Goal: Feedback & Contribution: Contribute content

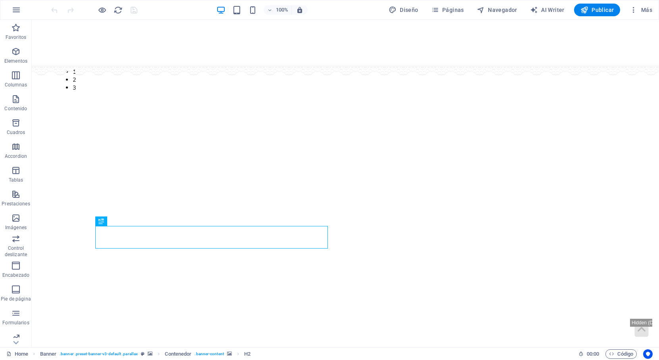
click at [54, 31] on figure at bounding box center [345, 43] width 627 height 46
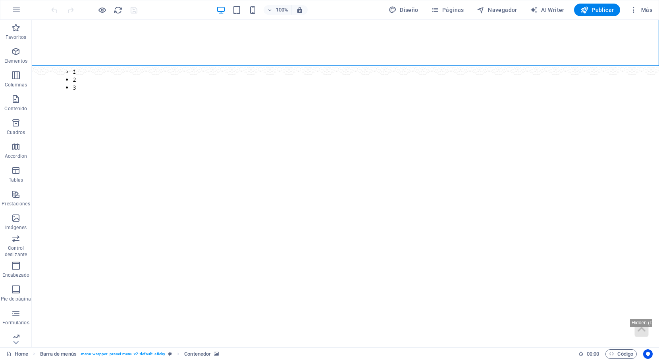
click at [40, 25] on figure at bounding box center [345, 43] width 627 height 46
select select "vh"
select select "rem"
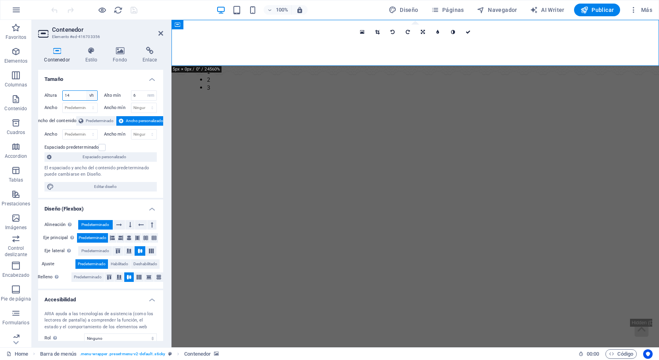
select select "%"
type input "100"
select select "px"
type input "115"
select select "default"
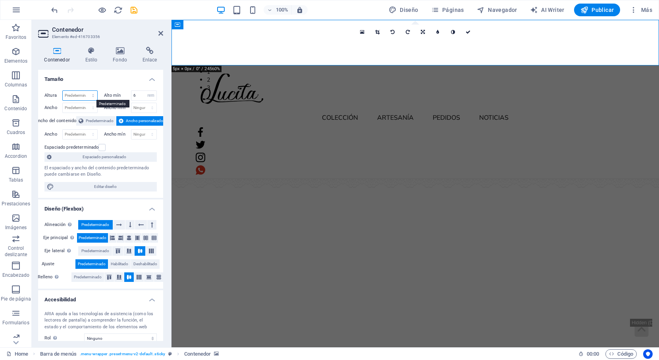
select select "px"
type input "115"
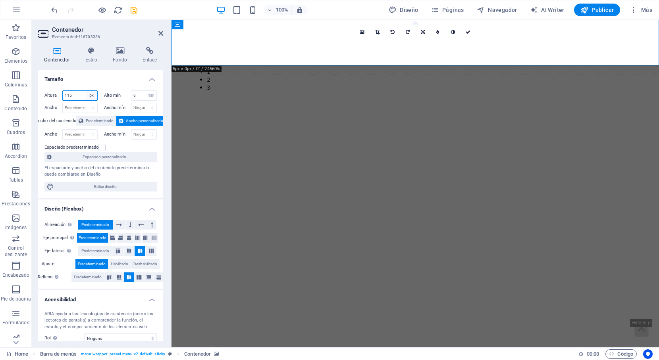
select select "%"
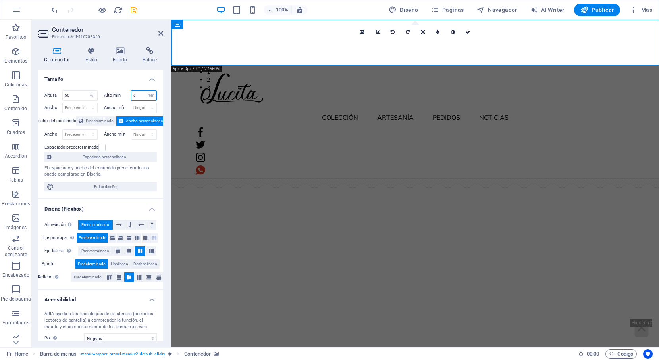
click at [138, 96] on input "6" at bounding box center [143, 96] width 25 height 10
type input "115"
select select "px"
select select "DISABLED_OPTION_VALUE"
type input "115"
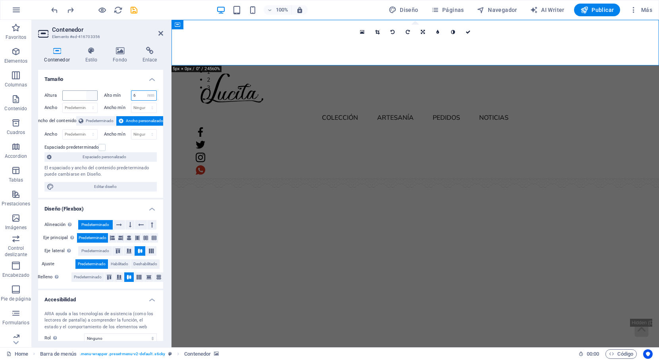
select select "px"
type input "100"
select select "%"
type input "14"
select select "vh"
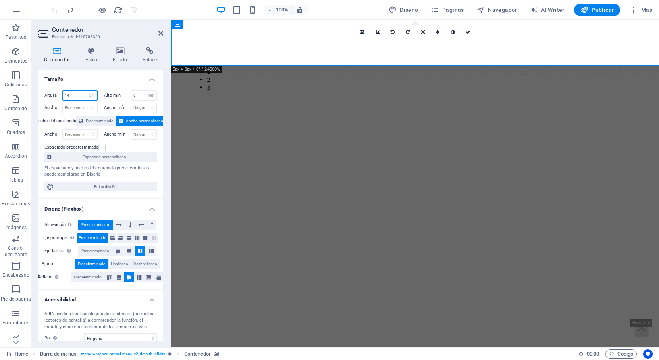
click at [77, 97] on input "14" at bounding box center [80, 96] width 35 height 10
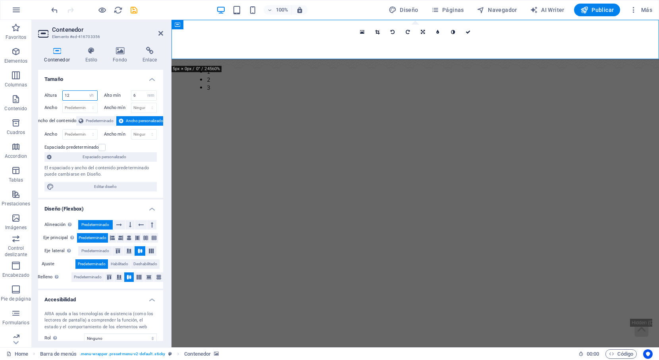
type input "14"
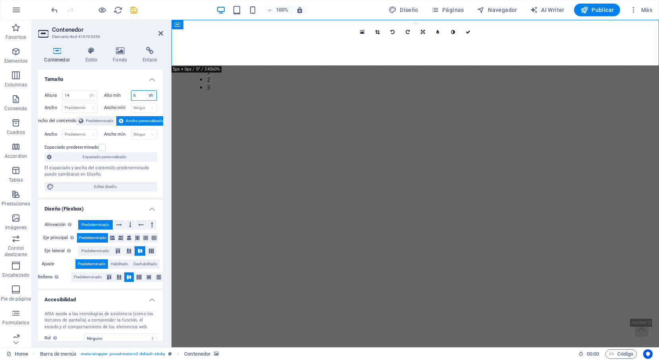
select select "rem"
click at [79, 95] on input "14" at bounding box center [80, 96] width 35 height 10
select select "rem"
type input "8"
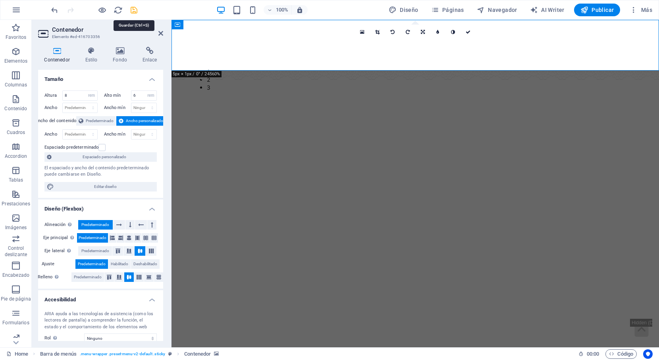
click at [133, 10] on icon "save" at bounding box center [133, 10] width 9 height 9
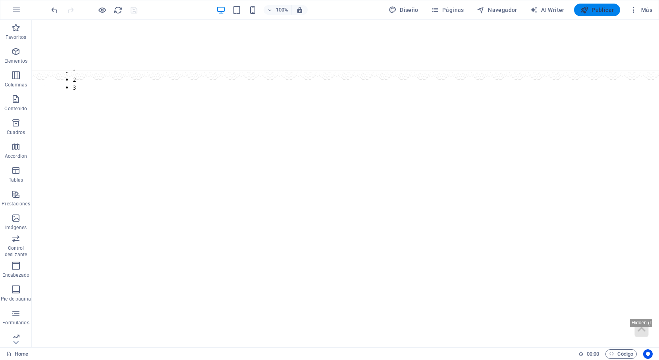
click at [581, 12] on icon "button" at bounding box center [584, 10] width 8 height 8
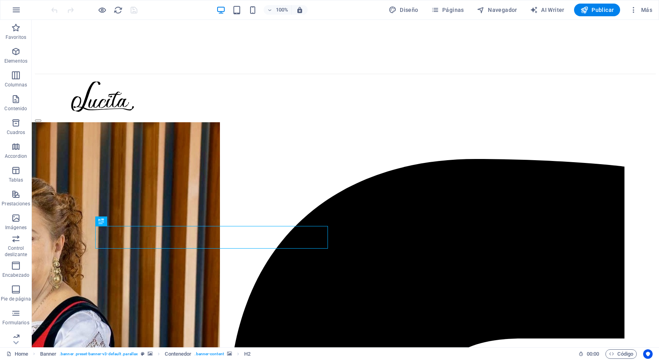
click at [41, 23] on figure at bounding box center [345, 23] width 621 height 0
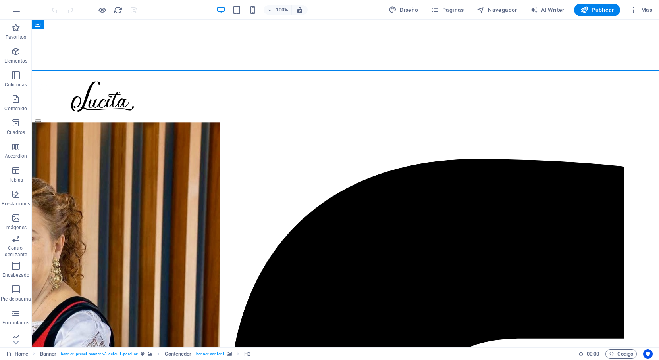
click at [41, 23] on figure at bounding box center [345, 23] width 621 height 0
select select "rem"
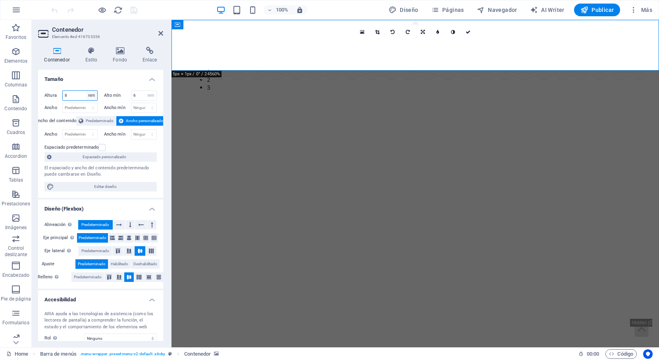
select select "vw"
type input "10.4"
select select "vh"
type input "14"
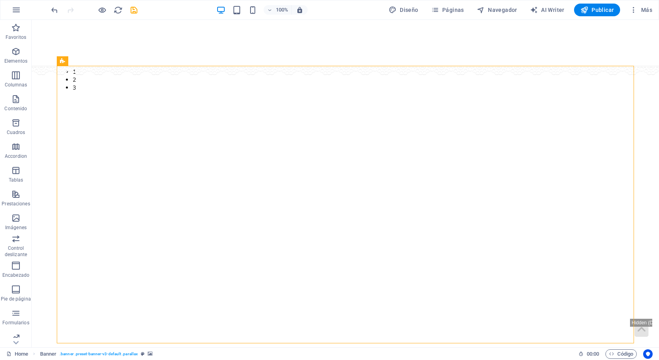
select select "px"
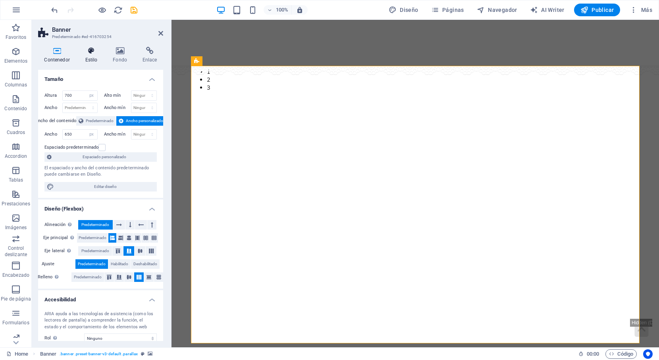
click at [97, 56] on h4 "Estilo" at bounding box center [93, 55] width 28 height 17
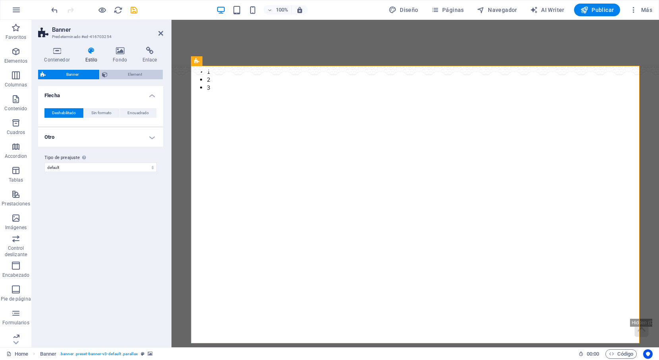
click at [119, 70] on span "Element" at bounding box center [135, 75] width 51 height 10
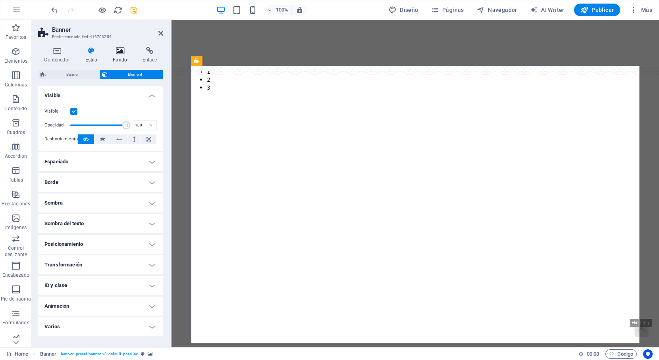
click at [125, 62] on h4 "Fondo" at bounding box center [122, 55] width 30 height 17
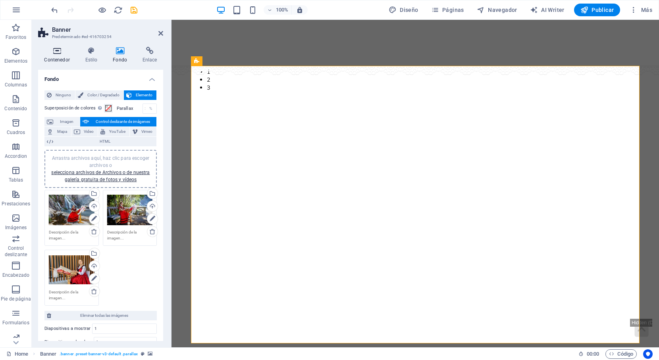
click at [50, 49] on icon at bounding box center [57, 51] width 38 height 8
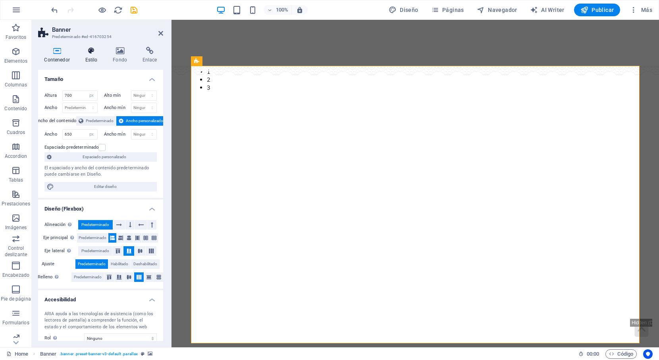
click at [98, 56] on h4 "Estilo" at bounding box center [93, 55] width 28 height 17
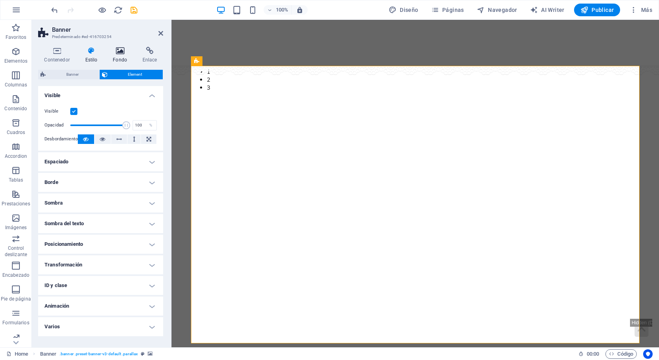
click at [117, 61] on h4 "Fondo" at bounding box center [122, 55] width 30 height 17
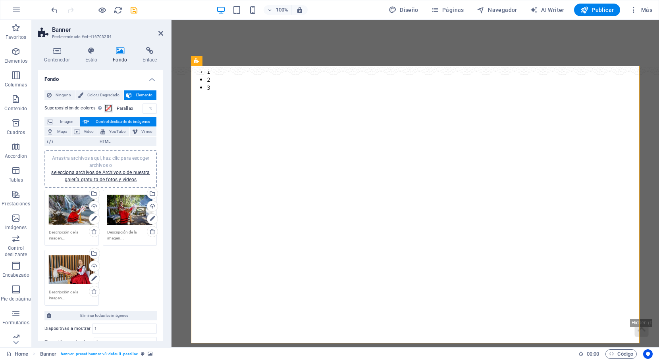
click at [133, 58] on h4 "Fondo" at bounding box center [122, 55] width 30 height 17
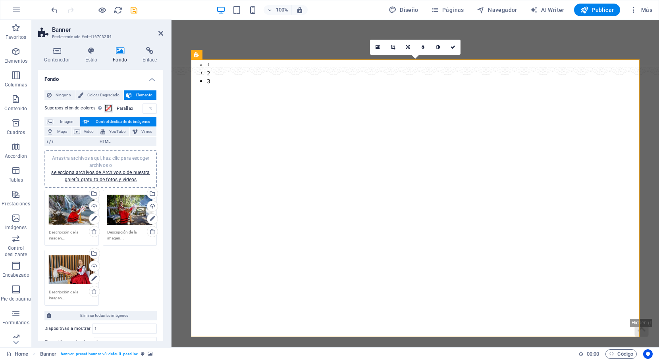
scroll to position [10, 0]
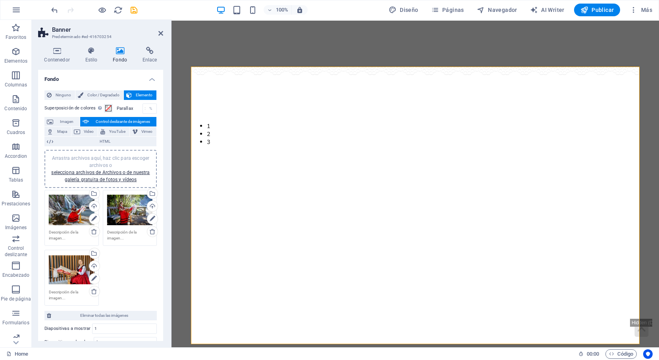
scroll to position [0, 0]
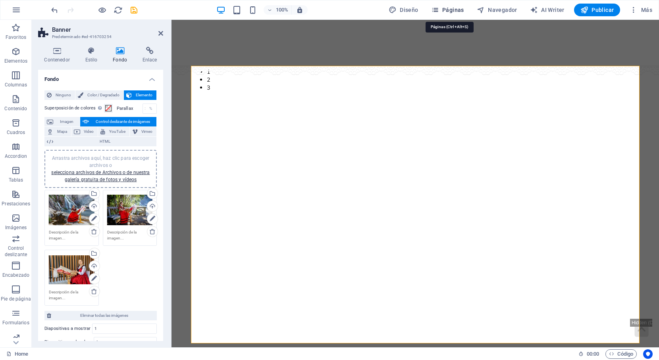
click at [453, 16] on button "Páginas" at bounding box center [447, 10] width 39 height 13
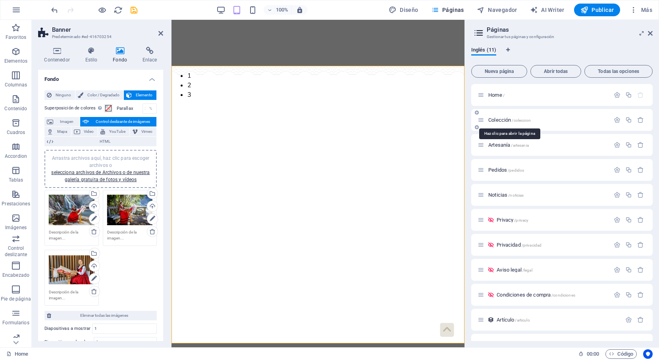
click at [503, 119] on span "Colección /coleccion" at bounding box center [509, 120] width 42 height 6
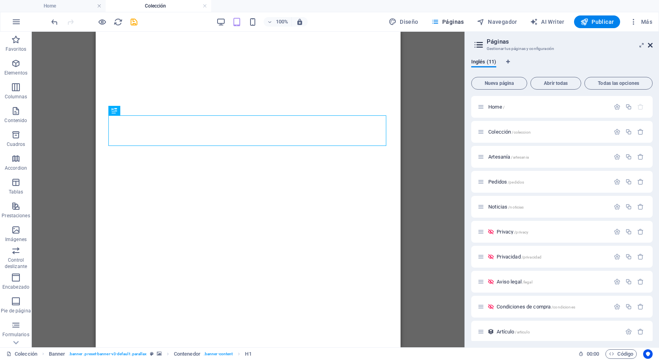
click at [648, 47] on icon at bounding box center [650, 45] width 5 height 6
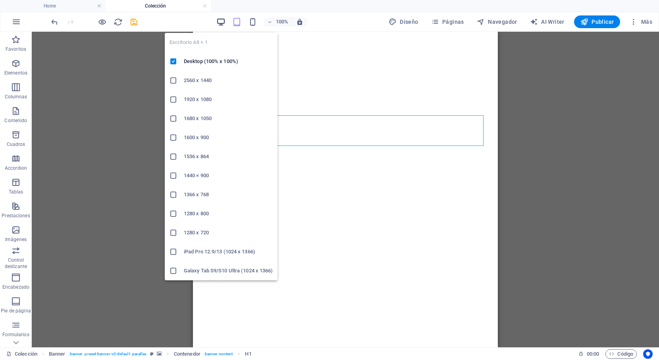
click at [217, 17] on span "button" at bounding box center [221, 21] width 10 height 9
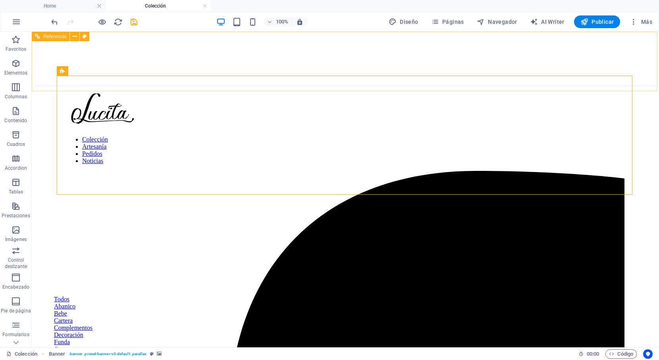
click at [35, 35] on figure at bounding box center [345, 35] width 621 height 0
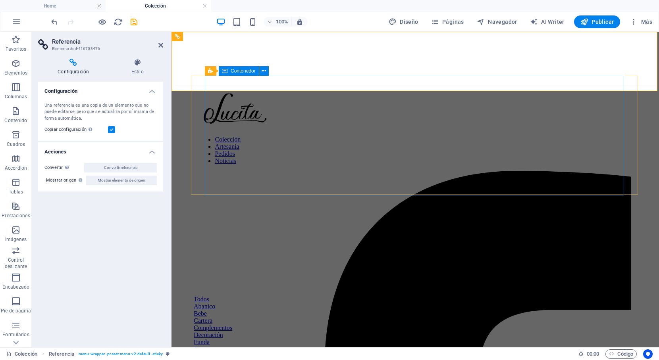
click at [234, 317] on div "Nuestra colección Inicio / Colección" at bounding box center [415, 339] width 481 height 45
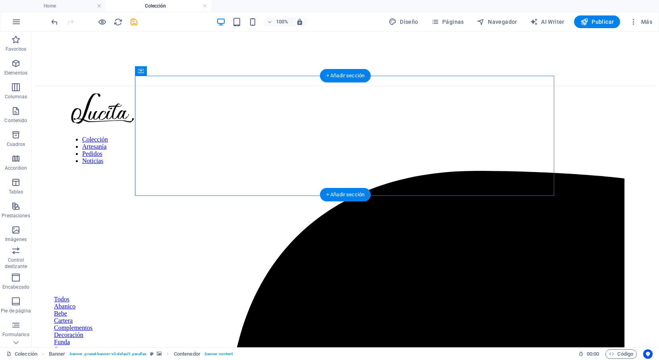
click at [65, 126] on figure at bounding box center [345, 126] width 621 height 0
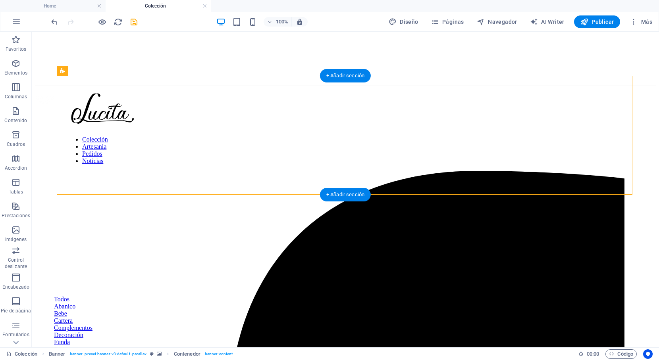
click at [65, 126] on figure at bounding box center [345, 126] width 621 height 0
select select "px"
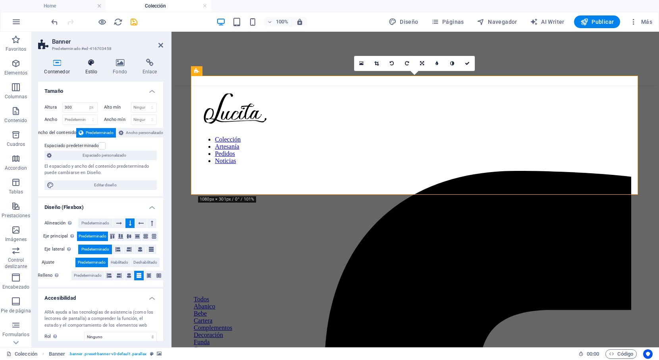
click at [97, 67] on h4 "Estilo" at bounding box center [93, 67] width 28 height 17
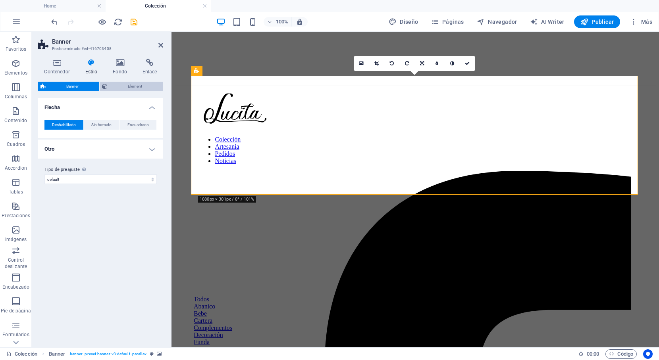
click at [117, 85] on span "Element" at bounding box center [135, 87] width 51 height 10
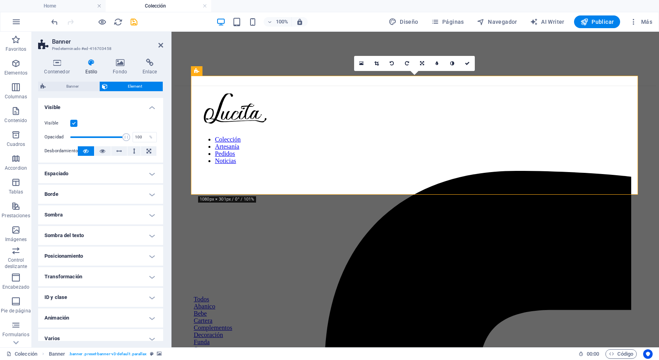
click at [73, 177] on h4 "Espaciado" at bounding box center [100, 173] width 125 height 19
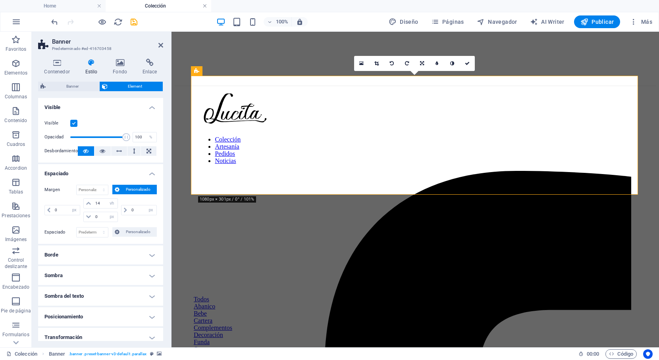
click at [206, 6] on link at bounding box center [204, 6] width 5 height 8
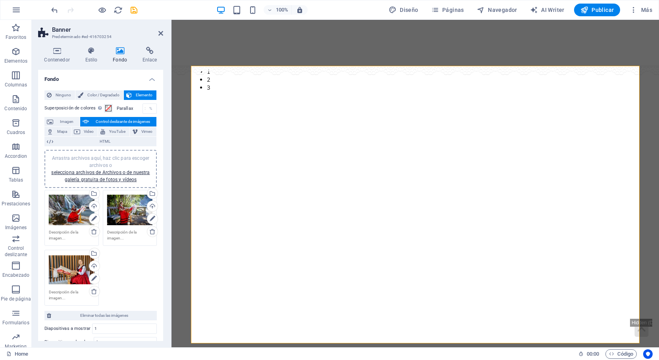
click at [187, 56] on figure at bounding box center [414, 43] width 487 height 46
select select "vh"
select select "rem"
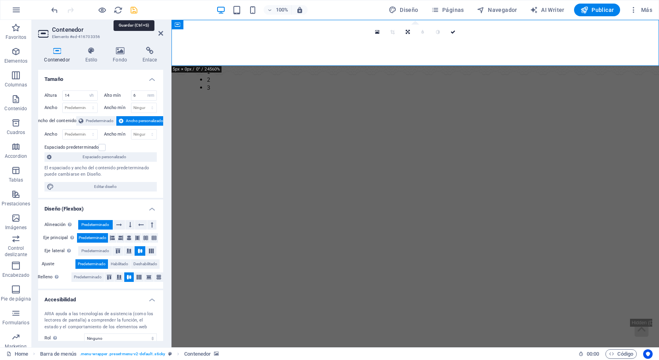
click at [134, 9] on icon "save" at bounding box center [133, 10] width 9 height 9
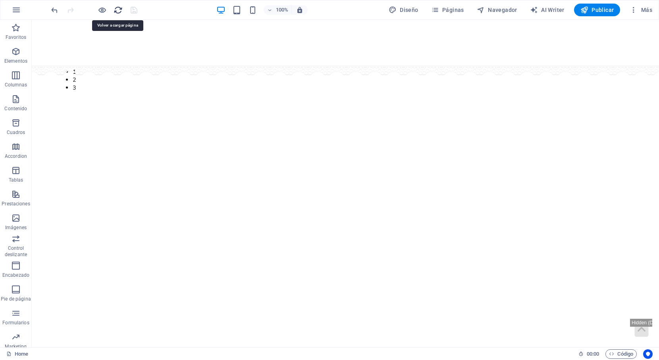
click at [116, 8] on icon "reload" at bounding box center [118, 10] width 9 height 9
click at [118, 12] on icon "reload" at bounding box center [118, 10] width 9 height 9
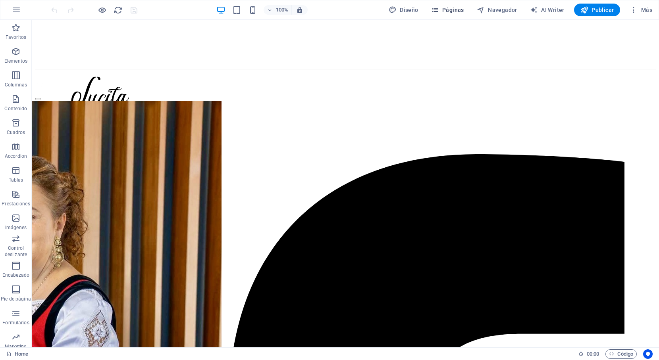
click at [443, 14] on button "Páginas" at bounding box center [447, 10] width 39 height 13
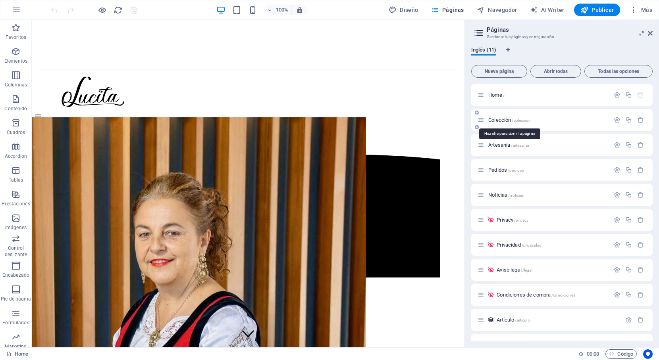
click at [499, 120] on span "Colección /coleccion" at bounding box center [509, 120] width 42 height 6
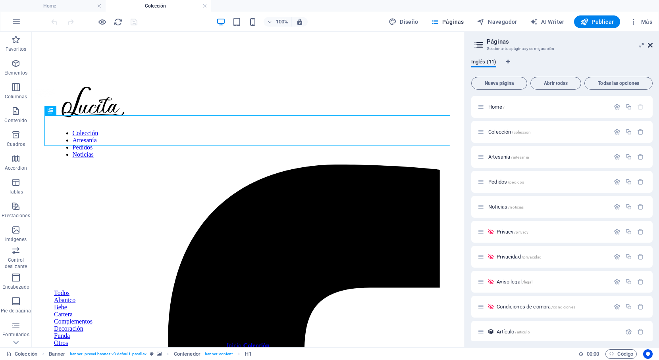
click at [651, 44] on icon at bounding box center [650, 45] width 5 height 6
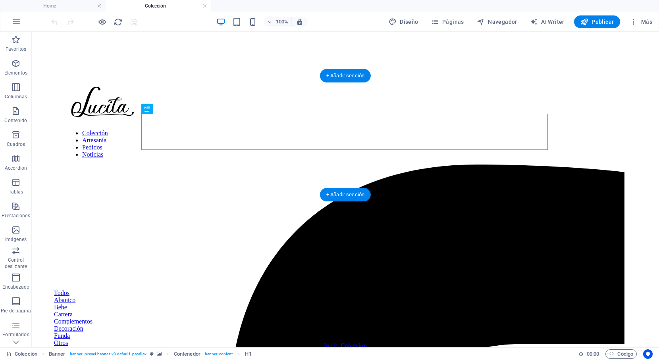
click at [68, 119] on figure at bounding box center [345, 119] width 621 height 0
select select "px"
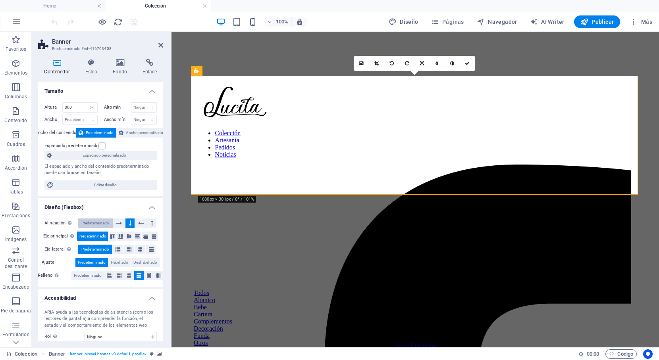
click at [93, 224] on span "Predeterminado" at bounding box center [95, 224] width 28 height 10
click at [96, 276] on span "Predeterminado" at bounding box center [88, 276] width 28 height 10
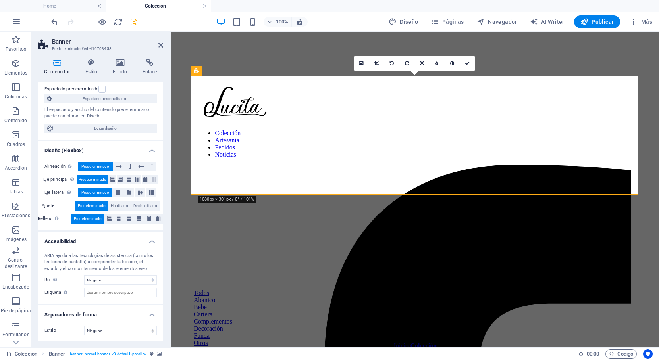
scroll to position [56, 0]
click at [93, 74] on h4 "Estilo" at bounding box center [93, 67] width 28 height 17
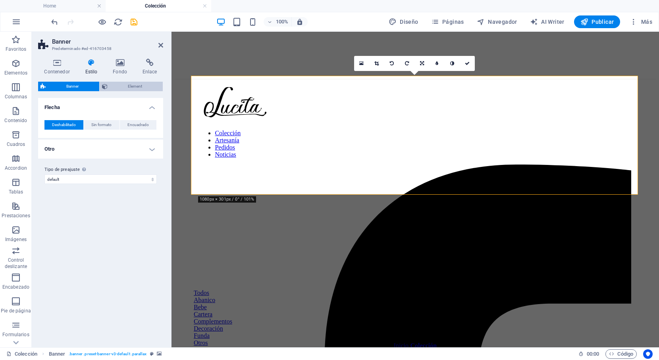
click at [112, 86] on span "Element" at bounding box center [135, 87] width 51 height 10
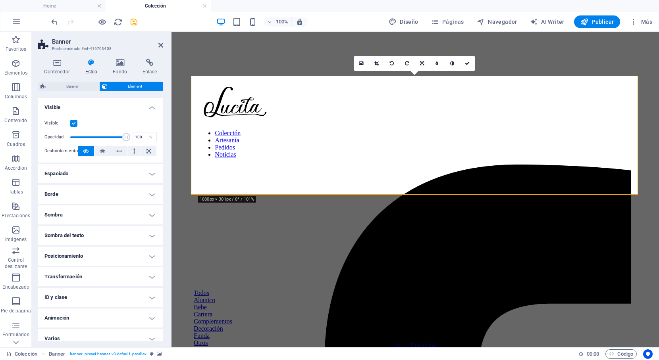
click at [113, 168] on h4 "Espaciado" at bounding box center [100, 173] width 125 height 19
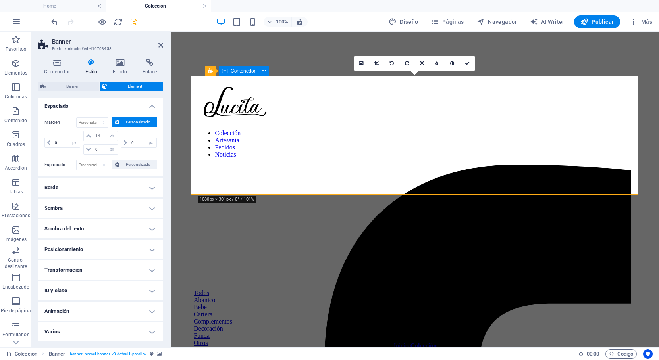
scroll to position [0, 0]
click at [68, 82] on span "Banner" at bounding box center [72, 87] width 49 height 10
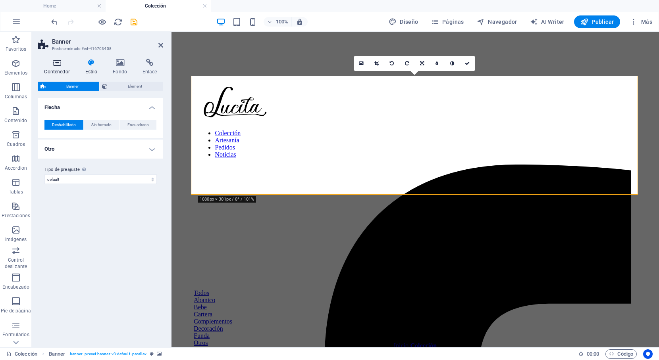
click at [62, 69] on h4 "Contenedor" at bounding box center [58, 67] width 41 height 17
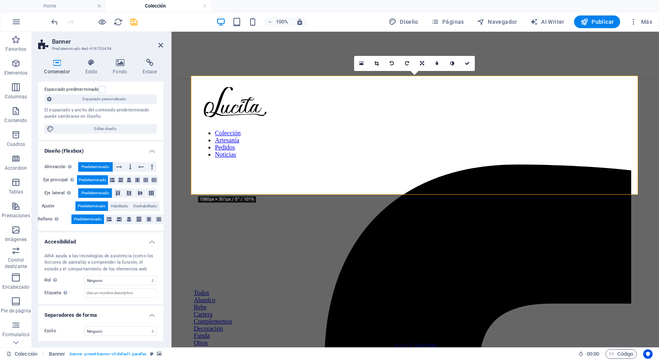
scroll to position [54, 0]
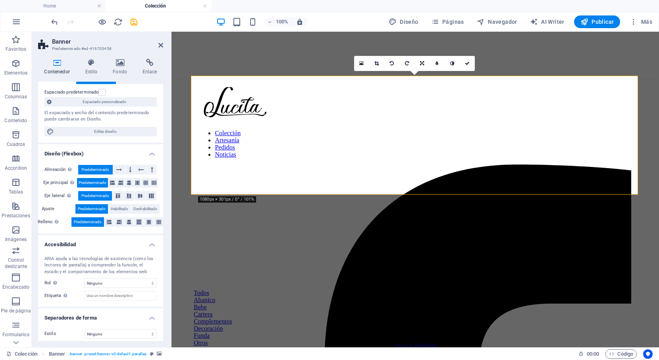
click at [57, 77] on div "Contenedor Estilo Fondo Enlace Tamaño Altura 300 Predeterminado px rem % vh vw …" at bounding box center [100, 200] width 125 height 283
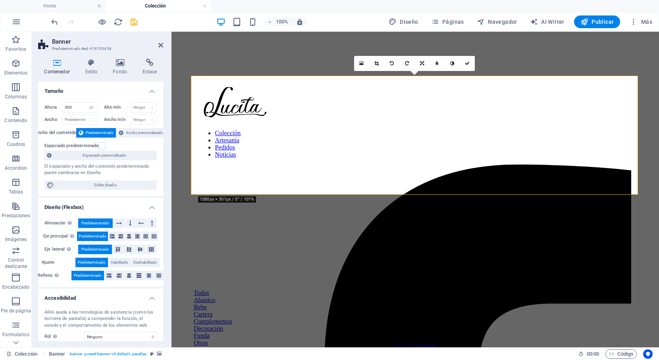
scroll to position [0, 0]
click at [54, 64] on icon at bounding box center [57, 63] width 38 height 8
click at [54, 61] on icon at bounding box center [57, 63] width 38 height 8
click at [119, 65] on icon at bounding box center [120, 63] width 27 height 8
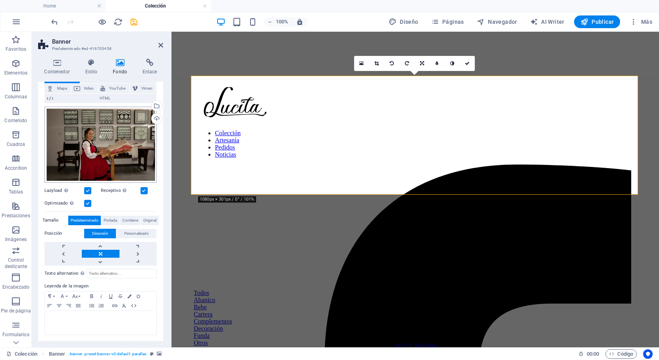
scroll to position [55, 0]
click at [145, 230] on span "Personalizado" at bounding box center [136, 234] width 25 height 10
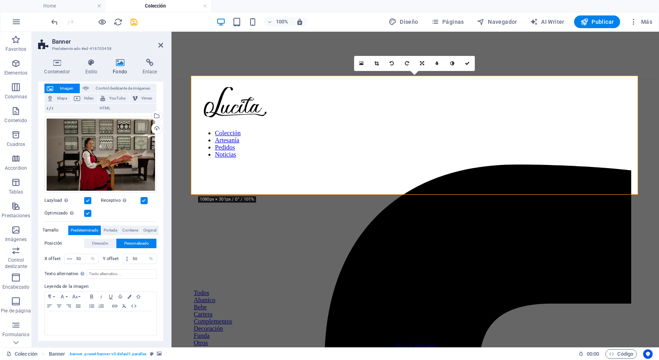
scroll to position [0, 0]
click at [112, 231] on span "Portada" at bounding box center [110, 231] width 13 height 10
click at [124, 227] on span "Contiene" at bounding box center [130, 231] width 16 height 10
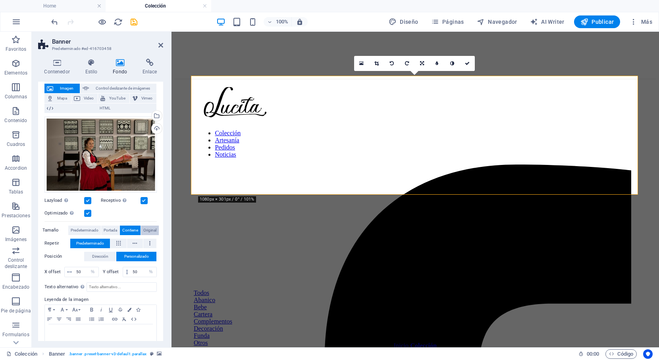
click at [145, 227] on span "Original" at bounding box center [149, 231] width 13 height 10
click at [133, 230] on span "Contiene" at bounding box center [130, 231] width 16 height 10
click at [143, 230] on span "Original" at bounding box center [149, 231] width 13 height 10
click at [106, 254] on span "Dirección" at bounding box center [100, 257] width 16 height 10
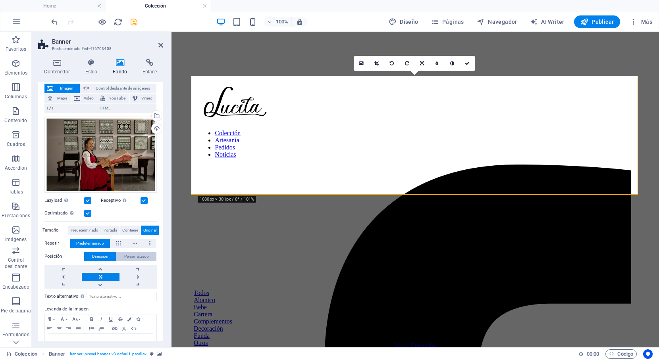
click at [124, 258] on span "Personalizado" at bounding box center [136, 257] width 25 height 10
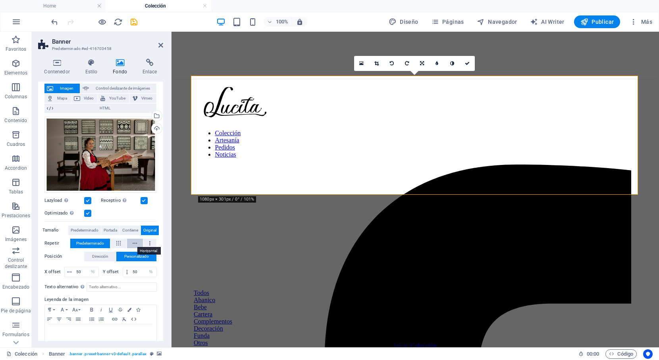
click at [133, 242] on icon at bounding box center [135, 244] width 4 height 10
click at [101, 243] on span "Predeterminado" at bounding box center [90, 244] width 28 height 10
click at [126, 231] on span "Contiene" at bounding box center [130, 231] width 16 height 10
click at [113, 230] on span "Portada" at bounding box center [110, 231] width 13 height 10
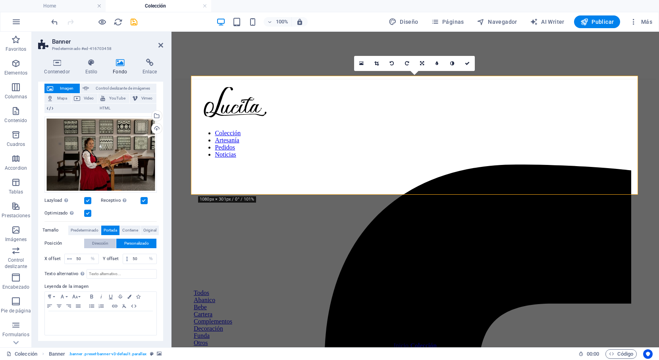
click at [110, 239] on button "Dirección" at bounding box center [100, 244] width 32 height 10
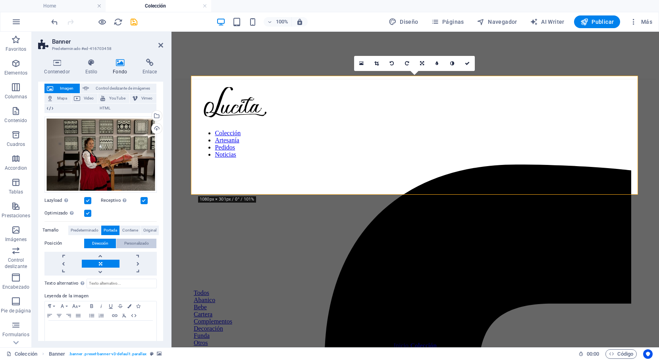
click at [124, 240] on span "Personalizado" at bounding box center [136, 244] width 25 height 10
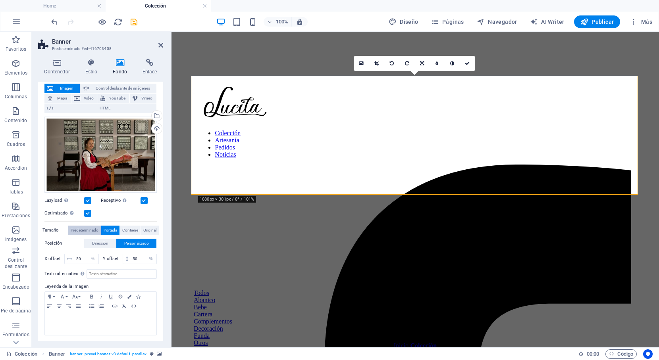
click at [88, 226] on span "Predeterminado" at bounding box center [85, 231] width 28 height 10
click at [111, 229] on span "Portada" at bounding box center [110, 231] width 13 height 10
click at [83, 229] on span "Predeterminado" at bounding box center [85, 231] width 28 height 10
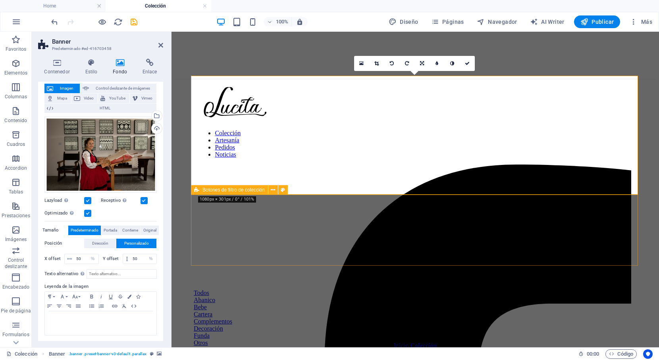
click at [386, 252] on div "Todos Abanico Bebe Cartera Complementos Decoración Funda Otros" at bounding box center [415, 309] width 481 height 114
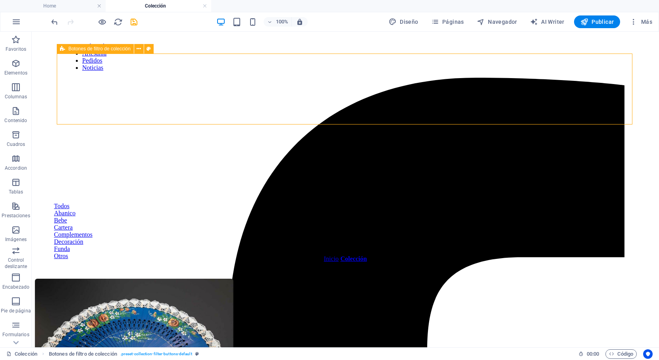
scroll to position [156, 0]
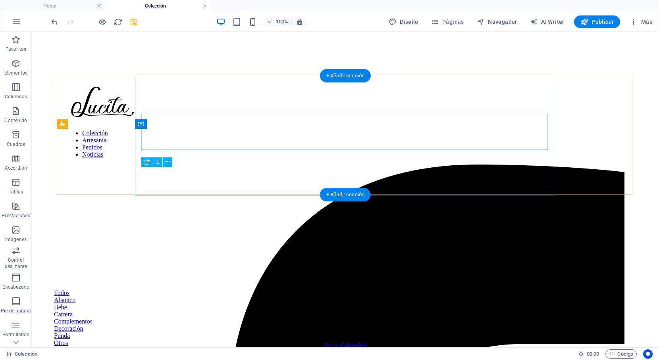
scroll to position [0, 0]
click at [92, 119] on figure at bounding box center [345, 119] width 621 height 0
select select "%"
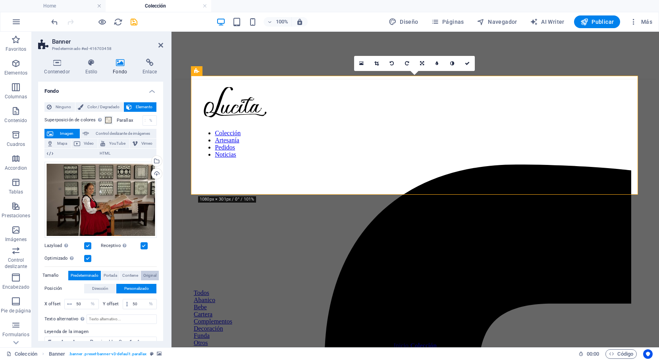
click at [147, 276] on span "Original" at bounding box center [149, 276] width 13 height 10
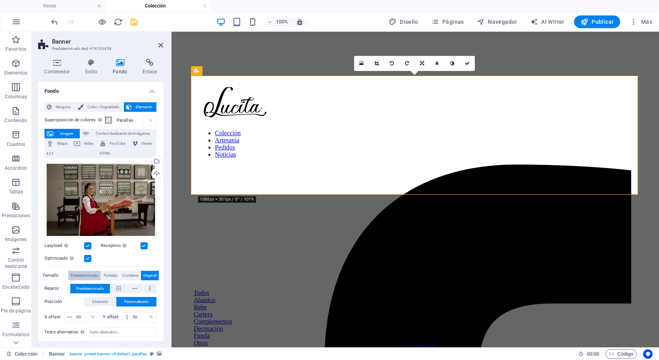
click at [93, 272] on span "Predeterminado" at bounding box center [85, 276] width 28 height 10
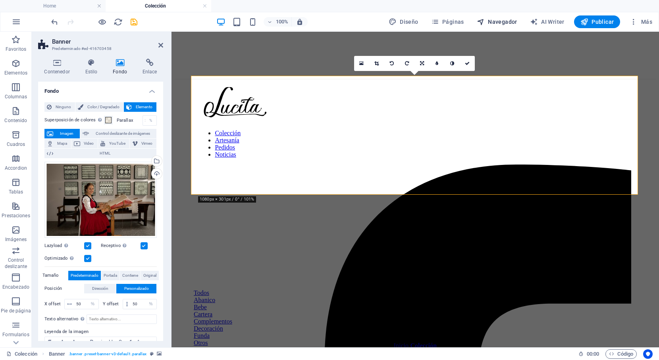
click at [489, 27] on button "Navegador" at bounding box center [497, 21] width 47 height 13
select select "8385821-en"
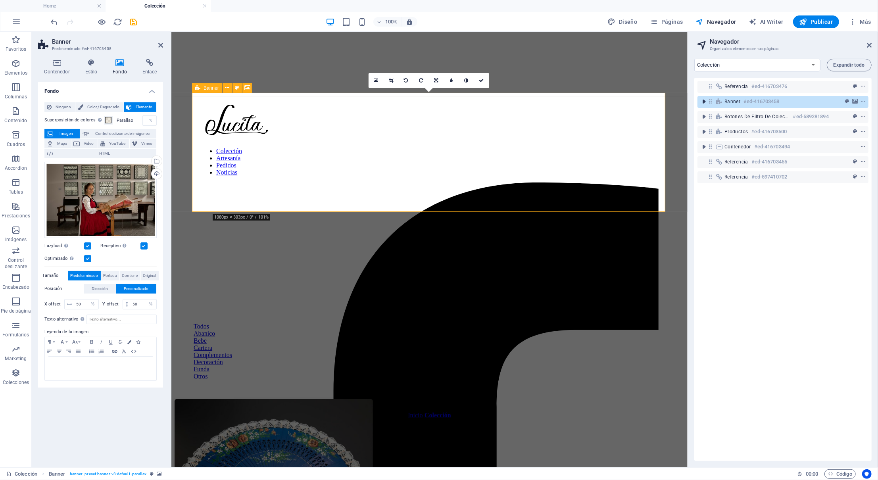
click at [659, 99] on icon "toggle-expand" at bounding box center [704, 102] width 8 height 8
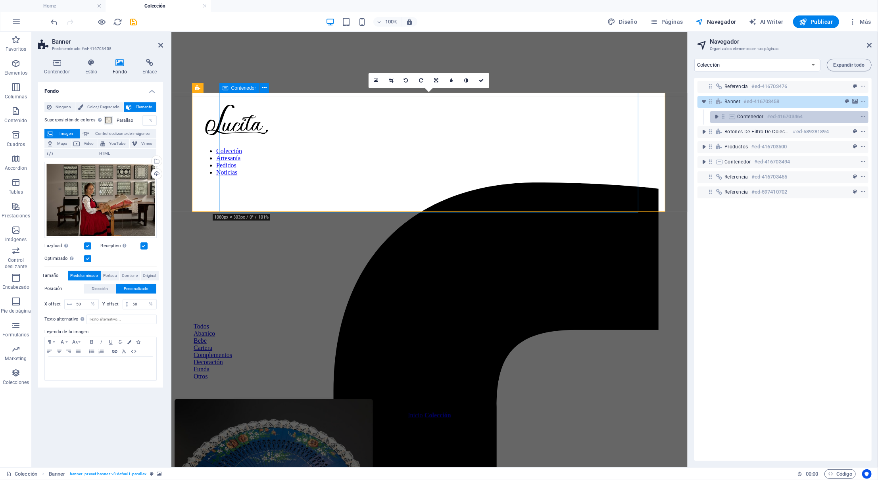
click at [659, 115] on icon at bounding box center [732, 117] width 9 height 6
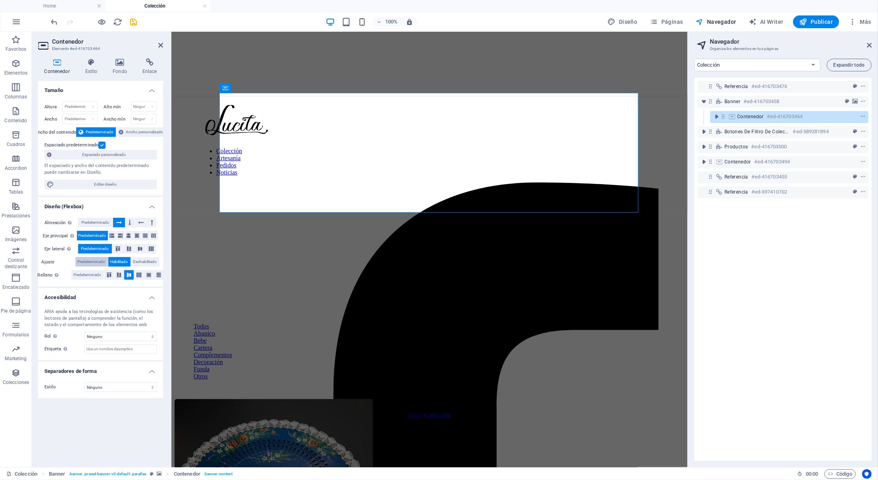
click at [86, 260] on span "Predeterminado" at bounding box center [92, 262] width 28 height 10
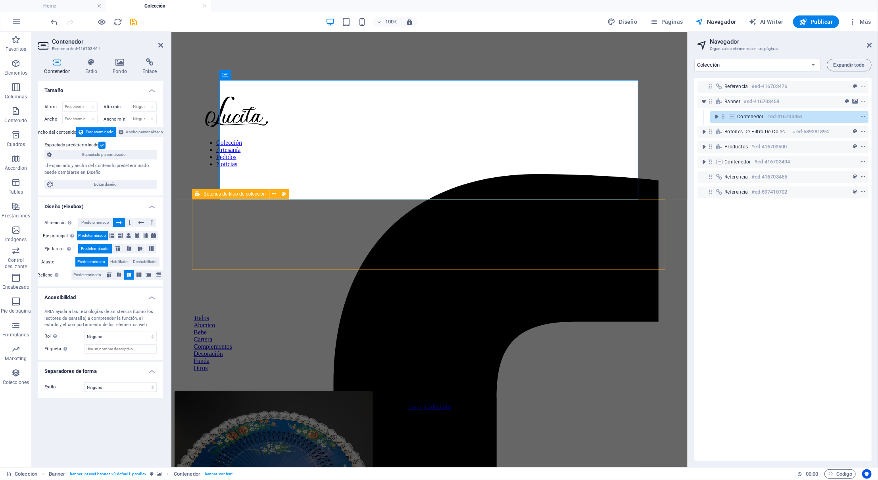
scroll to position [5, 0]
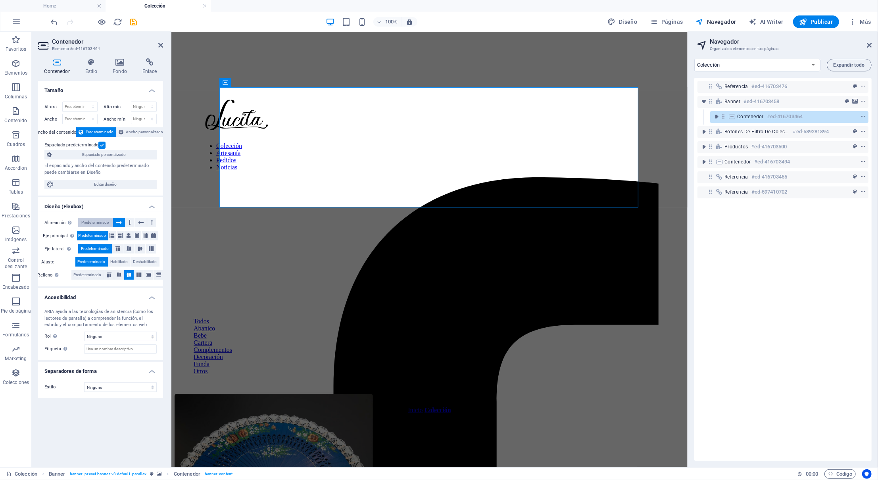
click at [94, 221] on span "Predeterminado" at bounding box center [95, 223] width 28 height 10
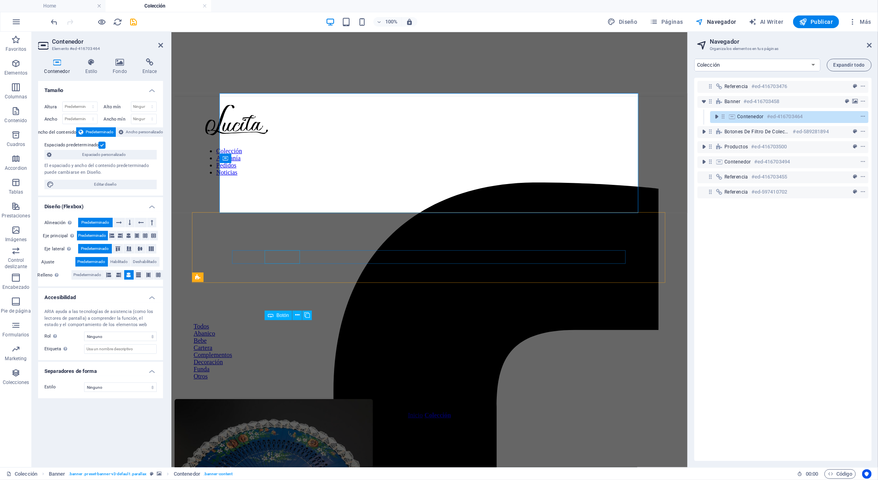
scroll to position [0, 0]
click at [90, 273] on span "Predeterminado" at bounding box center [88, 275] width 28 height 10
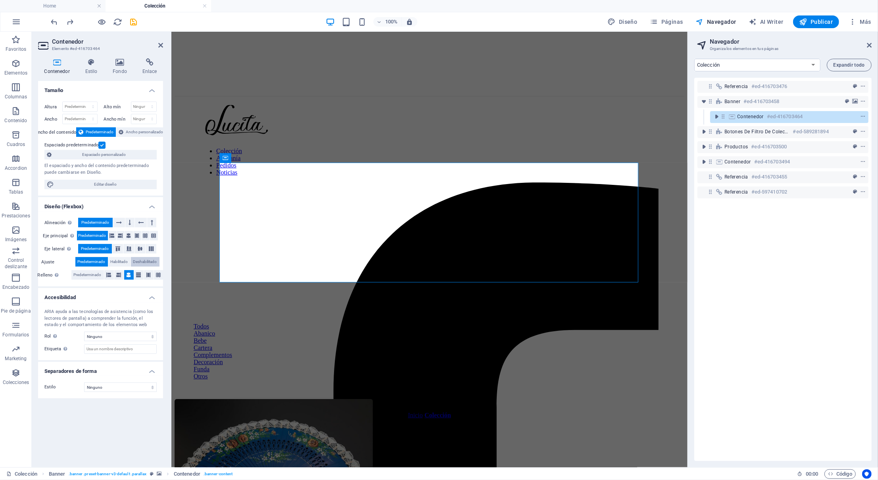
click at [142, 262] on span "Deshabilitado" at bounding box center [145, 262] width 24 height 10
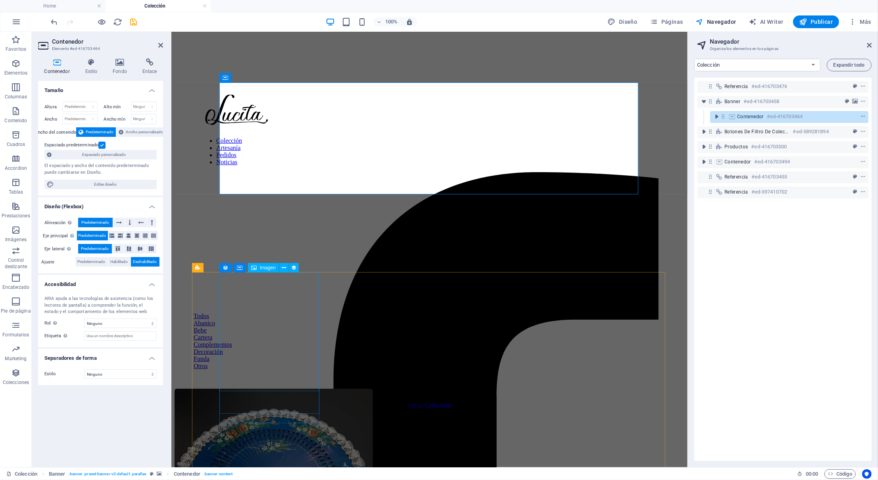
scroll to position [10, 0]
click at [101, 265] on span "Predeterminado" at bounding box center [92, 262] width 28 height 10
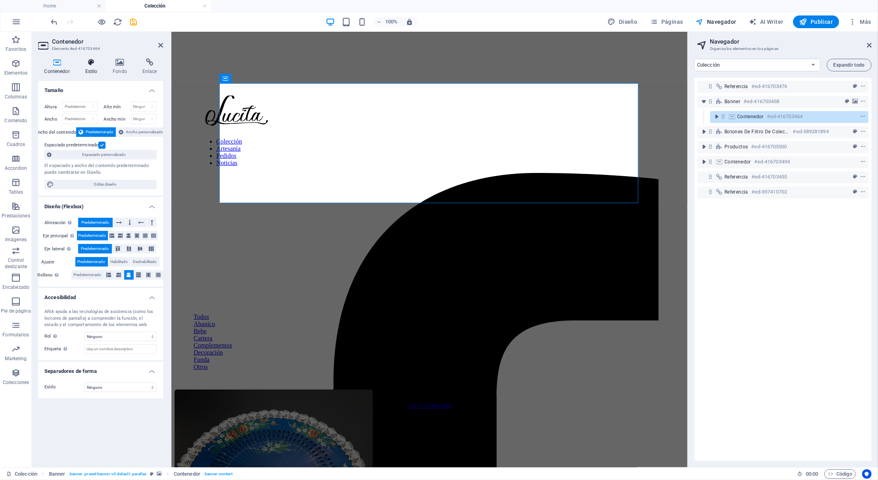
click at [93, 67] on h4 "Estilo" at bounding box center [93, 66] width 28 height 17
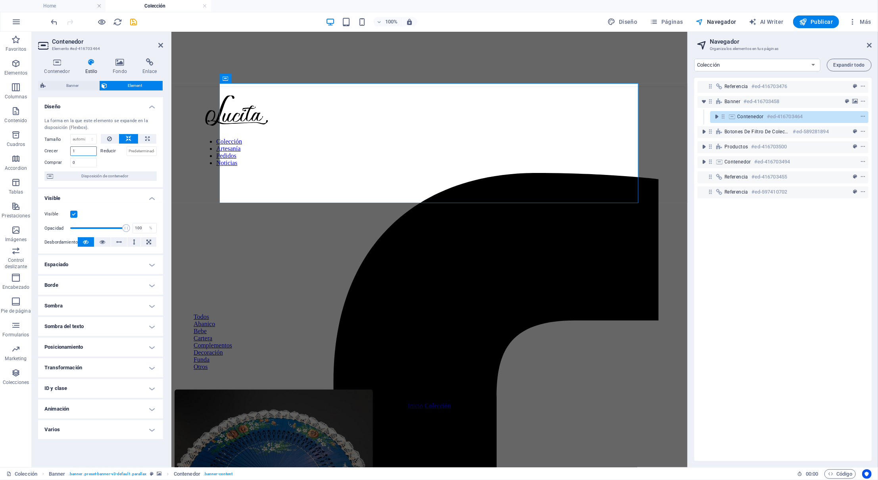
click at [72, 150] on input "1" at bounding box center [83, 151] width 27 height 10
type input "0"
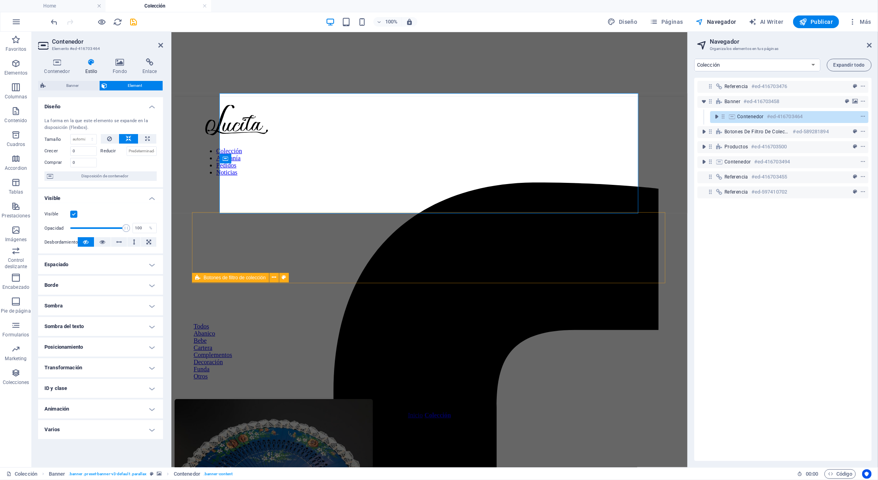
scroll to position [0, 0]
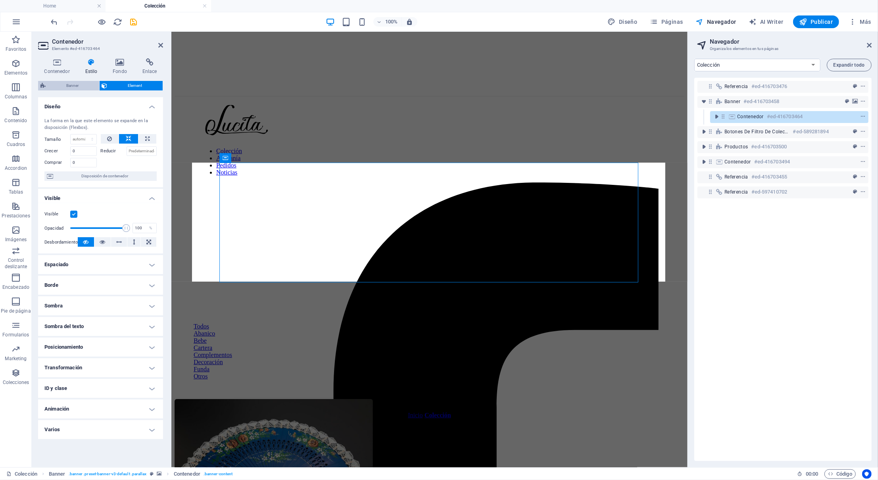
click at [74, 82] on span "Banner" at bounding box center [72, 86] width 49 height 10
select select "px"
select select "vh"
select select "px"
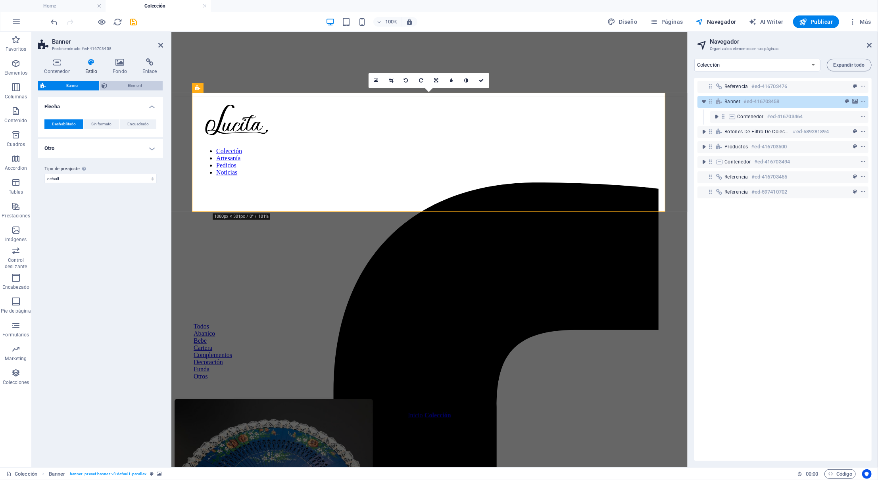
click at [124, 81] on span "Element" at bounding box center [135, 86] width 51 height 10
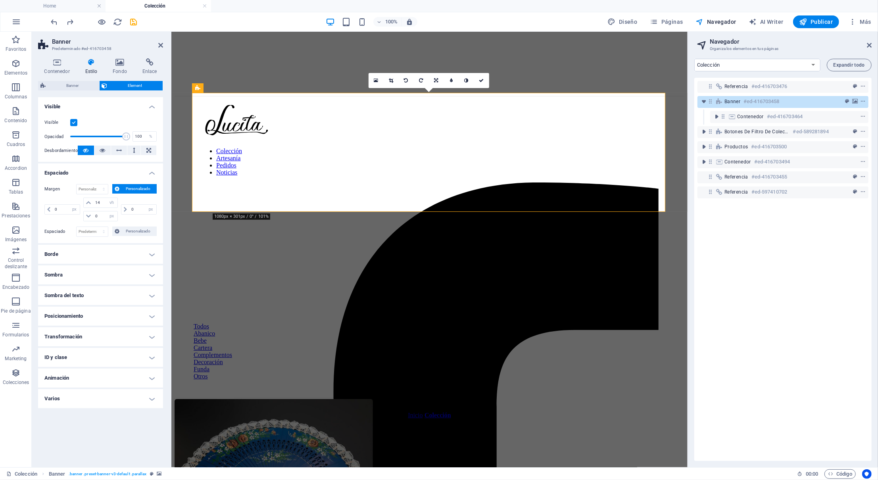
click at [205, 147] on figure at bounding box center [429, 147] width 510 height 0
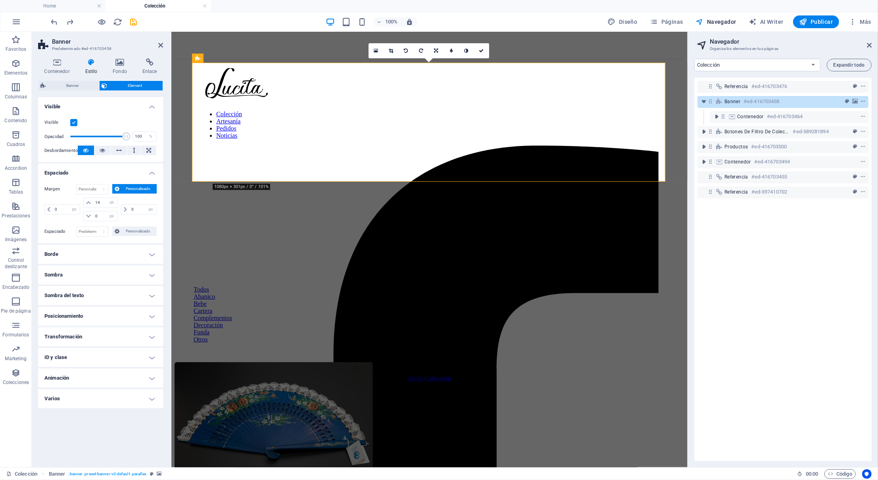
scroll to position [24, 0]
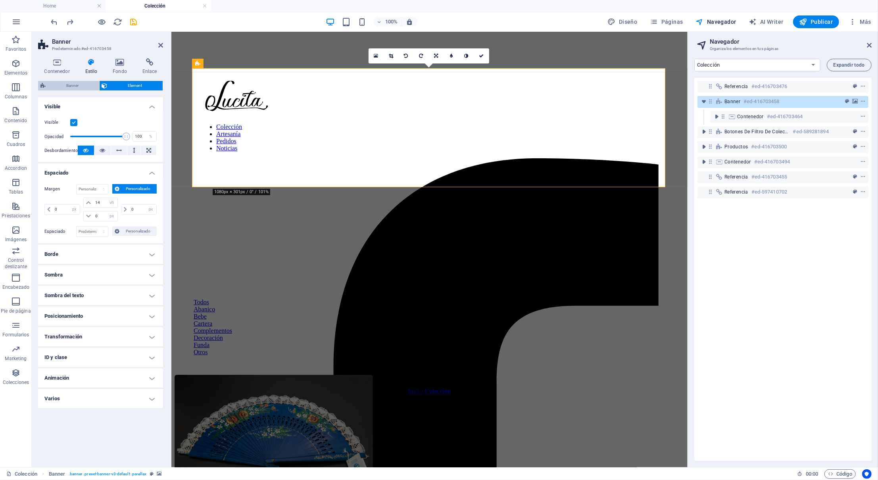
click at [87, 81] on span "Banner" at bounding box center [72, 86] width 49 height 10
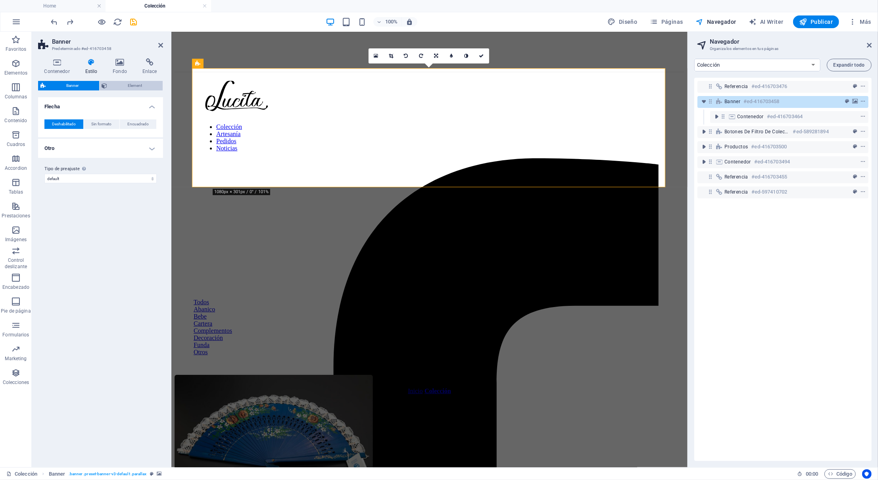
click at [113, 89] on span "Element" at bounding box center [135, 86] width 51 height 10
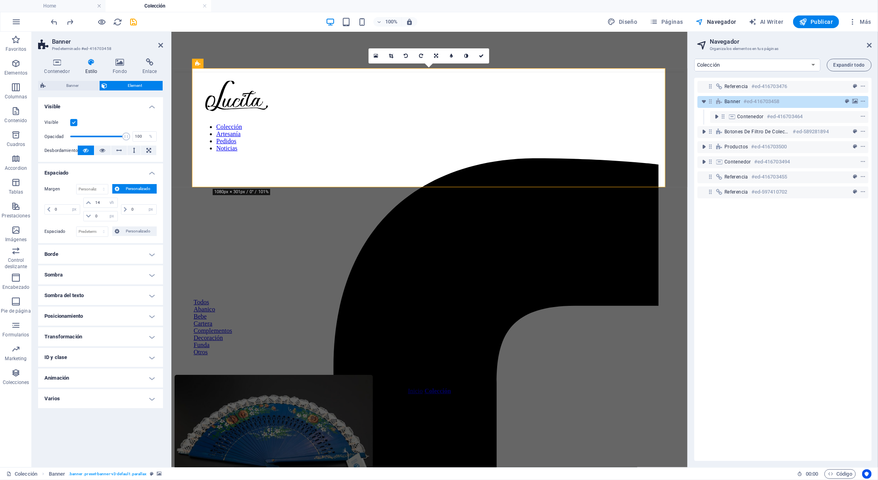
click at [140, 256] on h4 "Borde" at bounding box center [100, 254] width 125 height 19
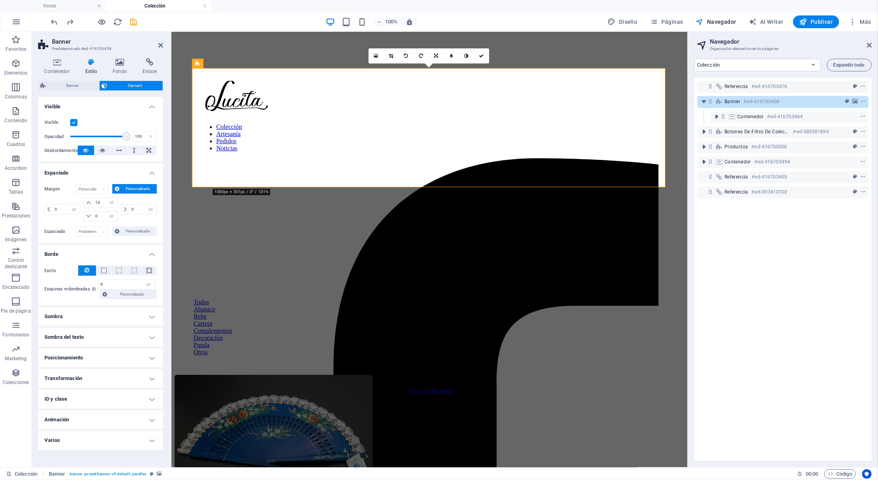
click at [140, 256] on h4 "Borde" at bounding box center [100, 252] width 125 height 14
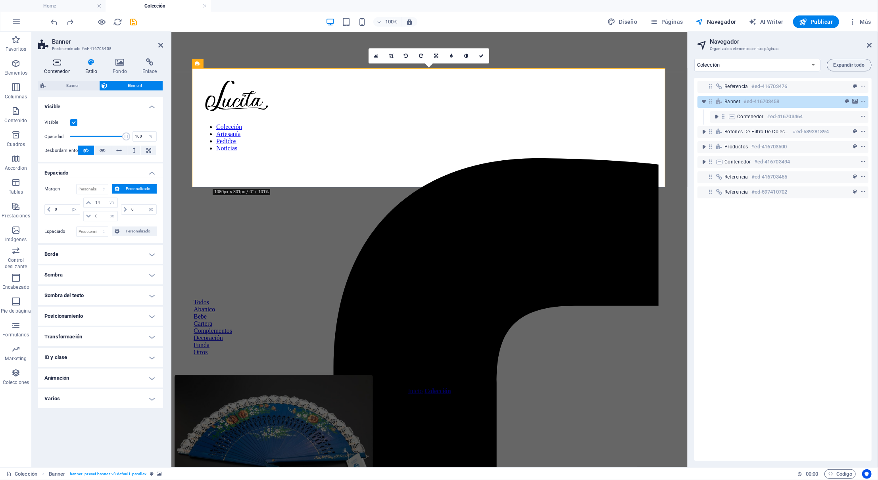
click at [41, 66] on h4 "Contenedor" at bounding box center [58, 66] width 41 height 17
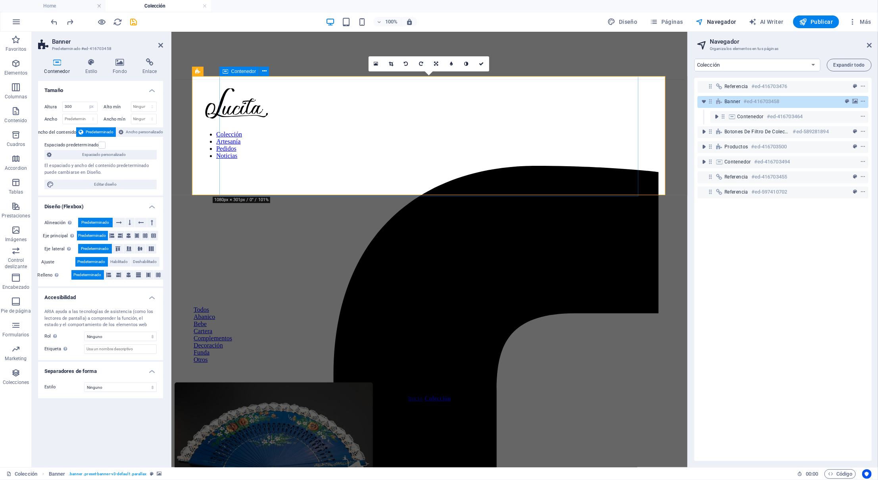
scroll to position [9, 0]
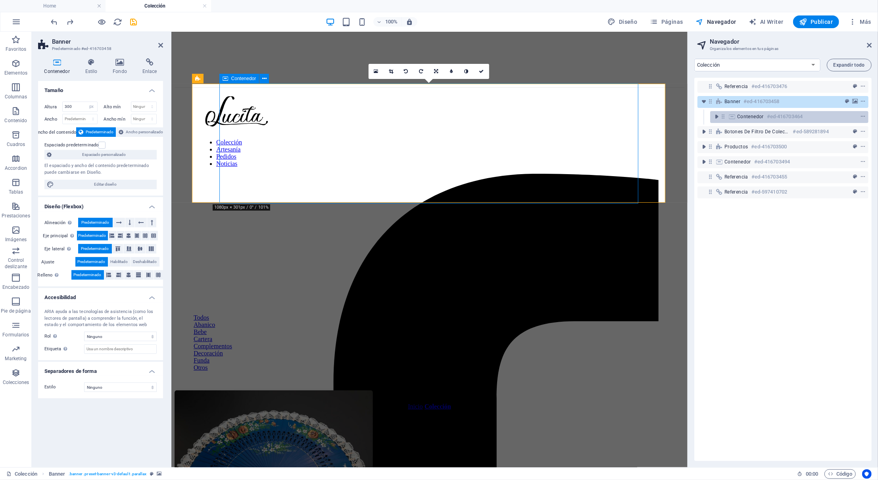
click at [659, 114] on icon at bounding box center [723, 116] width 7 height 7
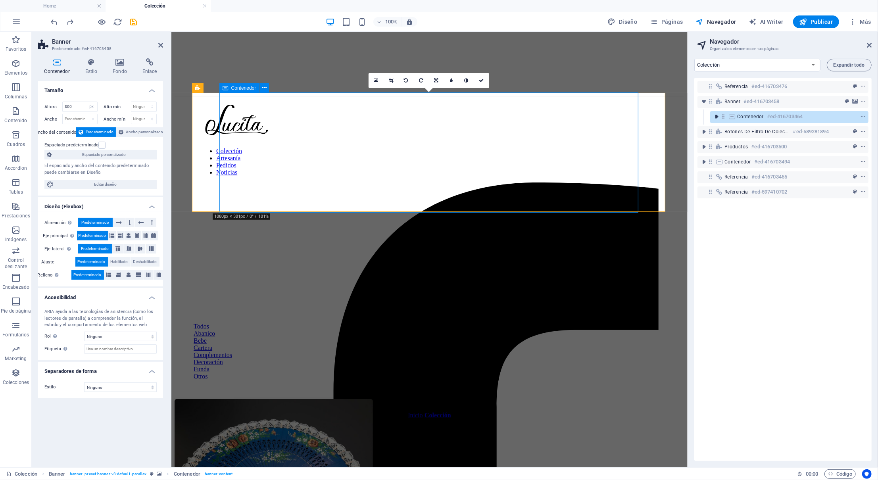
click at [659, 117] on icon "toggle-expand" at bounding box center [717, 117] width 8 height 8
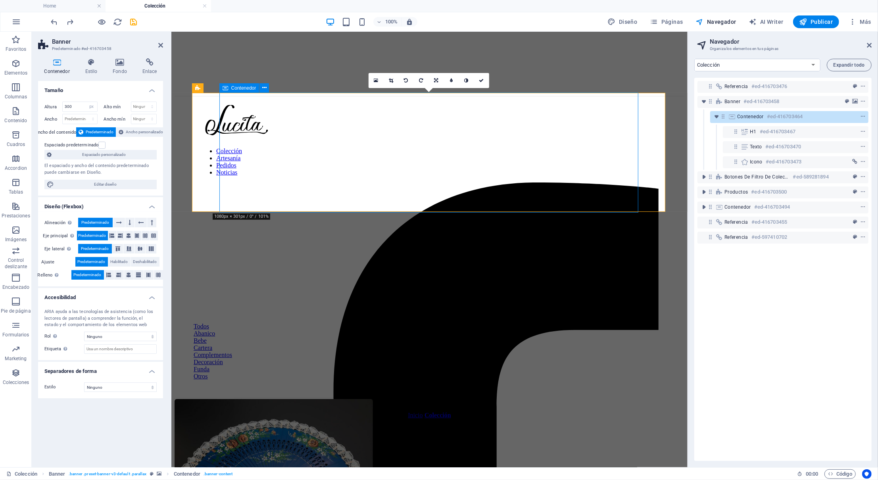
click at [659, 117] on h6 "#ed-416703464" at bounding box center [785, 117] width 36 height 10
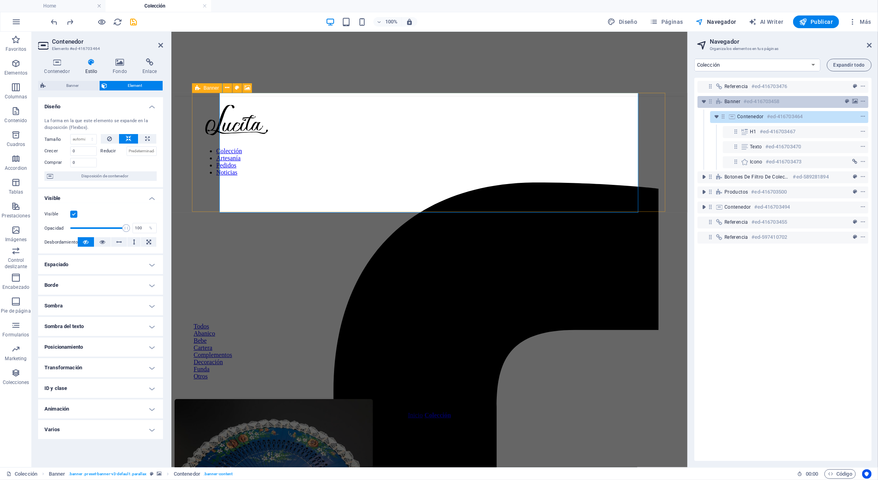
click at [659, 100] on h6 "#ed-416703458" at bounding box center [762, 102] width 36 height 10
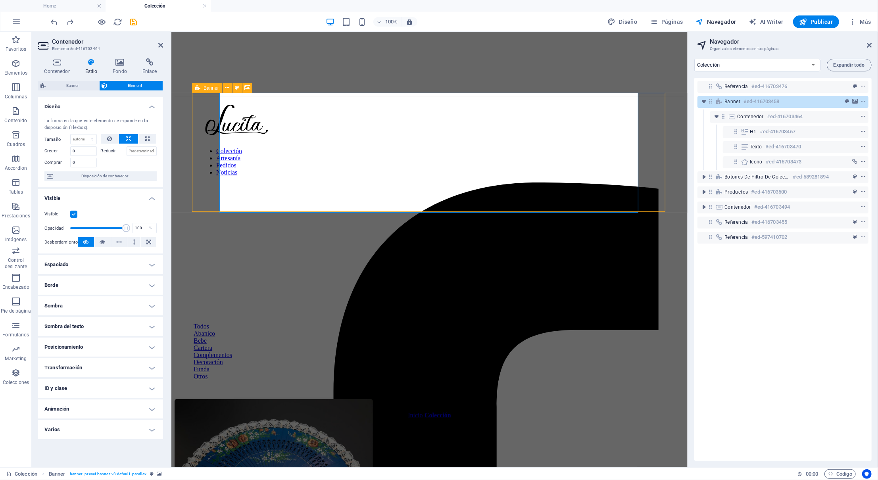
click at [659, 100] on h6 "#ed-416703458" at bounding box center [762, 102] width 36 height 10
select select "px"
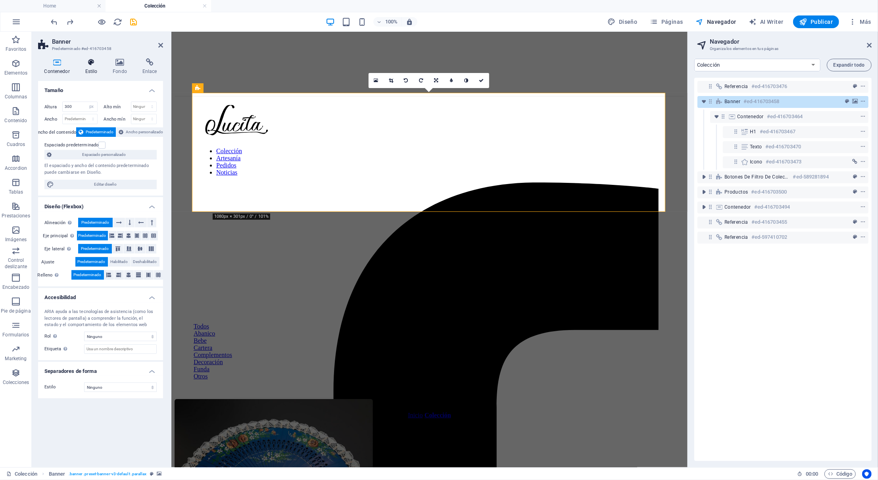
click at [106, 67] on h4 "Estilo" at bounding box center [93, 66] width 28 height 17
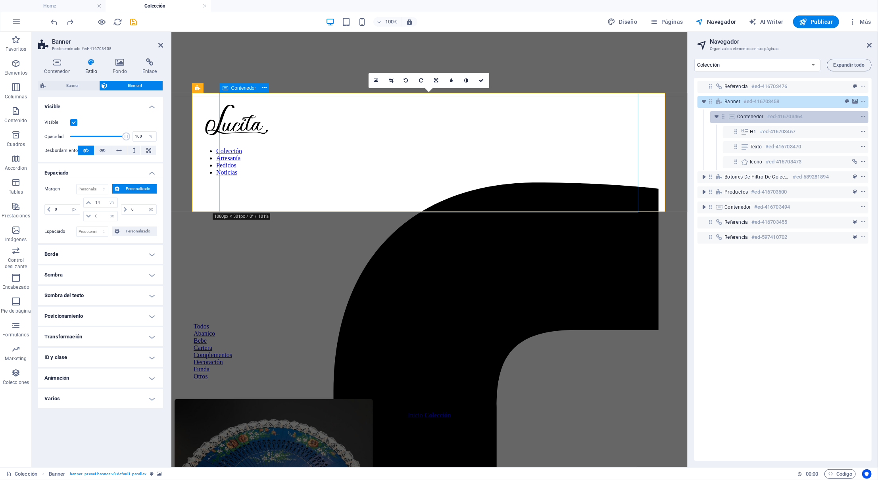
click at [659, 117] on h6 "#ed-416703464" at bounding box center [785, 117] width 36 height 10
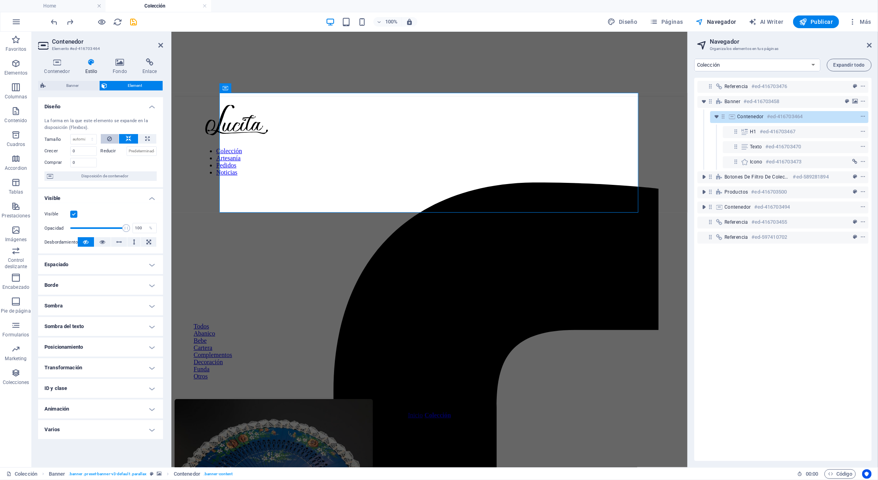
click at [108, 142] on icon at bounding box center [109, 139] width 5 height 10
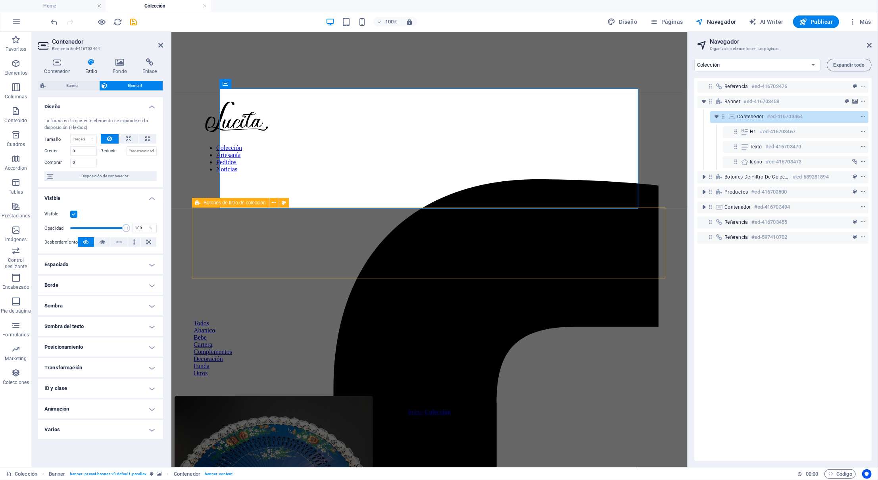
scroll to position [0, 0]
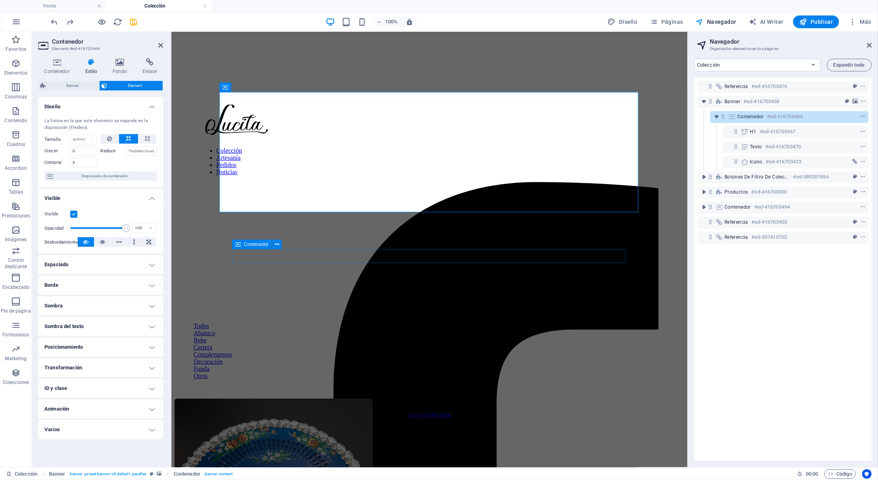
type input "1"
click at [74, 216] on label at bounding box center [73, 214] width 7 height 7
click at [0, 0] on input "Visible" at bounding box center [0, 0] width 0 height 0
click at [74, 216] on label at bounding box center [73, 214] width 7 height 7
click at [0, 0] on input "Visible" at bounding box center [0, 0] width 0 height 0
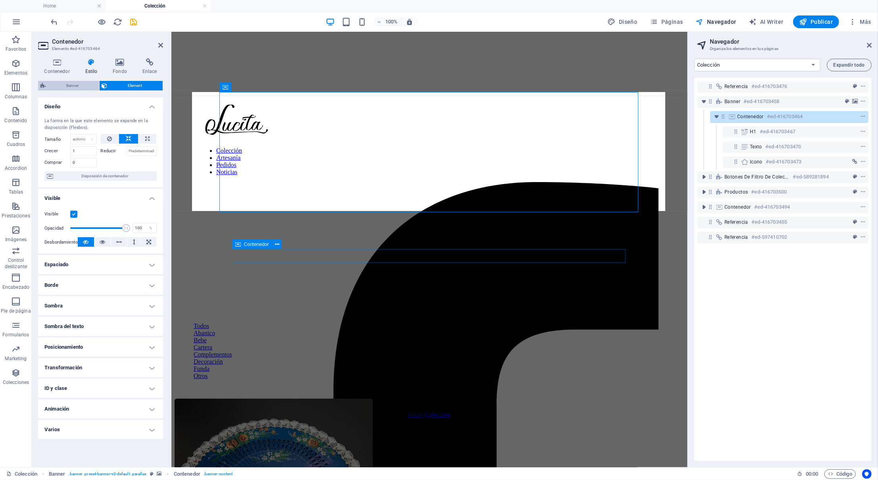
click at [87, 82] on span "Banner" at bounding box center [72, 86] width 49 height 10
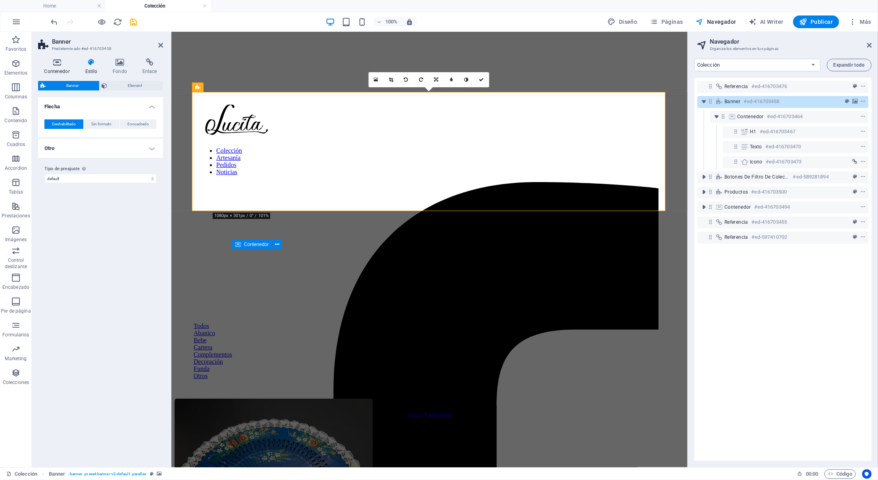
click at [69, 60] on icon at bounding box center [57, 62] width 38 height 8
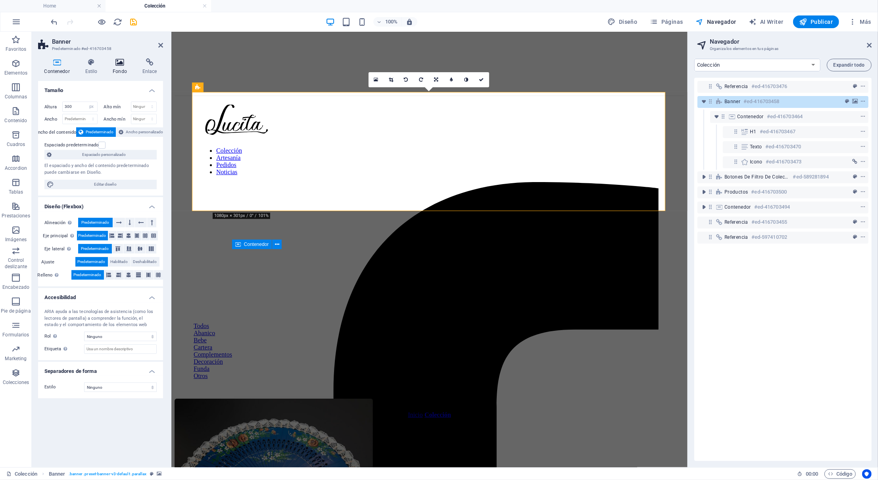
click at [118, 67] on h4 "Fondo" at bounding box center [122, 66] width 30 height 17
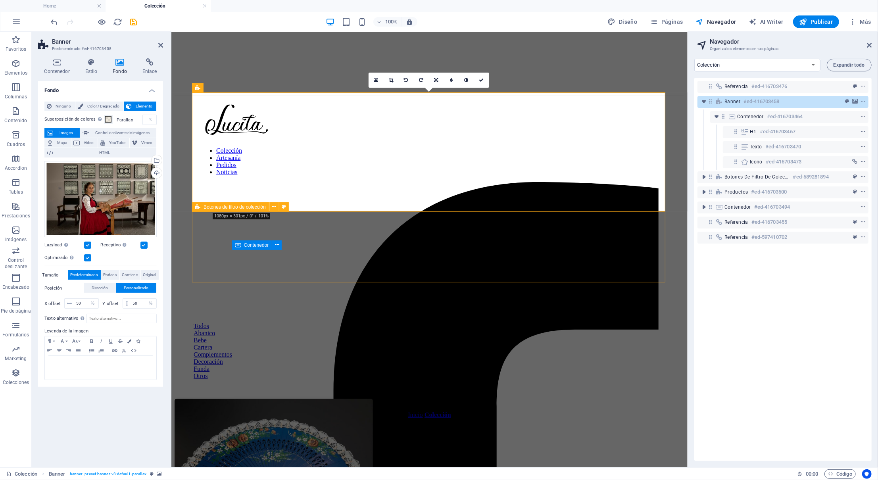
scroll to position [0, 0]
click at [121, 105] on span "Color / Degradado" at bounding box center [103, 107] width 35 height 10
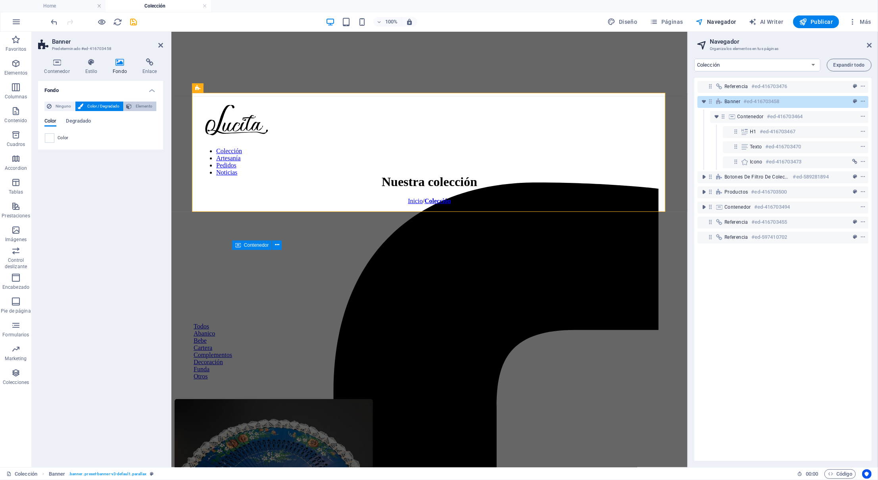
click at [134, 111] on span "Elemento" at bounding box center [144, 107] width 20 height 10
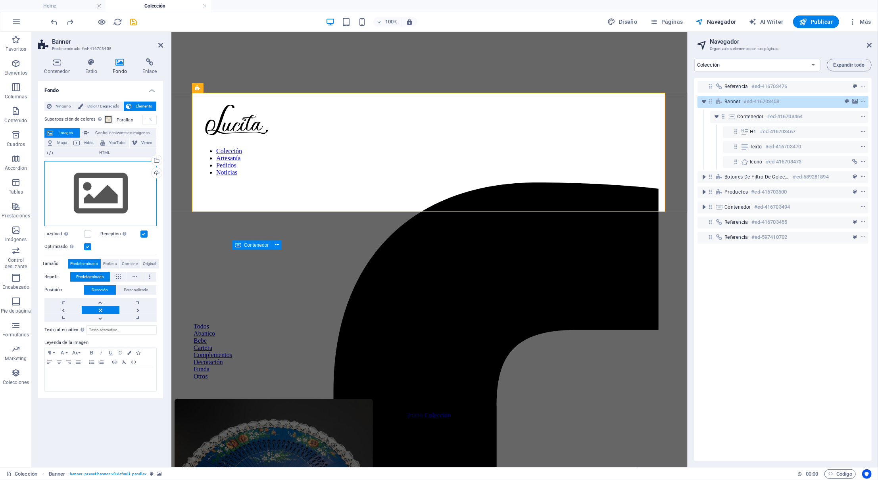
click at [64, 221] on div "Arrastra archivos aquí, haz clic para escoger archivos o selecciona archivos de…" at bounding box center [100, 193] width 112 height 65
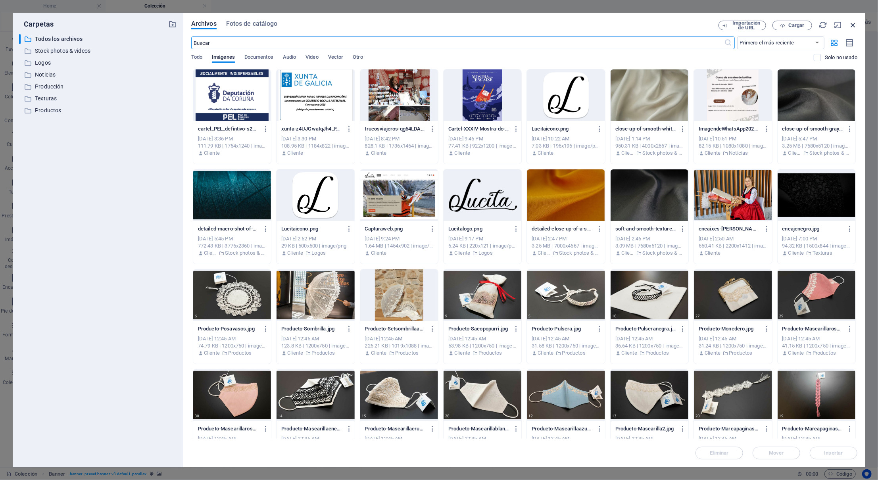
click at [659, 24] on icon "button" at bounding box center [853, 25] width 9 height 9
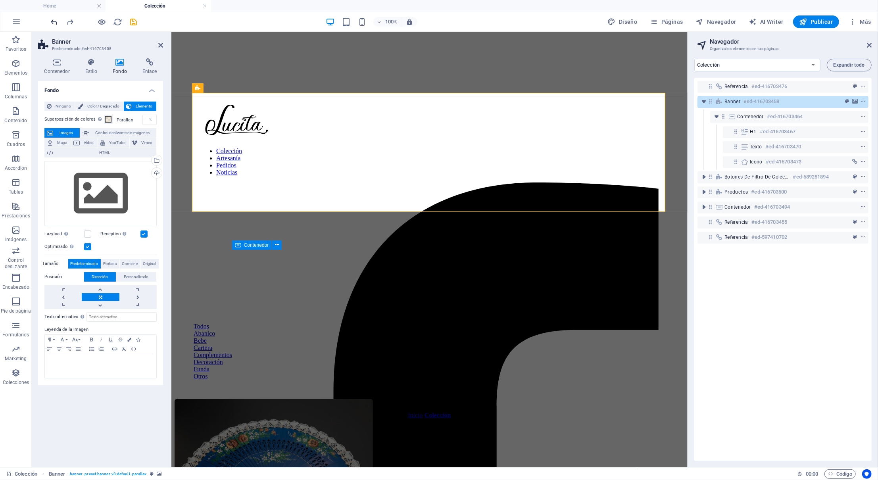
click at [54, 23] on icon "undo" at bounding box center [54, 21] width 9 height 9
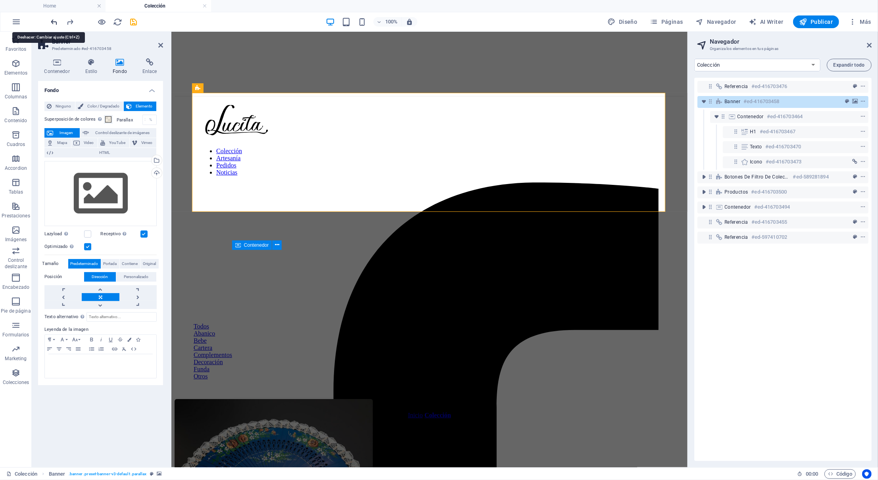
click at [54, 23] on icon "undo" at bounding box center [54, 21] width 9 height 9
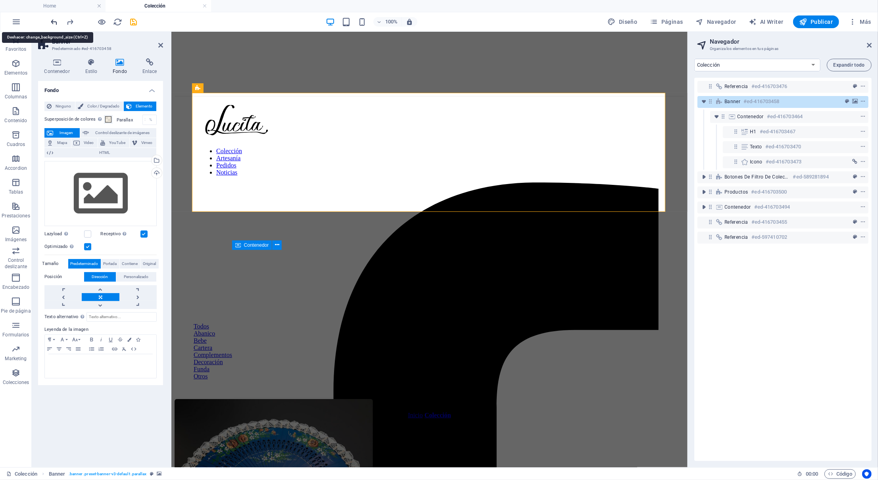
click at [54, 23] on icon "undo" at bounding box center [54, 21] width 9 height 9
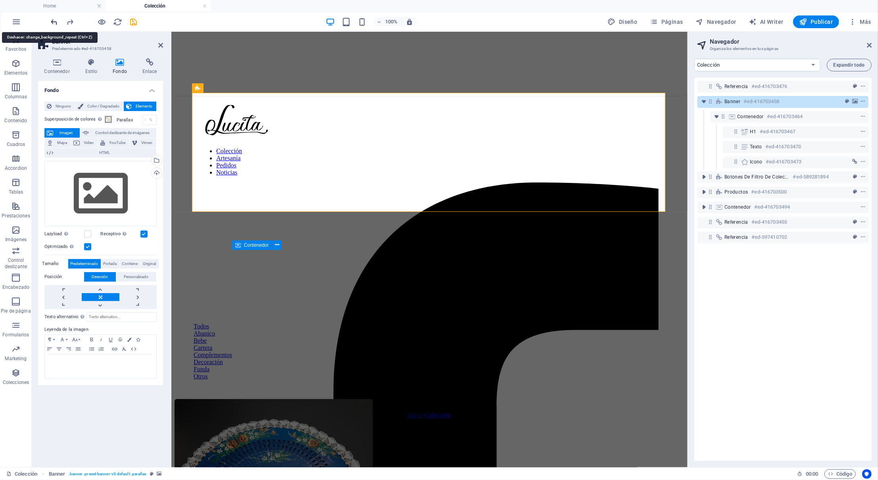
click at [54, 23] on icon "undo" at bounding box center [54, 21] width 9 height 9
drag, startPoint x: 54, startPoint y: 23, endPoint x: 156, endPoint y: 22, distance: 102.0
click at [56, 23] on icon "undo" at bounding box center [54, 21] width 9 height 9
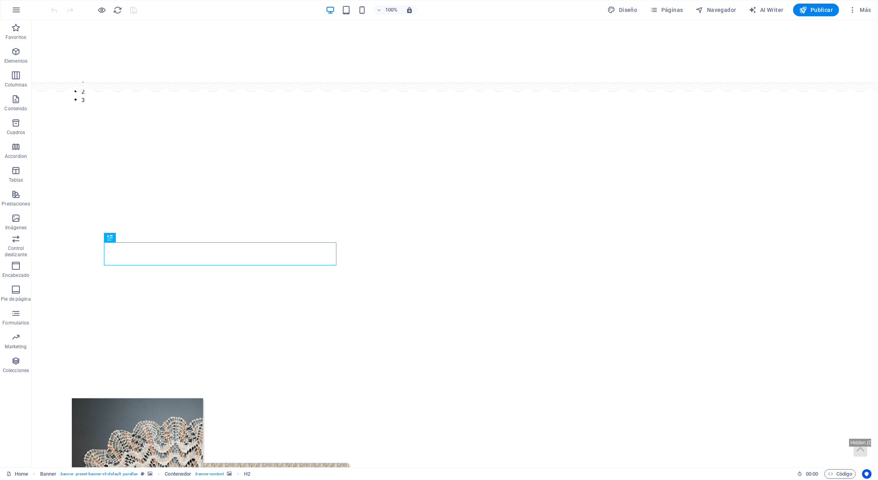
click at [40, 65] on figure at bounding box center [454, 51] width 847 height 63
select select "vh"
select select "rem"
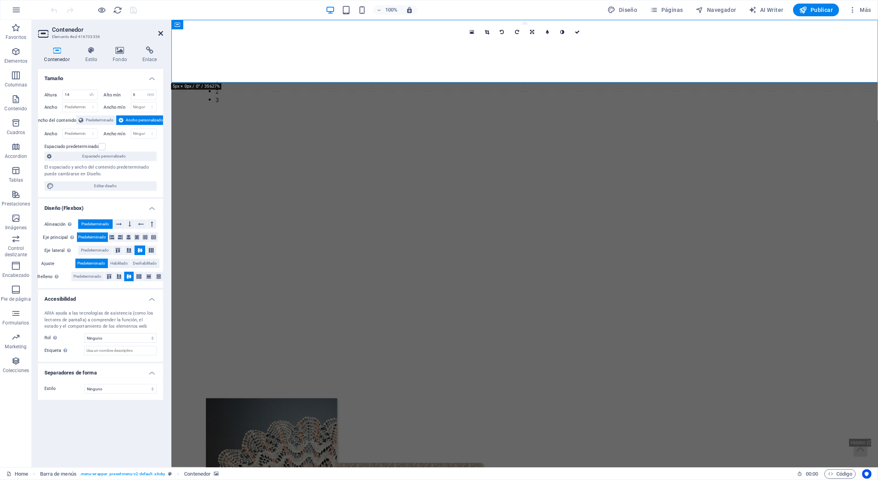
click at [158, 30] on icon at bounding box center [160, 33] width 5 height 6
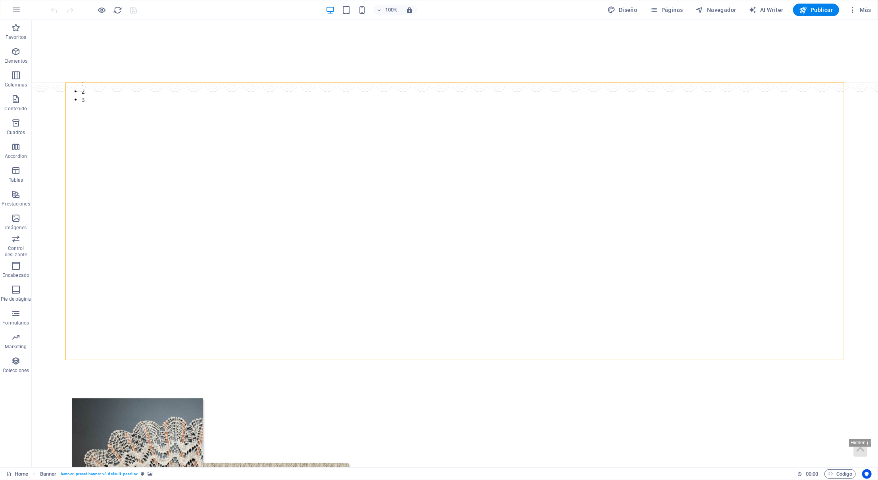
select select "px"
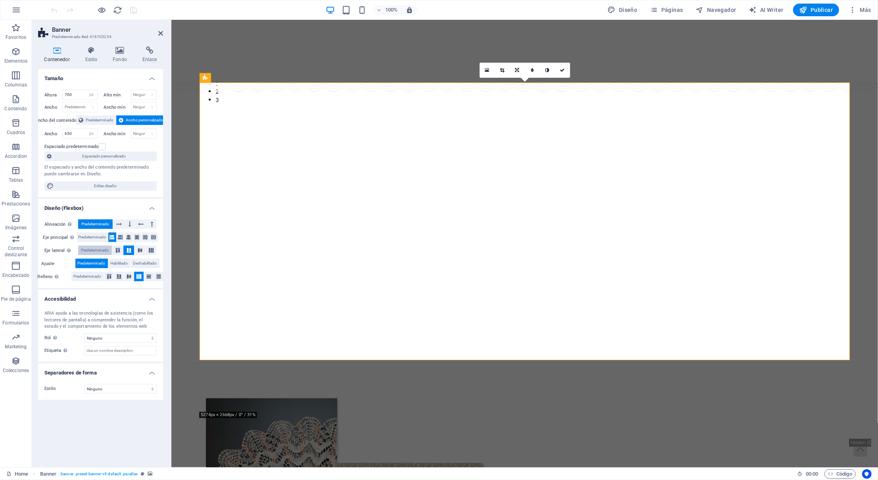
click at [109, 253] on span "Predeterminado" at bounding box center [95, 251] width 28 height 10
click at [121, 279] on icon at bounding box center [119, 276] width 10 height 5
click at [113, 56] on h4 "Fondo" at bounding box center [122, 54] width 30 height 17
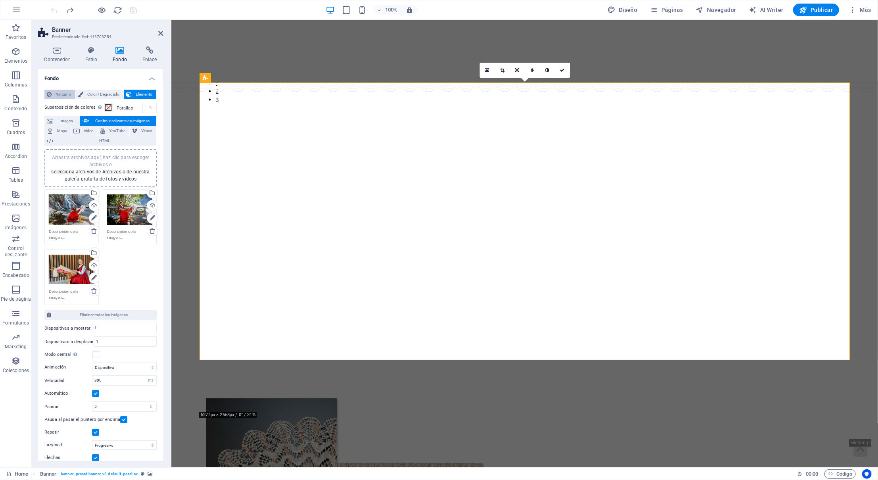
click at [73, 91] on span "Ninguno" at bounding box center [63, 95] width 19 height 10
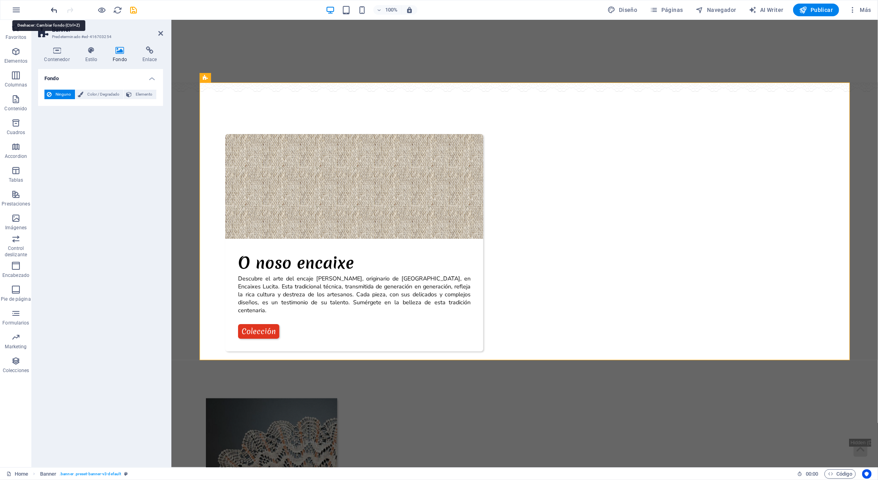
click at [53, 7] on icon "undo" at bounding box center [54, 10] width 9 height 9
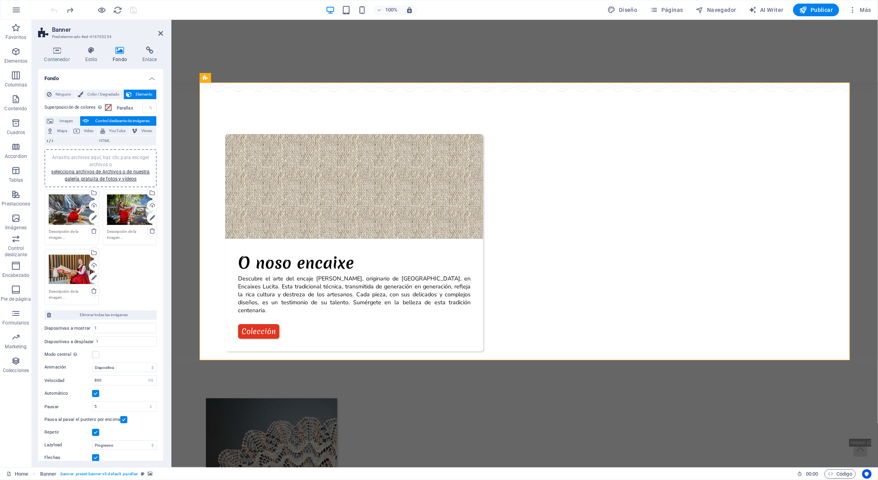
click at [53, 7] on div at bounding box center [94, 10] width 89 height 13
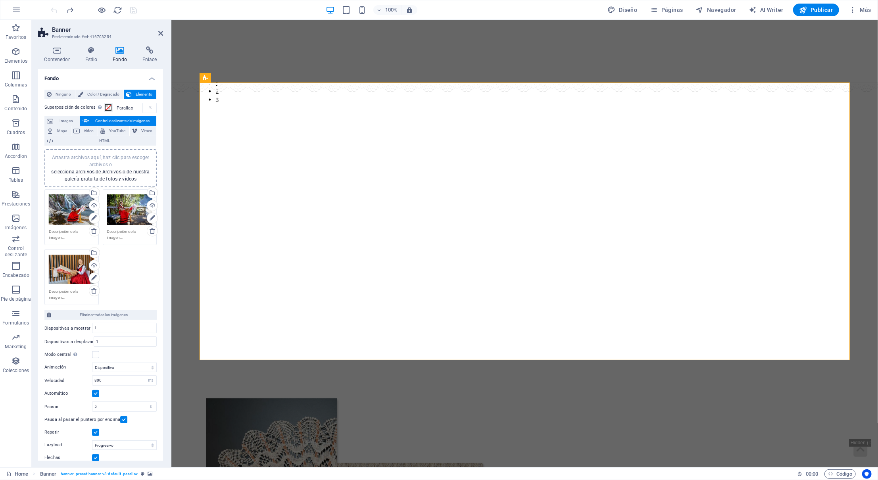
click at [53, 7] on div at bounding box center [94, 10] width 89 height 13
click at [105, 182] on link "selecciona archivos de Archivos o de nuestra galería gratuita de fotos y vídeos" at bounding box center [100, 175] width 98 height 13
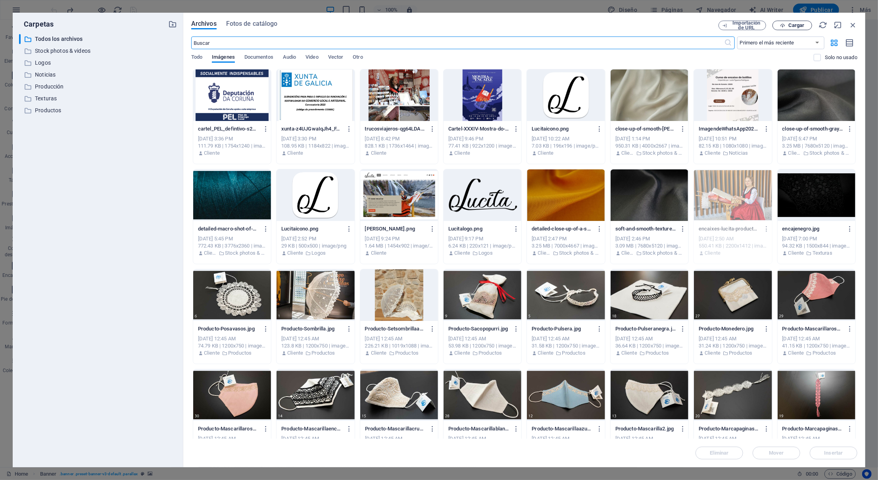
click at [785, 27] on icon "button" at bounding box center [782, 25] width 5 height 5
click at [852, 24] on icon "button" at bounding box center [853, 25] width 9 height 9
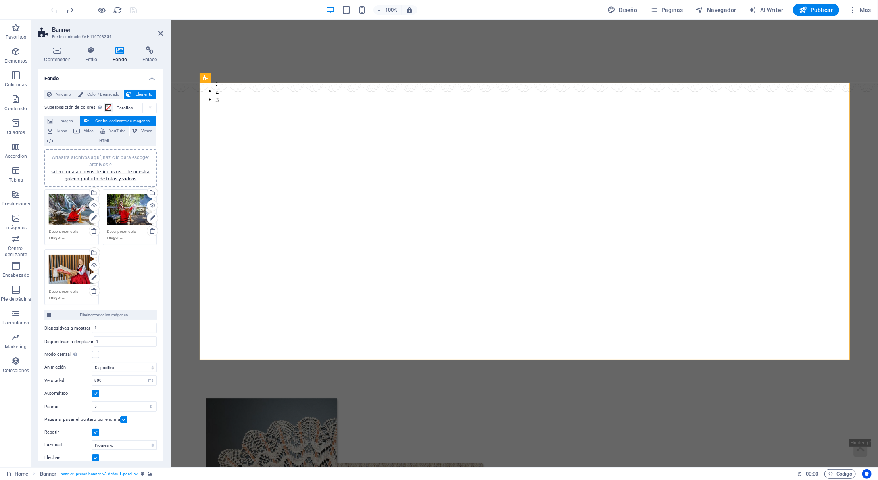
click at [199, 78] on button "button" at bounding box center [199, 78] width 0 height 0
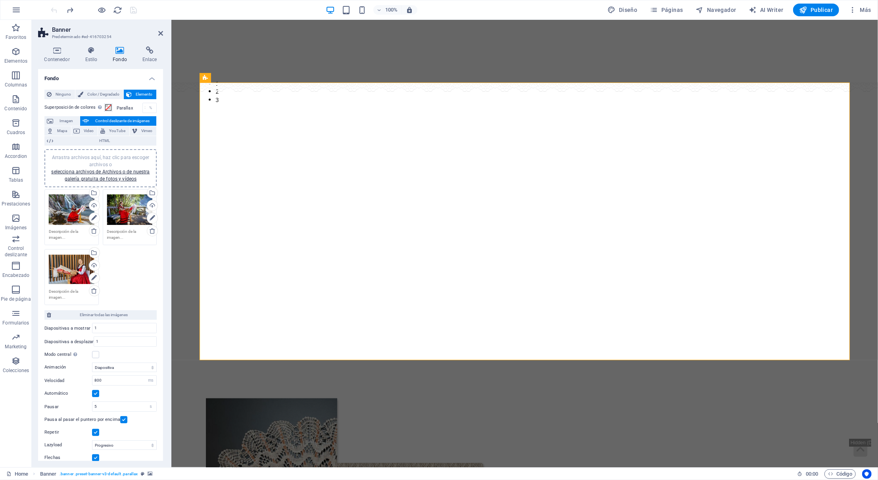
click at [159, 29] on h2 "Banner" at bounding box center [107, 29] width 111 height 7
click at [159, 33] on icon at bounding box center [160, 33] width 5 height 6
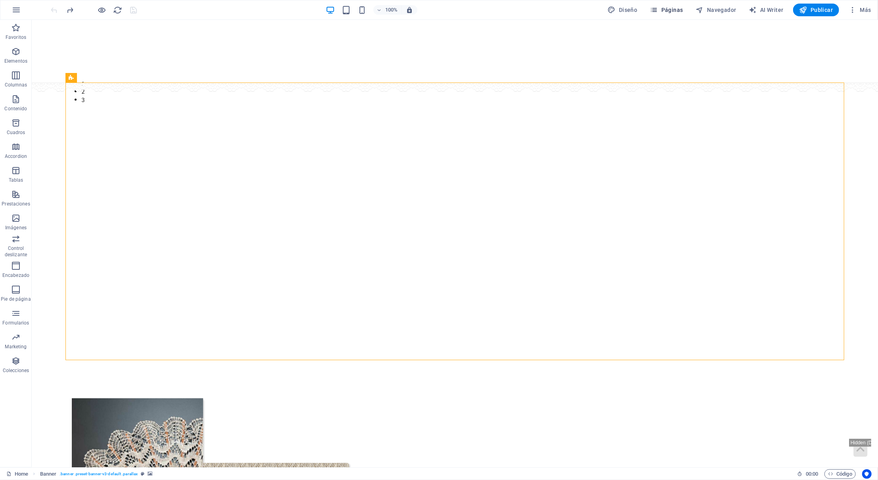
click at [675, 13] on span "Páginas" at bounding box center [667, 10] width 33 height 8
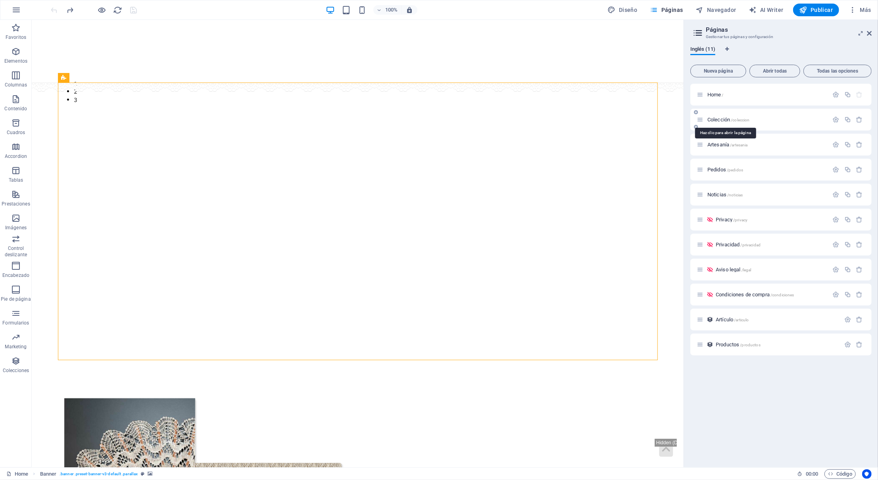
click at [720, 118] on span "Colección /coleccion" at bounding box center [729, 120] width 42 height 6
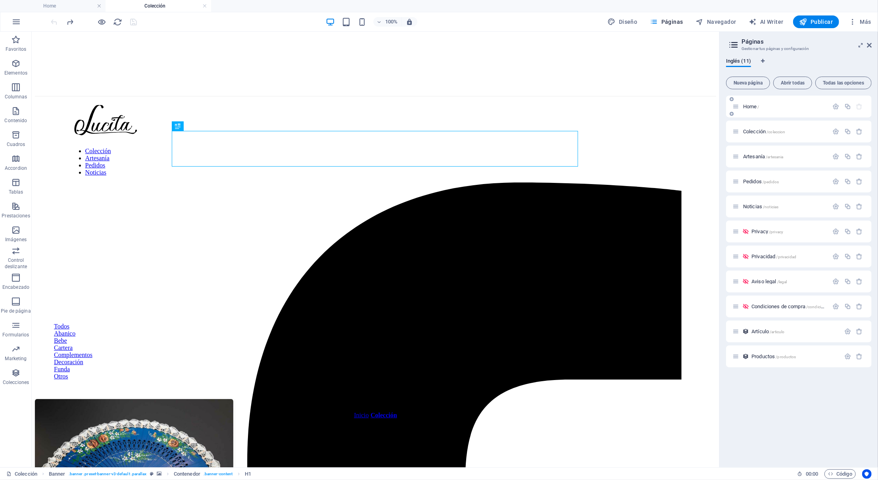
drag, startPoint x: 686, startPoint y: 99, endPoint x: 768, endPoint y: 102, distance: 81.8
click at [768, 102] on aside "Páginas Gestionar tus páginas y configuración Inglés (11) Nueva página Abrir to…" at bounding box center [799, 250] width 159 height 436
click at [871, 43] on icon at bounding box center [869, 45] width 5 height 6
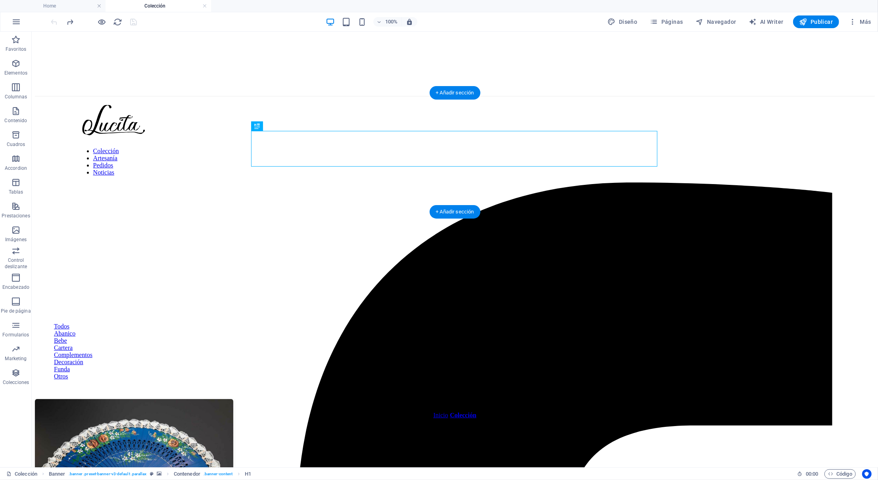
click at [103, 147] on figure at bounding box center [455, 147] width 840 height 0
select select "px"
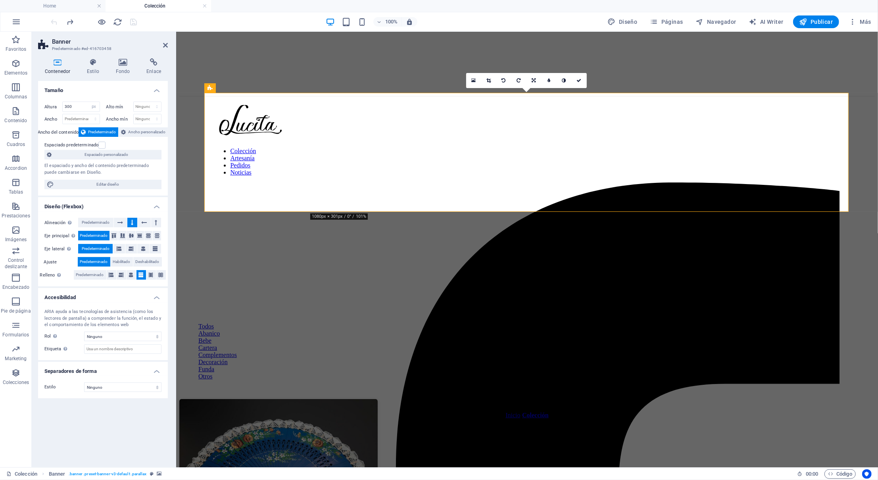
drag, startPoint x: 0, startPoint y: 37, endPoint x: 43, endPoint y: 70, distance: 53.8
click at [43, 70] on aside "Banner Predeterminado #ed-416703458 Contenedor Estilo Fondo Enlace Tamaño Altur…" at bounding box center [104, 250] width 144 height 436
click at [108, 221] on span "Predeterminado" at bounding box center [96, 223] width 28 height 10
click at [119, 225] on button at bounding box center [120, 223] width 13 height 10
click at [107, 226] on span "Predeterminado" at bounding box center [96, 223] width 28 height 10
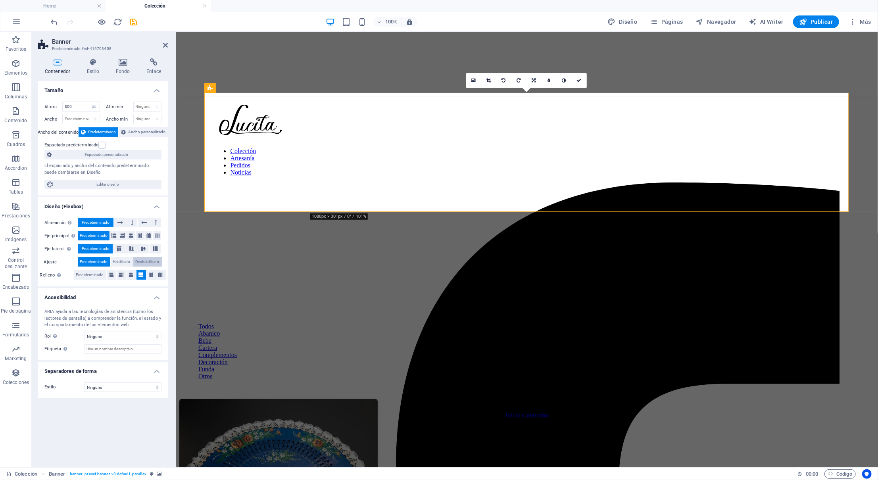
click at [144, 264] on span "Deshabilitado" at bounding box center [148, 262] width 24 height 10
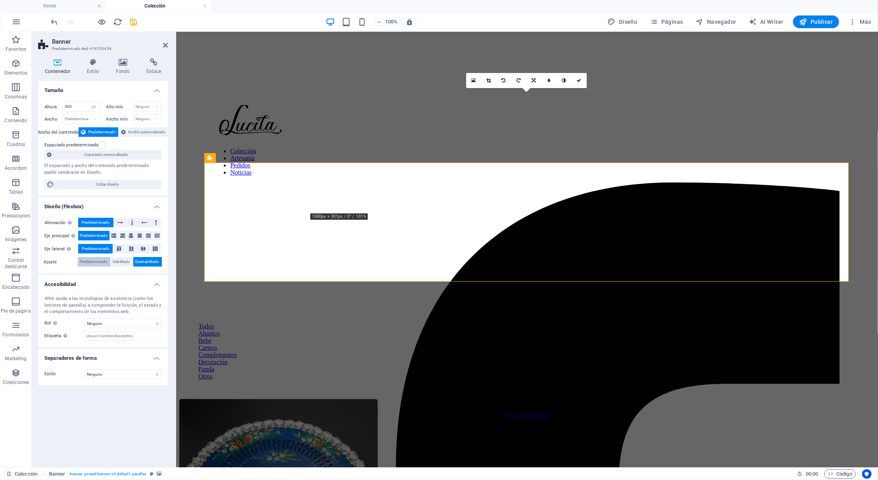
click at [85, 261] on span "Predeterminado" at bounding box center [94, 262] width 28 height 10
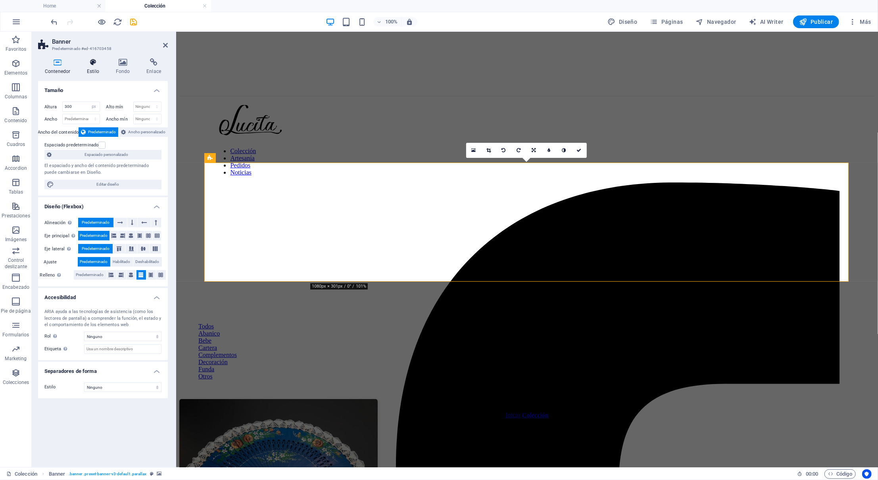
click at [94, 73] on h4 "Estilo" at bounding box center [94, 66] width 29 height 17
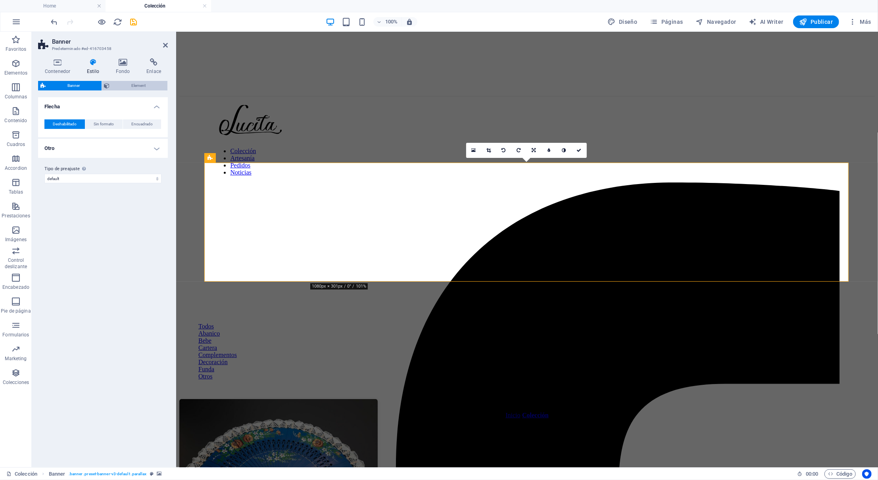
click at [108, 87] on icon at bounding box center [107, 86] width 6 height 10
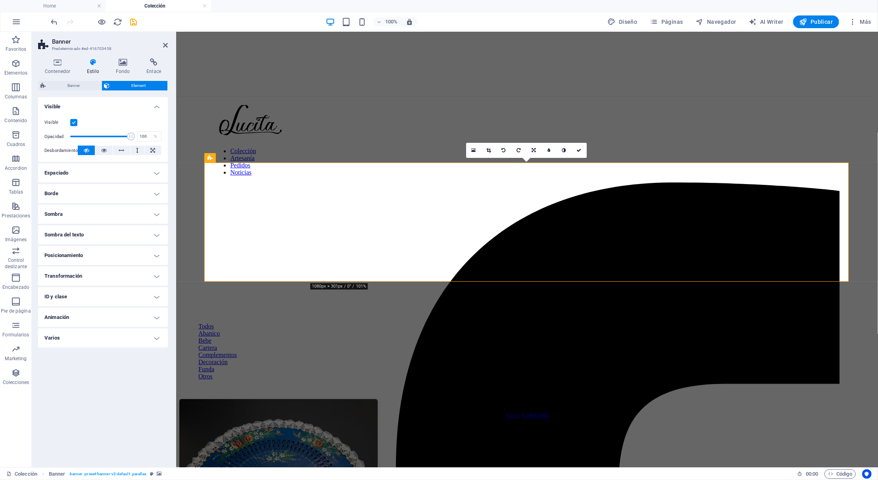
click at [120, 170] on h4 "Espaciado" at bounding box center [103, 173] width 130 height 19
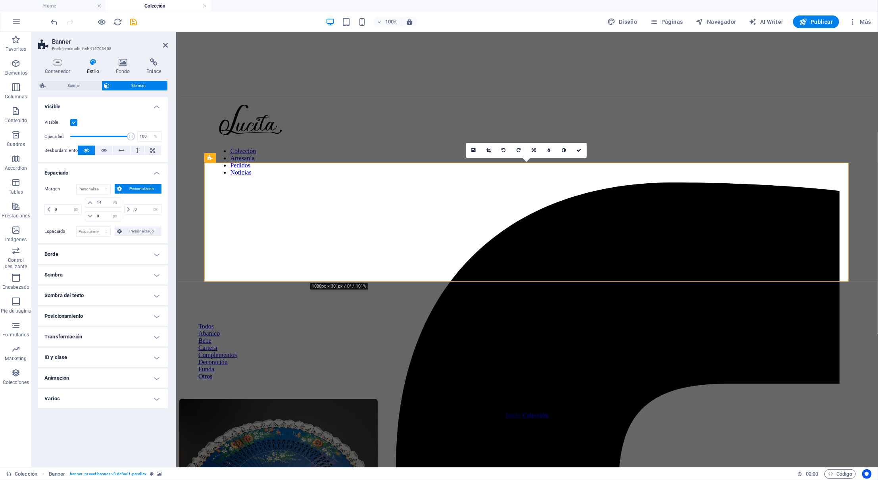
click at [125, 261] on h4 "Borde" at bounding box center [103, 254] width 130 height 19
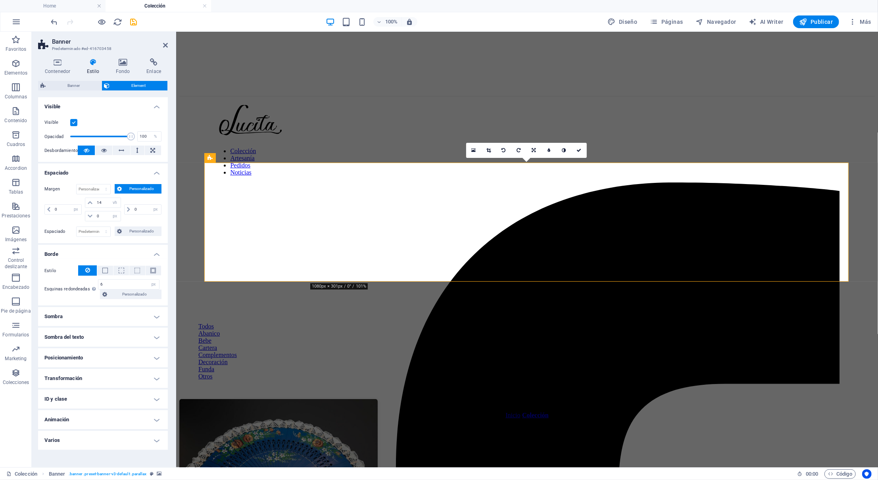
click at [123, 310] on h4 "Sombra" at bounding box center [103, 316] width 130 height 19
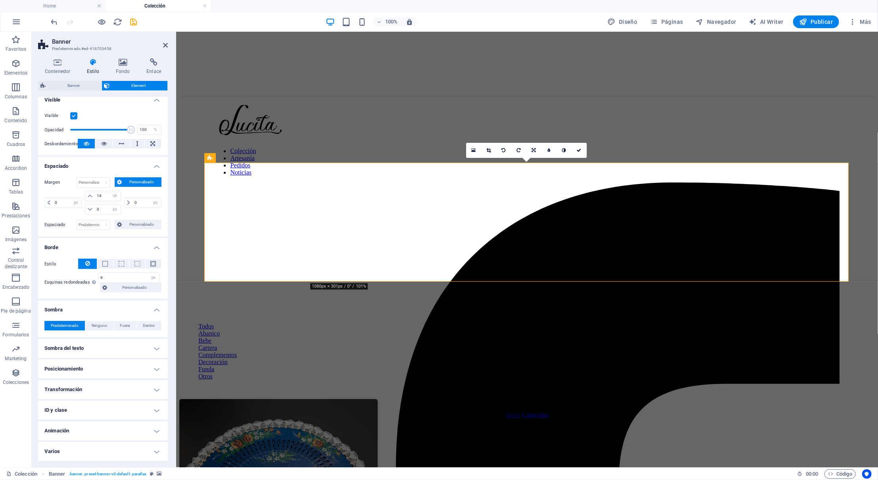
scroll to position [7, 0]
click at [110, 383] on h4 "Transformación" at bounding box center [103, 389] width 130 height 19
click at [106, 405] on span "Mover" at bounding box center [107, 406] width 104 height 10
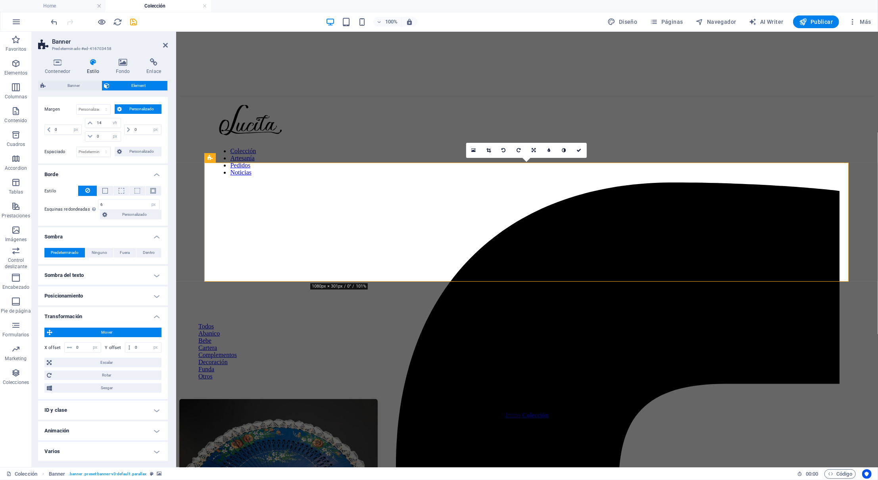
scroll to position [80, 0]
click at [94, 427] on h4 "Animación" at bounding box center [103, 431] width 130 height 19
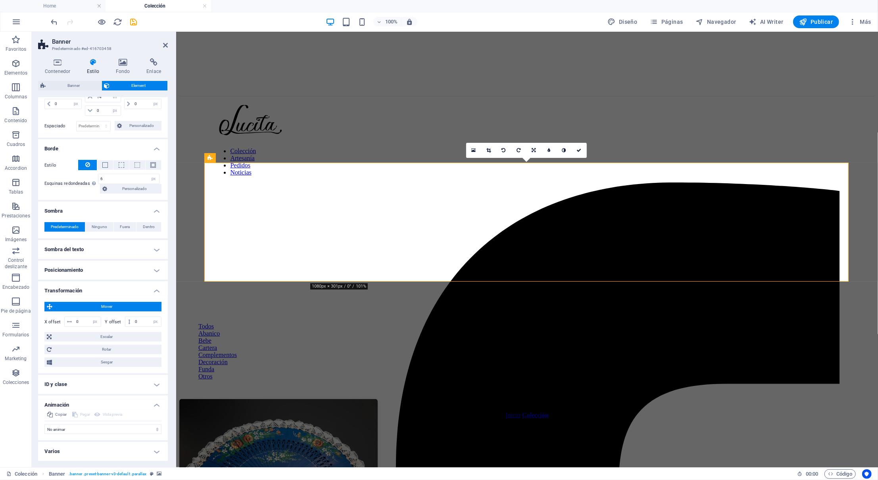
click at [87, 451] on h4 "Varios" at bounding box center [103, 451] width 130 height 19
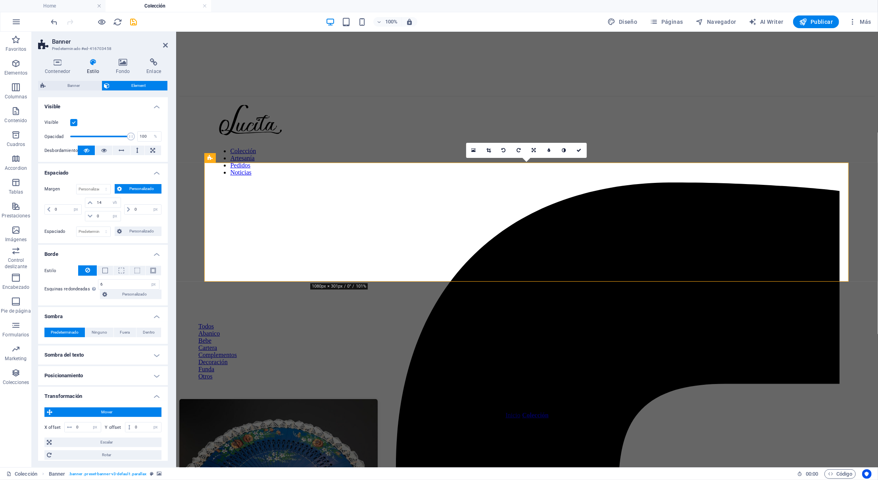
scroll to position [0, 0]
click at [103, 355] on h4 "Sombra del texto" at bounding box center [103, 355] width 130 height 19
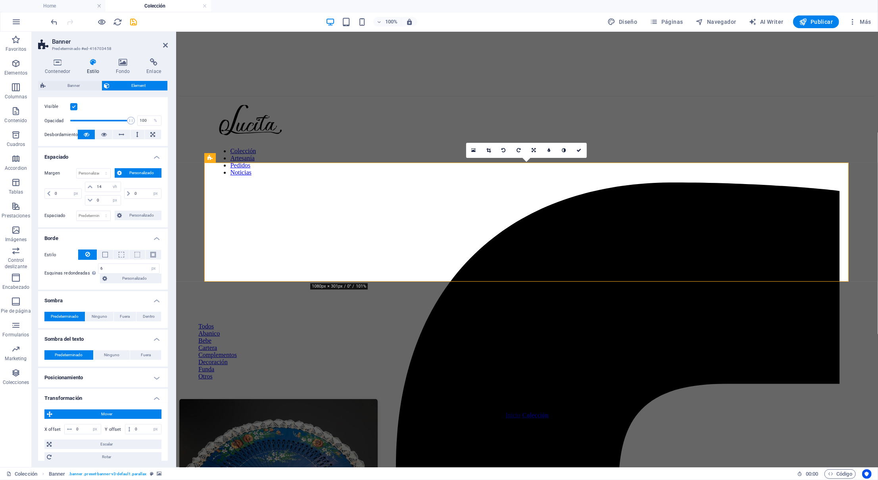
scroll to position [20, 0]
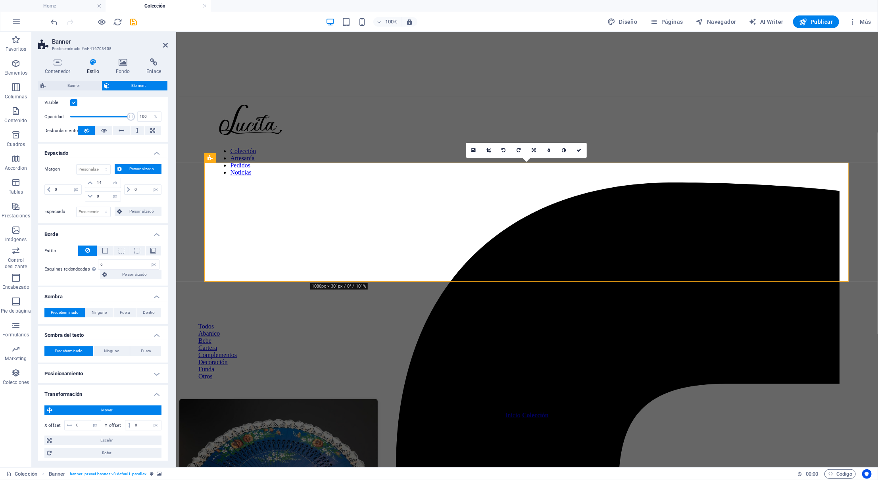
click at [104, 376] on h4 "Posicionamiento" at bounding box center [103, 373] width 130 height 19
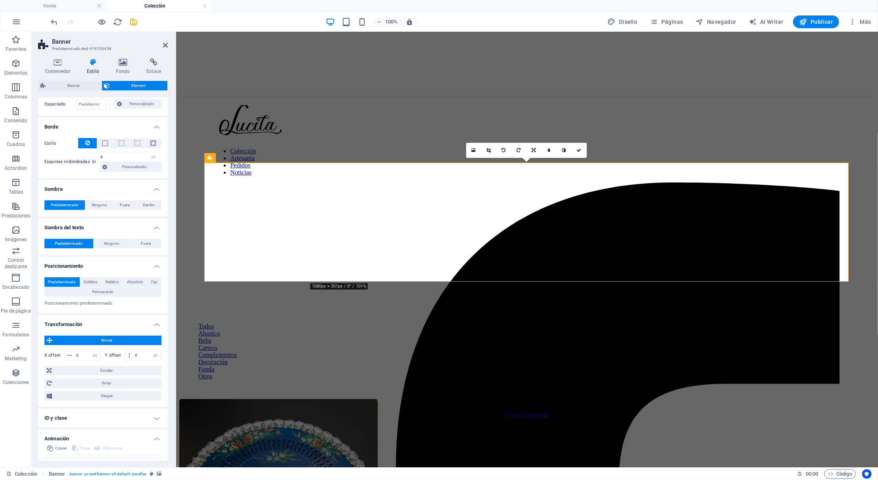
scroll to position [128, 0]
click at [107, 342] on span "Mover" at bounding box center [107, 340] width 104 height 10
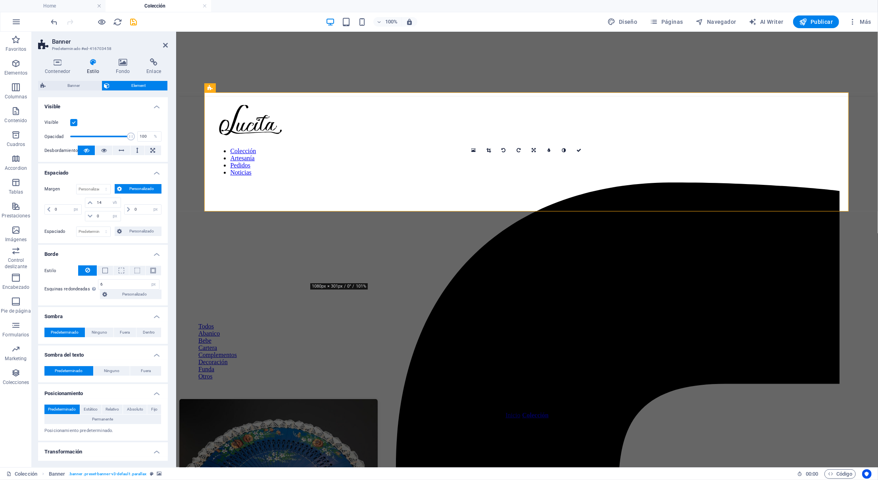
scroll to position [0, 0]
click at [74, 124] on label at bounding box center [73, 122] width 7 height 7
click at [0, 0] on input "Visible" at bounding box center [0, 0] width 0 height 0
click at [74, 124] on label at bounding box center [73, 122] width 7 height 7
click at [0, 0] on input "Visible" at bounding box center [0, 0] width 0 height 0
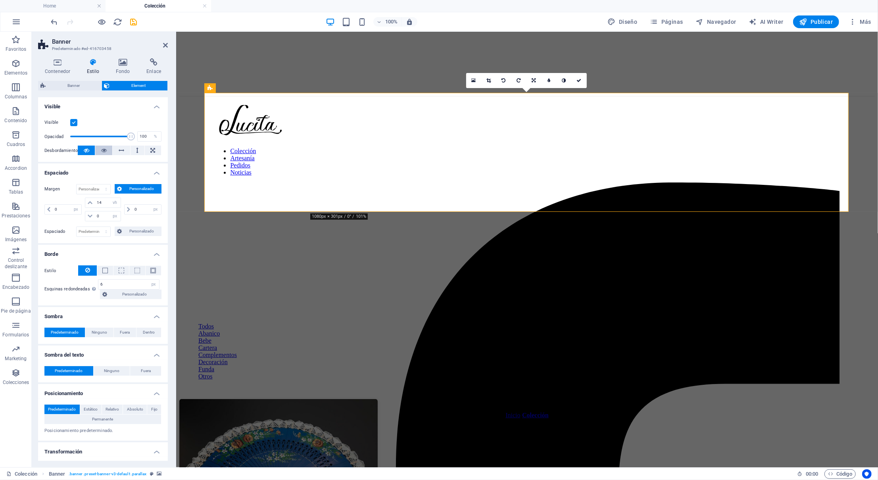
click at [104, 148] on icon at bounding box center [104, 151] width 6 height 10
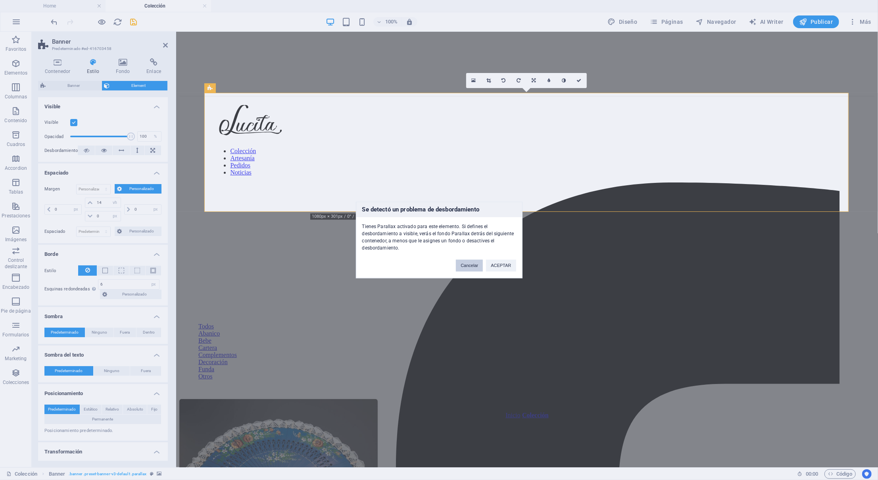
click at [462, 266] on button "Cancelar" at bounding box center [469, 266] width 27 height 12
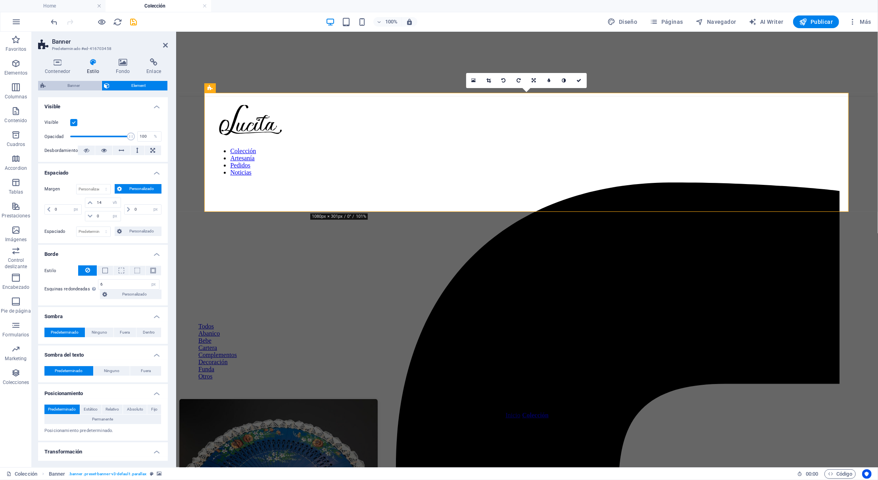
click at [66, 86] on span "Banner" at bounding box center [73, 86] width 51 height 10
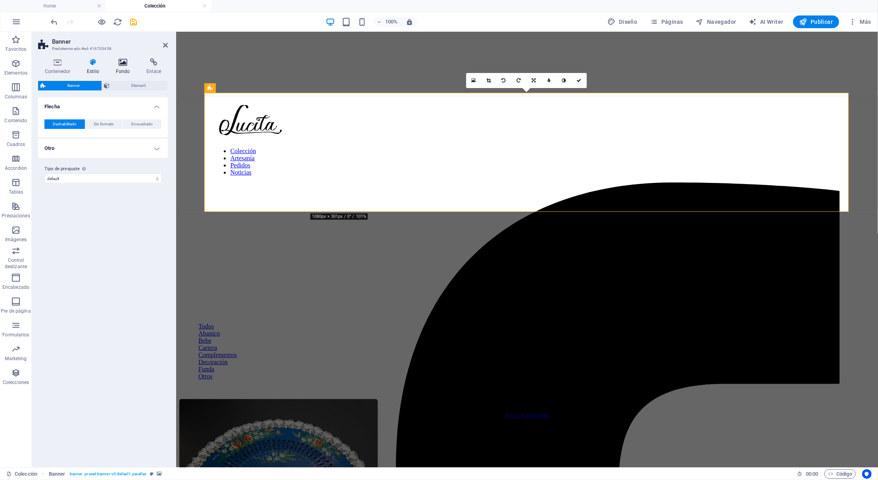
click at [119, 70] on h4 "Fondo" at bounding box center [124, 66] width 31 height 17
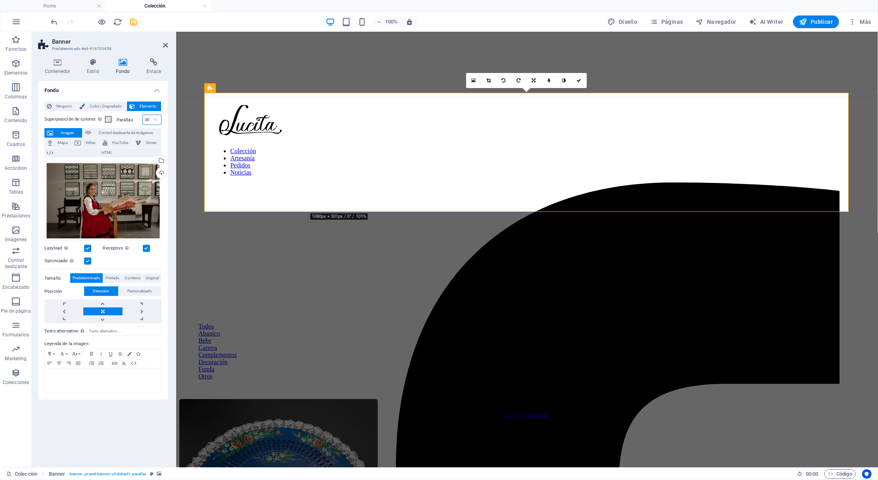
click at [148, 124] on input "30" at bounding box center [152, 120] width 18 height 10
type input "0"
click at [214, 285] on div "Todos Abanico Bebe Cartera Complementos Decoración Funda Otros" at bounding box center [527, 342] width 696 height 114
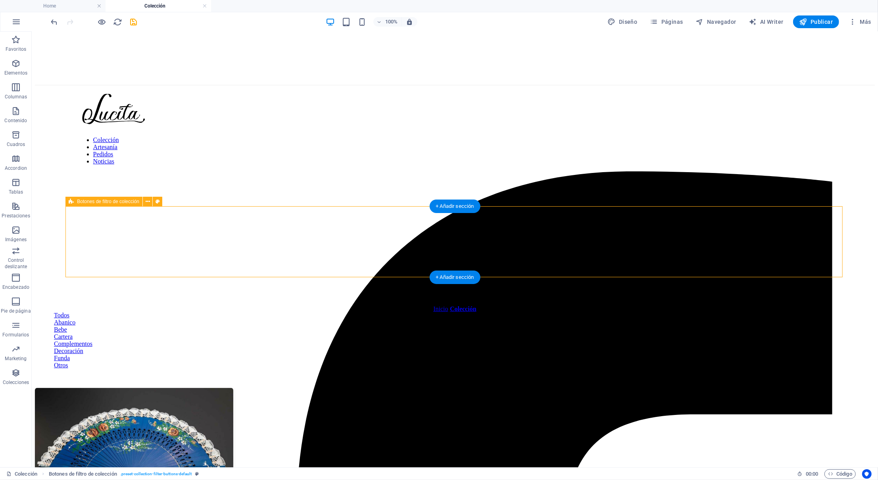
scroll to position [0, 0]
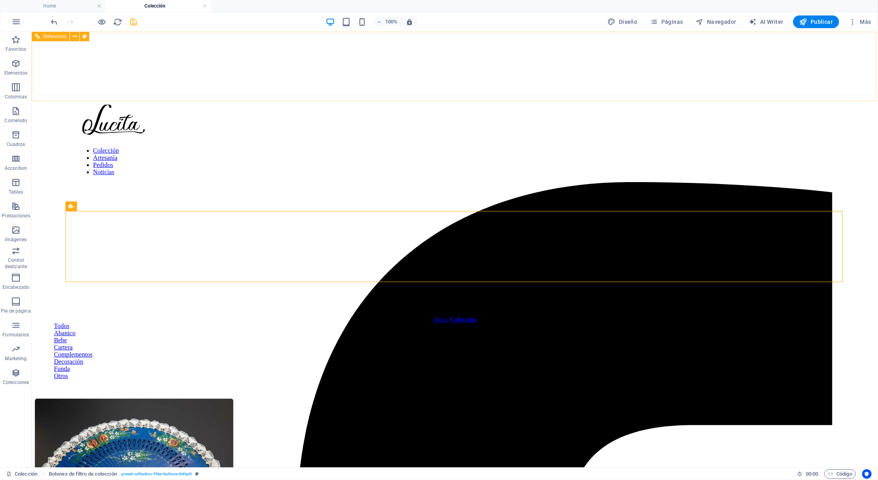
click at [133, 20] on icon "save" at bounding box center [133, 21] width 9 height 9
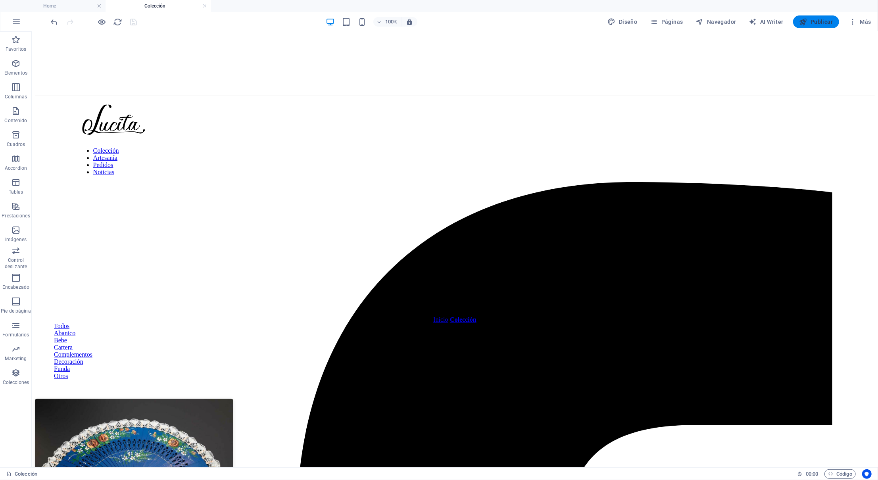
click at [817, 23] on span "Publicar" at bounding box center [817, 22] width 34 height 8
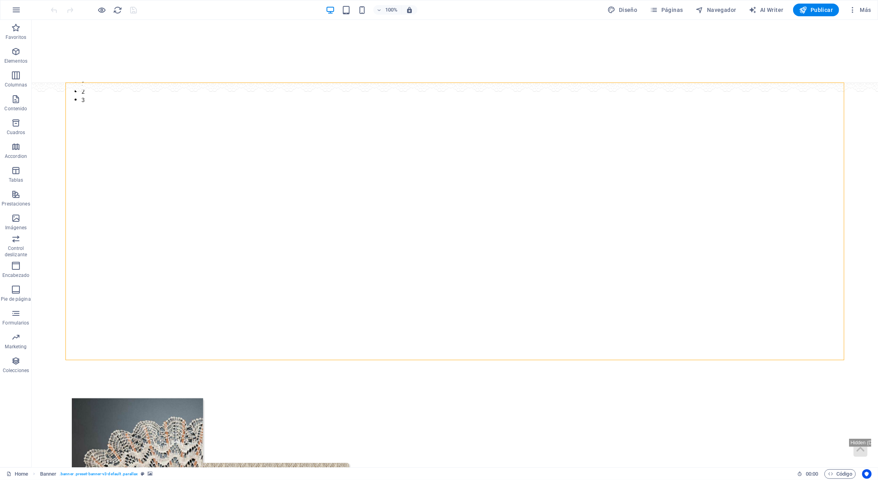
select select "px"
select select "ms"
select select "s"
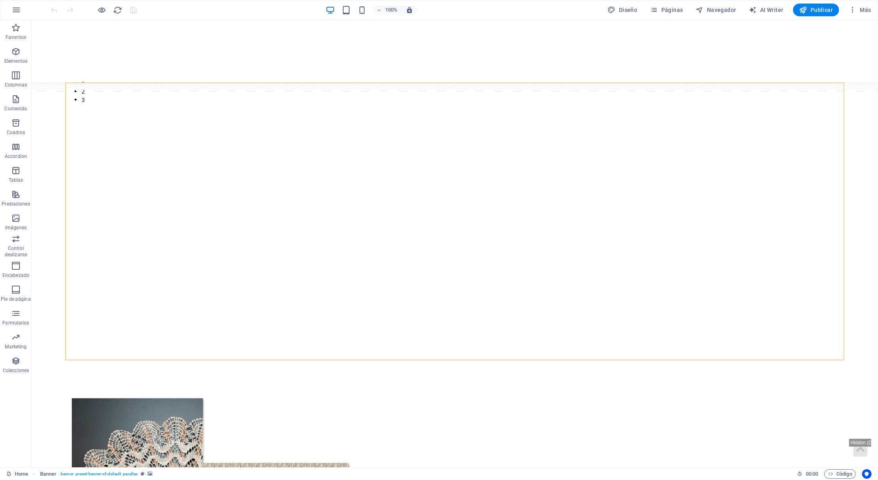
select select "progressive"
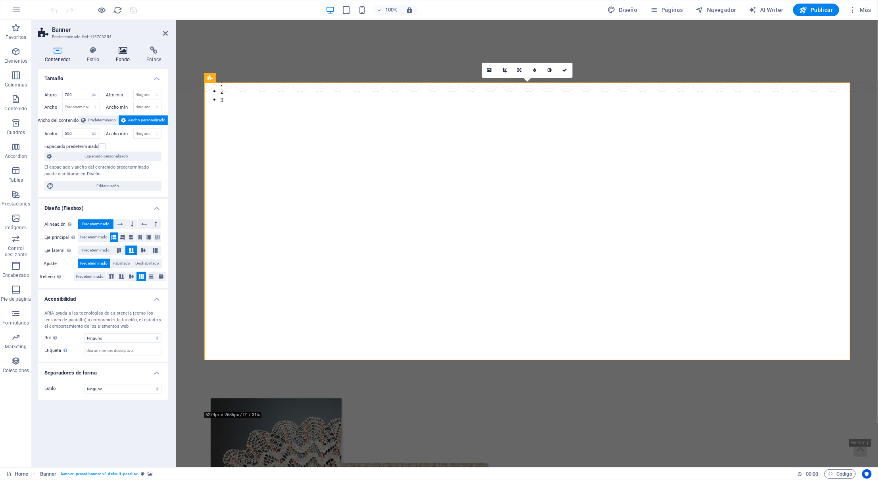
click at [123, 61] on h4 "Fondo" at bounding box center [124, 54] width 31 height 17
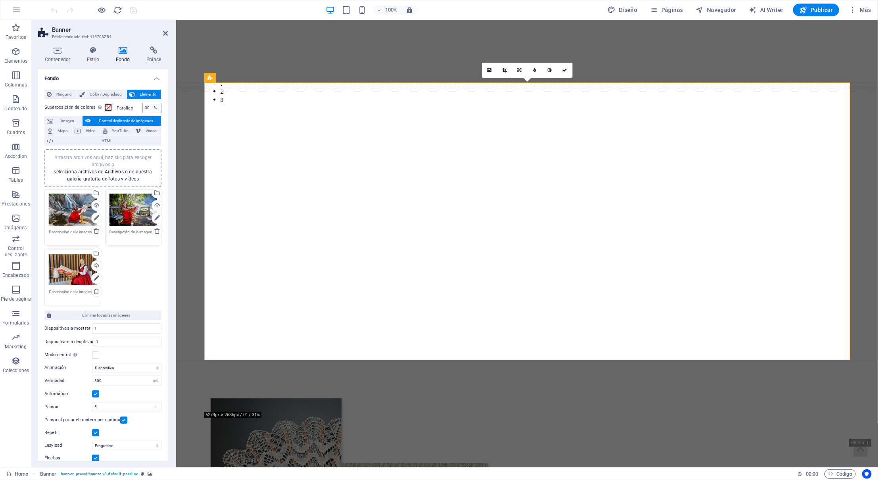
click at [150, 109] on div "%" at bounding box center [155, 108] width 11 height 10
click at [146, 106] on input "30" at bounding box center [152, 108] width 18 height 10
click at [150, 108] on div "%" at bounding box center [155, 108] width 11 height 10
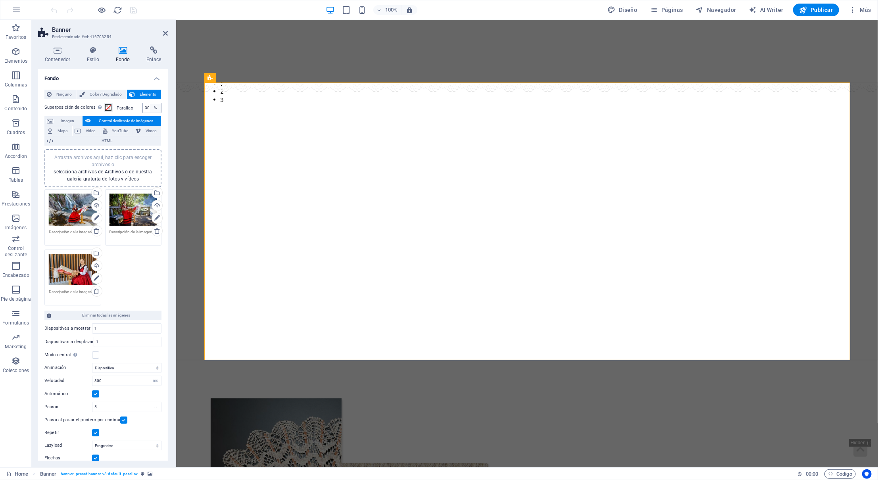
click at [151, 108] on div "%" at bounding box center [155, 108] width 11 height 10
click at [150, 107] on div "%" at bounding box center [155, 108] width 11 height 10
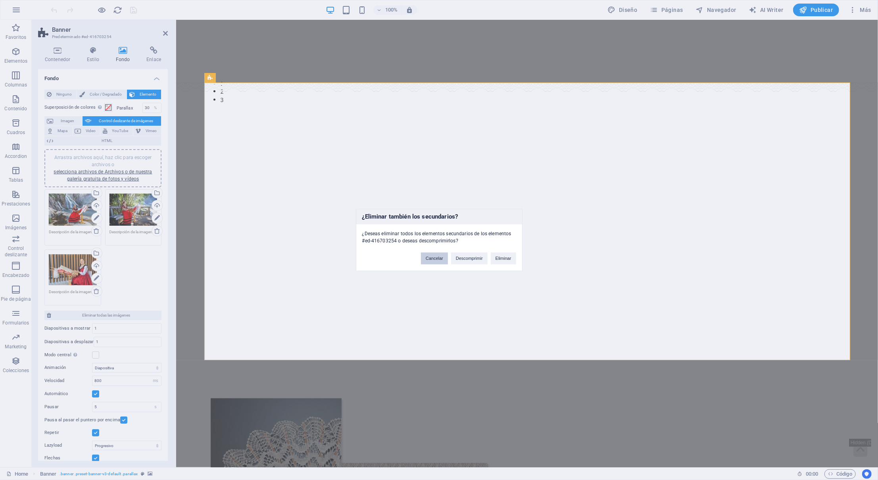
click at [421, 255] on button "Cancelar" at bounding box center [434, 259] width 27 height 12
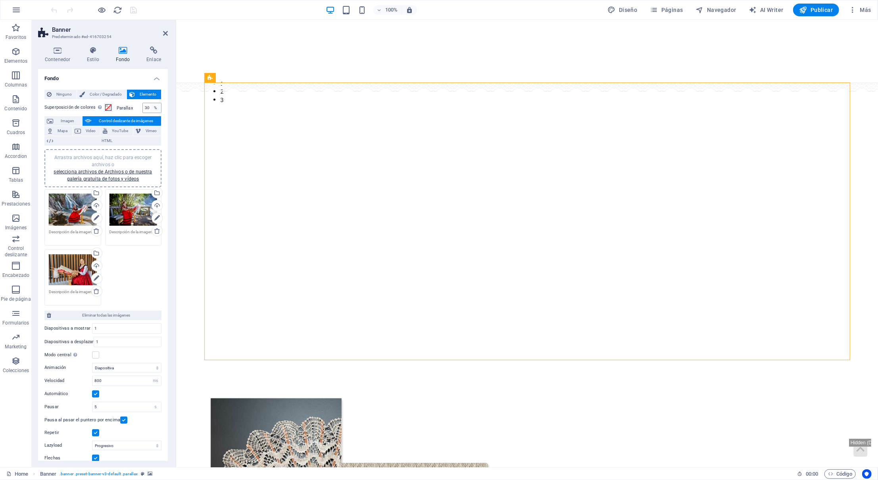
click at [150, 107] on div "%" at bounding box center [155, 108] width 11 height 10
click at [154, 107] on div "%" at bounding box center [155, 108] width 11 height 10
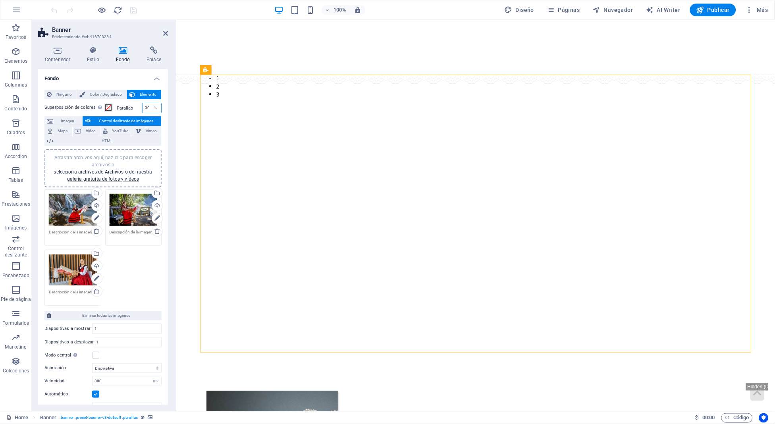
click at [148, 107] on input "30" at bounding box center [152, 108] width 18 height 10
type input "0"
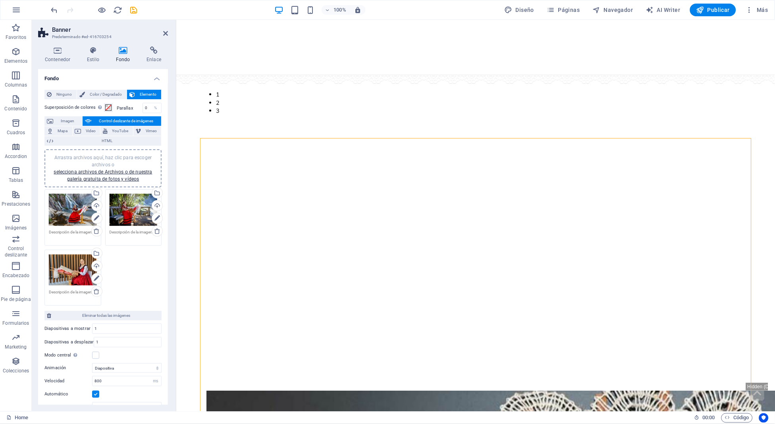
scroll to position [3, 0]
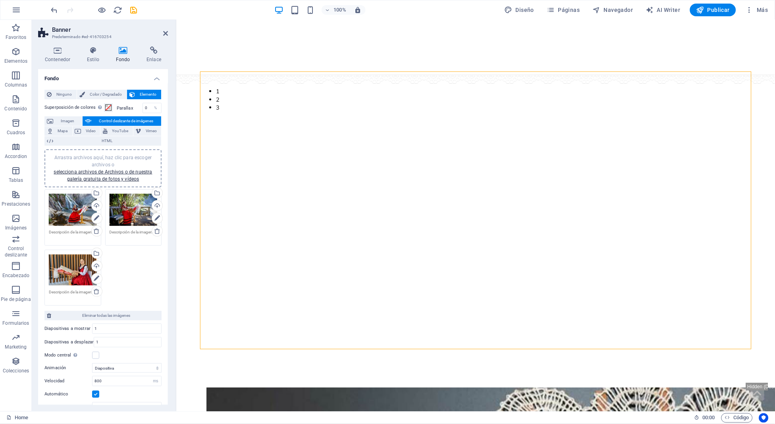
click at [162, 35] on header "Banner Predeterminado #ed-416703254" at bounding box center [103, 30] width 130 height 21
click at [563, 14] on button "Páginas" at bounding box center [563, 10] width 39 height 13
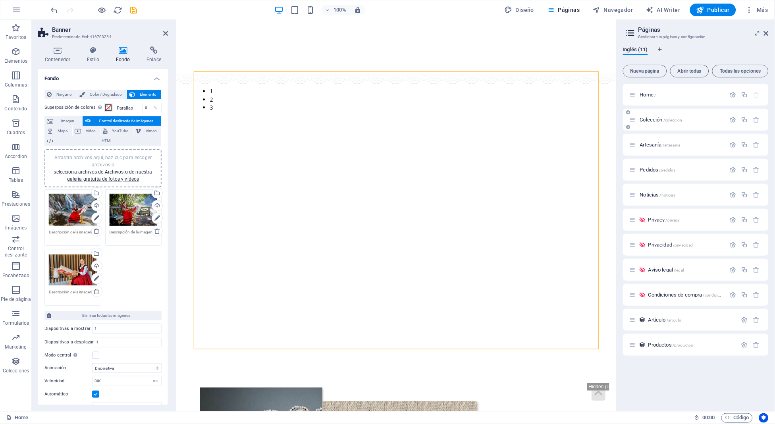
click at [645, 119] on span "Colección /coleccion" at bounding box center [661, 120] width 42 height 6
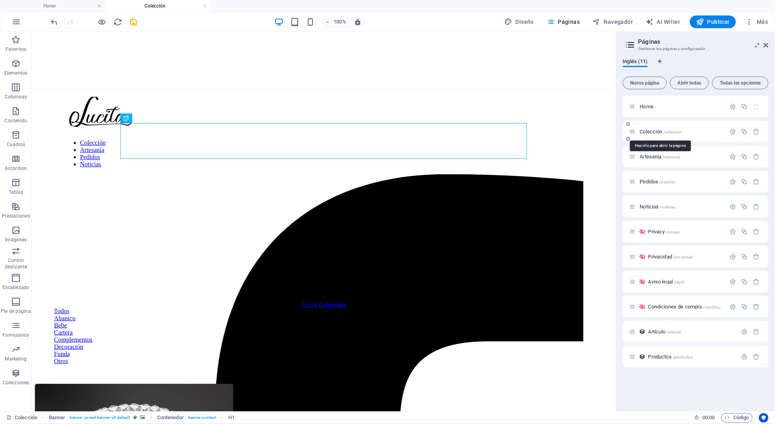
scroll to position [0, 0]
click at [67, 150] on figure at bounding box center [324, 150] width 578 height 0
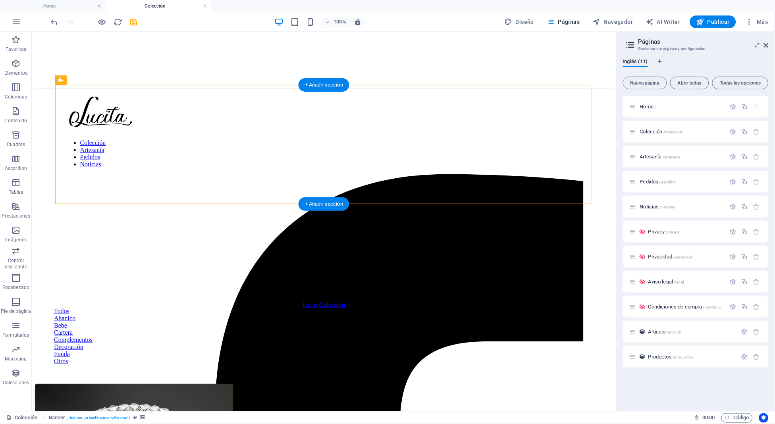
click at [67, 150] on figure at bounding box center [324, 150] width 578 height 0
select select "px"
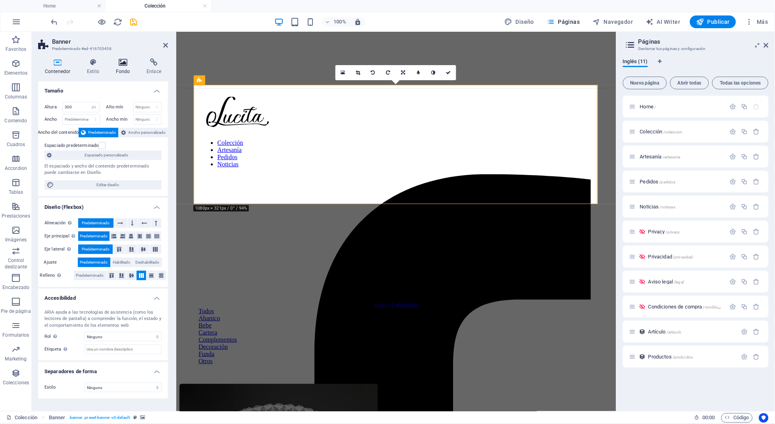
click at [129, 72] on h4 "Fondo" at bounding box center [124, 66] width 31 height 17
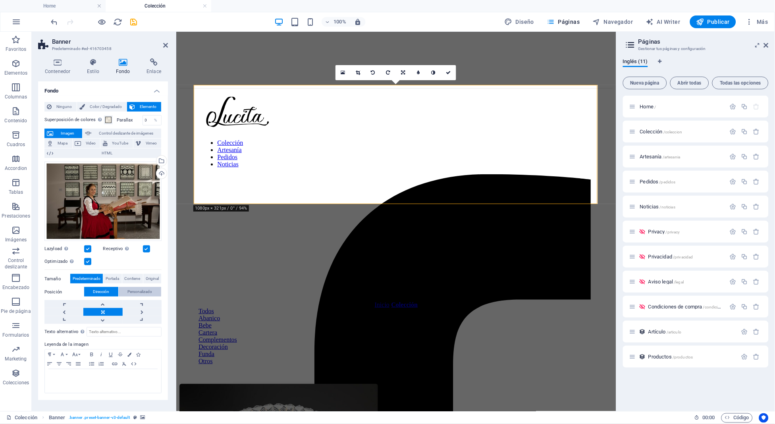
click at [128, 291] on span "Personalizado" at bounding box center [140, 292] width 25 height 10
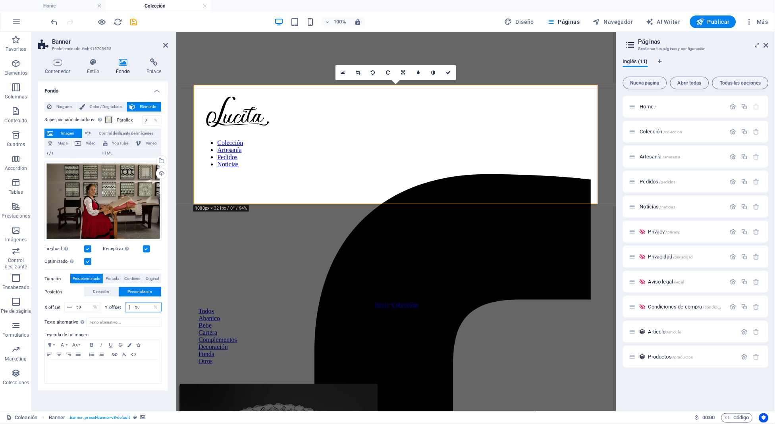
click at [133, 308] on input "50" at bounding box center [147, 307] width 28 height 10
click at [136, 310] on input "20" at bounding box center [147, 307] width 28 height 10
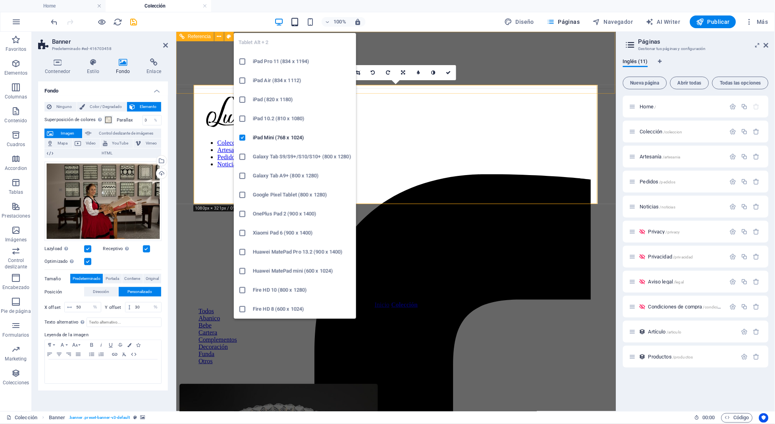
click at [293, 23] on icon "button" at bounding box center [294, 21] width 9 height 9
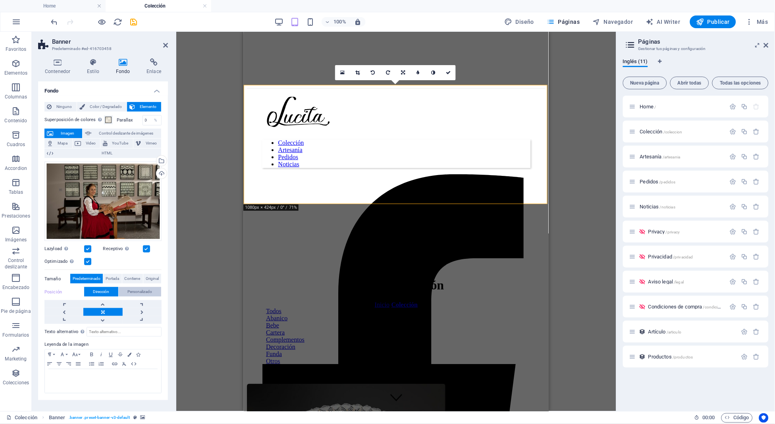
click at [137, 291] on span "Personalizado" at bounding box center [140, 292] width 25 height 10
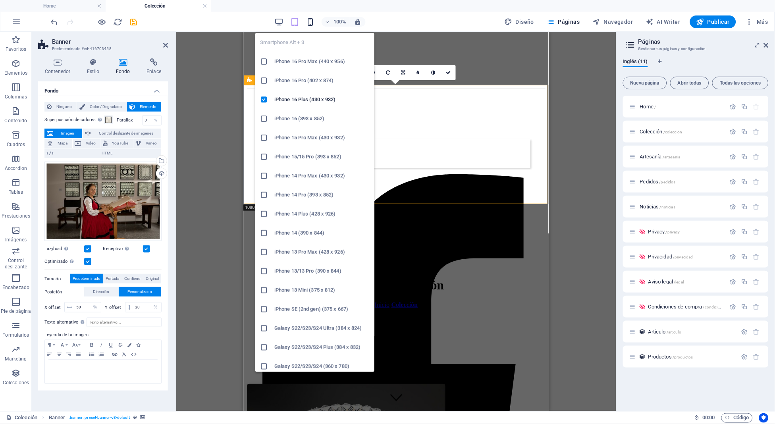
click at [309, 22] on icon "button" at bounding box center [310, 21] width 9 height 9
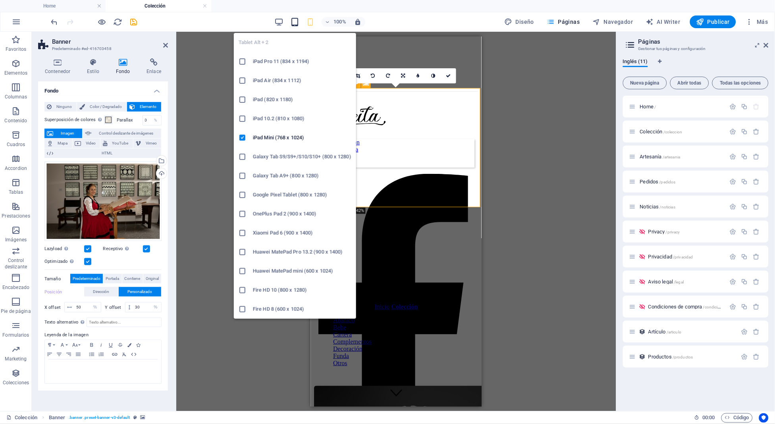
click at [292, 20] on icon "button" at bounding box center [294, 21] width 9 height 9
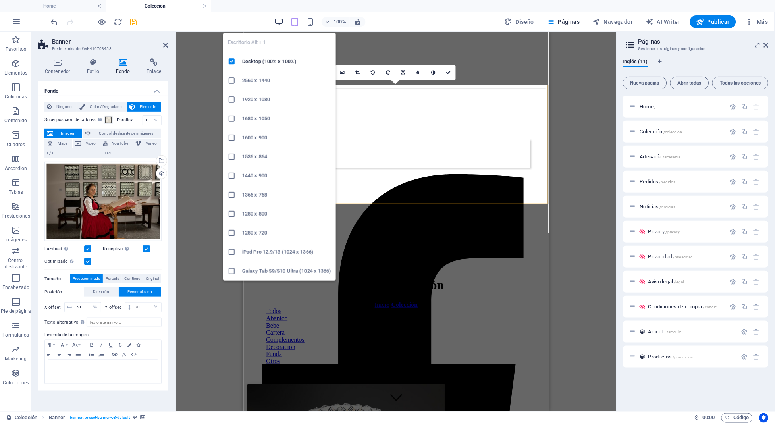
click at [279, 20] on icon "button" at bounding box center [278, 21] width 9 height 9
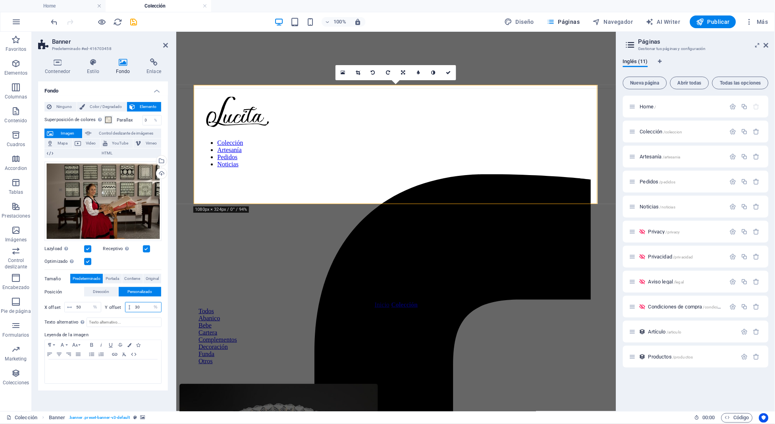
click at [144, 306] on input "30" at bounding box center [147, 307] width 28 height 10
click at [143, 309] on input "20" at bounding box center [147, 307] width 28 height 10
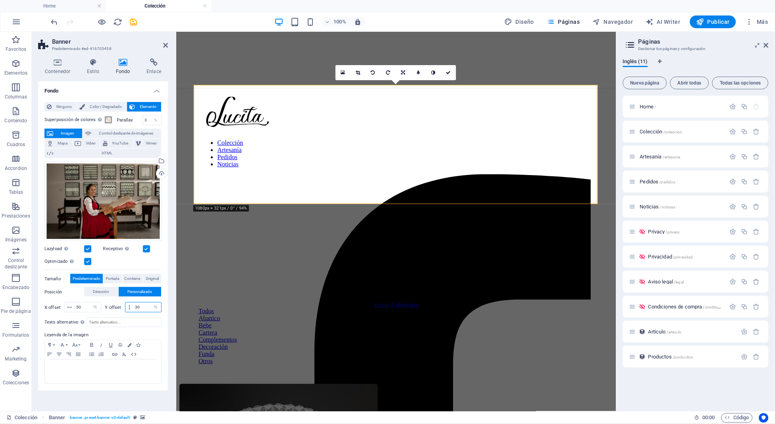
click at [143, 309] on input "30" at bounding box center [147, 307] width 28 height 10
type input "40"
click at [448, 70] on icon at bounding box center [448, 72] width 5 height 5
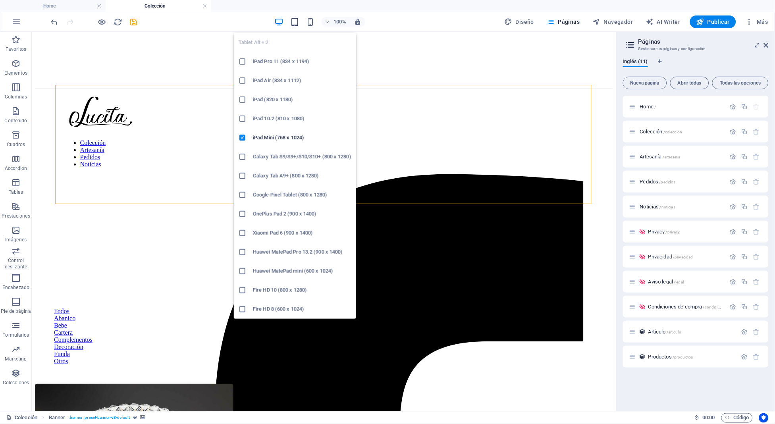
click at [295, 19] on icon "button" at bounding box center [294, 21] width 9 height 9
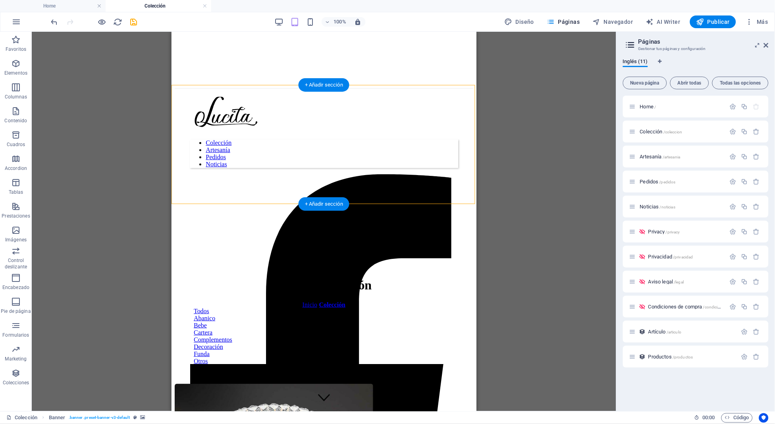
click at [175, 150] on figure at bounding box center [323, 150] width 299 height 0
select select "%"
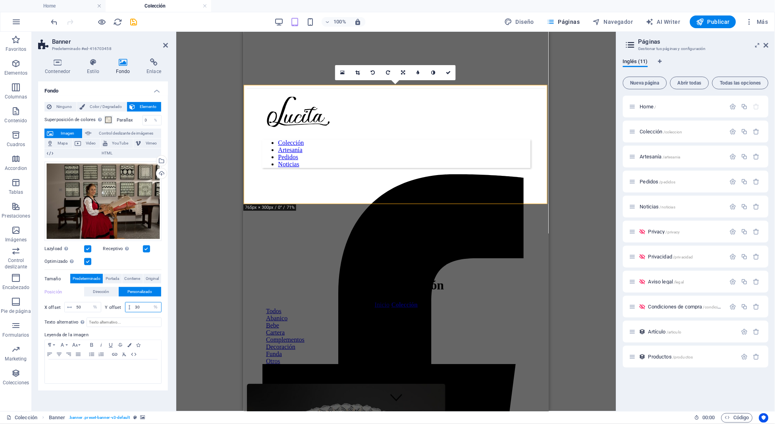
click at [139, 304] on input "30" at bounding box center [147, 307] width 28 height 10
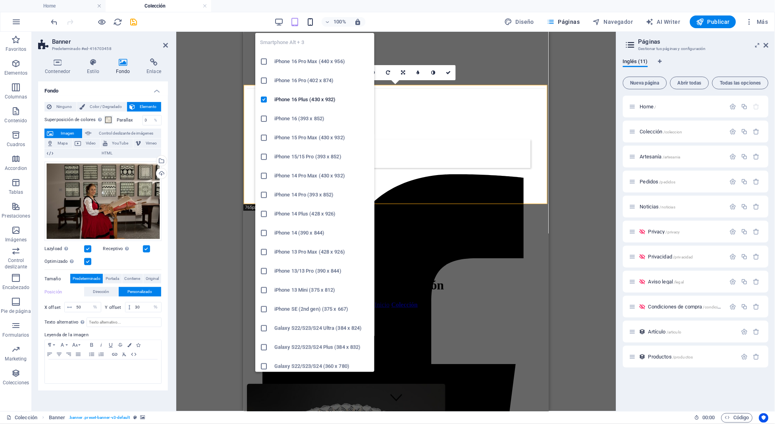
click at [308, 17] on icon "button" at bounding box center [310, 21] width 9 height 9
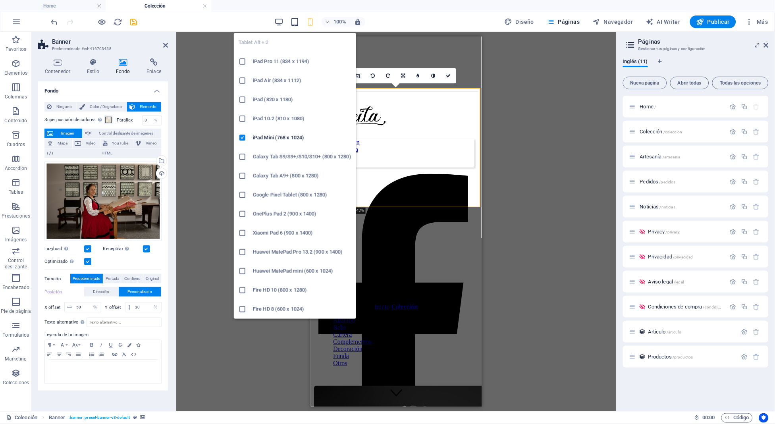
click at [294, 27] on div "Tablet Alt + 2 iPad Pro 11 (834 x 1194) iPad Air (834 x 1112) iPad (820 x 1180)…" at bounding box center [295, 173] width 122 height 292
click at [295, 19] on icon "button" at bounding box center [294, 21] width 9 height 9
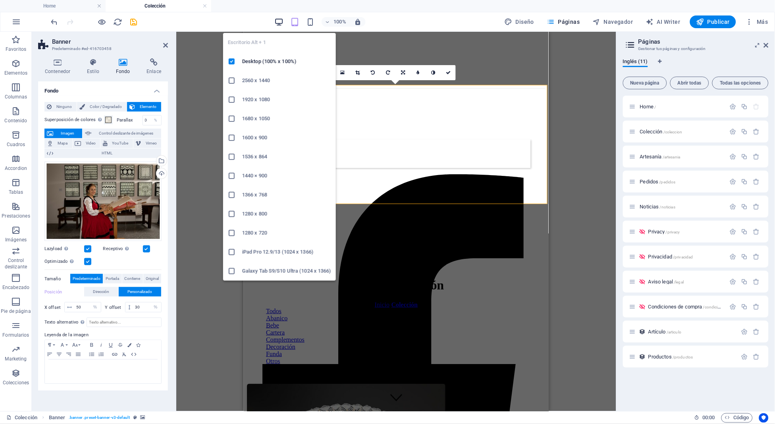
click at [277, 25] on icon "button" at bounding box center [278, 21] width 9 height 9
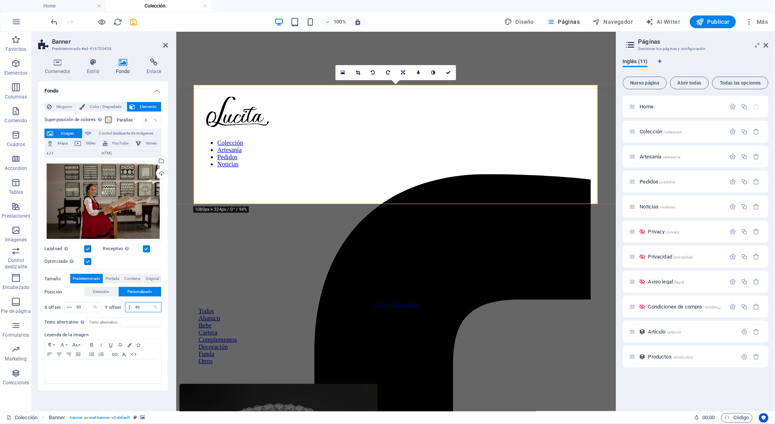
click at [137, 306] on input "40" at bounding box center [147, 307] width 28 height 10
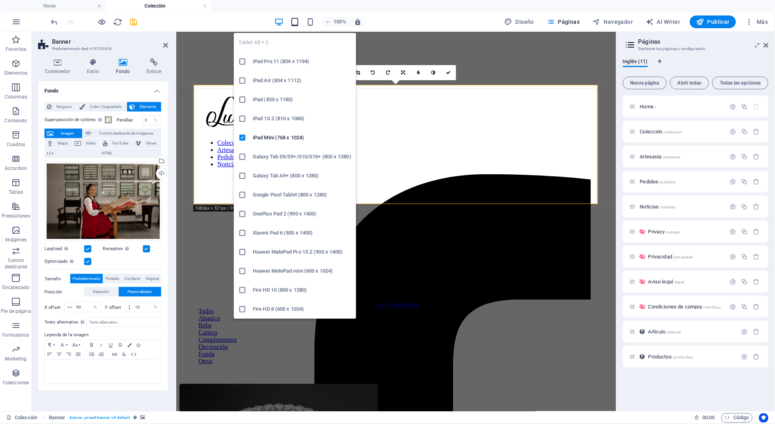
click at [297, 24] on icon "button" at bounding box center [294, 21] width 9 height 9
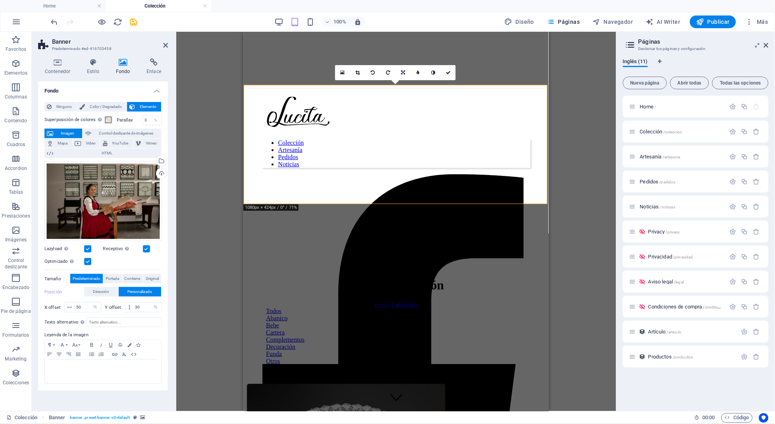
click at [54, 291] on label "Posición" at bounding box center [64, 292] width 40 height 10
click at [310, 20] on icon "button" at bounding box center [310, 21] width 9 height 9
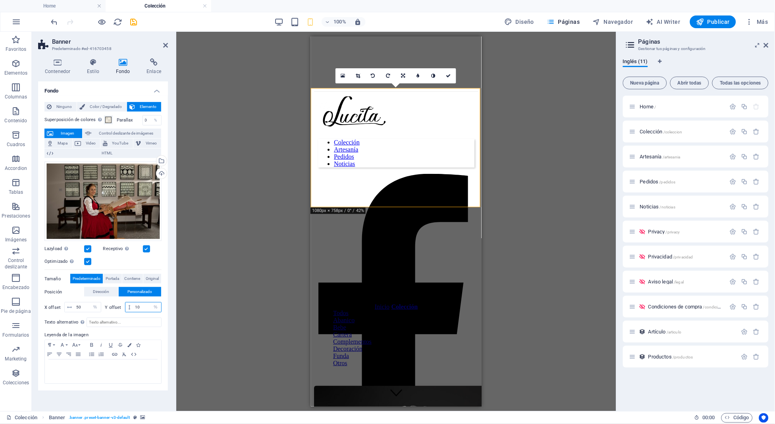
click at [141, 308] on input "10" at bounding box center [147, 307] width 28 height 10
click at [49, 285] on div "Arrastra archivos aquí, haz clic para escoger archivos o selecciona archivos de…" at bounding box center [102, 236] width 117 height 156
click at [281, 17] on icon "button" at bounding box center [278, 21] width 9 height 9
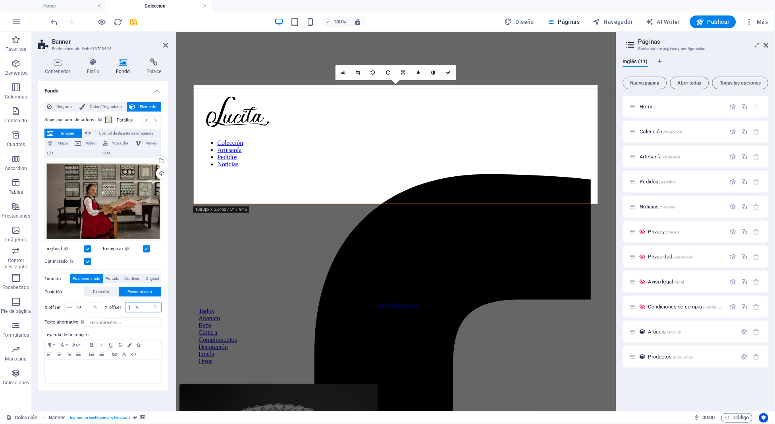
click at [134, 304] on input "10" at bounding box center [147, 307] width 28 height 10
click at [143, 303] on input "70" at bounding box center [147, 307] width 28 height 10
click at [289, 17] on div "100%" at bounding box center [320, 21] width 92 height 13
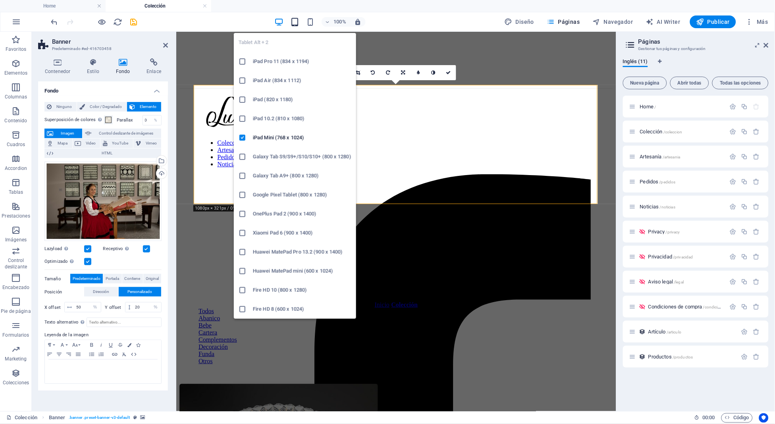
click at [293, 22] on icon "button" at bounding box center [294, 21] width 9 height 9
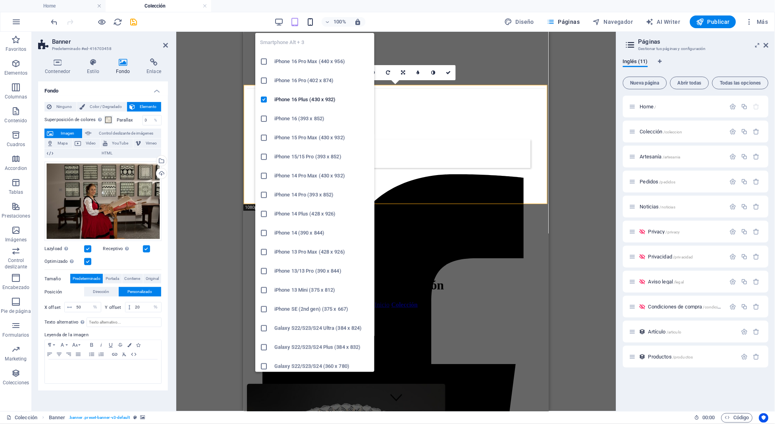
click at [310, 23] on icon "button" at bounding box center [310, 21] width 9 height 9
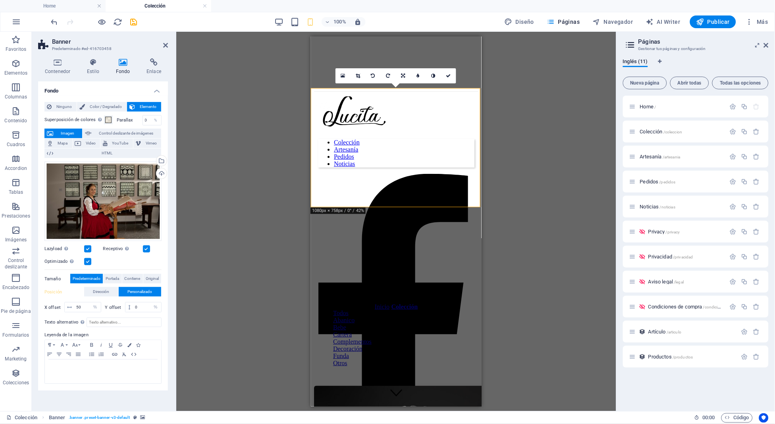
click at [286, 21] on div "100%" at bounding box center [320, 21] width 92 height 13
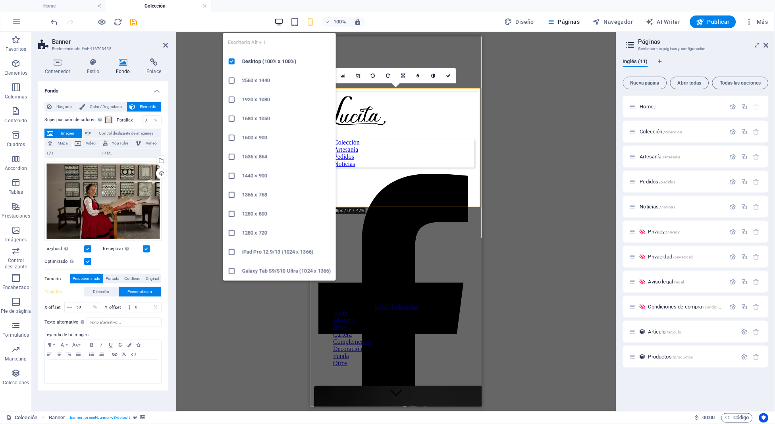
click at [282, 21] on icon "button" at bounding box center [278, 21] width 9 height 9
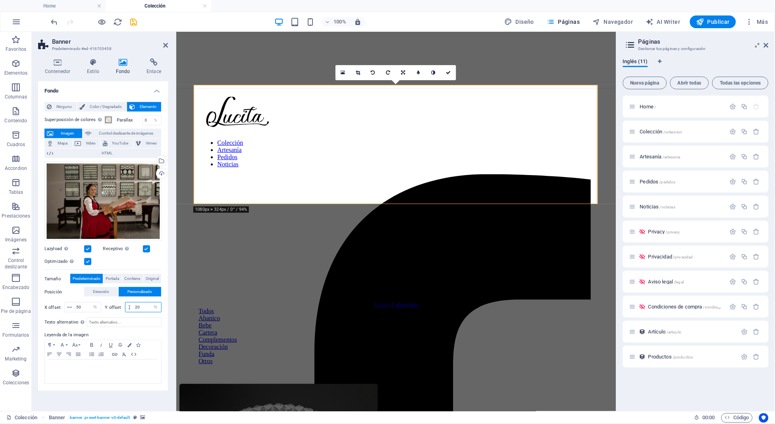
click at [135, 306] on input "20" at bounding box center [147, 307] width 28 height 10
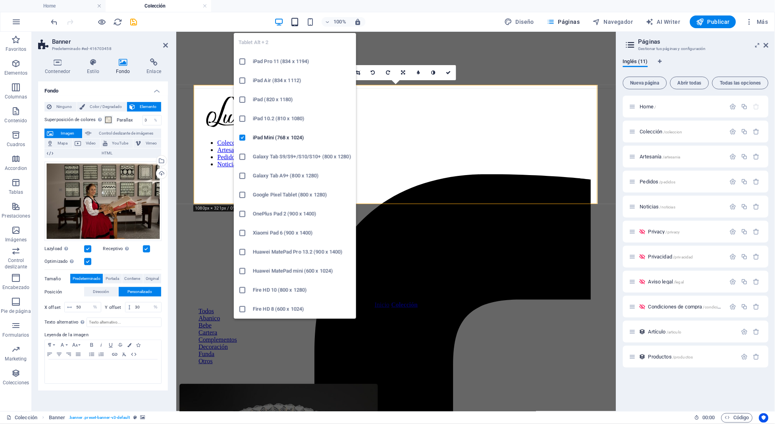
click at [293, 23] on icon "button" at bounding box center [294, 21] width 9 height 9
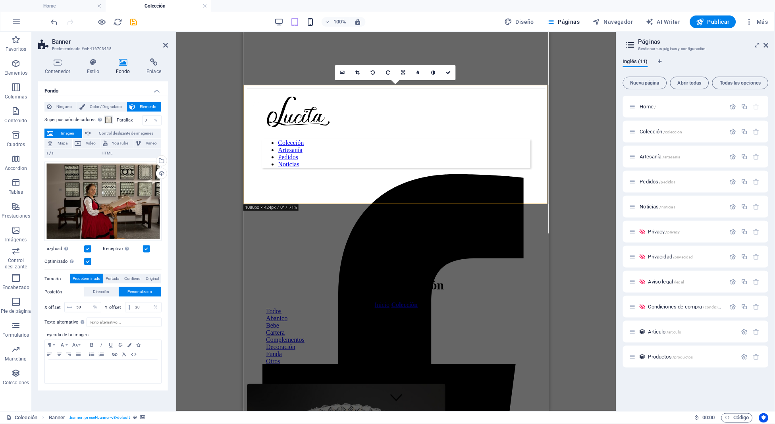
click at [312, 17] on icon "button" at bounding box center [310, 21] width 9 height 9
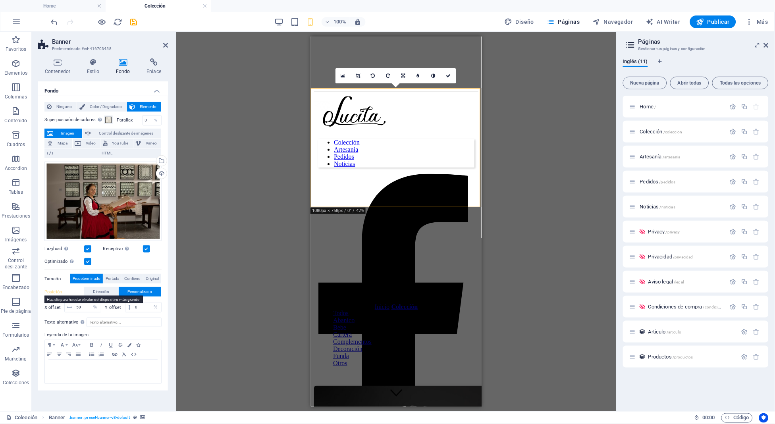
click at [54, 292] on label "Posición" at bounding box center [64, 292] width 40 height 10
type input "30"
click at [302, 22] on div "100%" at bounding box center [320, 21] width 92 height 13
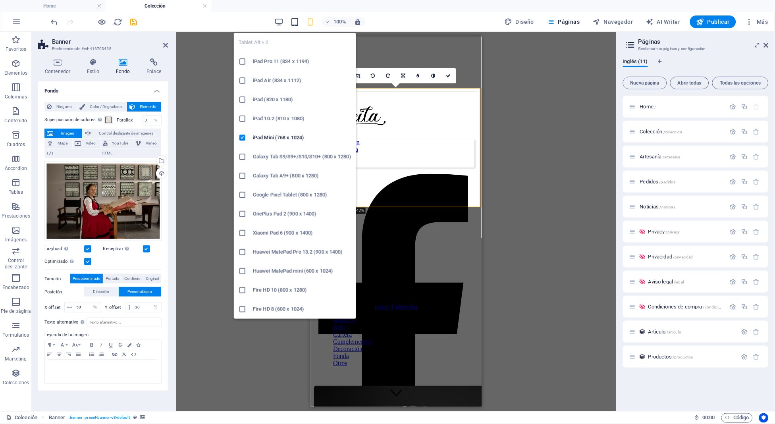
click at [295, 23] on icon "button" at bounding box center [294, 21] width 9 height 9
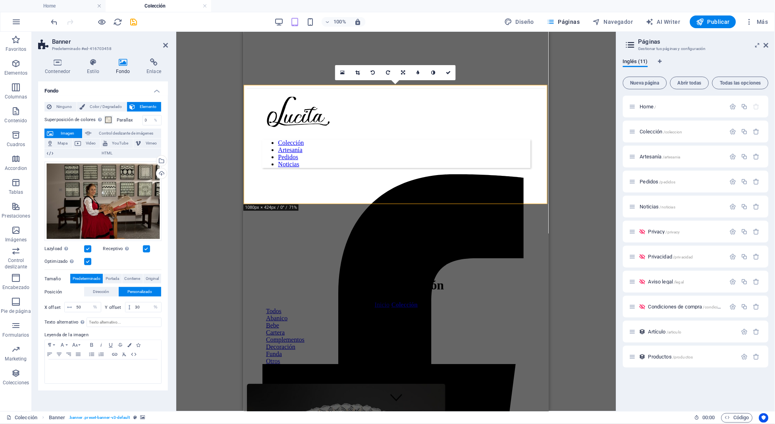
click at [52, 292] on label "Posición" at bounding box center [64, 292] width 40 height 10
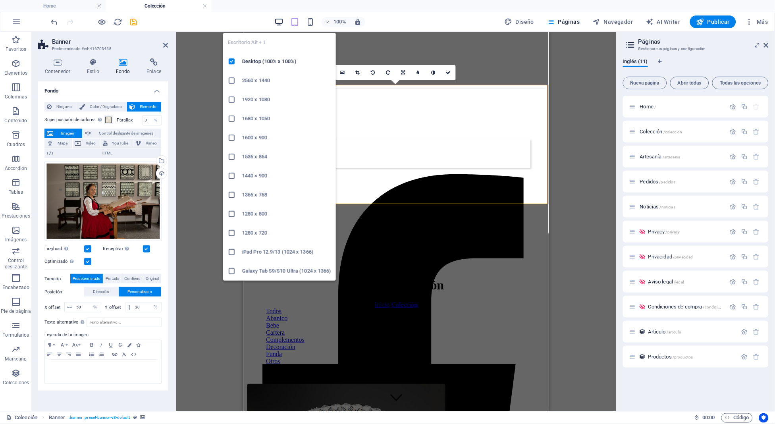
click at [276, 19] on icon "button" at bounding box center [278, 21] width 9 height 9
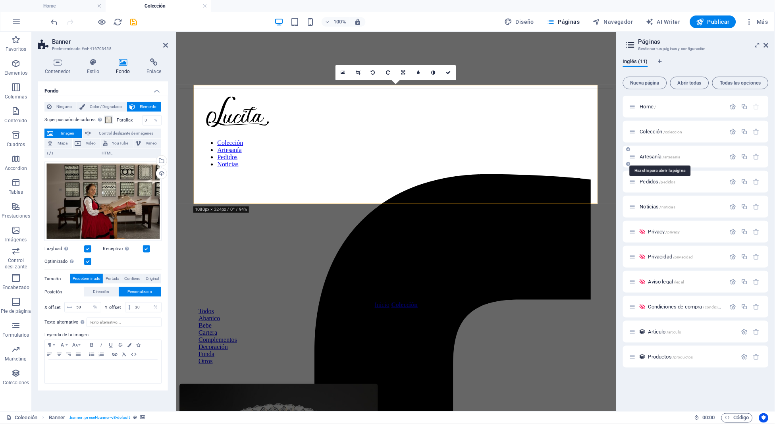
click at [655, 157] on span "Artesanía /artesania" at bounding box center [660, 157] width 40 height 6
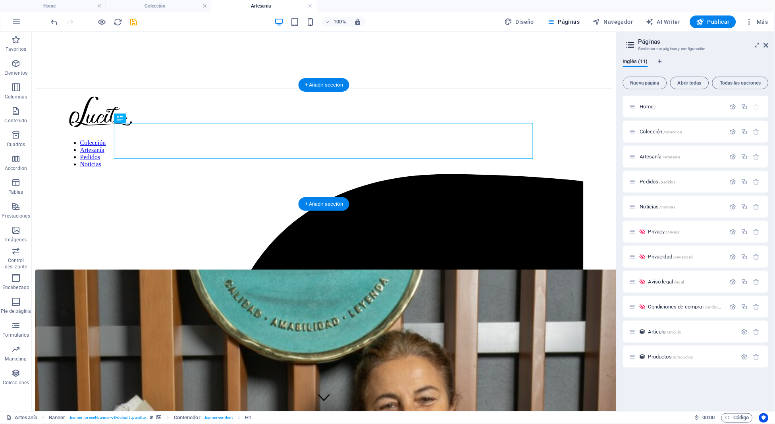
click at [80, 134] on figure at bounding box center [324, 134] width 578 height 0
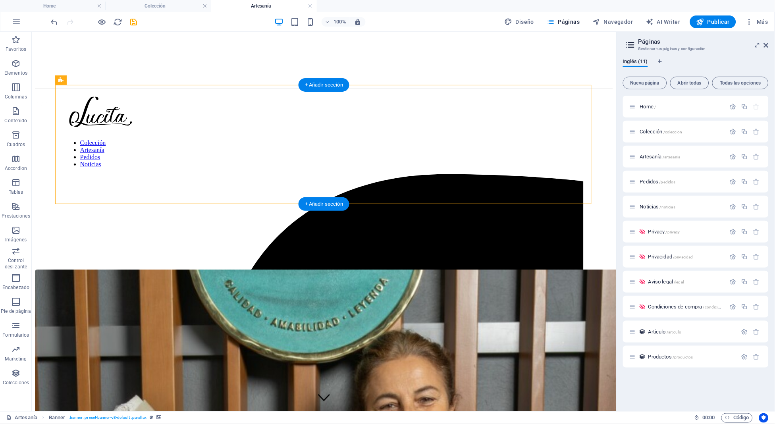
click at [77, 134] on figure at bounding box center [324, 134] width 578 height 0
select select "px"
select select "%"
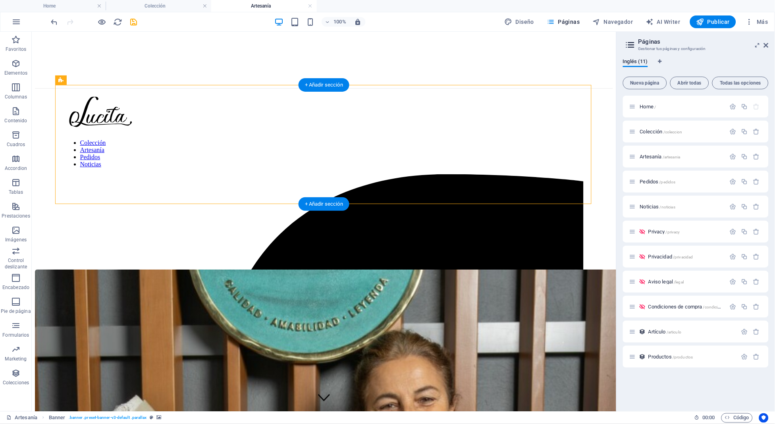
select select "%"
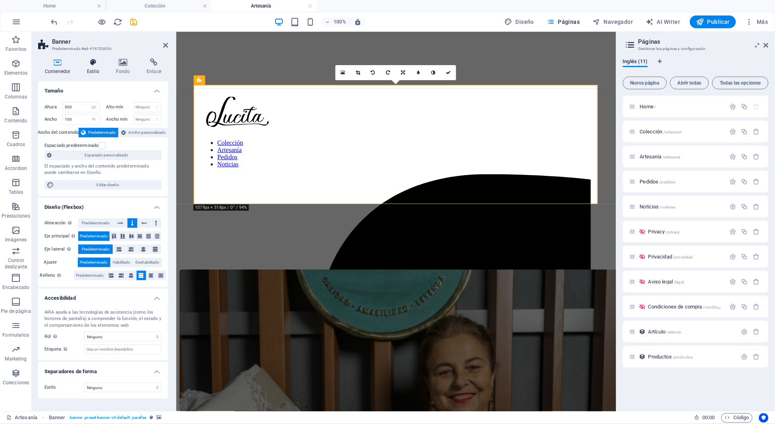
click at [91, 68] on h4 "Estilo" at bounding box center [94, 66] width 29 height 17
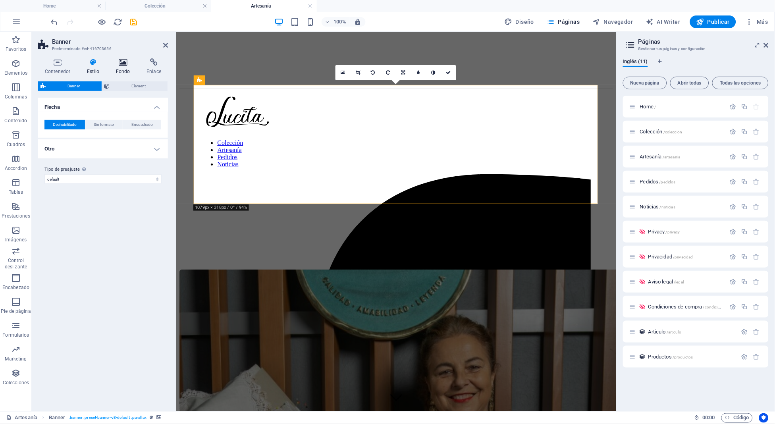
click at [123, 68] on h4 "Fondo" at bounding box center [124, 66] width 31 height 17
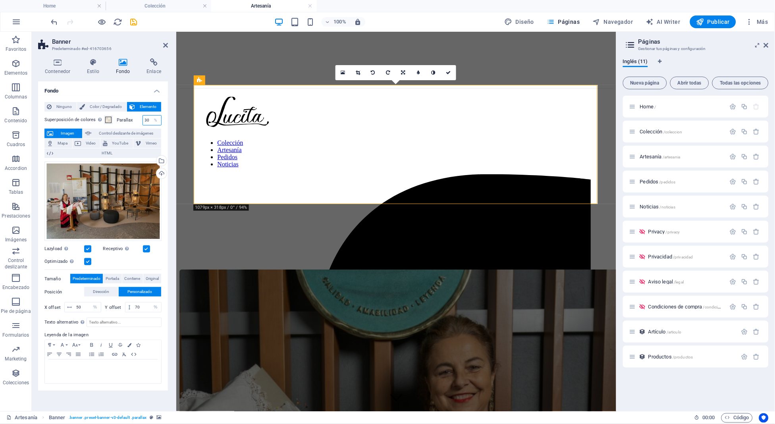
click at [146, 117] on input "30" at bounding box center [152, 121] width 18 height 10
type input "0"
click at [652, 180] on span "Pedidos /pedidos" at bounding box center [658, 182] width 36 height 6
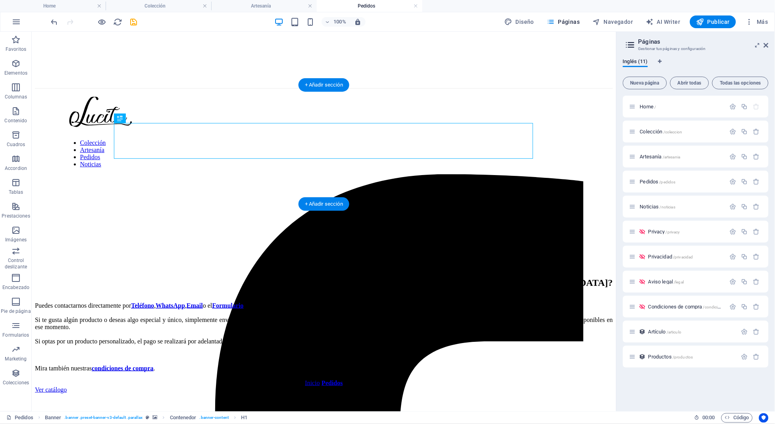
click at [67, 347] on div "Haz tu pedido Inicio / Pedidos" at bounding box center [324, 406] width 578 height 119
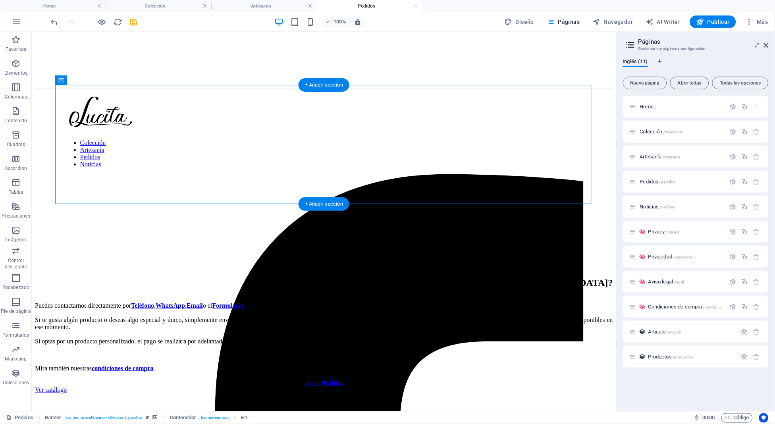
click at [67, 347] on div "Haz tu pedido Inicio / Pedidos" at bounding box center [324, 406] width 578 height 119
select select "px"
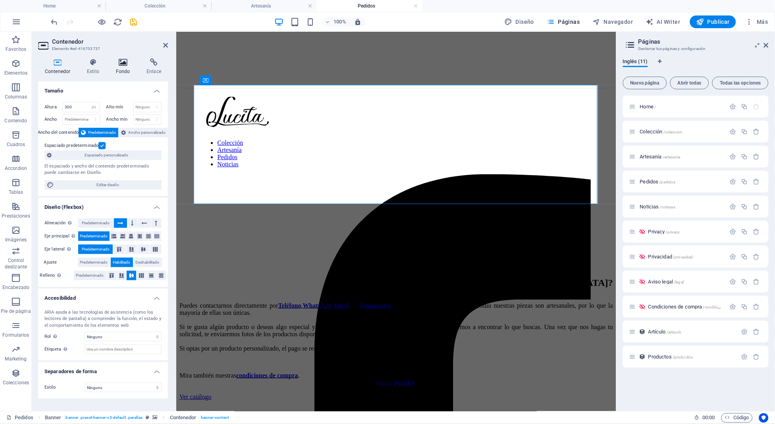
click at [119, 65] on icon at bounding box center [123, 62] width 28 height 8
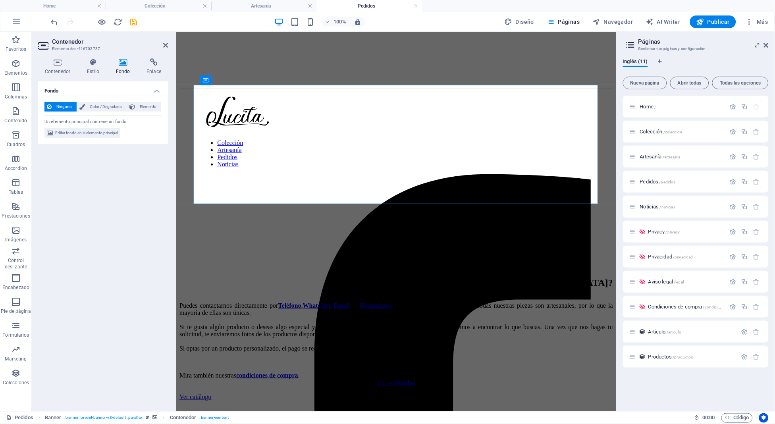
click at [94, 50] on h3 "Elemento #ed-416703737" at bounding box center [102, 48] width 100 height 7
click at [92, 59] on icon at bounding box center [93, 62] width 26 height 8
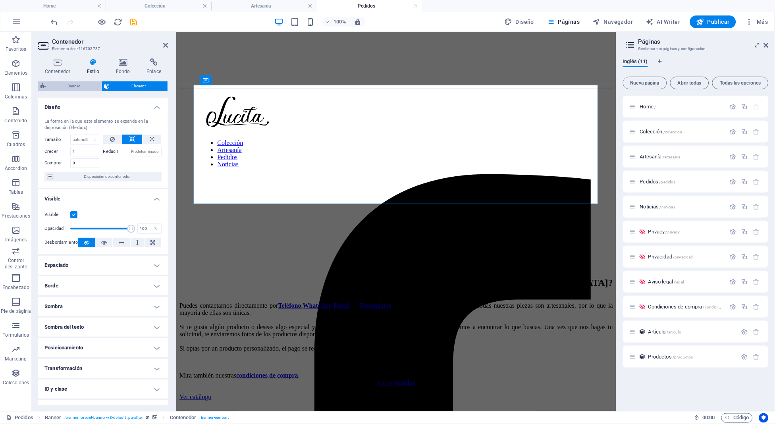
click at [86, 83] on span "Banner" at bounding box center [73, 86] width 51 height 10
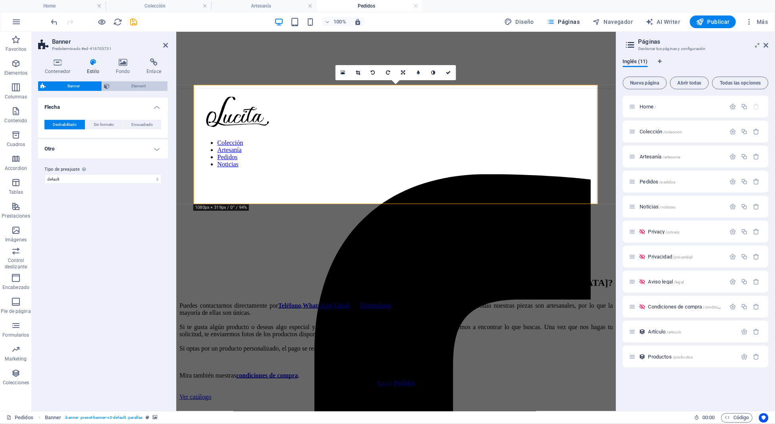
click at [110, 89] on button "Element" at bounding box center [135, 86] width 66 height 10
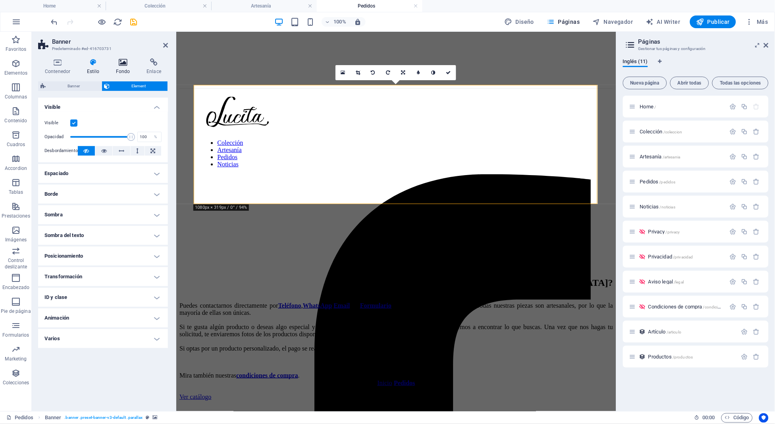
click at [125, 70] on h4 "Fondo" at bounding box center [124, 66] width 31 height 17
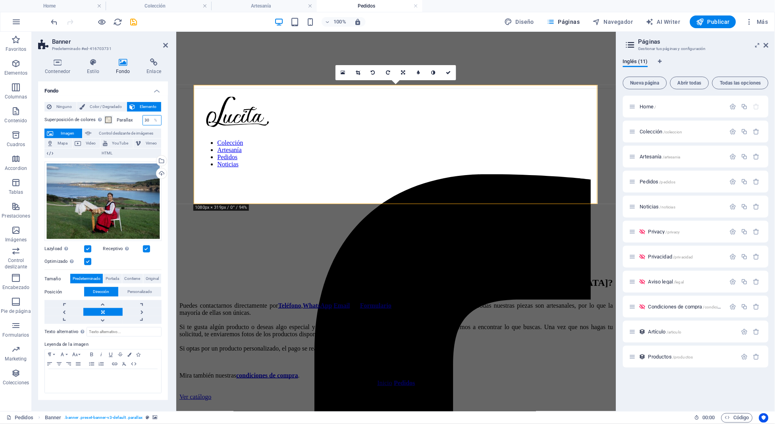
click at [146, 117] on input "30" at bounding box center [152, 121] width 18 height 10
type input "1"
type input "0"
click at [655, 207] on span "Noticias /noticias" at bounding box center [657, 207] width 35 height 6
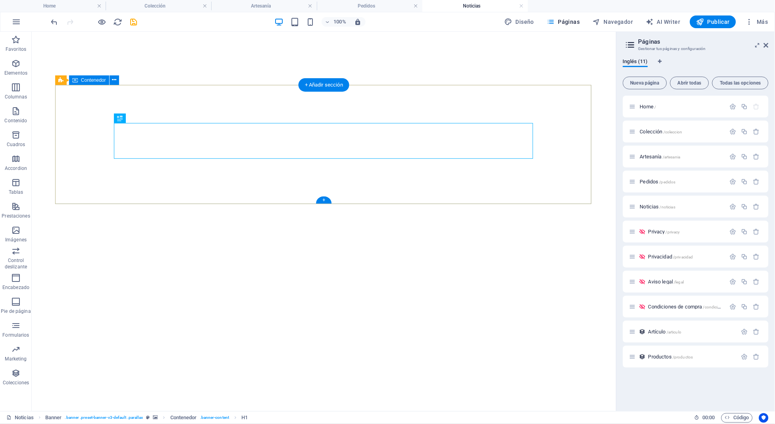
select select "px"
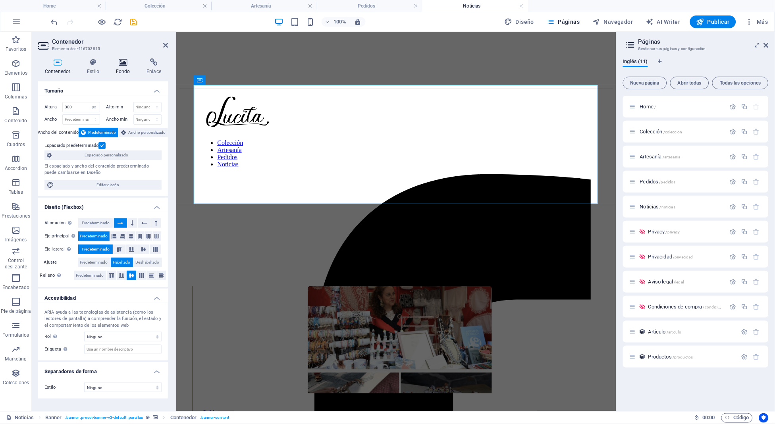
click at [123, 66] on icon at bounding box center [123, 62] width 28 height 8
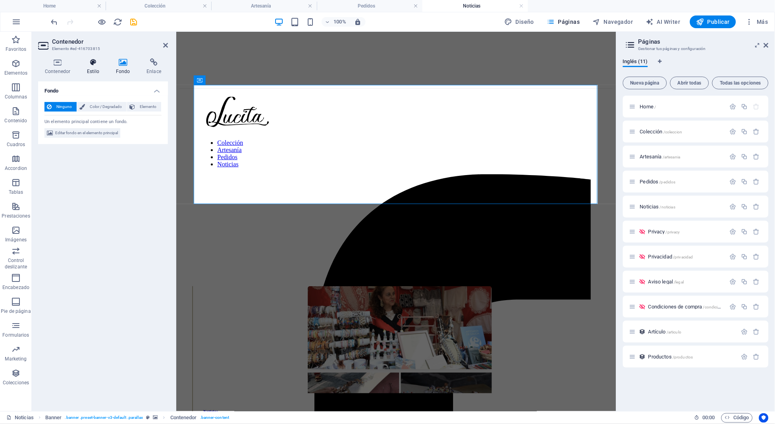
click at [95, 65] on icon at bounding box center [93, 62] width 26 height 8
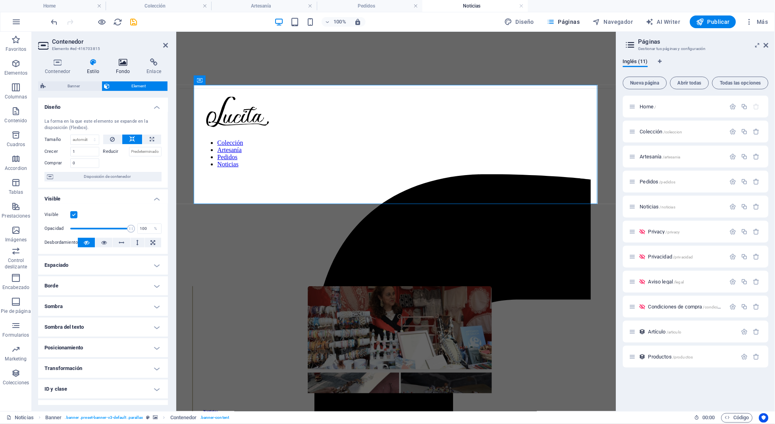
click at [122, 68] on h4 "Fondo" at bounding box center [124, 66] width 31 height 17
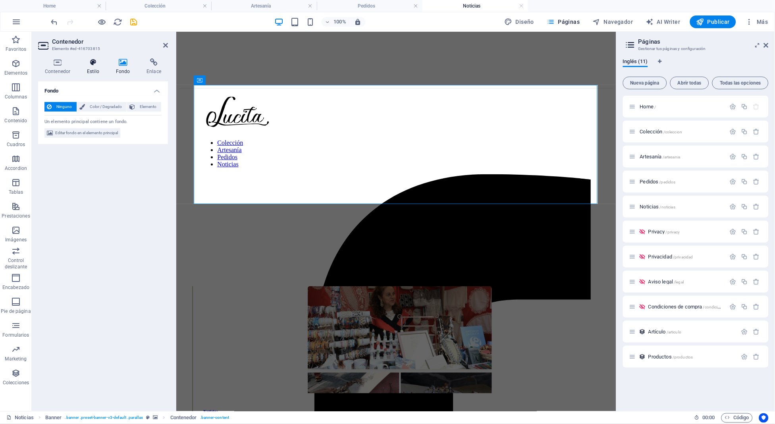
click at [84, 68] on h4 "Estilo" at bounding box center [94, 66] width 29 height 17
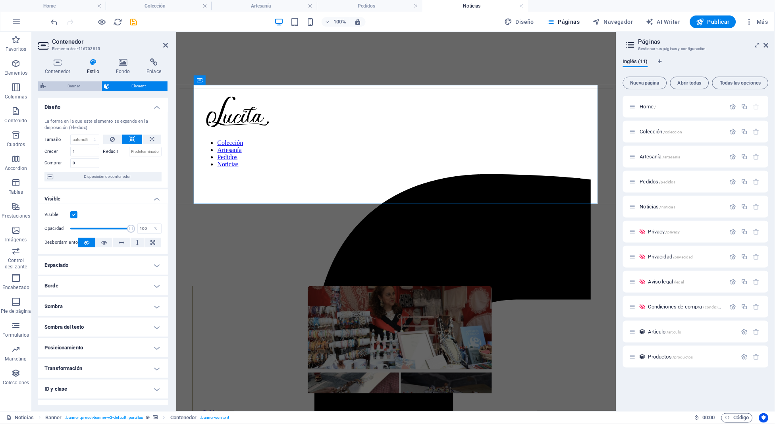
click at [76, 81] on span "Banner" at bounding box center [73, 86] width 51 height 10
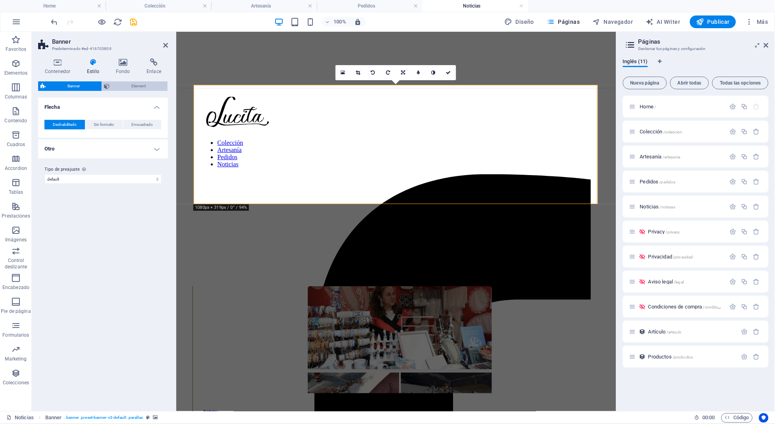
click at [115, 87] on span "Element" at bounding box center [138, 86] width 53 height 10
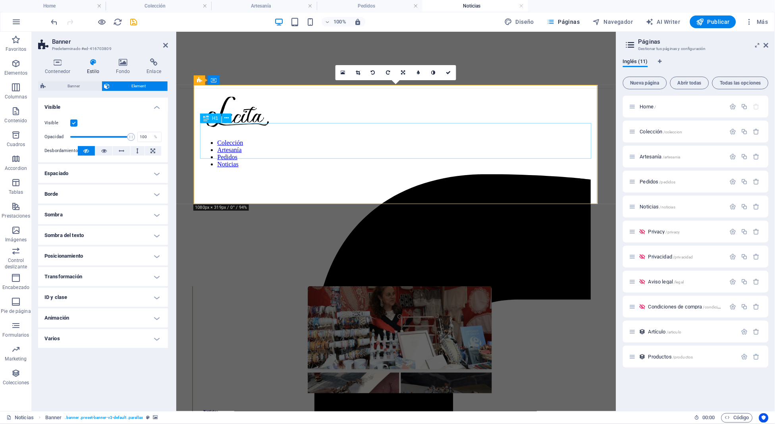
click at [201, 356] on div "Noticias" at bounding box center [395, 363] width 433 height 15
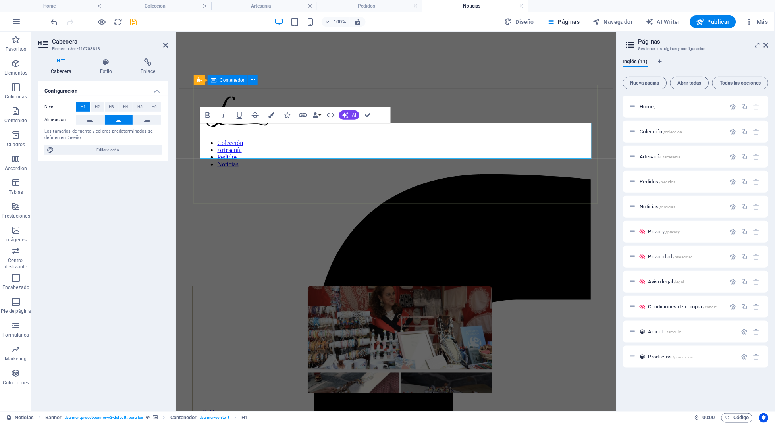
click at [196, 347] on div "Noticias Inicio / Noticias" at bounding box center [395, 406] width 433 height 119
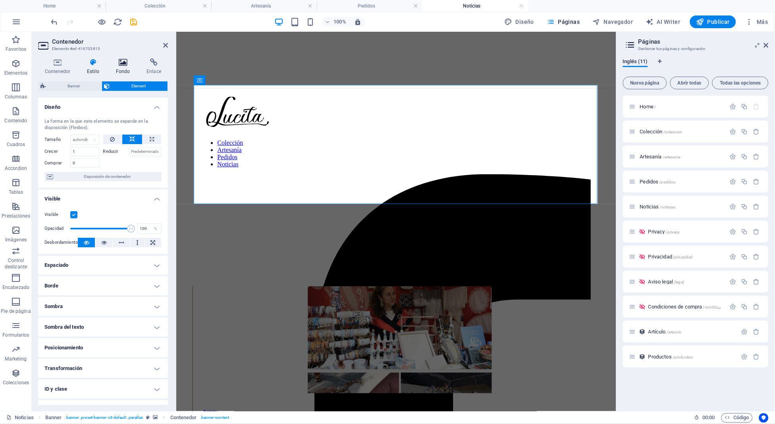
click at [123, 64] on icon at bounding box center [123, 62] width 28 height 8
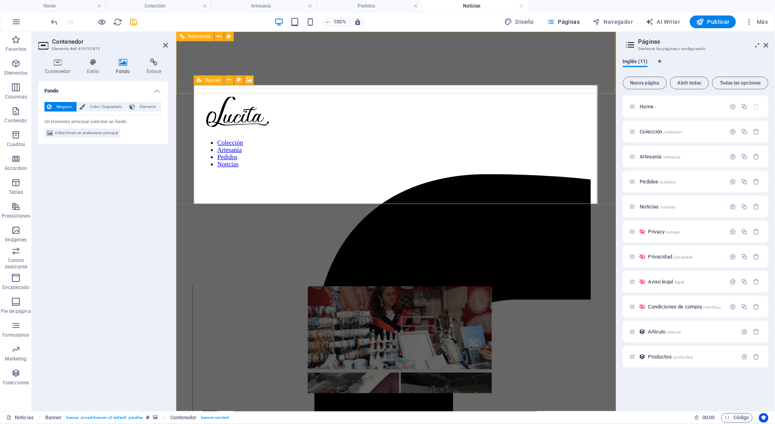
click at [200, 81] on icon at bounding box center [199, 80] width 5 height 10
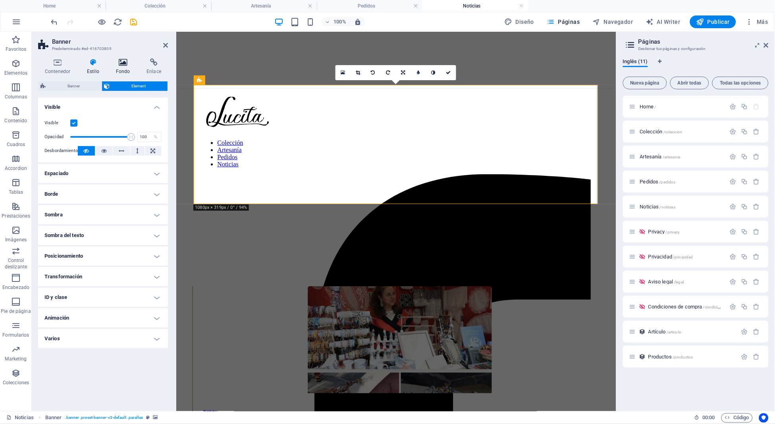
click at [118, 65] on icon at bounding box center [123, 62] width 28 height 8
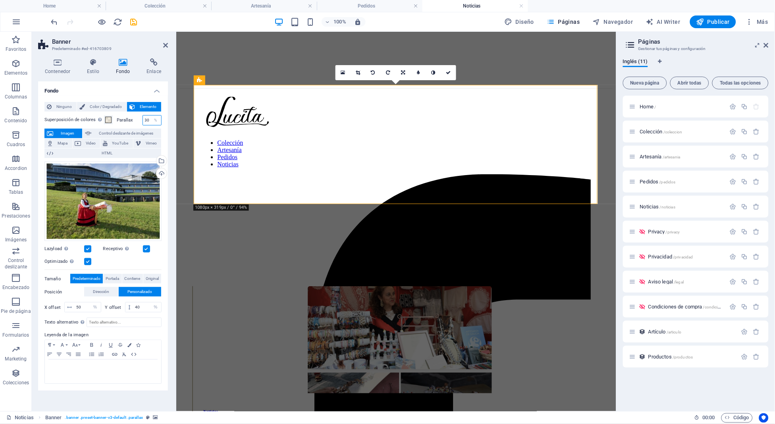
click at [147, 122] on input "30" at bounding box center [152, 121] width 18 height 10
type input "0"
click at [147, 122] on input "0" at bounding box center [152, 121] width 18 height 10
click at [655, 231] on span "Privacy /privacy" at bounding box center [664, 232] width 32 height 6
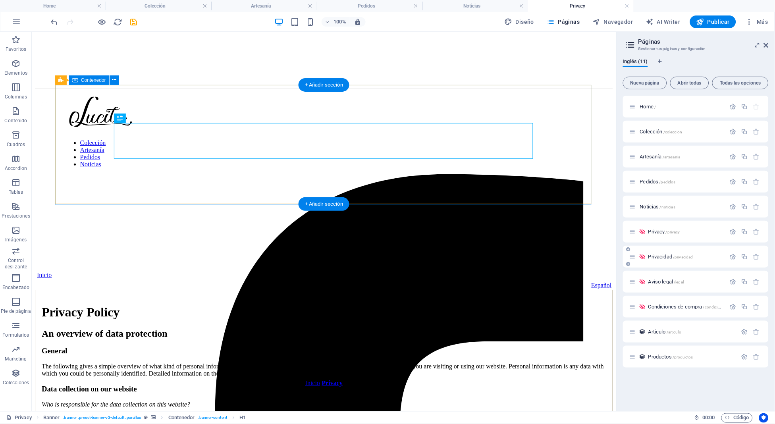
click at [65, 347] on div "Privacy Inicio / Privacy" at bounding box center [324, 369] width 578 height 45
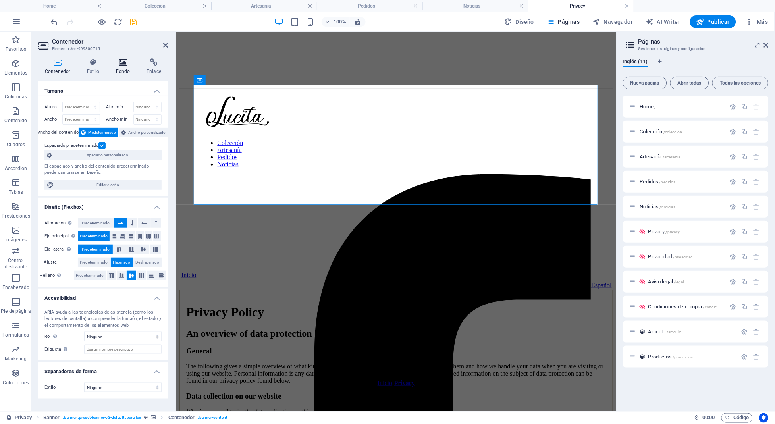
click at [118, 65] on icon at bounding box center [123, 62] width 28 height 8
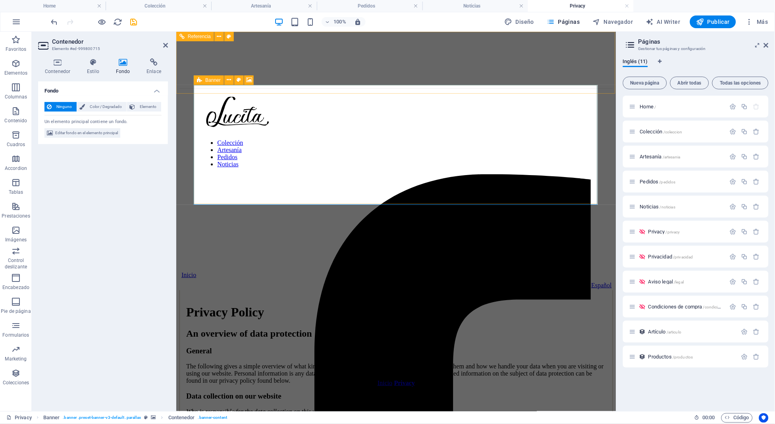
click at [199, 80] on icon at bounding box center [199, 80] width 5 height 10
select select "px"
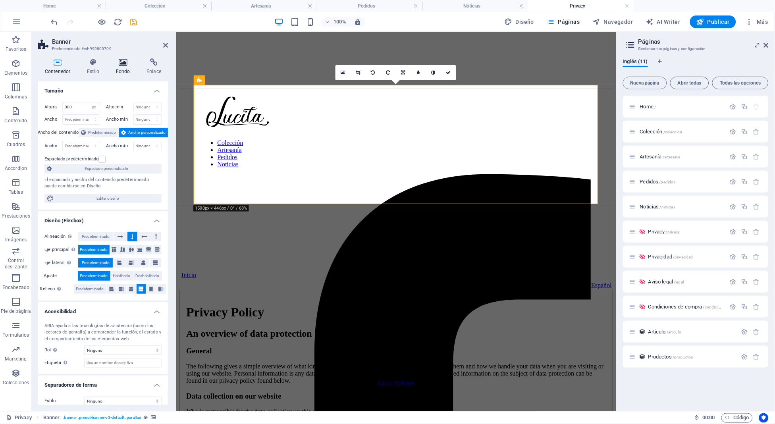
click at [114, 72] on h4 "Fondo" at bounding box center [124, 66] width 31 height 17
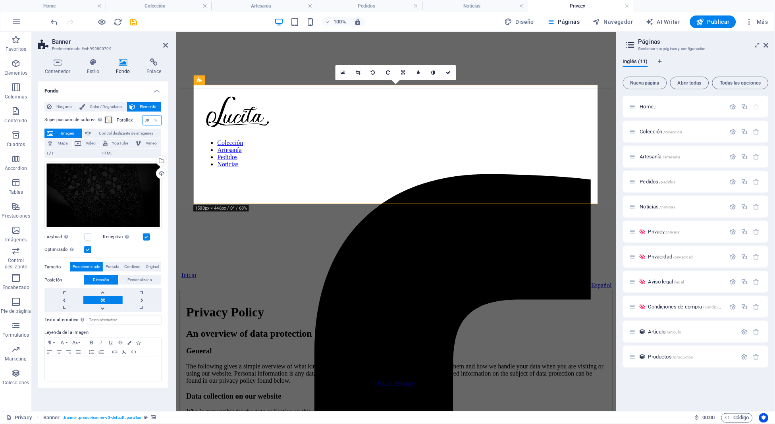
click at [149, 120] on input "30" at bounding box center [152, 121] width 18 height 10
type input "0"
click at [149, 120] on input "0" at bounding box center [152, 121] width 18 height 10
click at [654, 254] on span "Privacidad /privacidad" at bounding box center [670, 257] width 45 height 6
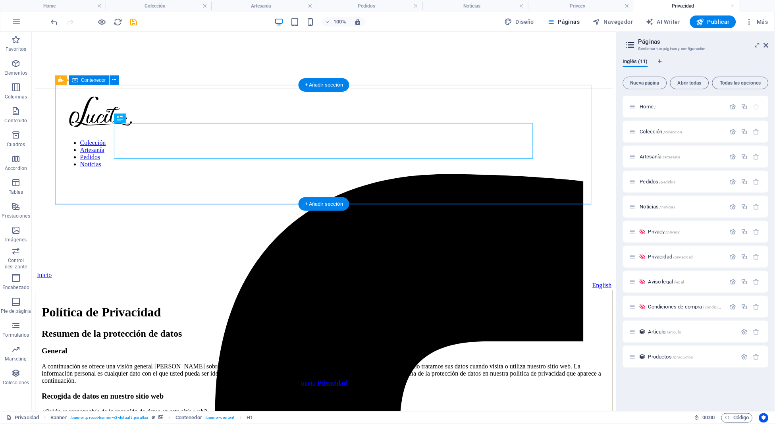
click at [73, 347] on div "Privacidad Inicio / Privacidad" at bounding box center [324, 369] width 578 height 45
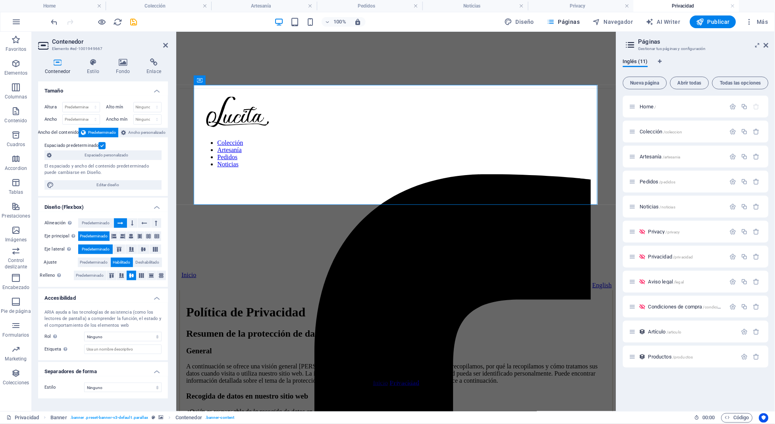
click at [122, 57] on div "Contenedor Estilo Fondo Enlace Tamaño Altura Predeterminado px rem % vh vw Alto…" at bounding box center [103, 231] width 143 height 359
click at [122, 64] on icon at bounding box center [123, 62] width 28 height 8
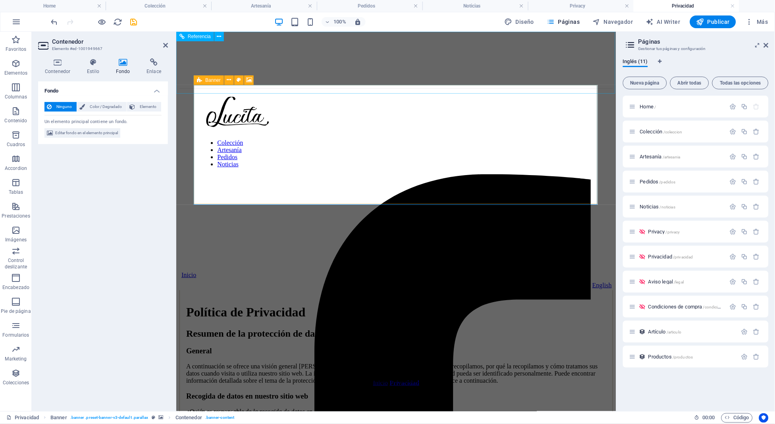
click at [200, 78] on icon at bounding box center [199, 80] width 5 height 10
select select "px"
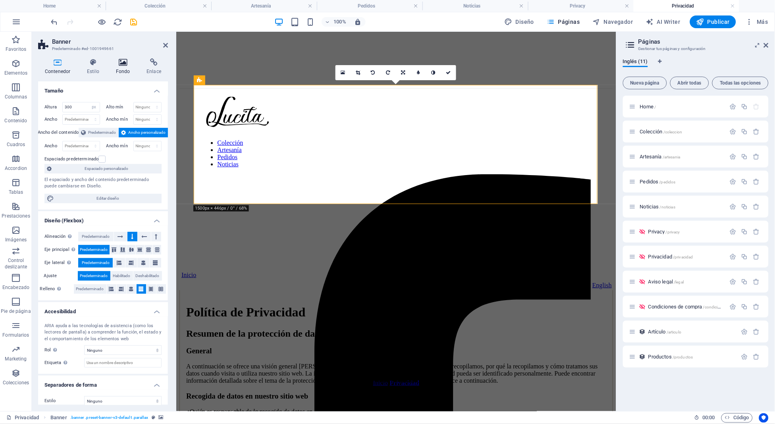
click at [131, 60] on icon at bounding box center [123, 62] width 28 height 8
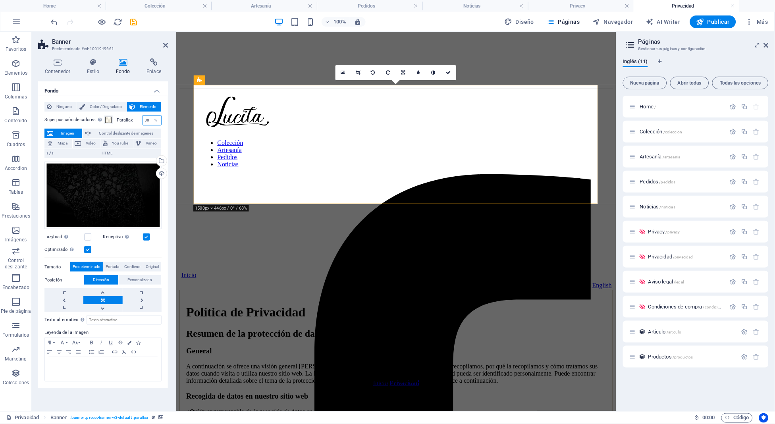
click at [146, 116] on input "30" at bounding box center [152, 121] width 18 height 10
type input "0"
click at [658, 279] on span "Aviso legal /legal" at bounding box center [665, 282] width 35 height 6
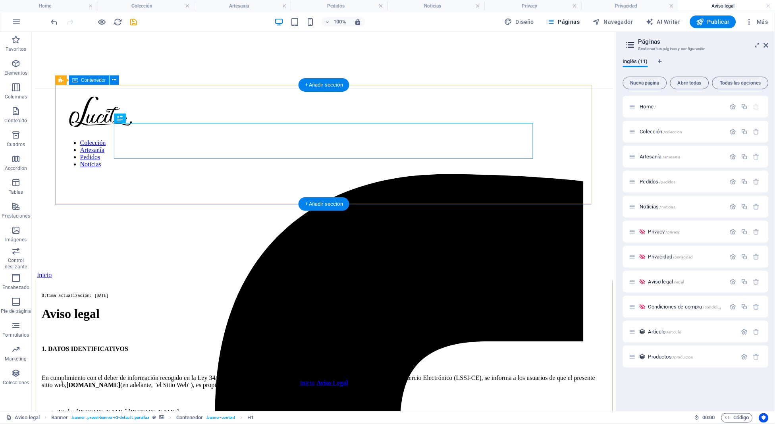
click at [87, 347] on div "Aviso Legal Inicio / Aviso Legal" at bounding box center [324, 369] width 578 height 45
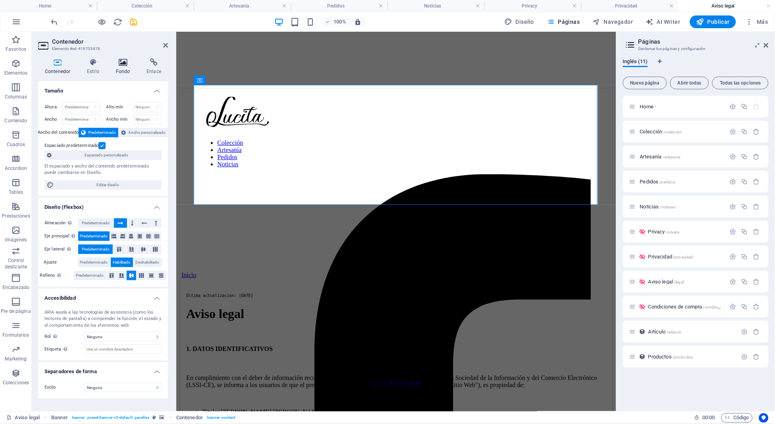
click at [122, 69] on h4 "Fondo" at bounding box center [124, 66] width 31 height 17
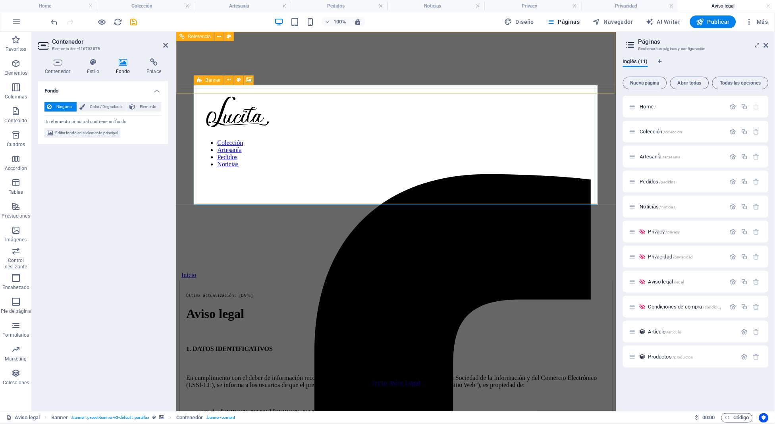
click at [199, 79] on icon at bounding box center [199, 80] width 5 height 10
select select "px"
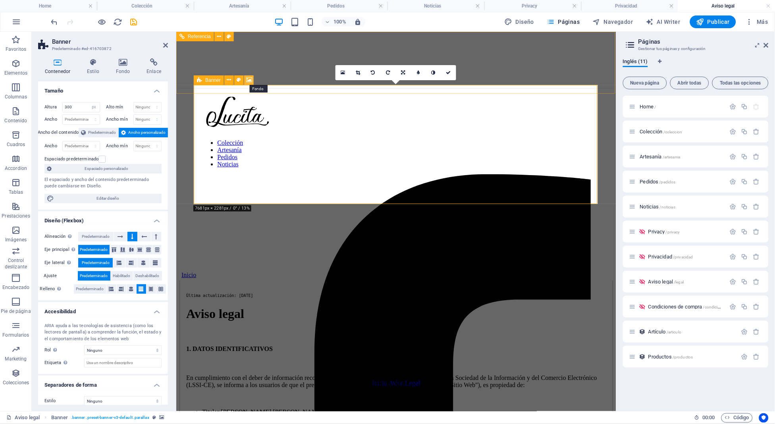
click at [252, 81] on icon at bounding box center [249, 80] width 6 height 8
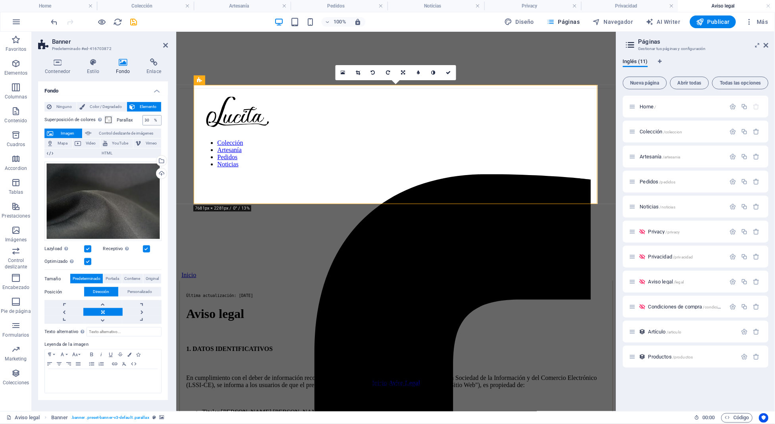
click at [150, 119] on div "%" at bounding box center [155, 121] width 11 height 10
click at [148, 119] on input "30" at bounding box center [152, 121] width 18 height 10
type input "0"
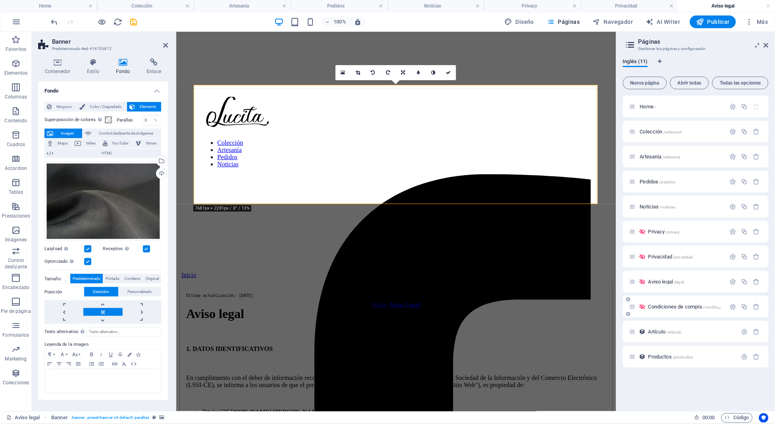
click at [652, 303] on div "Condiciones de compra /condiciones" at bounding box center [677, 306] width 96 height 9
click at [655, 308] on span "Condiciones de compra /condiciones" at bounding box center [687, 307] width 79 height 6
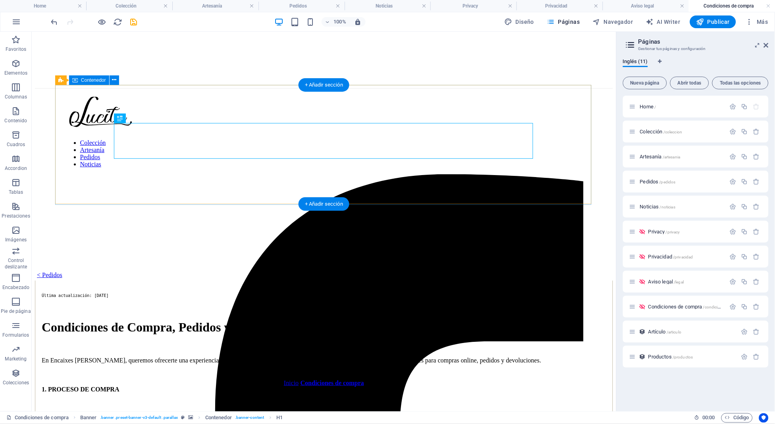
click at [65, 347] on div "Condiciones de compra Inicio / Condiciones de compra" at bounding box center [324, 369] width 578 height 45
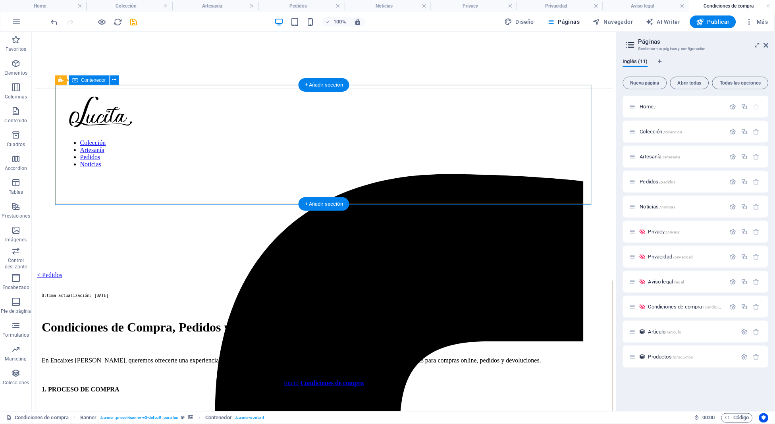
click at [62, 347] on div "Condiciones de compra Inicio / Condiciones de compra" at bounding box center [324, 369] width 578 height 45
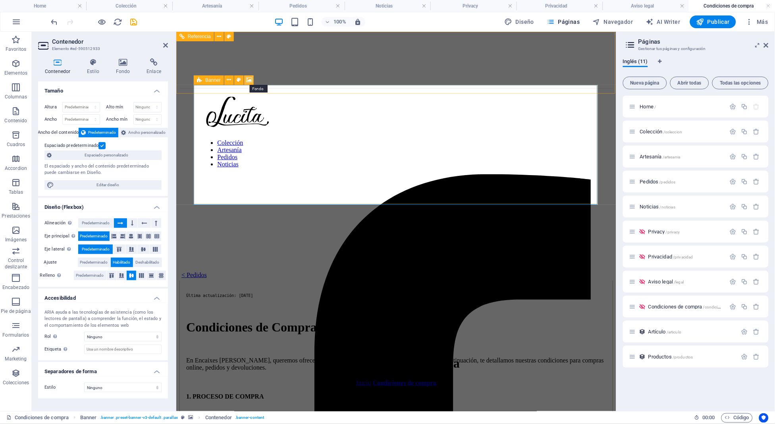
click at [246, 78] on icon at bounding box center [249, 80] width 6 height 8
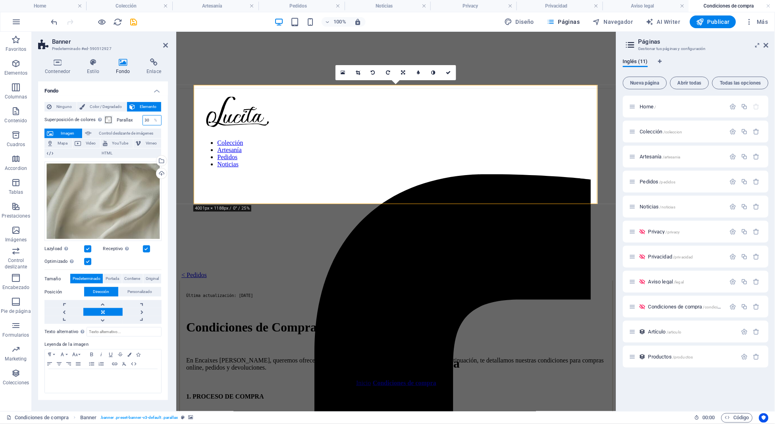
click at [148, 117] on input "30" at bounding box center [152, 121] width 18 height 10
type input "0"
click at [679, 384] on div "Home / Colección /coleccion Artesanía /artesania Pedidos /pedidos Noticias /not…" at bounding box center [696, 250] width 146 height 309
click at [138, 19] on icon "save" at bounding box center [133, 21] width 9 height 9
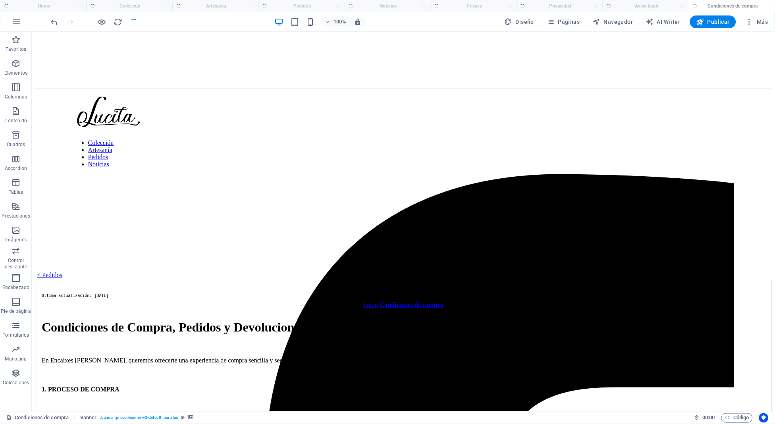
checkbox input "false"
click at [60, 6] on h4 "Home" at bounding box center [43, 6] width 86 height 9
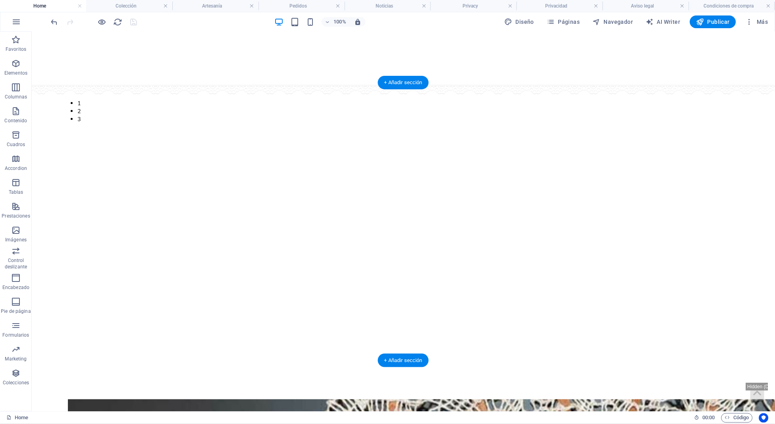
scroll to position [1, 0]
select select "ms"
select select "s"
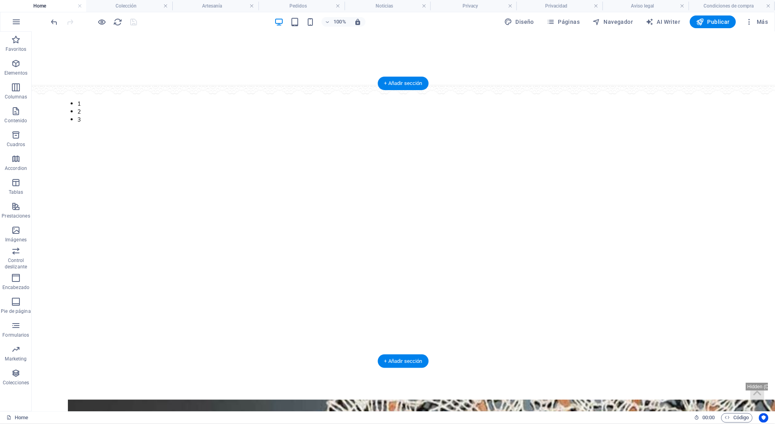
select select "progressive"
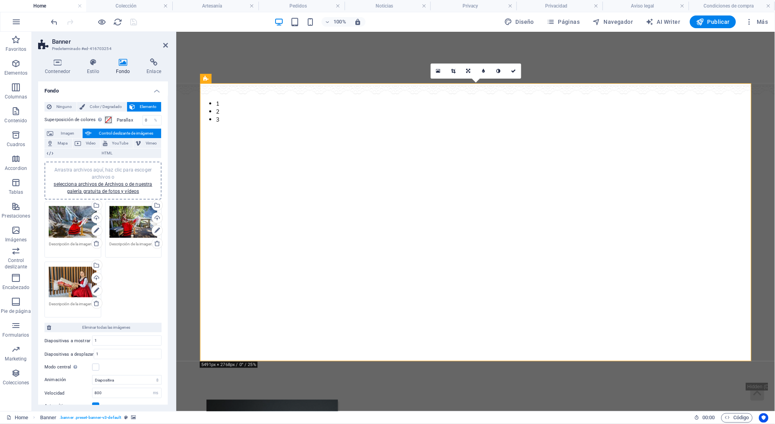
click at [119, 187] on div "Arrastra archivos aquí, haz clic para escoger archivos o selecciona archivos de…" at bounding box center [103, 180] width 108 height 29
click at [507, 72] on link at bounding box center [513, 71] width 15 height 15
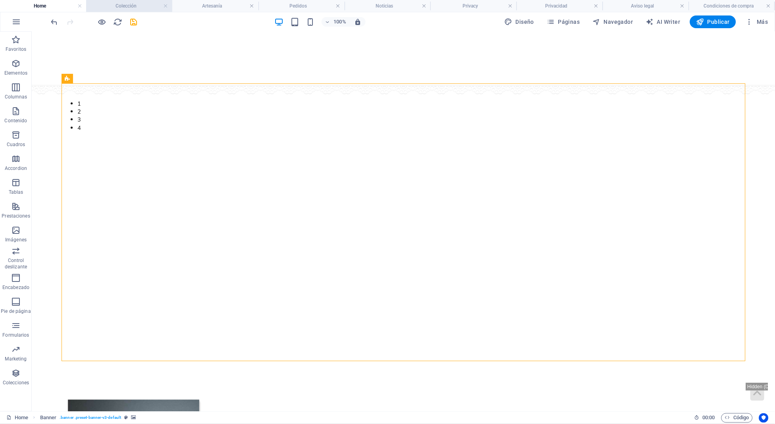
click at [122, 9] on h4 "Colección" at bounding box center [129, 6] width 86 height 9
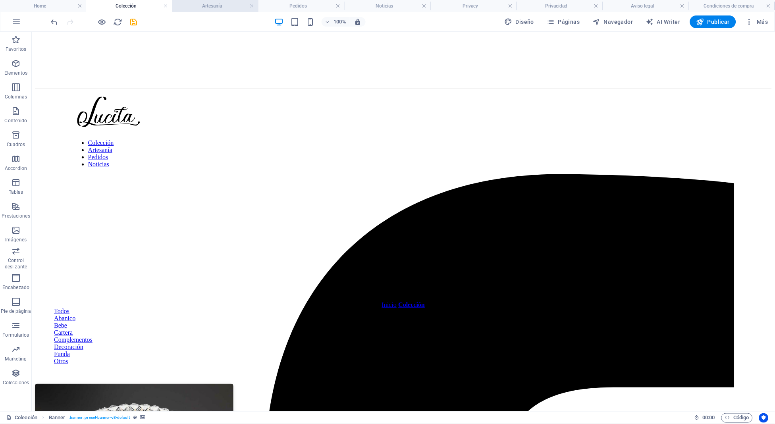
click at [229, 4] on h4 "Artesanía" at bounding box center [215, 6] width 86 height 9
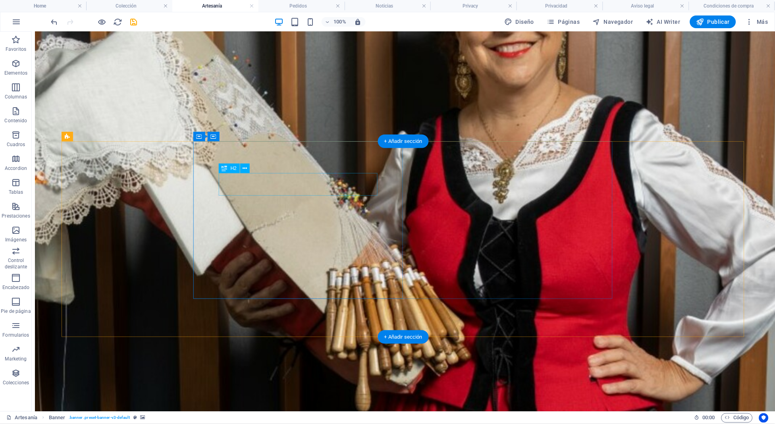
scroll to position [271, 0]
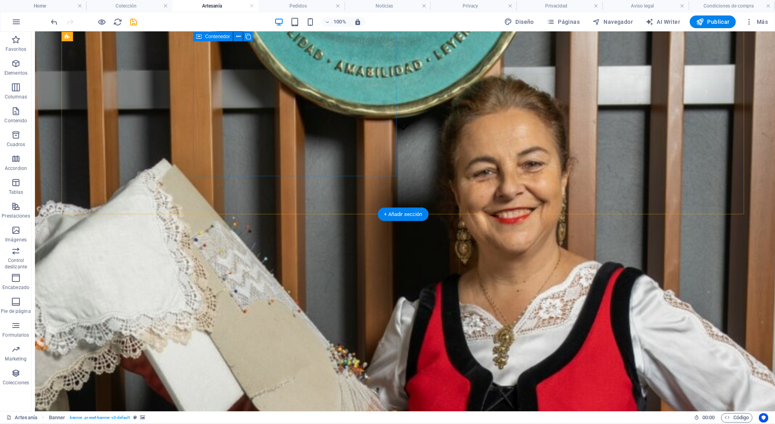
click at [297, 150] on div "Lucita Figueroa Fundadora y artesana" at bounding box center [329, 310] width 589 height 625
select select "%"
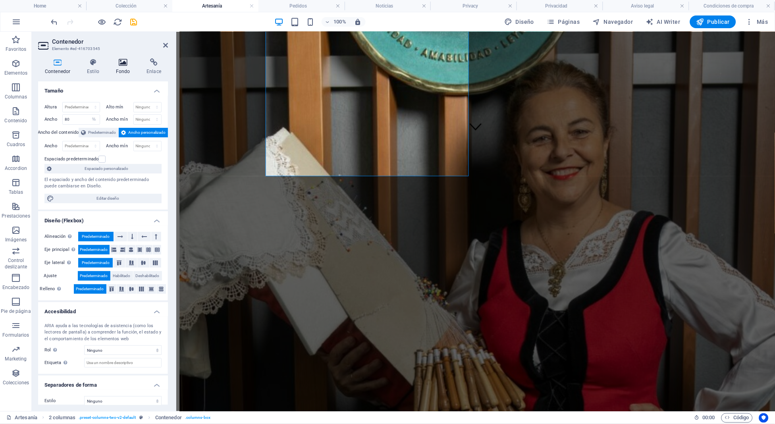
click at [117, 62] on icon at bounding box center [123, 62] width 28 height 8
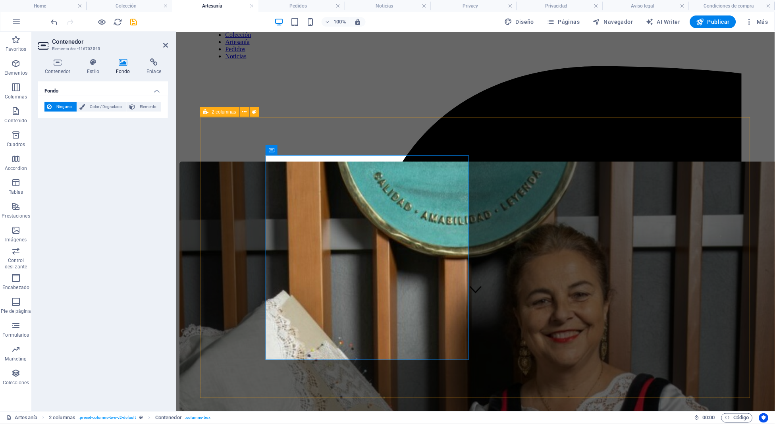
scroll to position [87, 0]
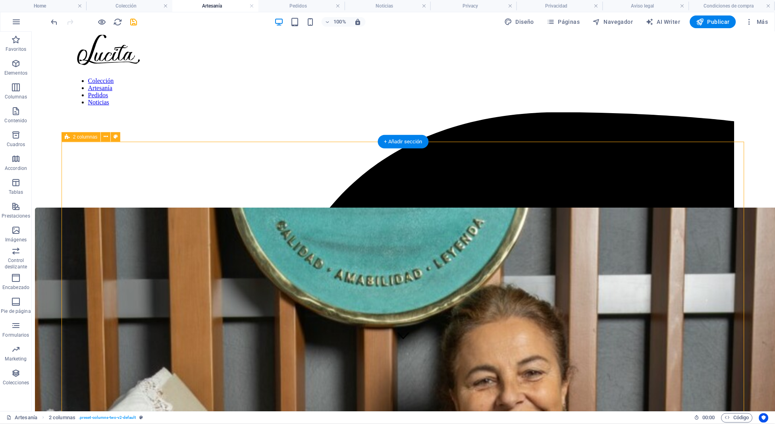
scroll to position [59, 0]
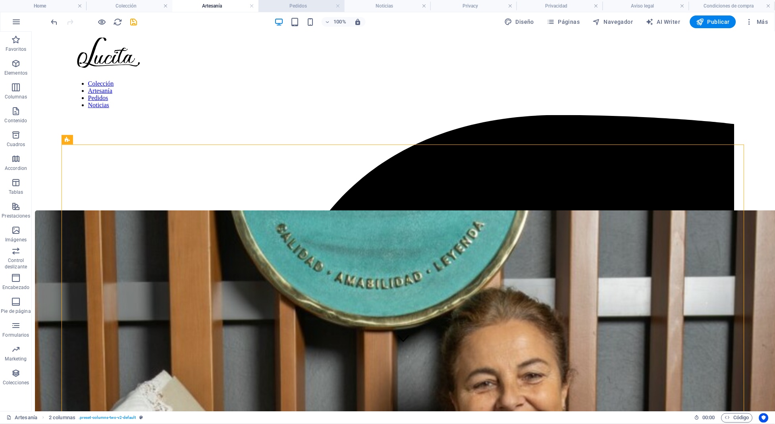
click at [295, 3] on h4 "Pedidos" at bounding box center [301, 6] width 86 height 9
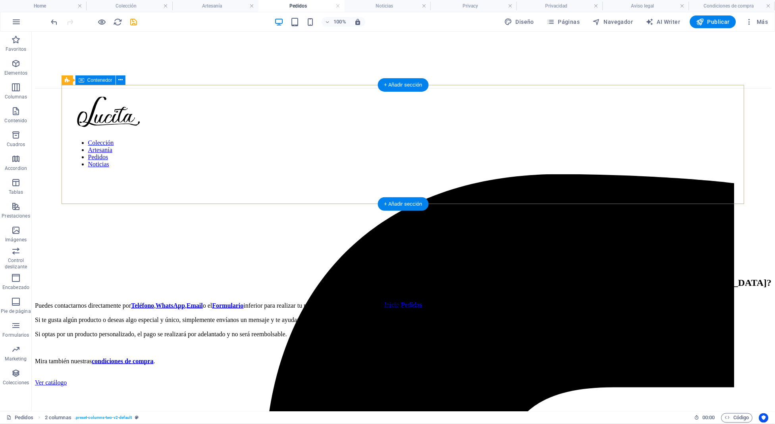
click at [172, 269] on div "Haz tu pedido Inicio / Pedidos" at bounding box center [403, 328] width 737 height 119
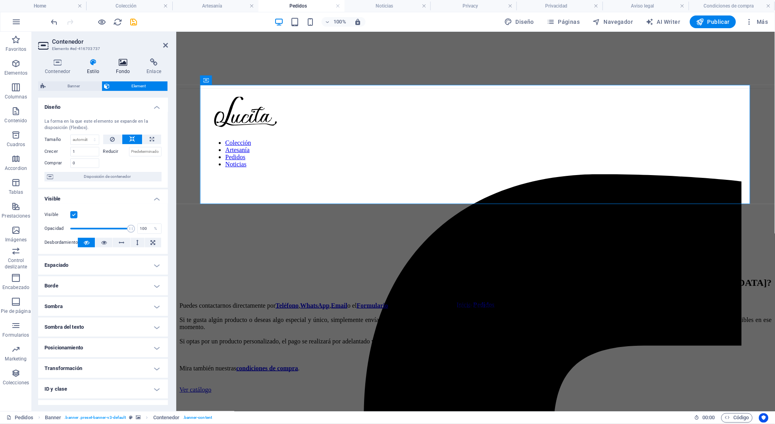
click at [111, 65] on icon at bounding box center [123, 62] width 28 height 8
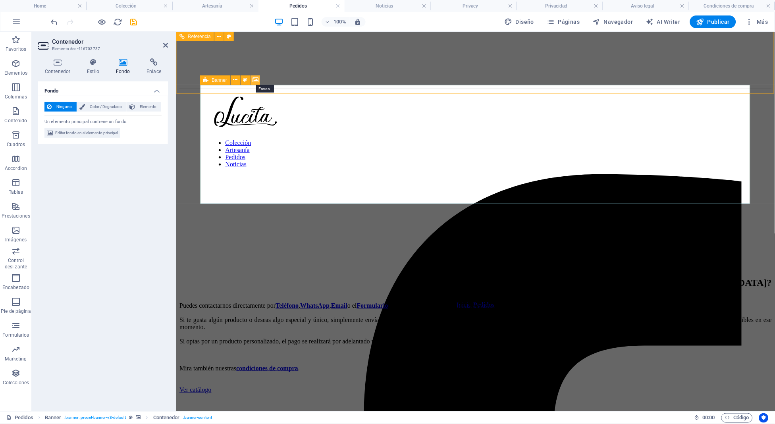
click at [252, 80] on icon at bounding box center [255, 80] width 6 height 8
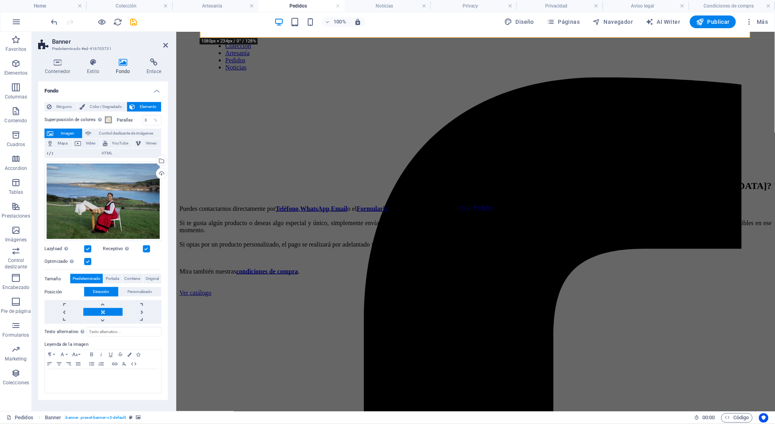
scroll to position [83, 0]
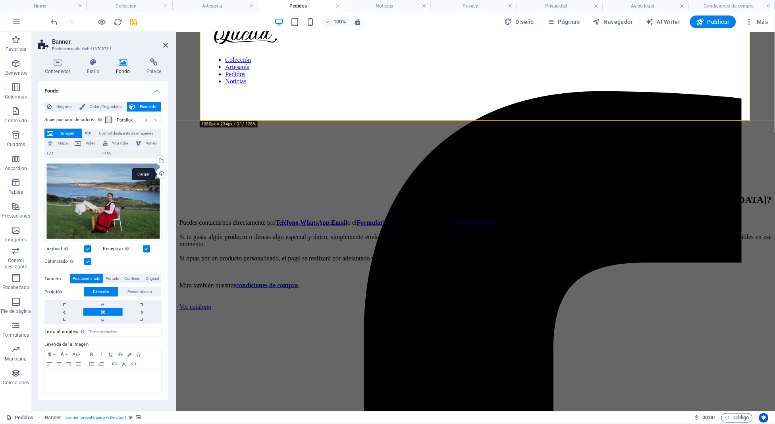
click at [158, 175] on div "Cargar" at bounding box center [161, 174] width 12 height 12
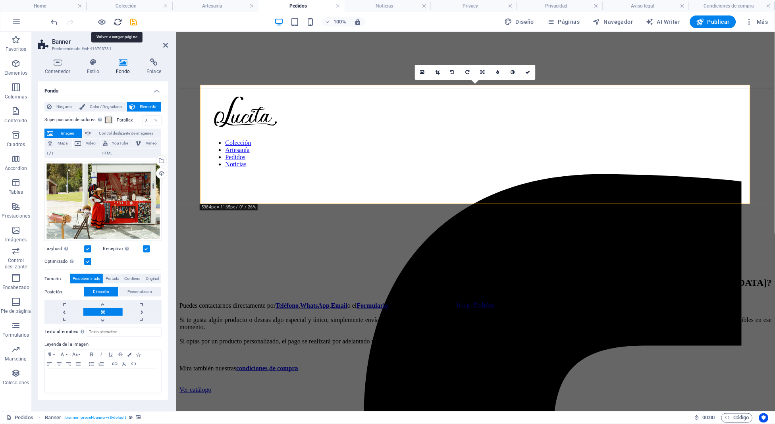
click at [117, 24] on icon "reload" at bounding box center [118, 21] width 9 height 9
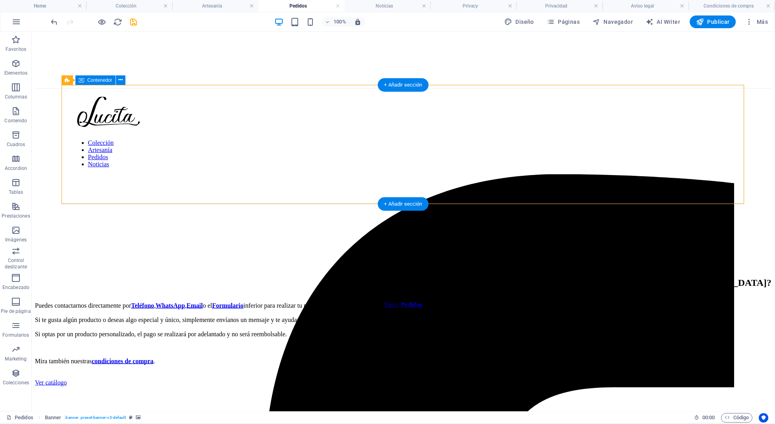
click at [217, 269] on div "Haz tu pedido Inicio / Pedidos" at bounding box center [403, 328] width 737 height 119
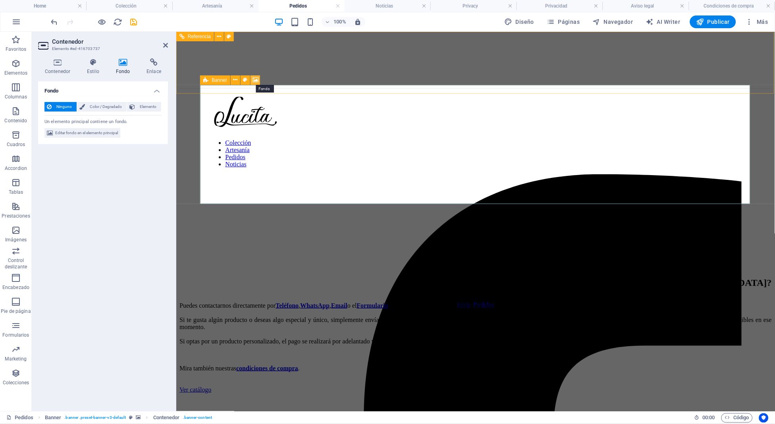
click at [252, 81] on icon at bounding box center [255, 80] width 6 height 8
select select "%"
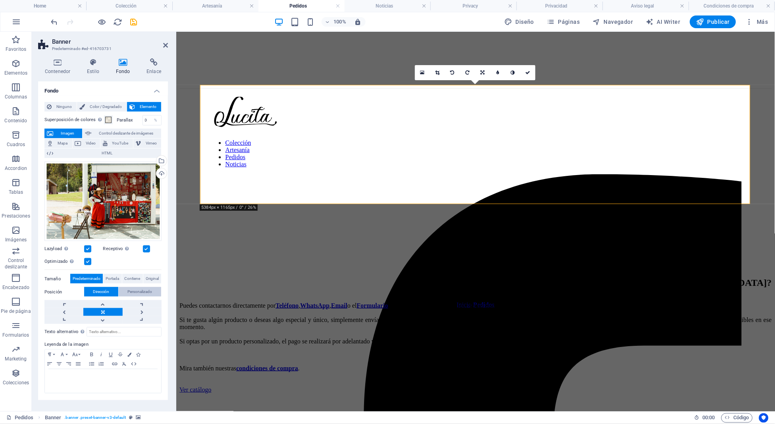
click at [129, 292] on span "Personalizado" at bounding box center [140, 292] width 25 height 10
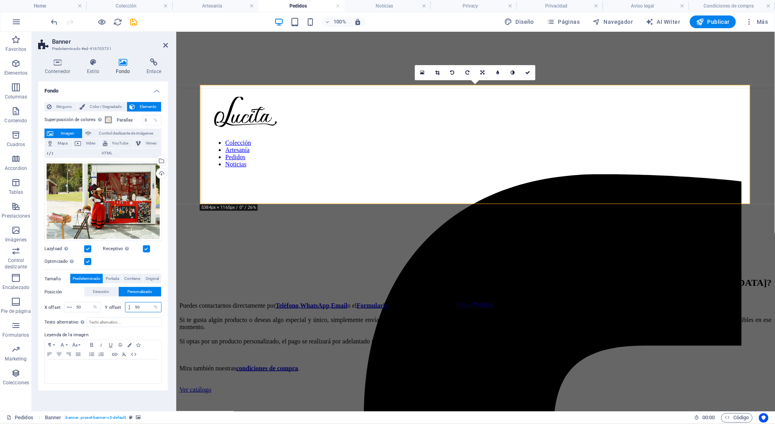
click at [135, 305] on input "50" at bounding box center [147, 307] width 28 height 10
click at [134, 308] on input "20" at bounding box center [147, 307] width 28 height 10
click at [149, 314] on div "Texto alternativo El texto alternativo es usado por aquellos dispositivos que n…" at bounding box center [102, 349] width 117 height 70
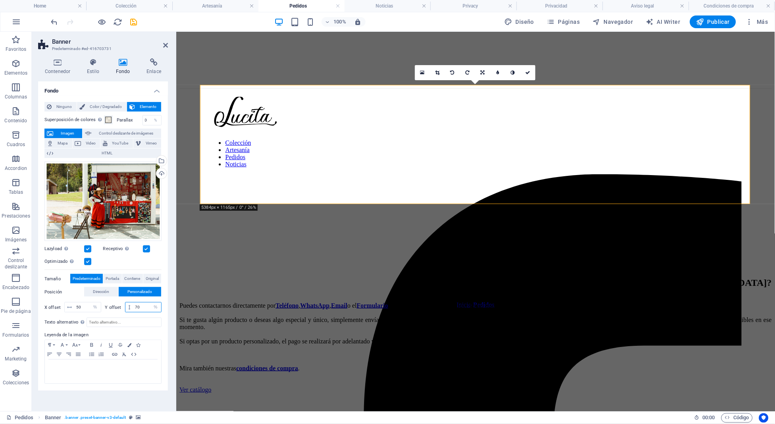
click at [149, 309] on input "70" at bounding box center [147, 307] width 28 height 10
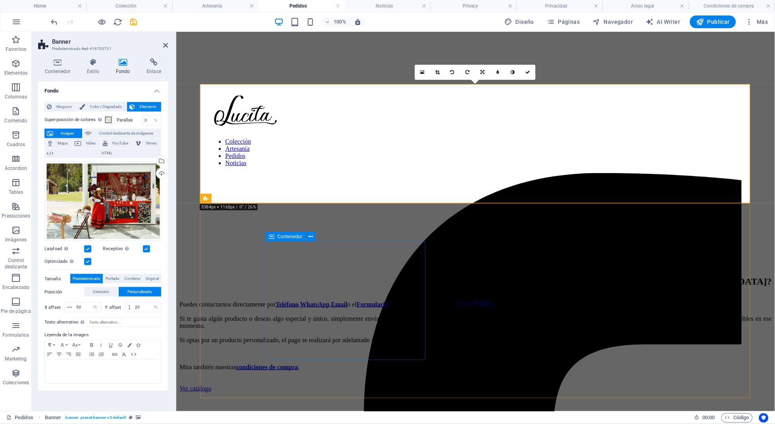
scroll to position [0, 0]
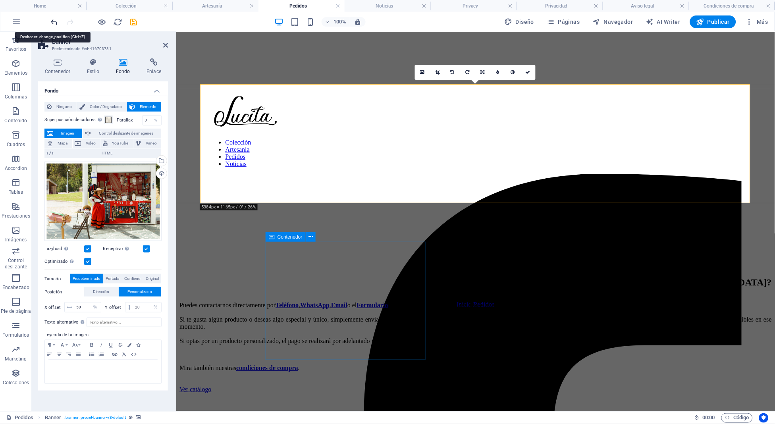
click at [52, 17] on icon "undo" at bounding box center [54, 21] width 9 height 9
type input "50"
click at [52, 17] on icon "undo" at bounding box center [54, 21] width 9 height 9
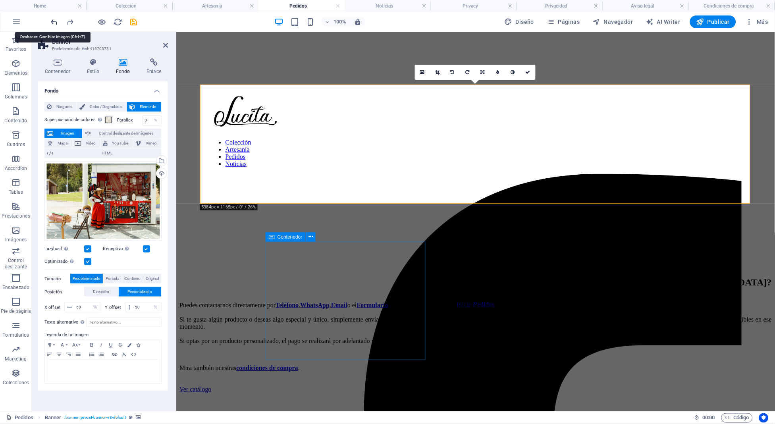
click at [52, 17] on icon "undo" at bounding box center [54, 21] width 9 height 9
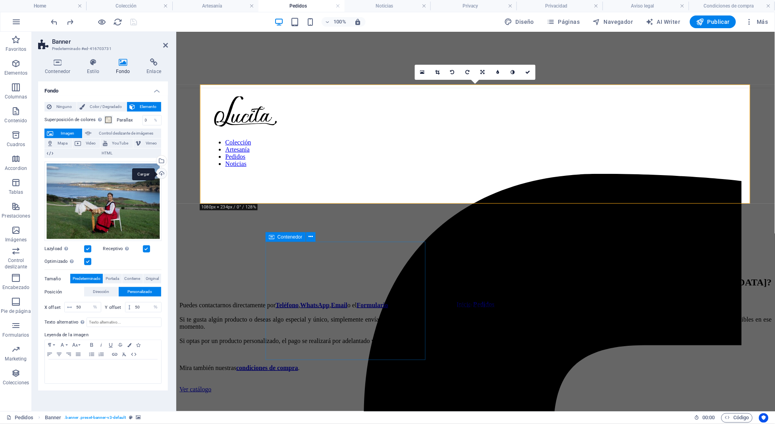
click at [162, 171] on div "Cargar" at bounding box center [161, 174] width 12 height 12
click at [155, 160] on div "Selecciona archivos del administrador de archivos, de la galería de fotos o car…" at bounding box center [129, 162] width 52 height 36
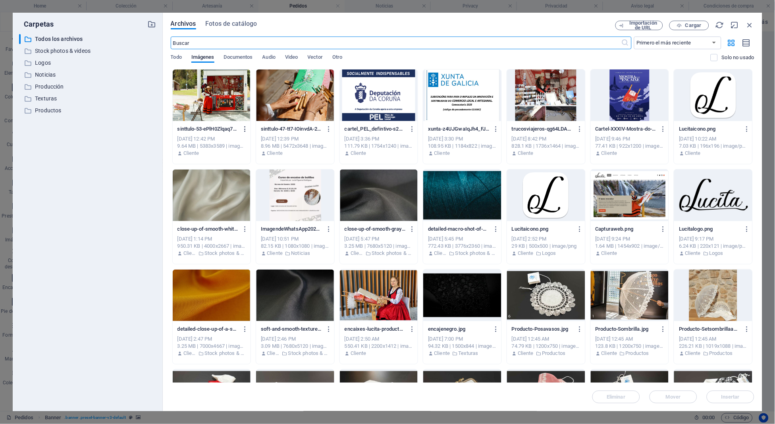
click at [243, 130] on icon "button" at bounding box center [246, 128] width 8 height 7
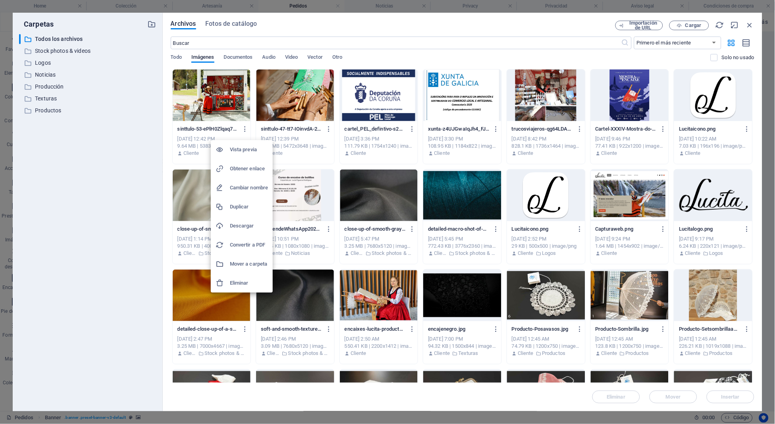
click at [233, 281] on h6 "Eliminar" at bounding box center [249, 283] width 38 height 10
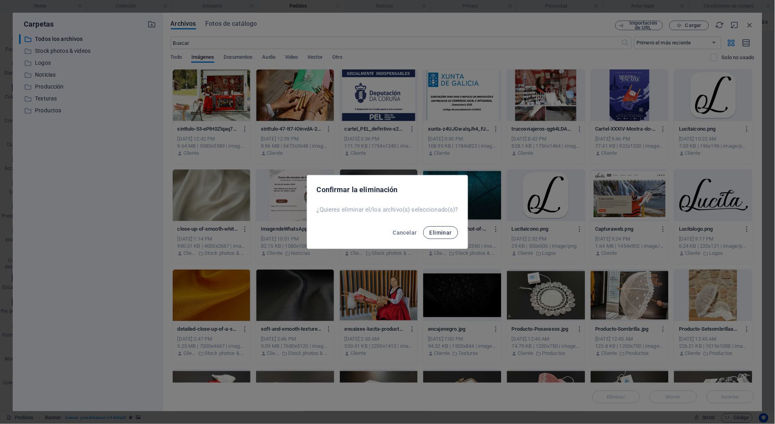
click at [433, 234] on span "Eliminar" at bounding box center [440, 232] width 22 height 6
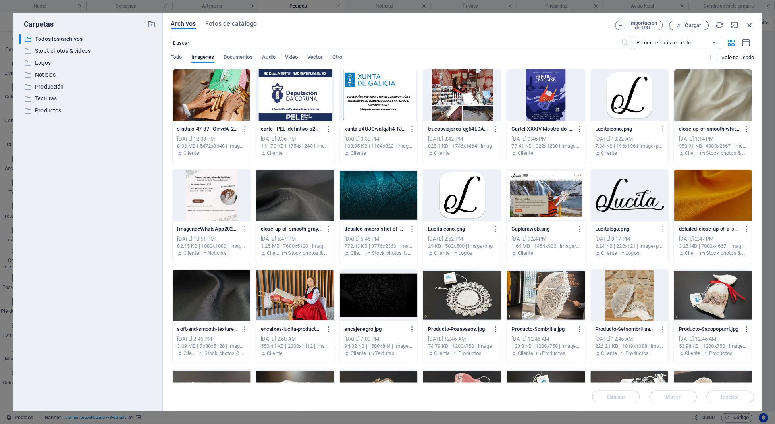
click at [247, 129] on icon "button" at bounding box center [246, 128] width 8 height 7
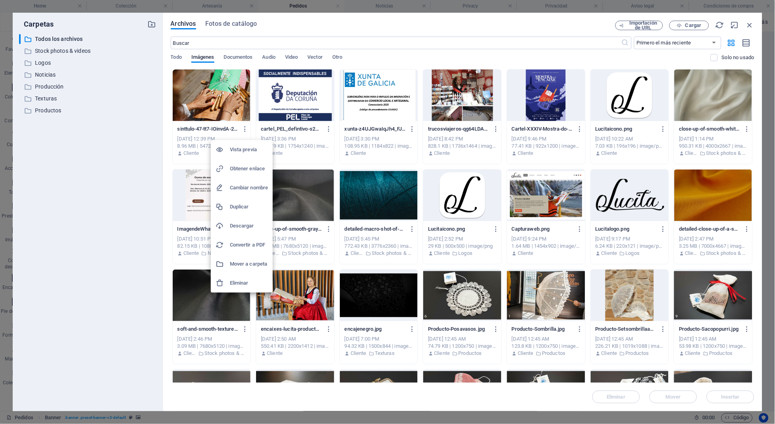
click at [243, 183] on h6 "Cambiar nombre" at bounding box center [249, 188] width 38 height 10
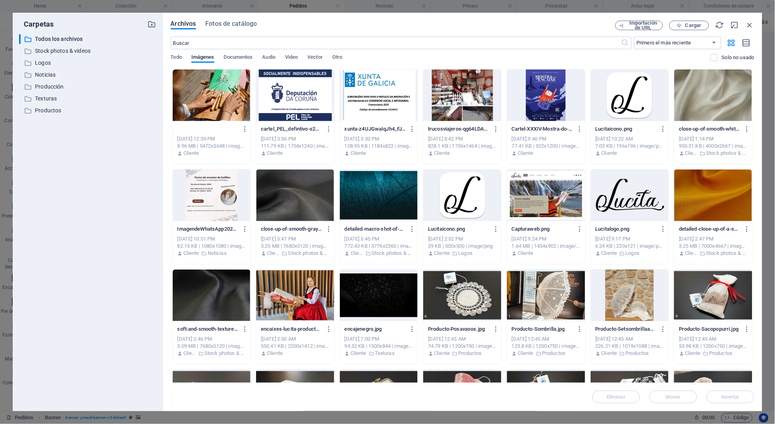
type input "palillando.jpg"
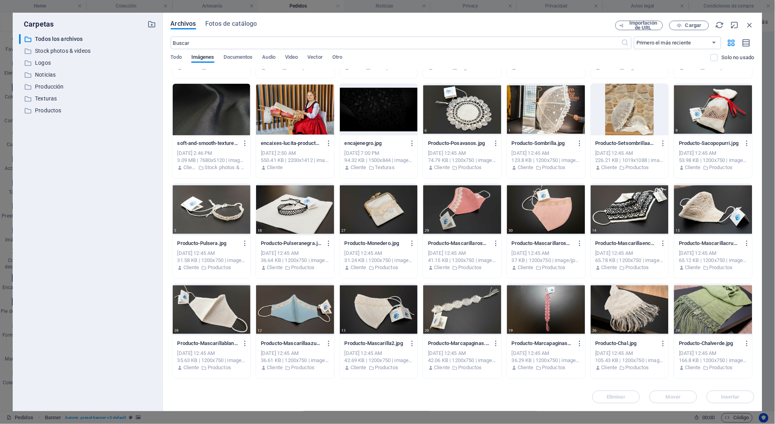
scroll to position [226, 0]
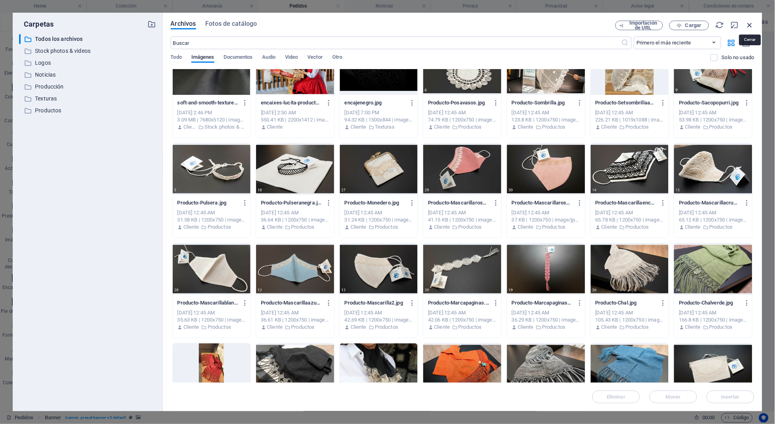
click at [748, 27] on icon "button" at bounding box center [749, 25] width 9 height 9
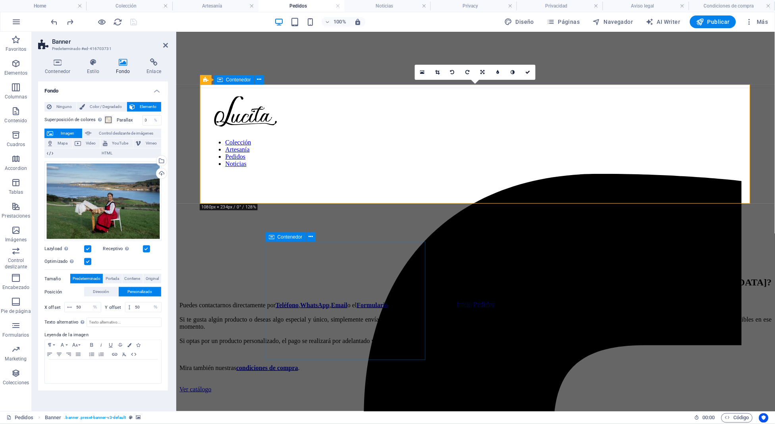
click at [748, 269] on div "Haz tu pedido Inicio / Pedidos" at bounding box center [475, 328] width 592 height 119
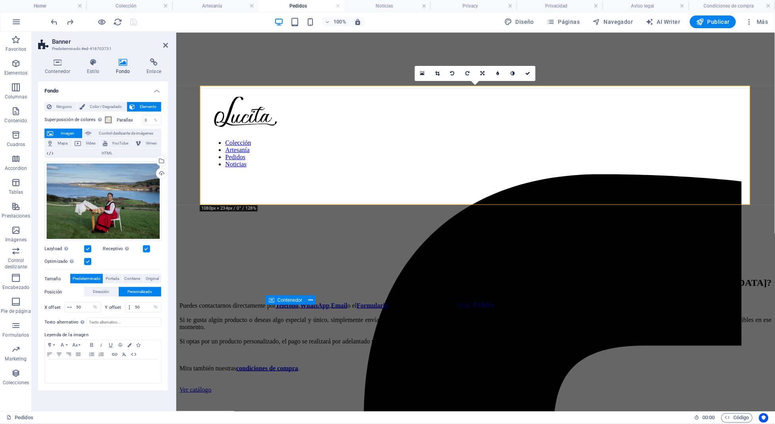
scroll to position [0, 0]
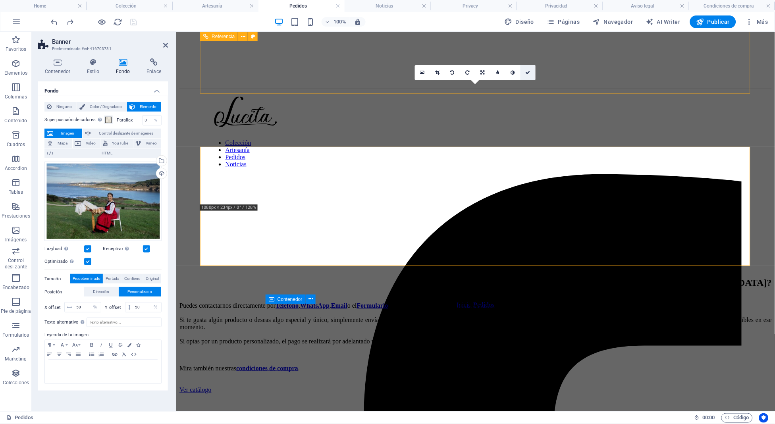
click at [522, 70] on link at bounding box center [527, 72] width 15 height 15
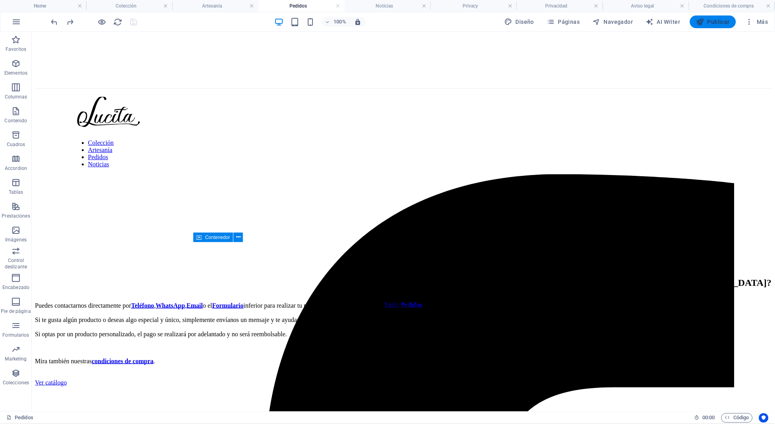
click at [726, 23] on span "Publicar" at bounding box center [713, 22] width 34 height 8
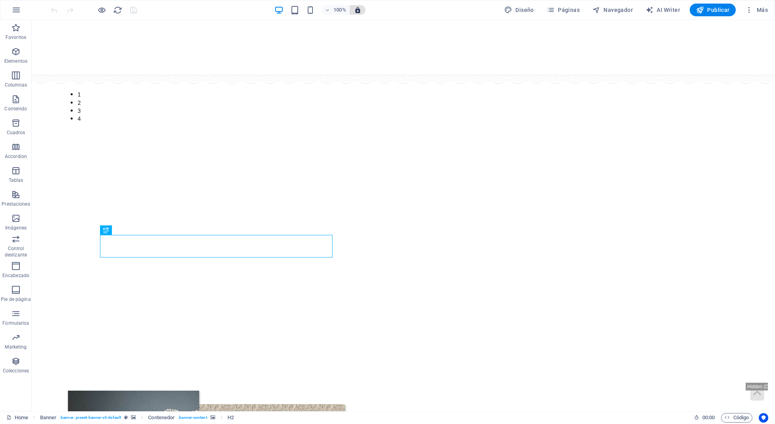
scroll to position [1, 0]
click at [562, 9] on span "Páginas" at bounding box center [563, 10] width 33 height 8
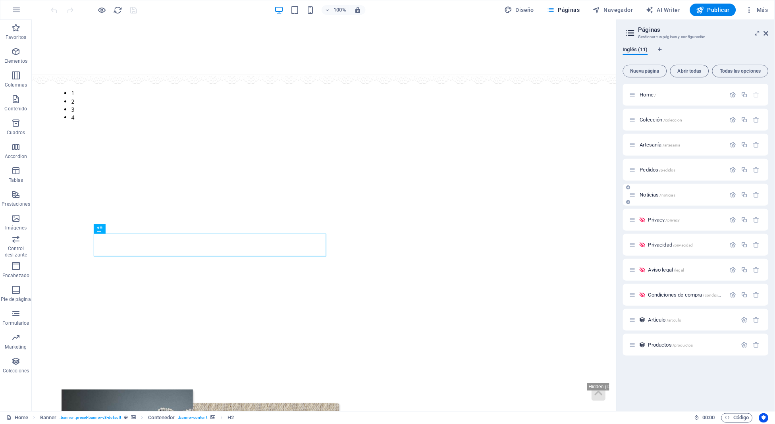
click at [647, 194] on span "Noticias /noticias" at bounding box center [657, 195] width 35 height 6
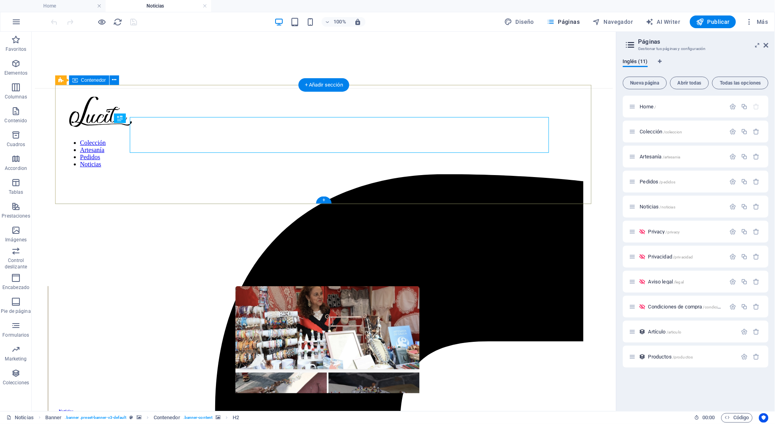
scroll to position [0, 0]
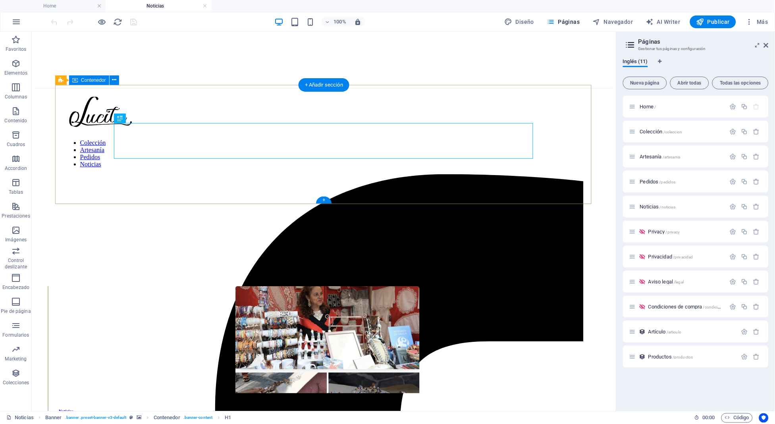
click at [91, 269] on div "Noticias Inicio / Noticias" at bounding box center [324, 328] width 578 height 119
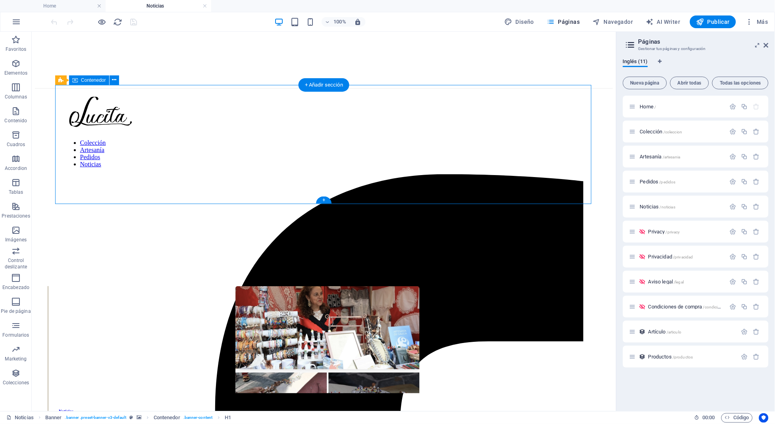
click at [91, 269] on div "Noticias Inicio / Noticias" at bounding box center [324, 328] width 578 height 119
select select "px"
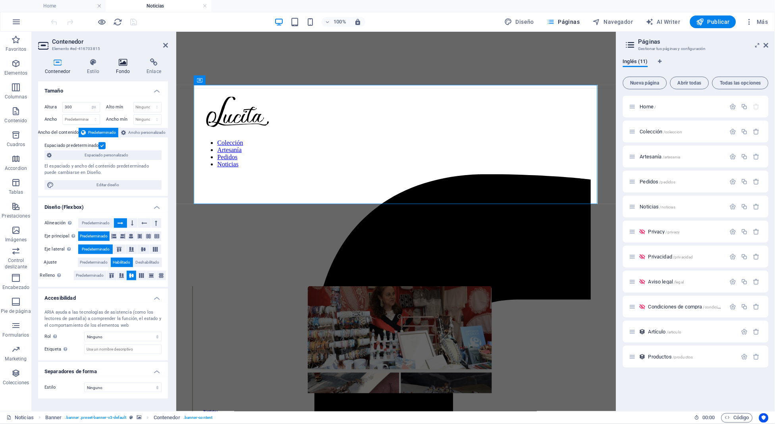
click at [125, 62] on icon at bounding box center [123, 62] width 28 height 8
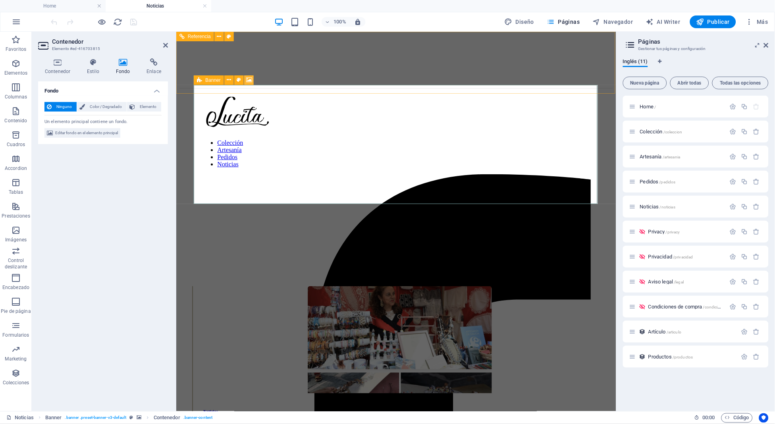
click at [246, 80] on icon at bounding box center [249, 80] width 6 height 8
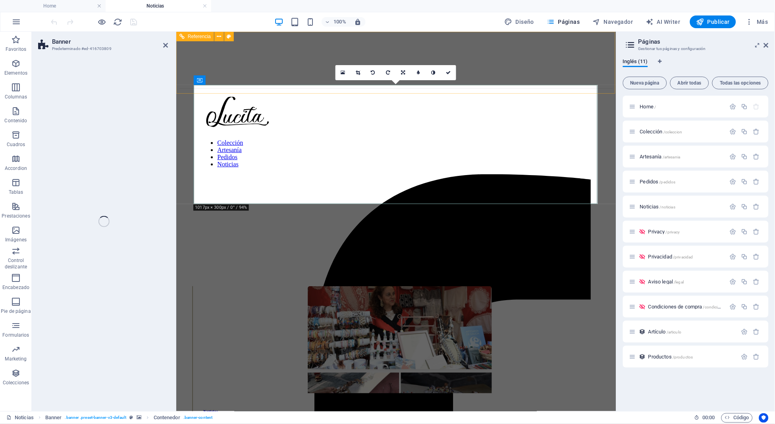
select select "%"
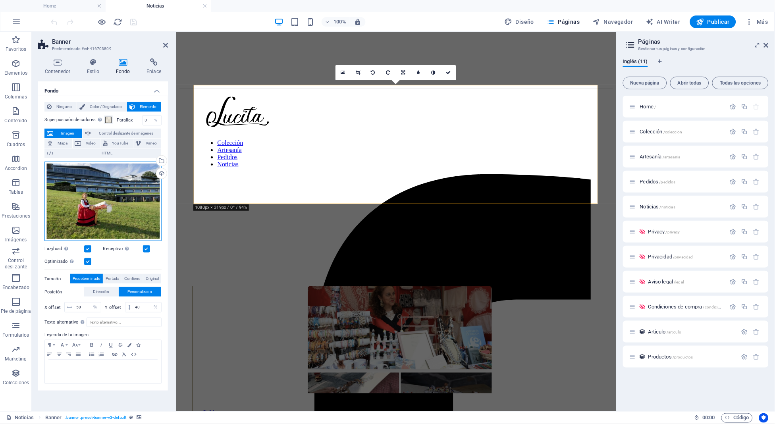
click at [138, 185] on div "Arrastra archivos aquí, haz clic para escoger archivos o selecciona archivos de…" at bounding box center [102, 201] width 117 height 79
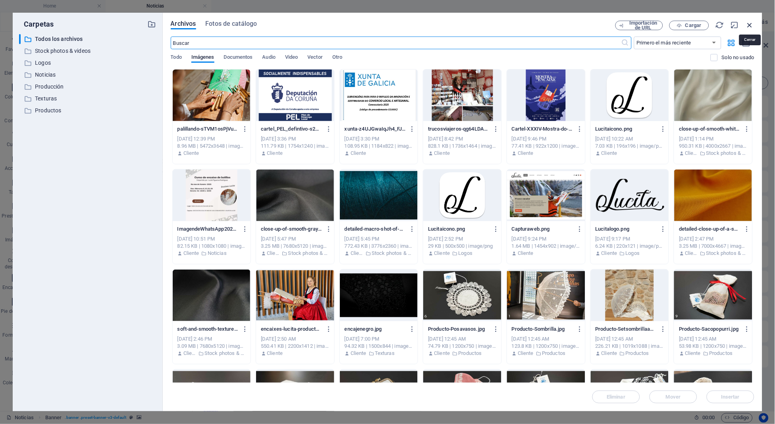
click at [750, 25] on icon "button" at bounding box center [749, 25] width 9 height 9
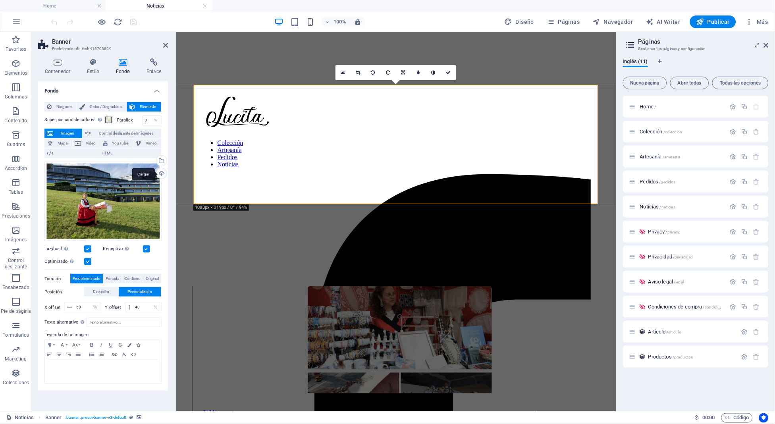
click at [164, 174] on div "Cargar" at bounding box center [161, 174] width 12 height 12
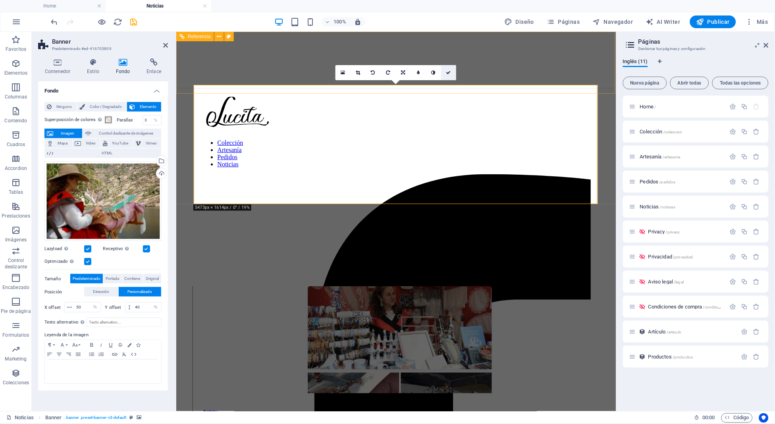
click at [447, 73] on icon at bounding box center [448, 72] width 5 height 5
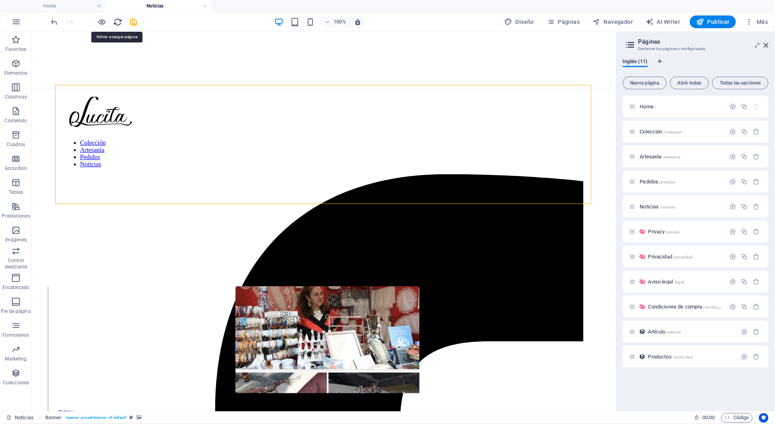
click at [116, 22] on icon "reload" at bounding box center [118, 21] width 9 height 9
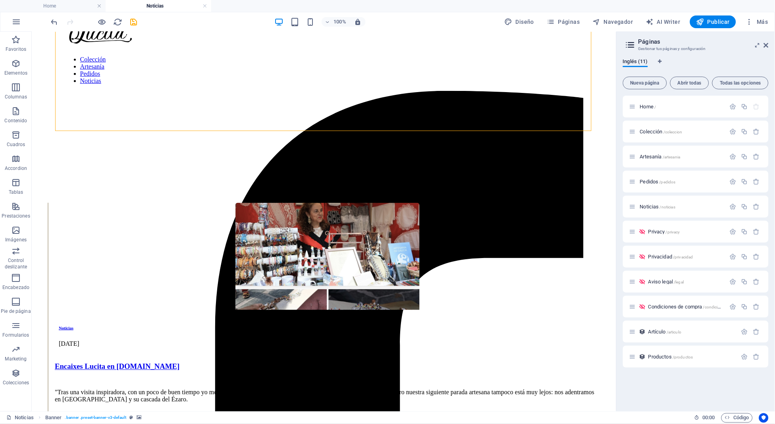
scroll to position [71, 0]
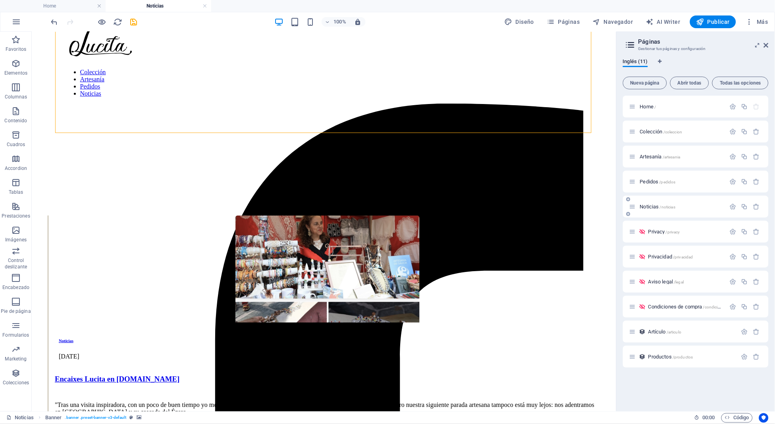
click at [656, 205] on span "Noticias /noticias" at bounding box center [657, 207] width 35 height 6
click at [753, 21] on icon "button" at bounding box center [749, 22] width 8 height 8
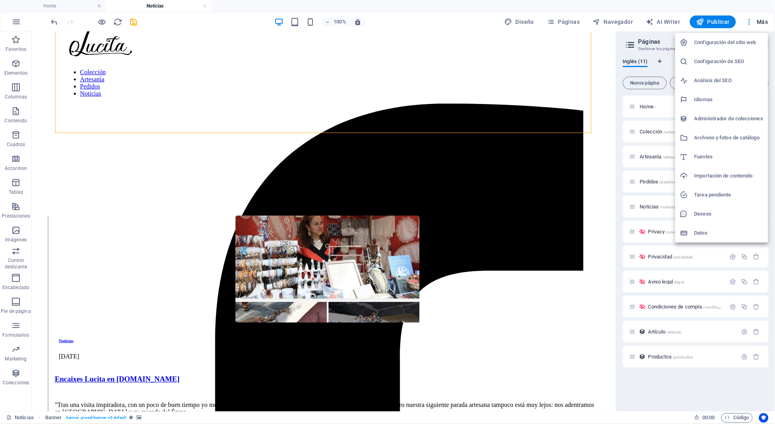
click at [708, 125] on li "Administrador de colecciones" at bounding box center [721, 118] width 93 height 19
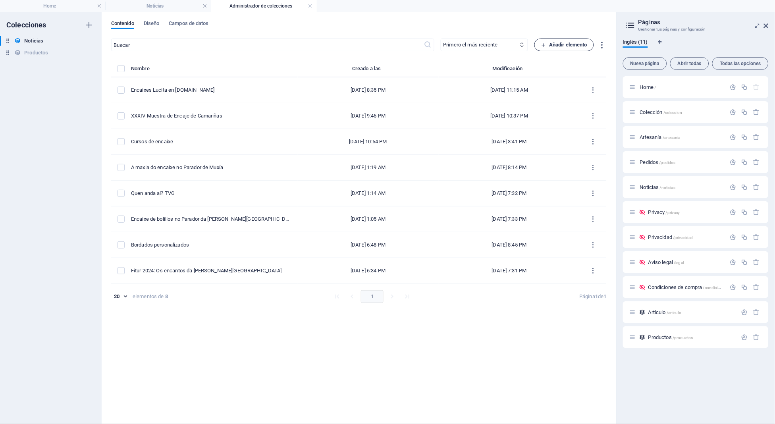
click at [557, 48] on span "Añadir elemento" at bounding box center [564, 45] width 46 height 10
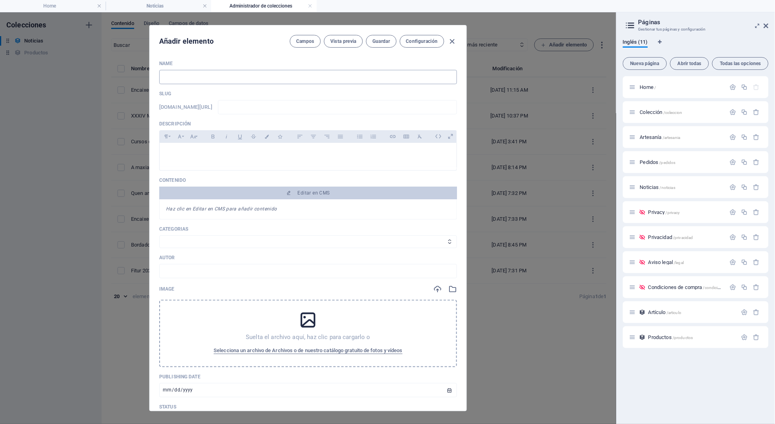
click at [317, 71] on input "text" at bounding box center [308, 77] width 298 height 14
click at [309, 313] on icon at bounding box center [308, 320] width 20 height 20
click at [297, 81] on input "text" at bounding box center [308, 77] width 298 height 14
type input "T"
type input "t"
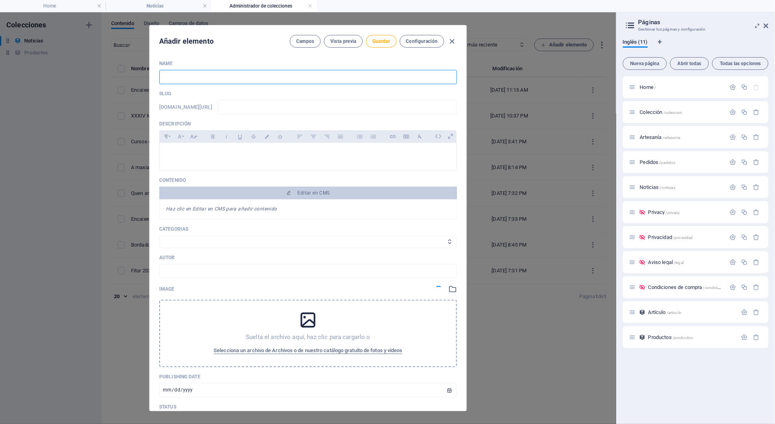
type input "t"
type input "Te"
type input "te"
type input "Tem"
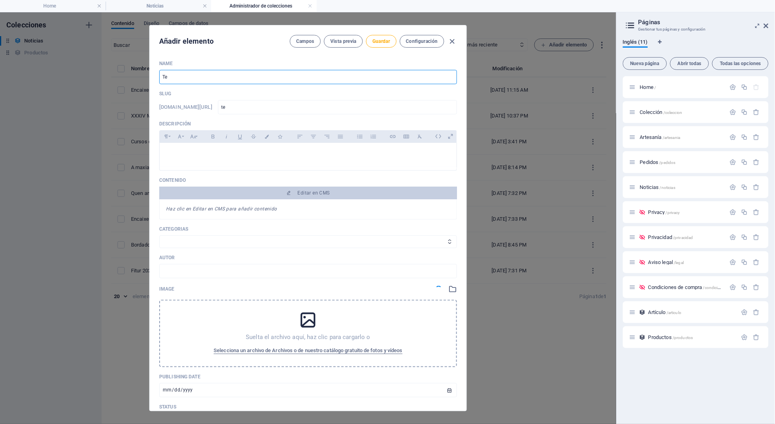
type input "tem"
type input "Temp"
type input "temp"
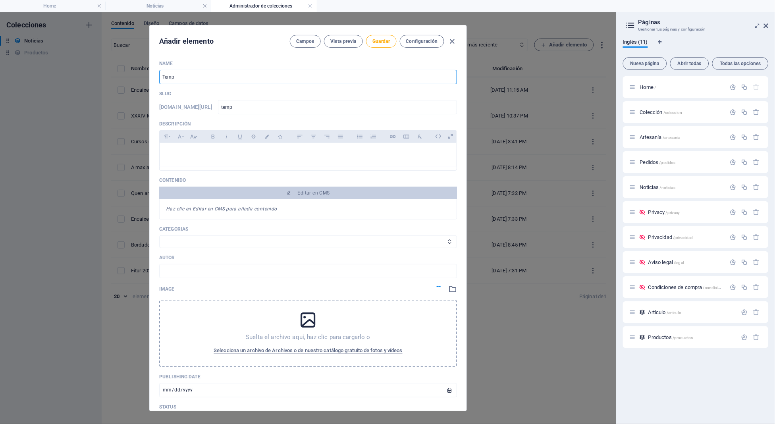
type input "Tempo"
type input "tempo"
type input "Tempor"
type input "tempor"
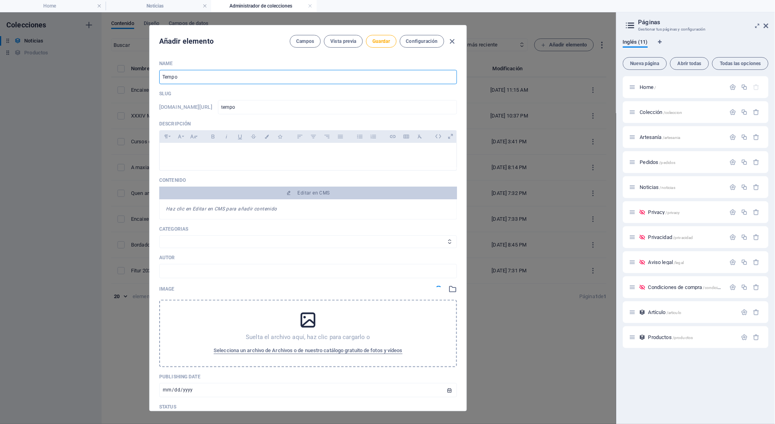
type input "tempor"
type input "Tempora"
type input "tempora"
type input "Temporad"
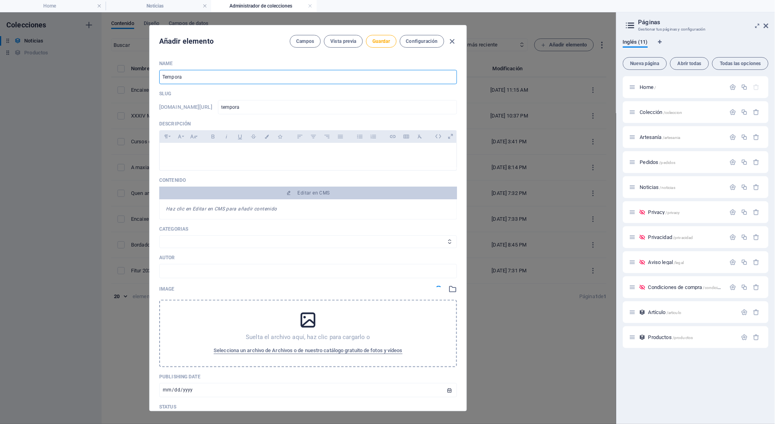
type input "temporad"
type input "Temporada"
type input "temporada"
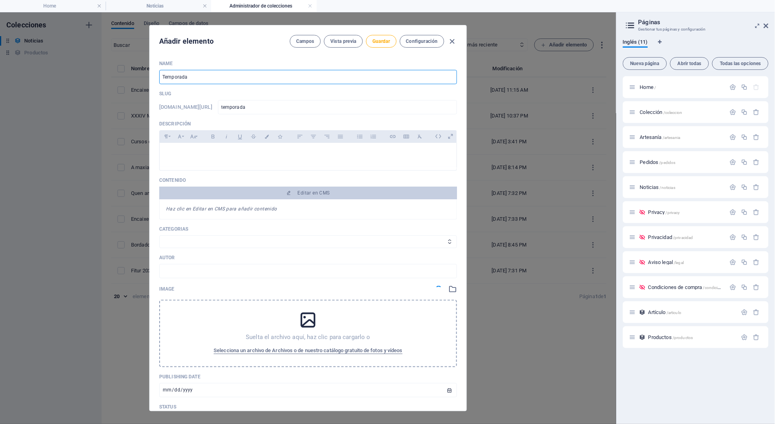
type input "Temporada d"
type input "temporada-d"
type input "Temporada de"
type input "temporada-de"
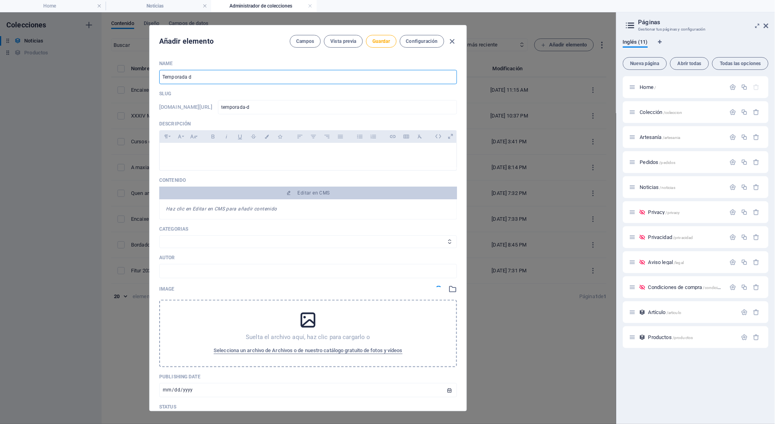
type input "temporada-de"
type input "Temporada de M"
type input "temporada-de-m"
type input "Temporada de Ma"
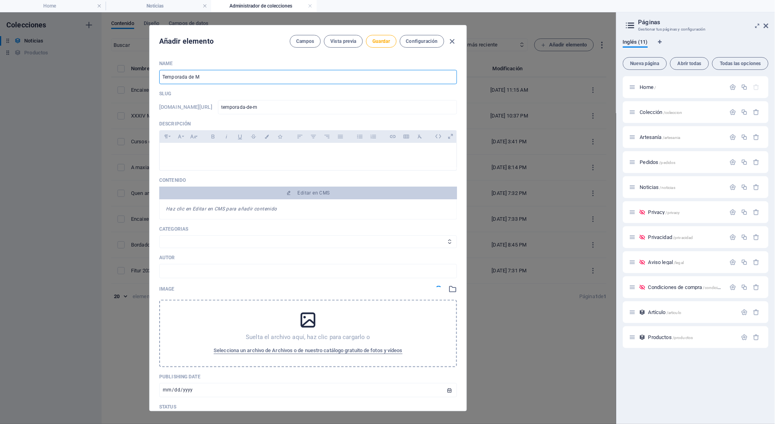
type input "temporada-de-ma"
type input "Temporada de Mar"
type input "temporada-de-mar"
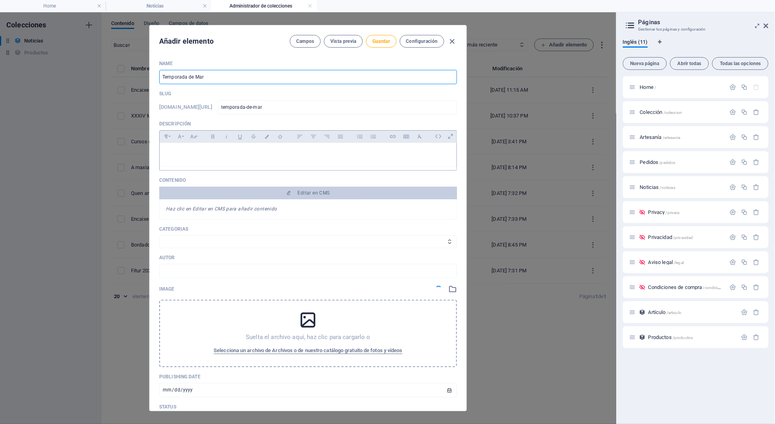
type input "Temporada de Mar"
click at [273, 148] on div at bounding box center [308, 155] width 297 height 24
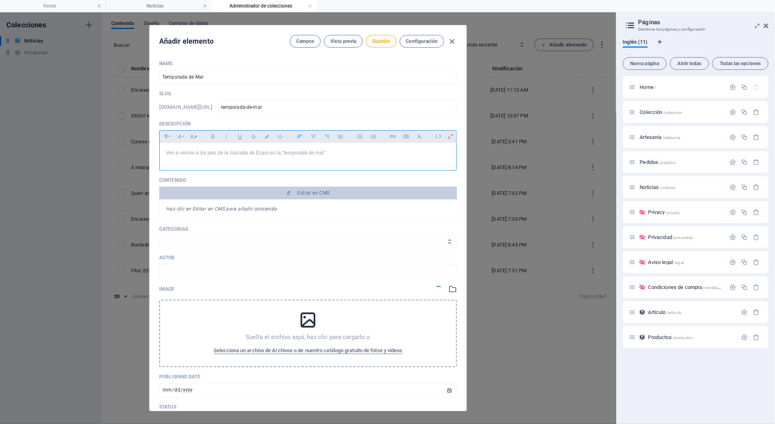
click at [337, 161] on div "Ven a vernos a los pies de la cascada de Ézaro en la "temporada de mar "" at bounding box center [308, 155] width 297 height 24
drag, startPoint x: 339, startPoint y: 161, endPoint x: 157, endPoint y: 149, distance: 182.6
click at [157, 149] on div "Name Temporada de Mar ​ Slug www.example.com/articulo/ temporada-de-mar ​ Descr…" at bounding box center [308, 232] width 317 height 357
copy p "Ven a vernos a los pies de la cascada de Ézaro en la "temporada de mar ""
click at [358, 168] on div at bounding box center [308, 169] width 298 height 4
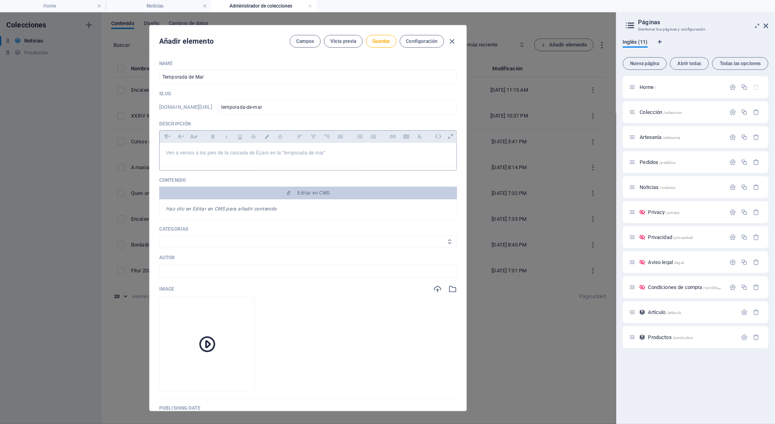
click at [282, 149] on p "Ven a vernos a los pies de la cascada de Ézaro en la "temporada de mar "" at bounding box center [308, 153] width 284 height 8
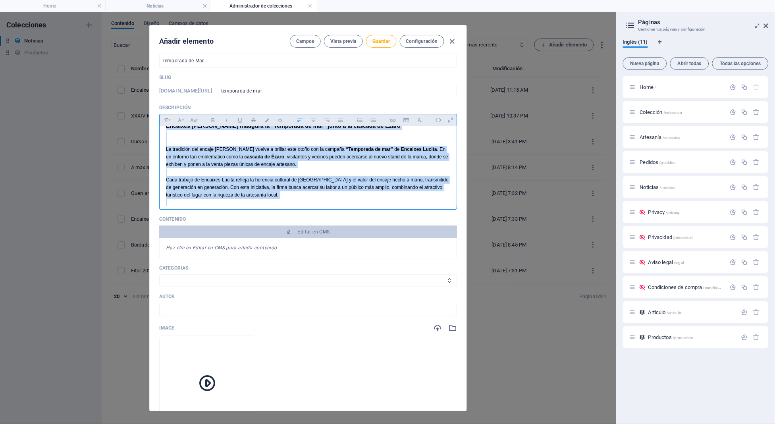
scroll to position [0, 0]
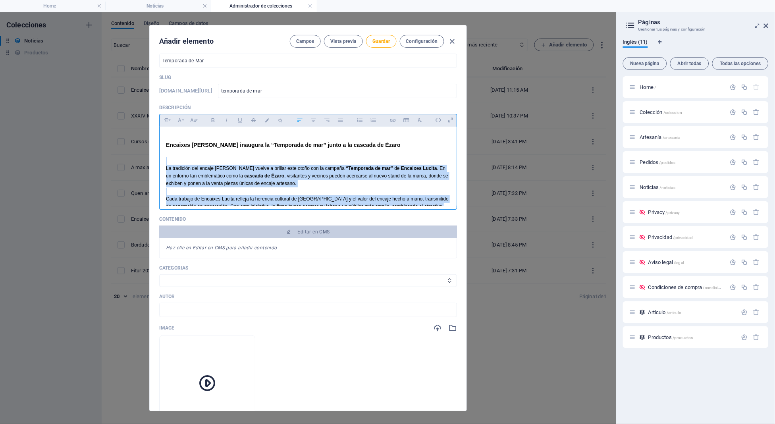
drag, startPoint x: 322, startPoint y: 201, endPoint x: 214, endPoint y: 158, distance: 117.1
click at [214, 158] on div "Encaixes [PERSON_NAME] inaugura la “Temporada de mar” junto a la cascada de Éza…" at bounding box center [308, 187] width 297 height 121
click at [214, 158] on p at bounding box center [308, 161] width 284 height 8
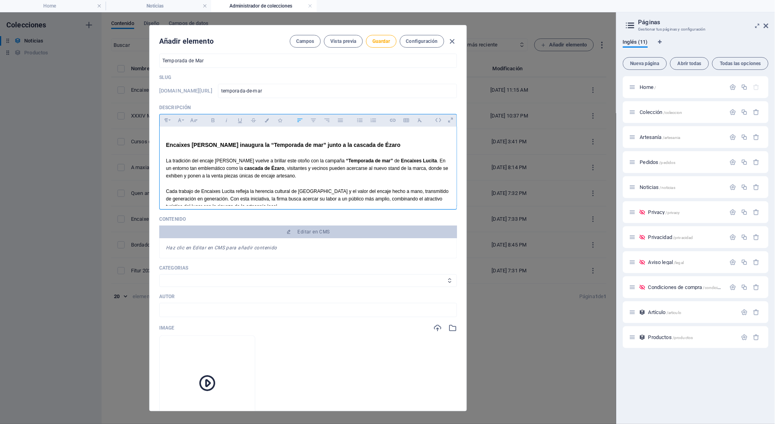
click at [241, 139] on p at bounding box center [308, 137] width 284 height 8
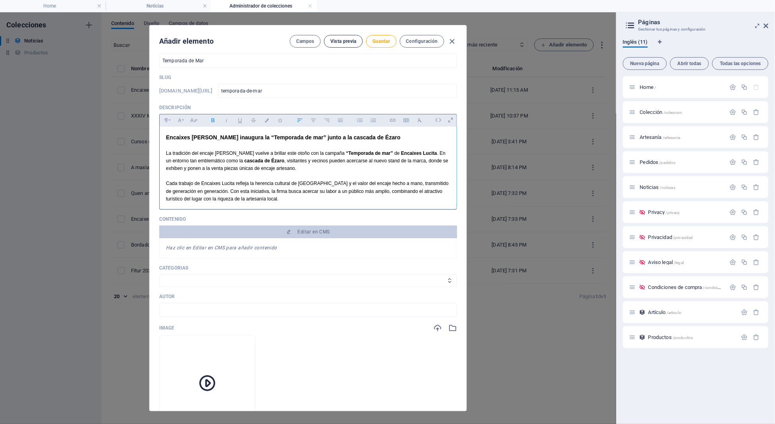
click at [350, 39] on span "Vista previa" at bounding box center [343, 41] width 26 height 6
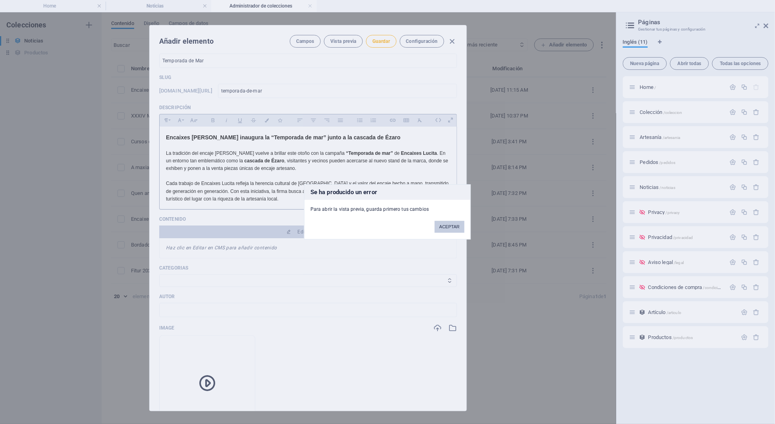
click at [444, 221] on button "ACEPTAR" at bounding box center [450, 227] width 30 height 12
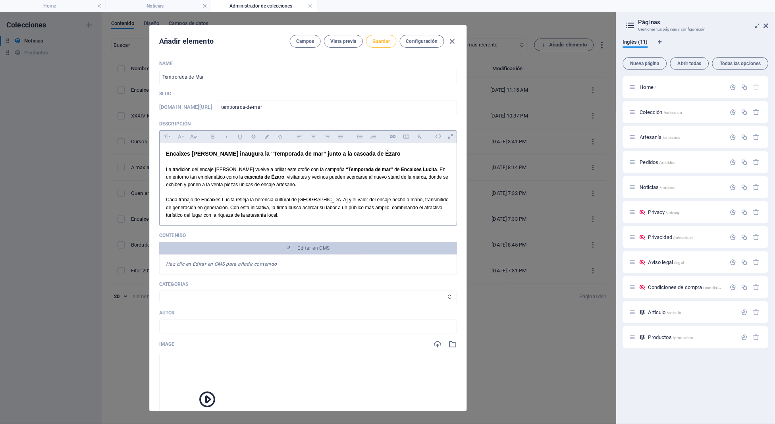
click at [385, 43] on span "Guardar" at bounding box center [380, 41] width 17 height 6
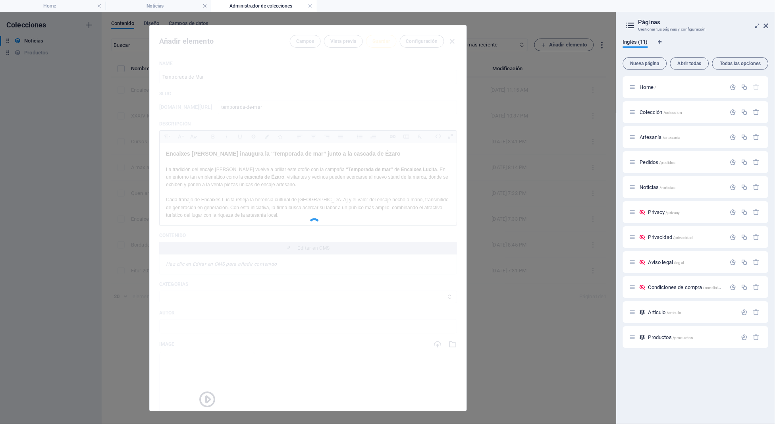
type input "temporada-de-mar"
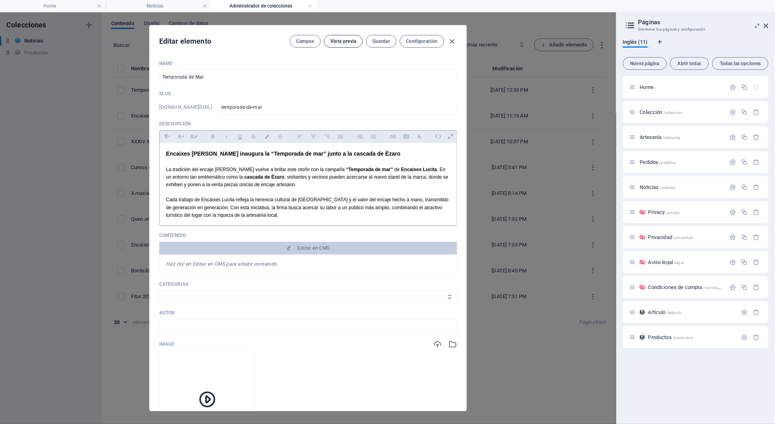
click at [343, 46] on button "Vista previa" at bounding box center [343, 41] width 39 height 13
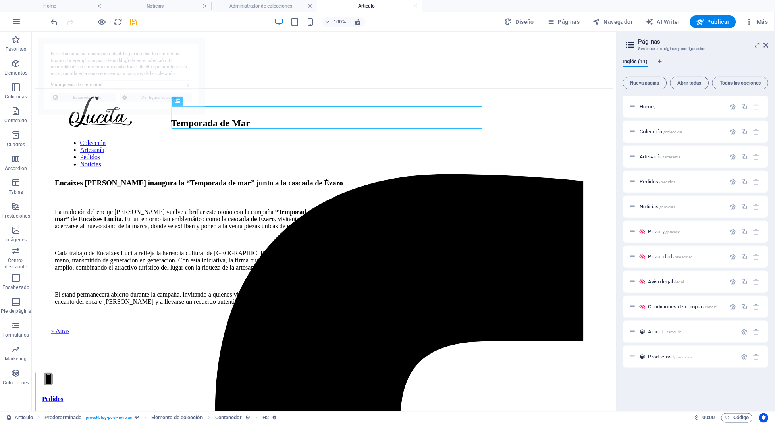
select select "68de5997936b7da41408ef9d"
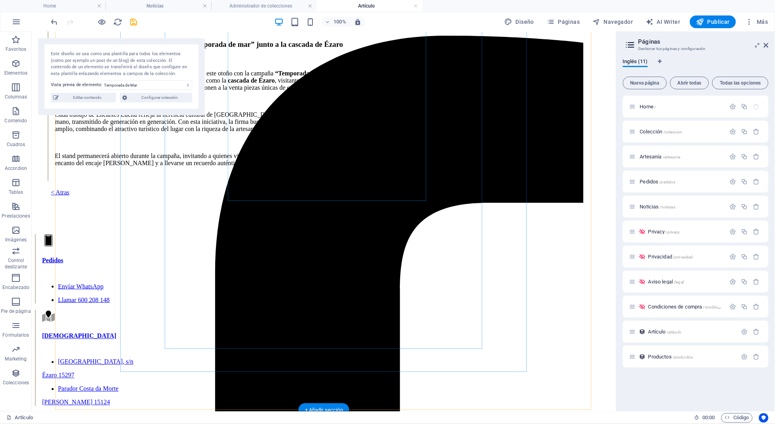
scroll to position [140, 0]
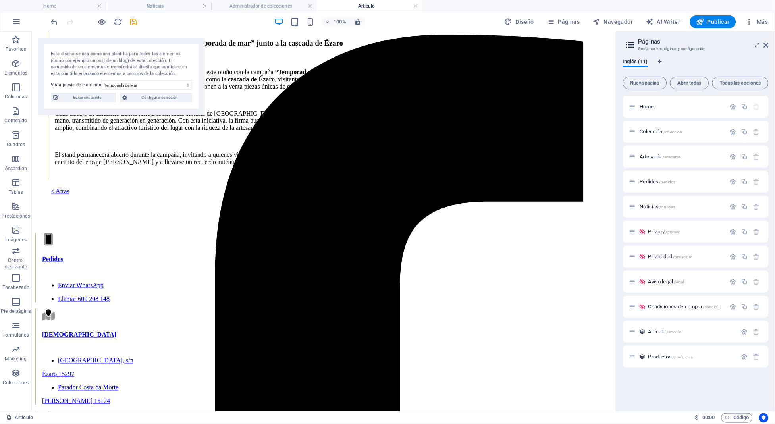
click at [419, 5] on h4 "Artículo" at bounding box center [370, 6] width 106 height 9
click at [414, 6] on link at bounding box center [416, 6] width 5 height 8
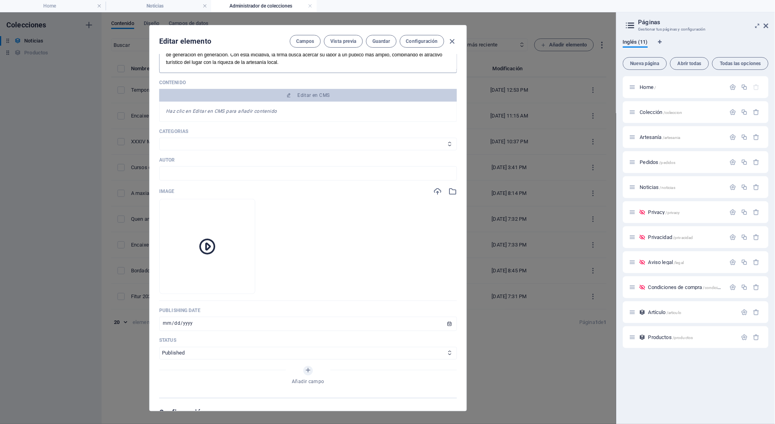
scroll to position [166, 0]
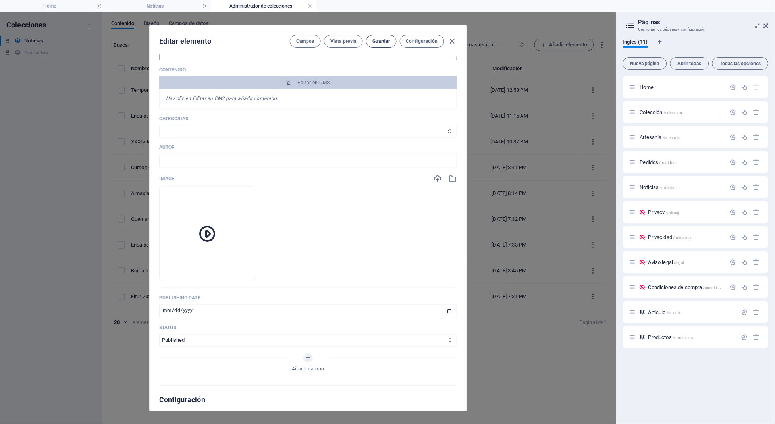
click at [380, 39] on span "Guardar" at bounding box center [380, 41] width 17 height 6
click at [452, 39] on icon "button" at bounding box center [452, 41] width 9 height 9
type input "temporada-de-mar"
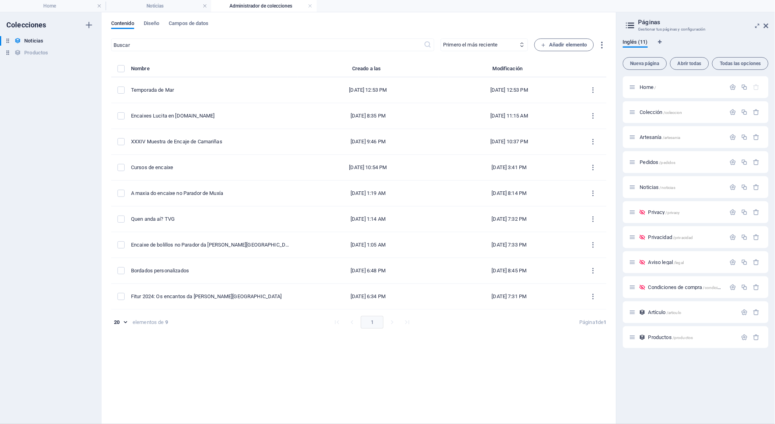
click at [501, 17] on div "Contenido Diseño Campos de datos ​ Primero el más reciente Primero el más antig…" at bounding box center [359, 218] width 514 height 412
click at [145, 0] on li "Noticias" at bounding box center [159, 6] width 106 height 12
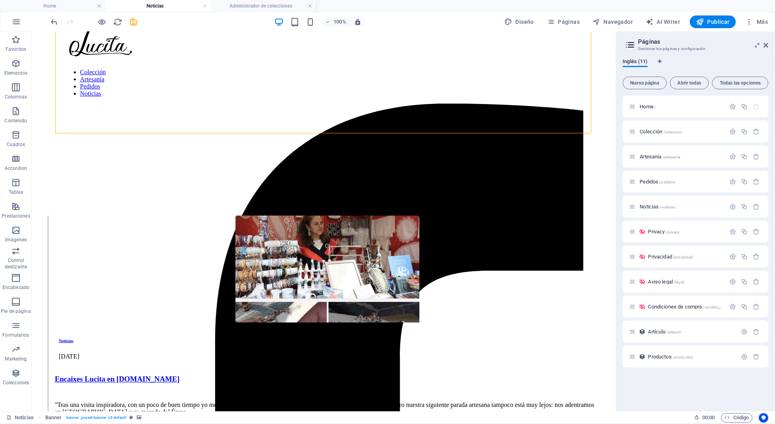
scroll to position [70, 0]
click at [728, 18] on span "Publicar" at bounding box center [713, 22] width 34 height 8
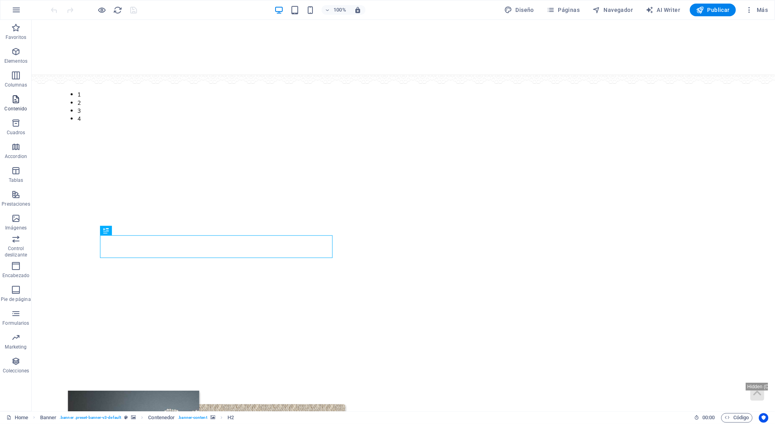
click at [13, 101] on icon "button" at bounding box center [16, 99] width 10 height 10
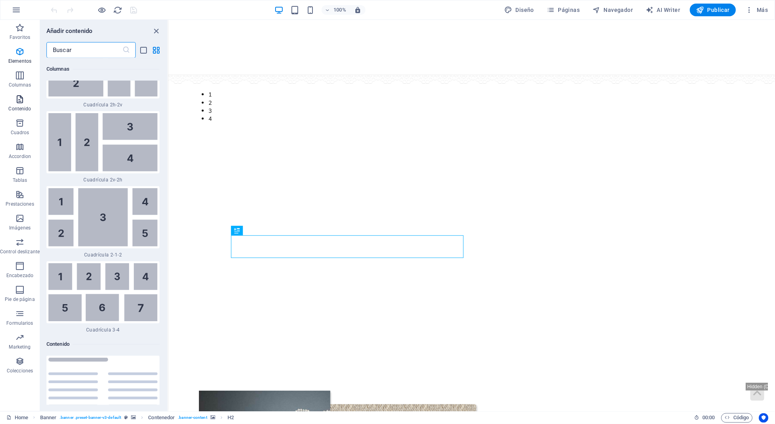
click at [13, 101] on span "Contenido" at bounding box center [20, 103] width 40 height 19
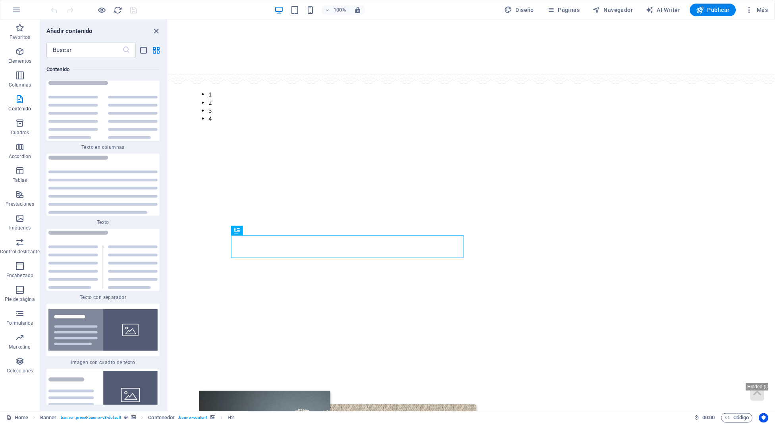
scroll to position [2695, 0]
click at [155, 31] on icon "close panel" at bounding box center [156, 31] width 9 height 9
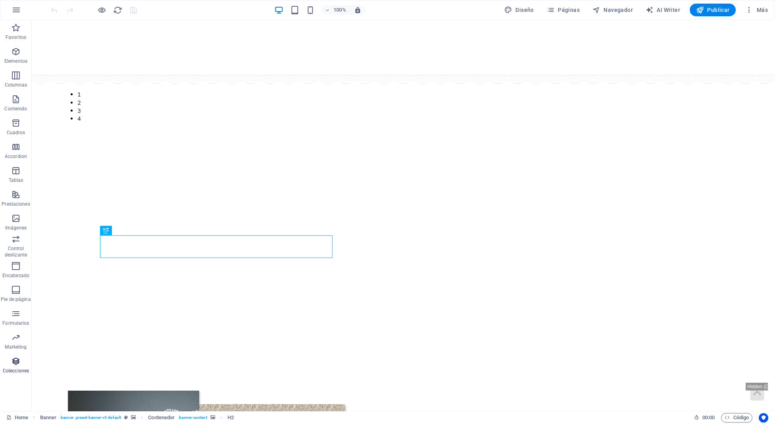
click at [17, 368] on p "Colecciones" at bounding box center [16, 371] width 26 height 6
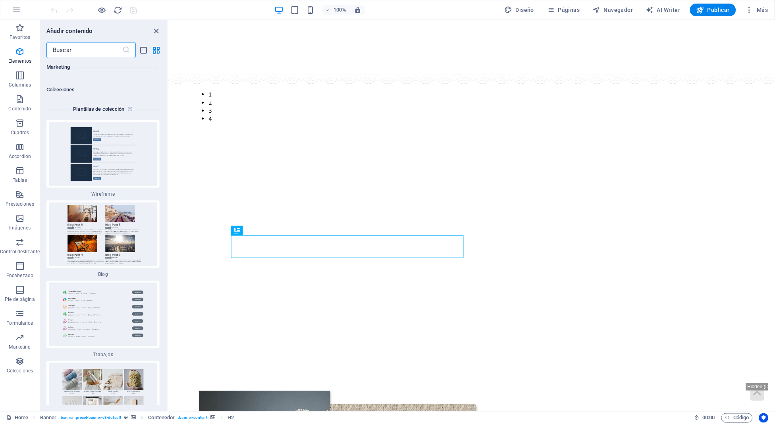
scroll to position [14751, 0]
click at [153, 31] on icon "close panel" at bounding box center [156, 31] width 9 height 9
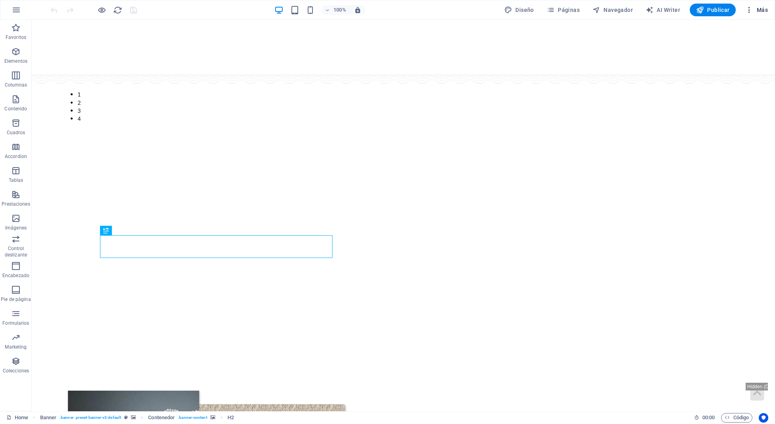
click at [753, 8] on icon "button" at bounding box center [749, 10] width 8 height 8
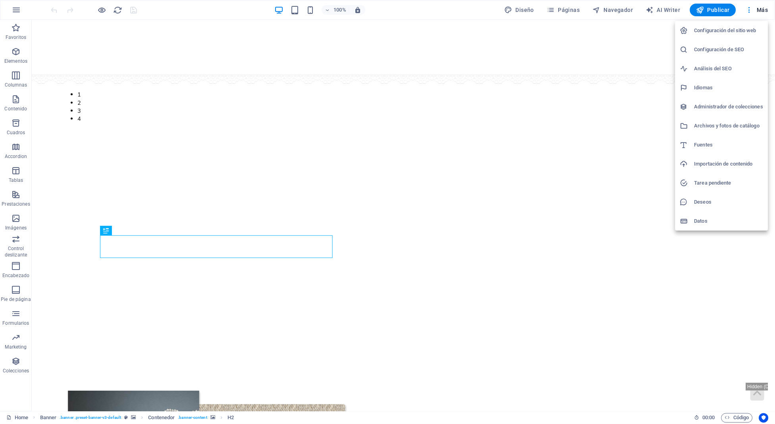
click at [720, 105] on h6 "Administrador de colecciones" at bounding box center [728, 107] width 69 height 10
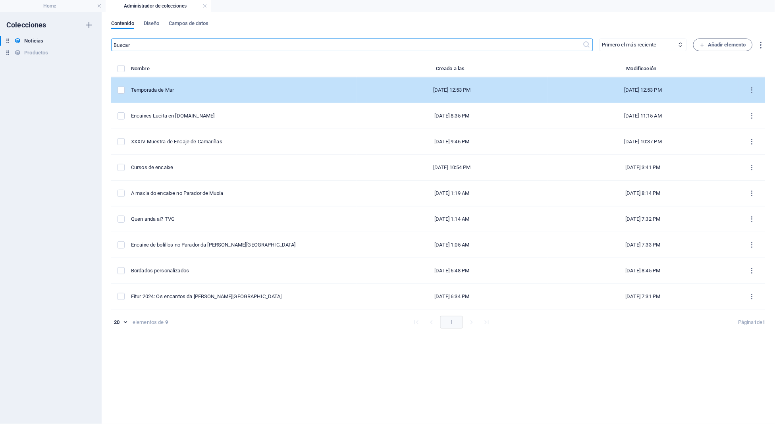
click at [158, 87] on div "Temporada de Mar" at bounding box center [240, 90] width 219 height 7
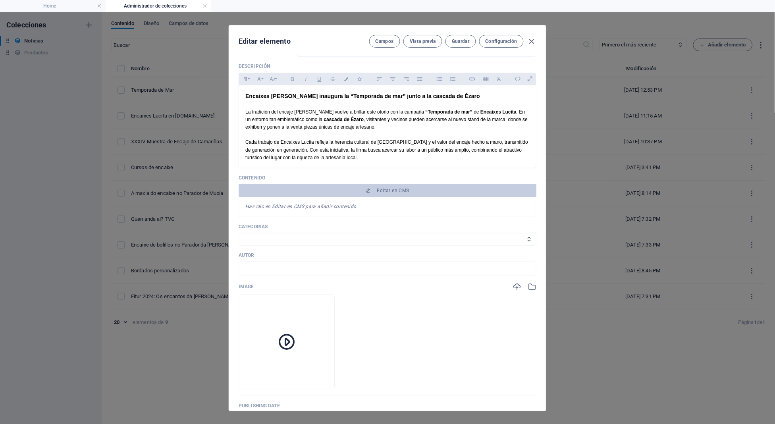
scroll to position [97, 0]
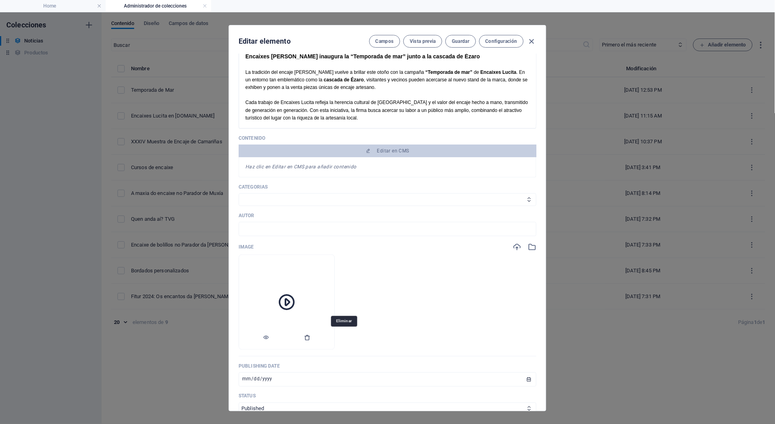
click at [310, 334] on icon "button" at bounding box center [307, 337] width 6 height 6
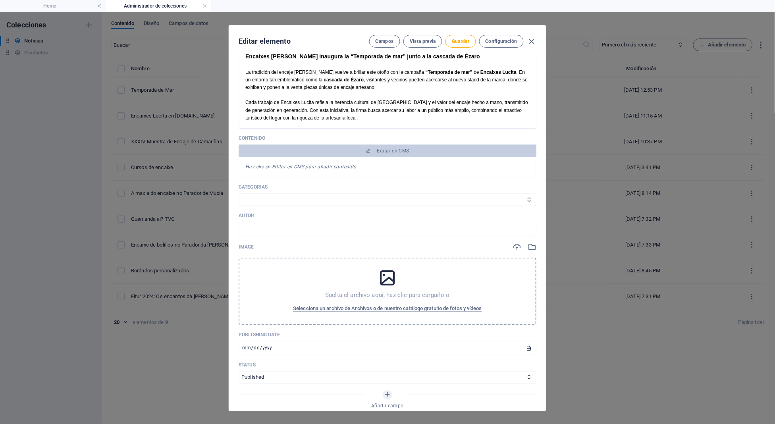
click at [410, 291] on p "Suelta el archivo aquí, haz clic para cargarlo o" at bounding box center [387, 295] width 125 height 8
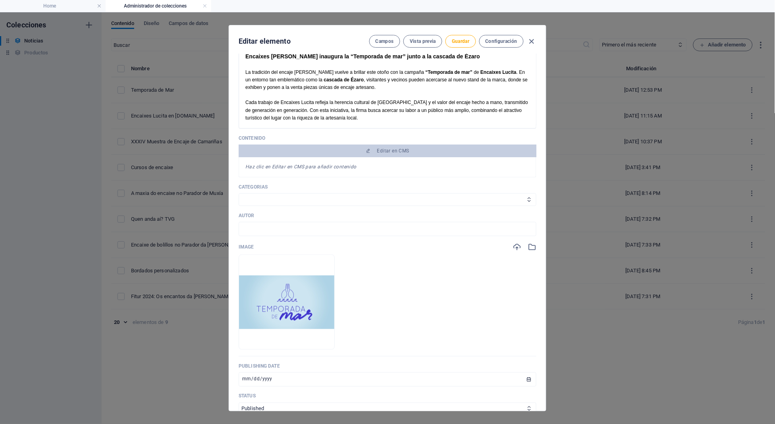
scroll to position [64, 0]
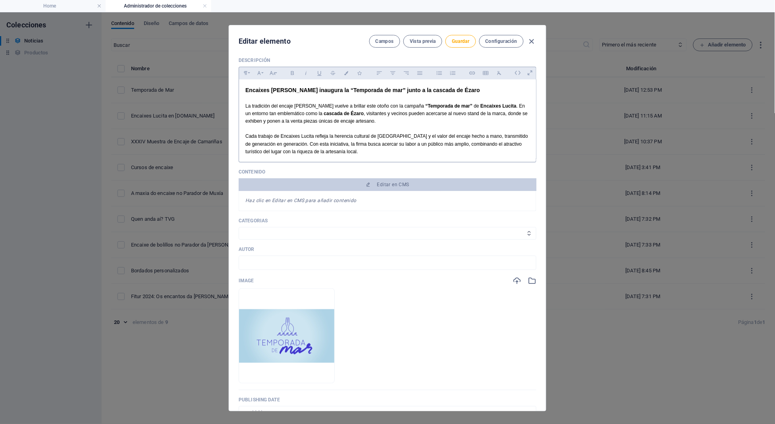
click at [418, 102] on p "La tradición del encaje [PERSON_NAME] vuelve a brillar este otoño con la campañ…" at bounding box center [387, 113] width 284 height 23
click at [419, 91] on strong "Encaixes [PERSON_NAME] inaugura la “Temporada de mar” junto a la cascada de Éza…" at bounding box center [362, 90] width 235 height 6
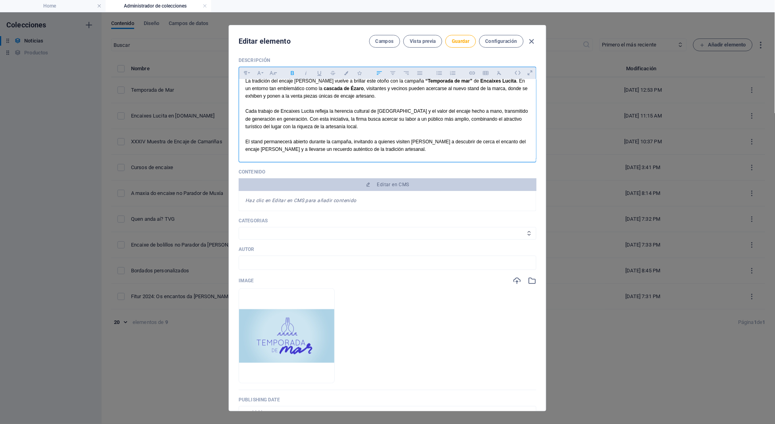
scroll to position [25, 0]
click at [398, 149] on p "El stand permanecerá abierto durante la campaña, invitando a quienes visiten [P…" at bounding box center [387, 146] width 284 height 15
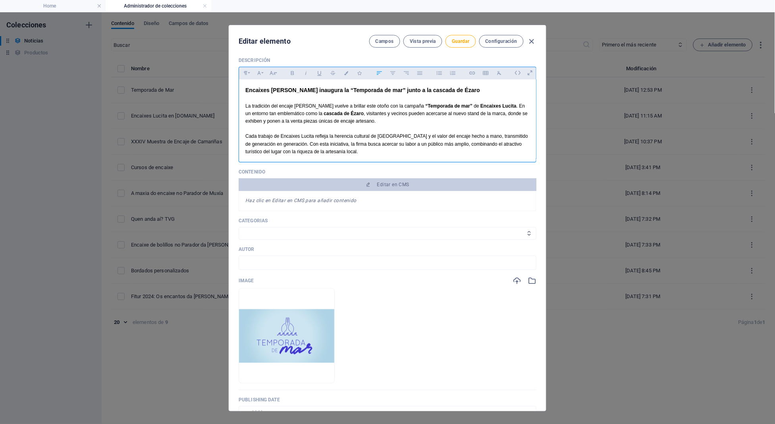
scroll to position [0, 0]
click at [343, 94] on p at bounding box center [387, 98] width 284 height 8
click at [343, 92] on strong "Encaixes [PERSON_NAME] inaugura la “Temporada de mar” junto a la cascada de Éza…" at bounding box center [362, 90] width 235 height 6
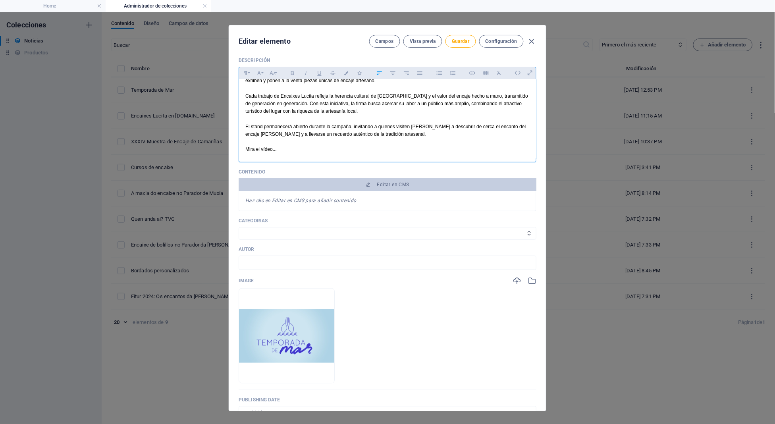
scroll to position [23, 0]
drag, startPoint x: 387, startPoint y: 182, endPoint x: 467, endPoint y: 51, distance: 153.9
click at [466, 52] on div "Editar elemento Campos Vista previa Guardar Configuración Name Temporada de Mar…" at bounding box center [387, 217] width 317 height 385
click at [465, 41] on span "Guardar" at bounding box center [460, 41] width 17 height 6
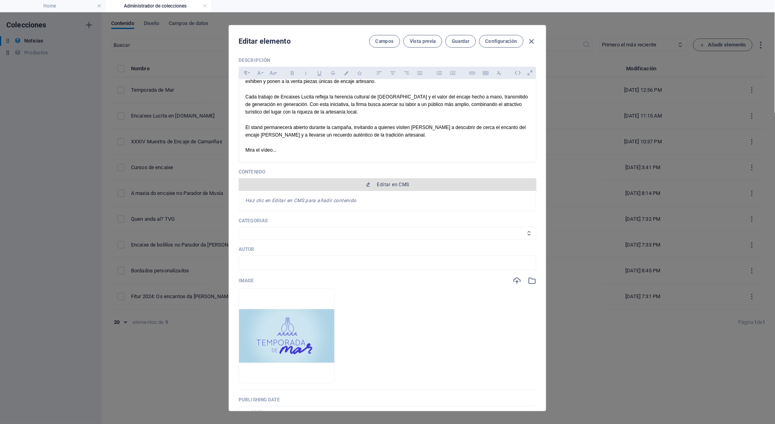
click at [426, 182] on span "Editar en CMS" at bounding box center [387, 184] width 291 height 6
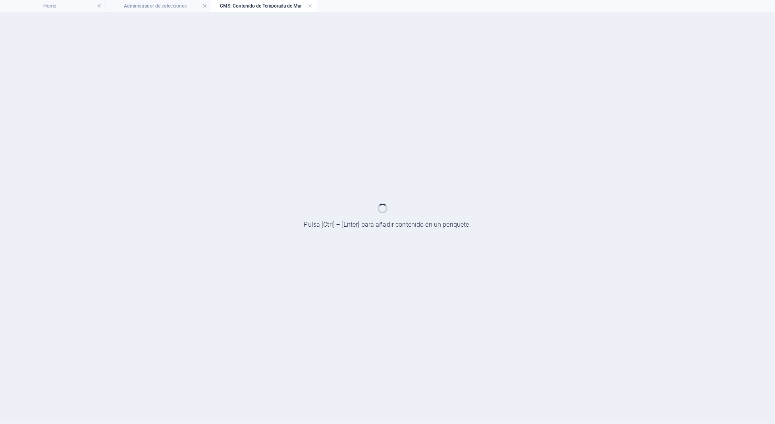
scroll to position [0, 0]
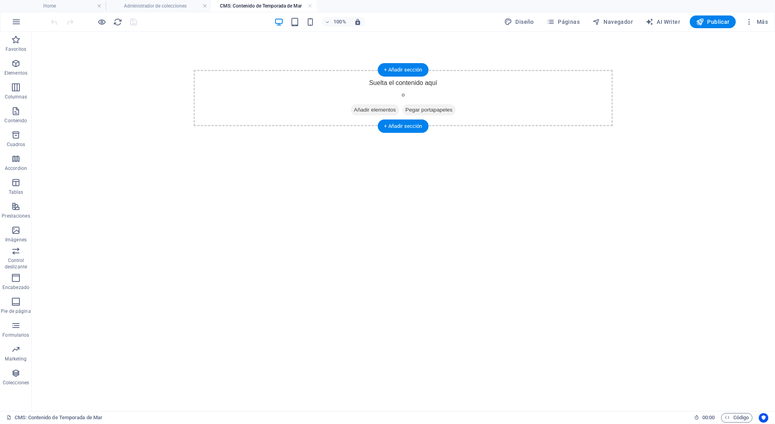
click at [388, 109] on span "Añadir elementos" at bounding box center [375, 109] width 48 height 11
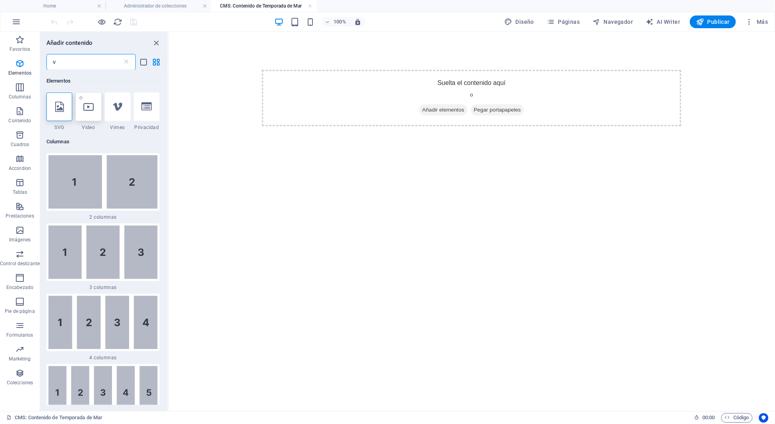
type input "v"
click at [94, 95] on div at bounding box center [88, 106] width 26 height 29
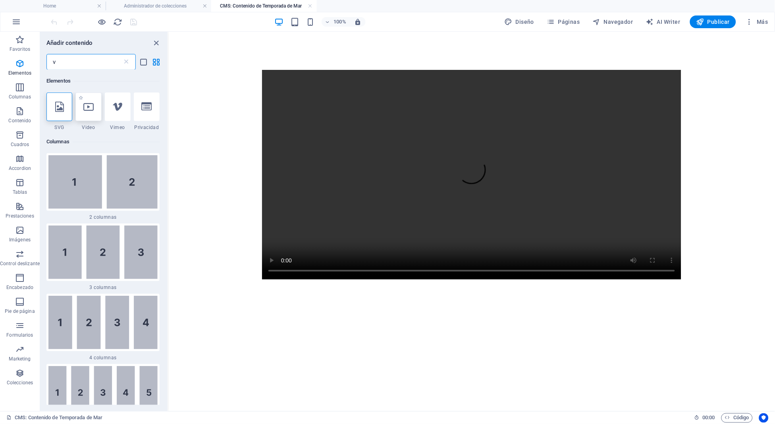
select select "%"
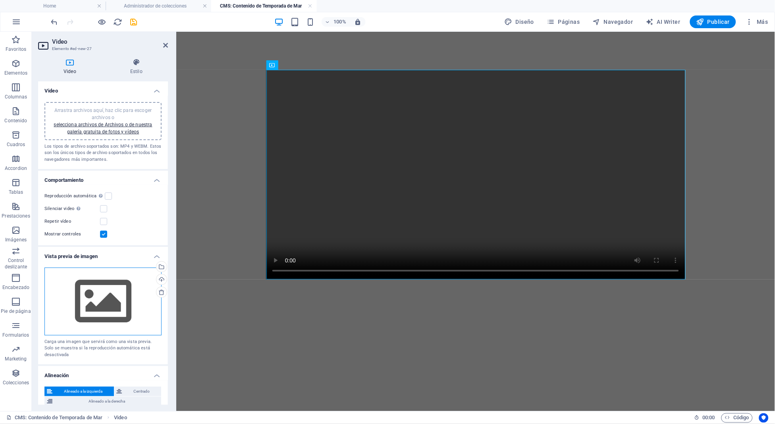
click at [123, 306] on div "Arrastra archivos aquí, haz clic para escoger archivos o selecciona archivos de…" at bounding box center [102, 301] width 117 height 67
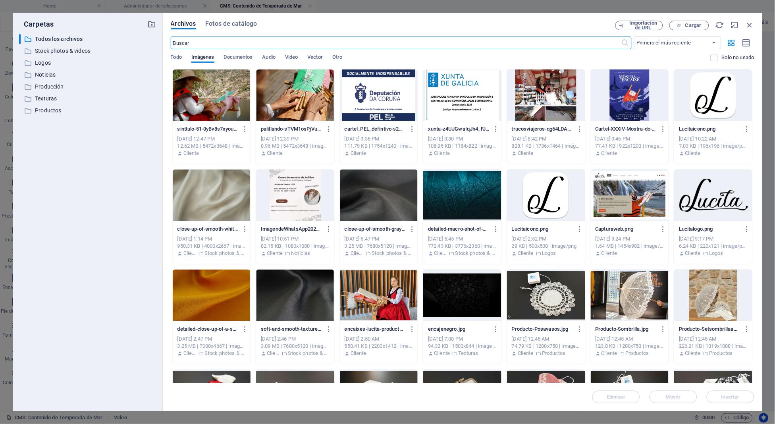
click at [208, 99] on div at bounding box center [212, 95] width 78 height 52
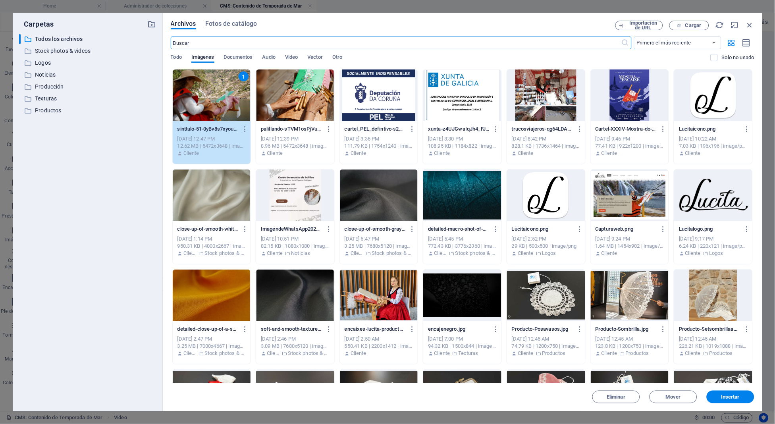
click at [303, 48] on input "text" at bounding box center [396, 43] width 451 height 13
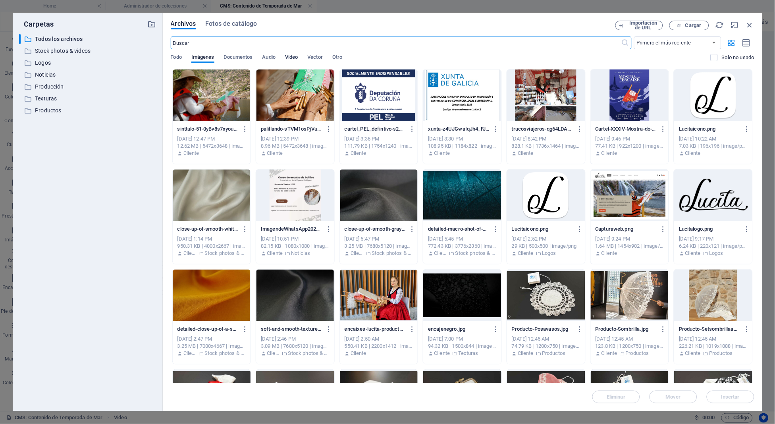
click at [293, 54] on span "Video" at bounding box center [291, 57] width 13 height 11
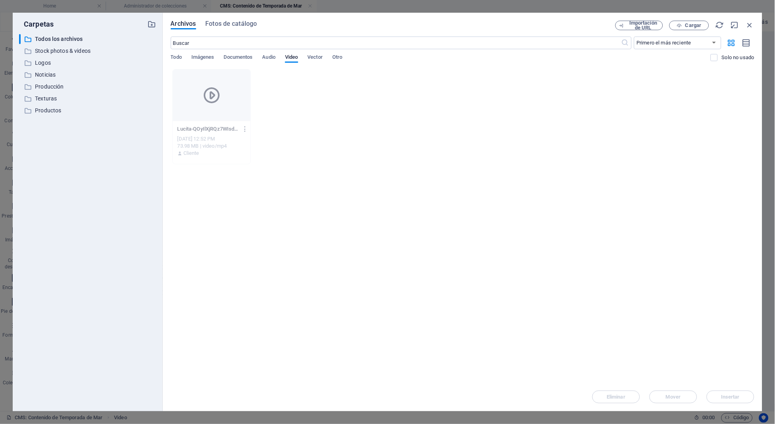
click at [174, 117] on div at bounding box center [212, 95] width 78 height 52
click at [218, 97] on icon at bounding box center [211, 95] width 19 height 19
click at [747, 23] on icon "button" at bounding box center [749, 25] width 9 height 9
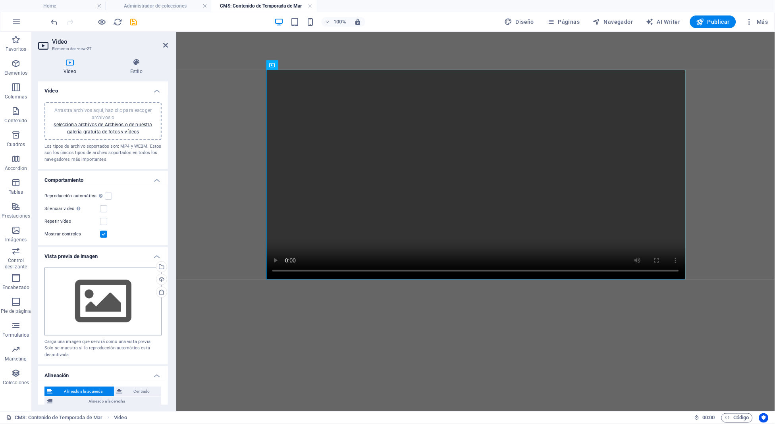
scroll to position [7, 0]
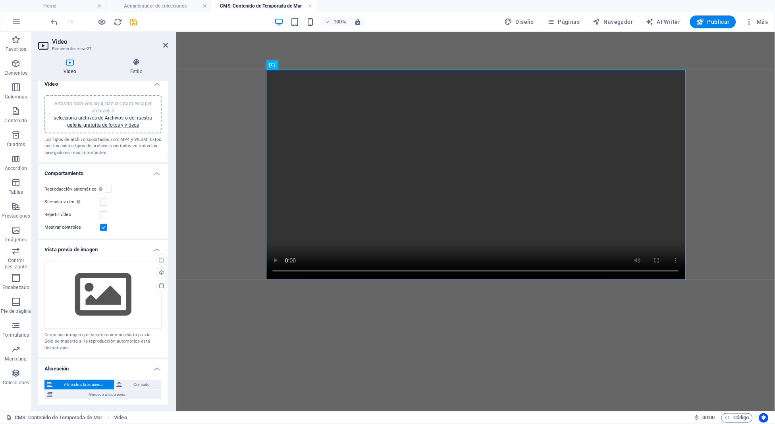
click at [103, 108] on span "Arrastra archivos aquí, haz clic para escoger archivos o selecciona archivos de…" at bounding box center [103, 114] width 98 height 27
click at [113, 287] on div "Arrastra archivos aquí, haz clic para escoger archivos o selecciona archivos de…" at bounding box center [102, 294] width 117 height 67
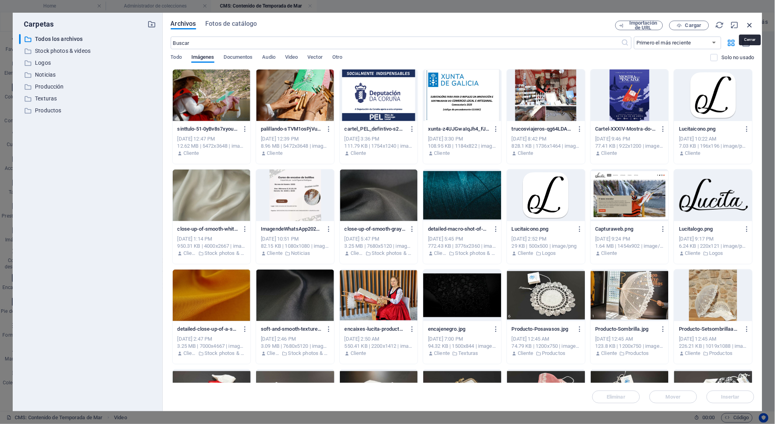
click at [749, 23] on icon "button" at bounding box center [749, 25] width 9 height 9
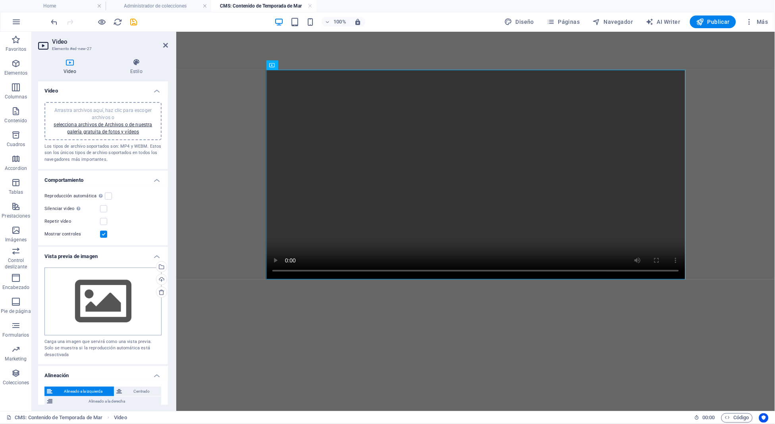
scroll to position [0, 0]
click at [80, 131] on link "selecciona archivos de Archivos o de nuestra galería gratuita de fotos y vídeos" at bounding box center [103, 128] width 98 height 13
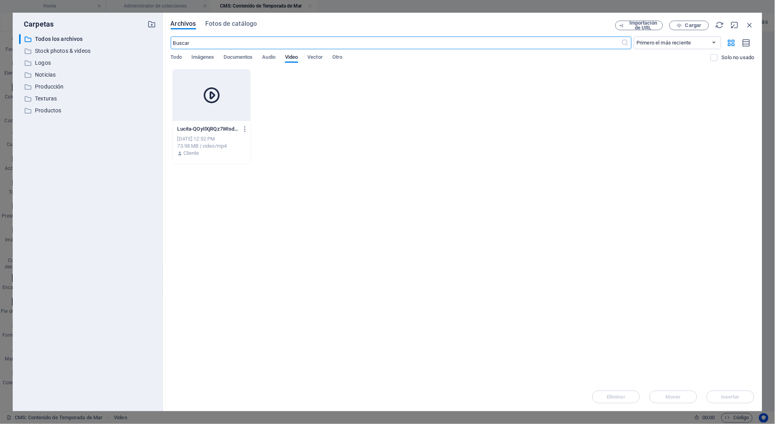
click at [231, 91] on div at bounding box center [212, 95] width 78 height 52
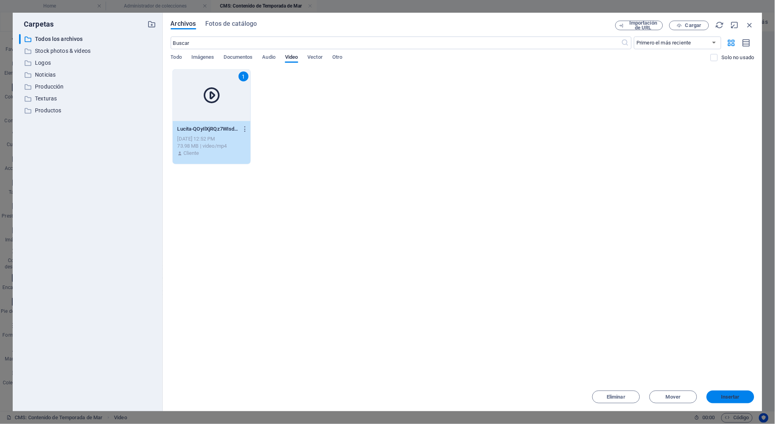
click at [726, 397] on span "Insertar" at bounding box center [730, 397] width 19 height 5
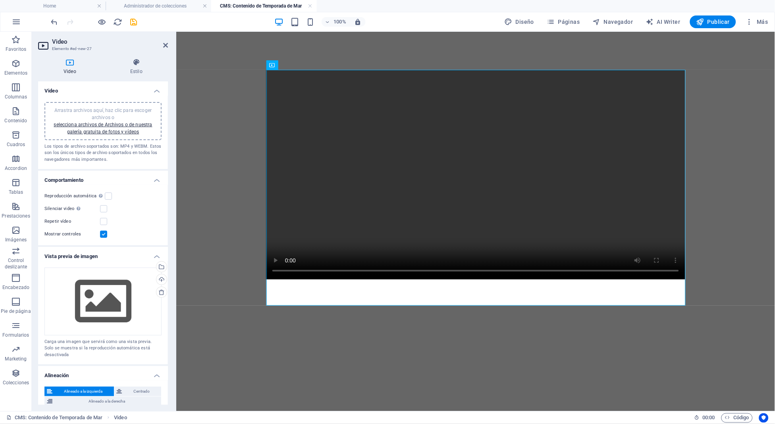
click at [410, 46] on div at bounding box center [475, 174] width 432 height 286
click at [133, 23] on icon "save" at bounding box center [133, 21] width 9 height 9
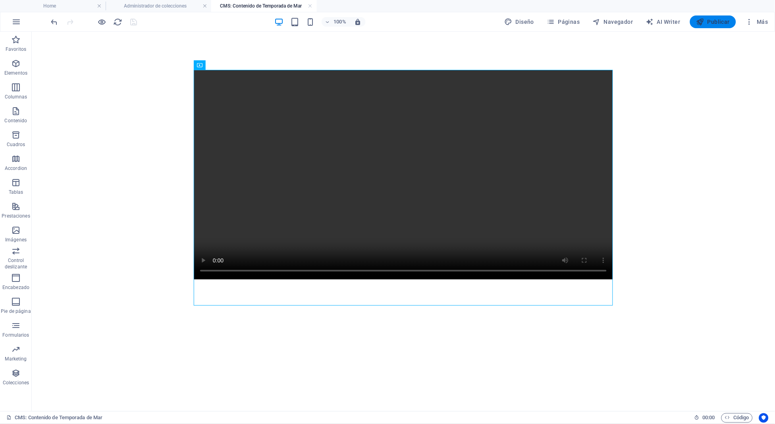
click at [717, 19] on span "Publicar" at bounding box center [713, 22] width 34 height 8
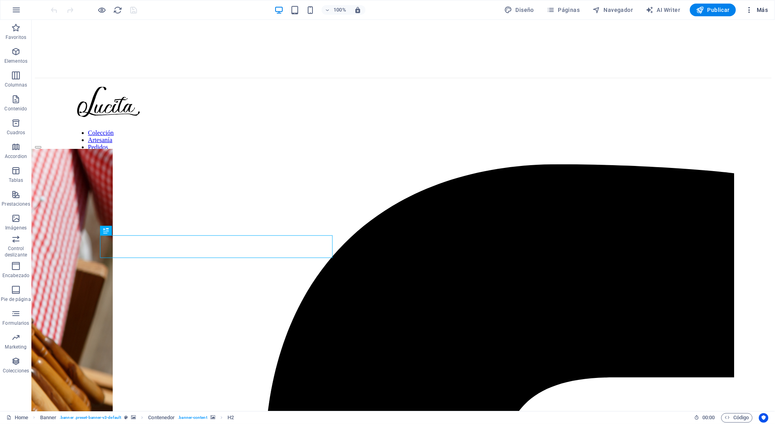
click at [752, 9] on icon "button" at bounding box center [749, 10] width 8 height 8
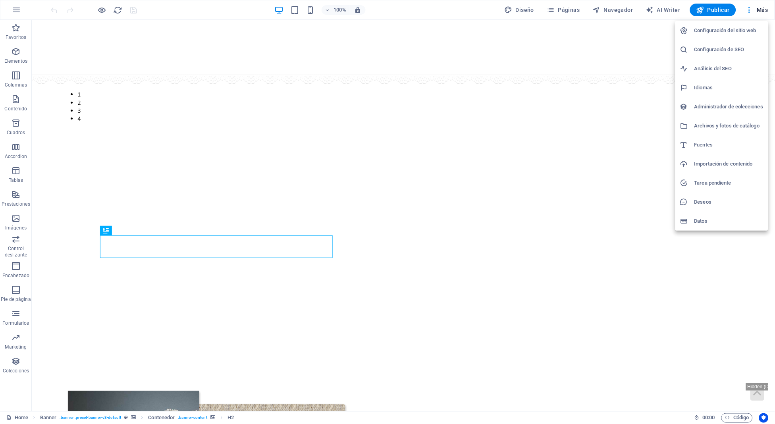
click at [705, 102] on h6 "Administrador de colecciones" at bounding box center [728, 107] width 69 height 10
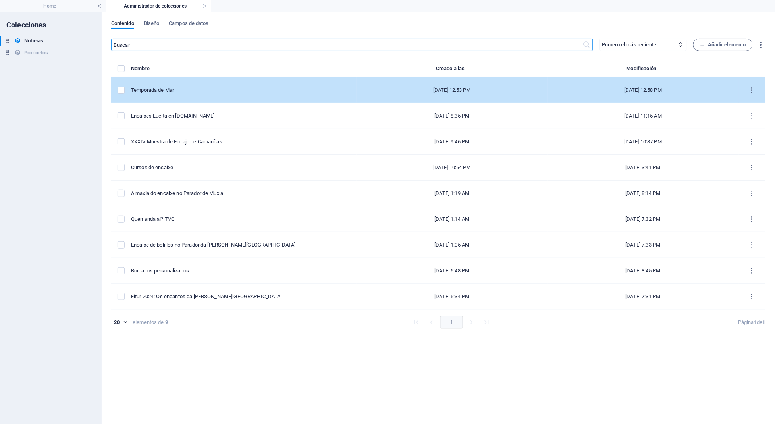
click at [163, 89] on div "Temporada de Mar" at bounding box center [240, 90] width 219 height 7
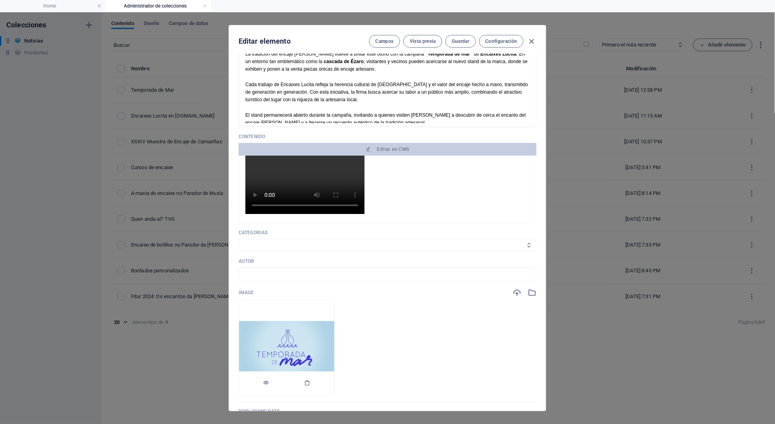
scroll to position [78, 0]
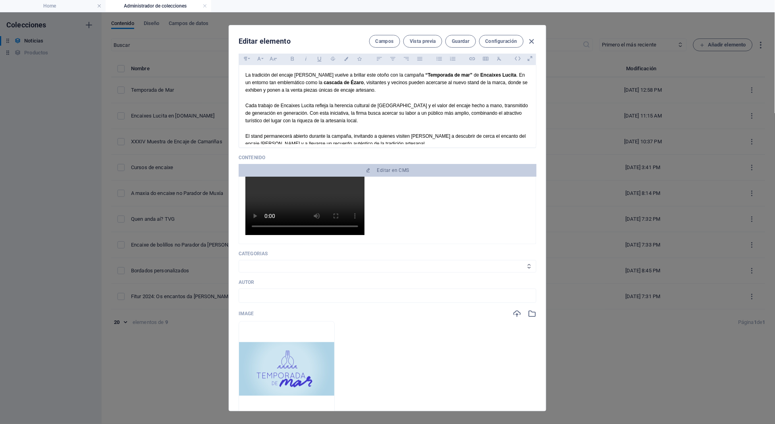
click at [362, 162] on div "Contenido Editar en CMS" at bounding box center [388, 199] width 298 height 90
click at [362, 168] on span "Editar en CMS" at bounding box center [387, 170] width 291 height 6
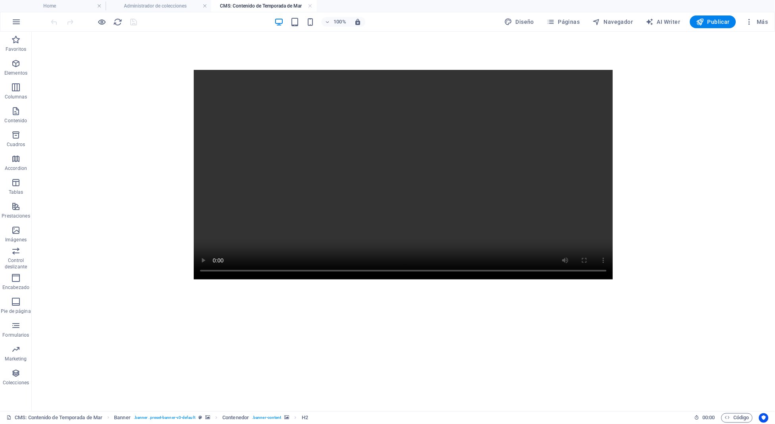
scroll to position [0, 0]
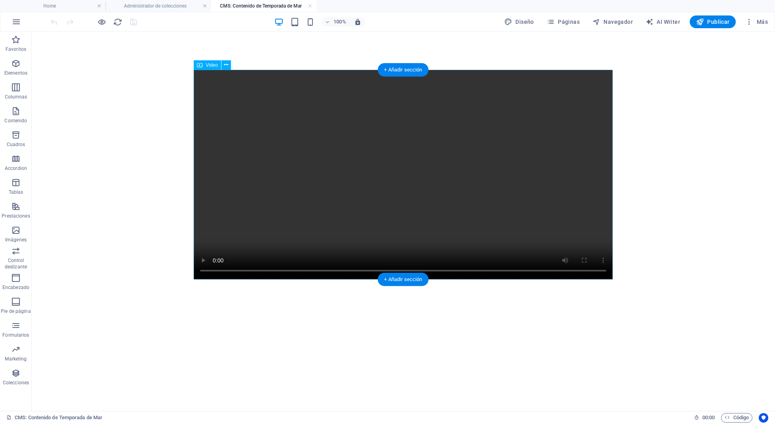
click at [329, 177] on figure at bounding box center [402, 174] width 419 height 210
click at [211, 63] on span "Video" at bounding box center [212, 65] width 12 height 5
click at [67, 62] on body at bounding box center [402, 174] width 743 height 286
select select "%"
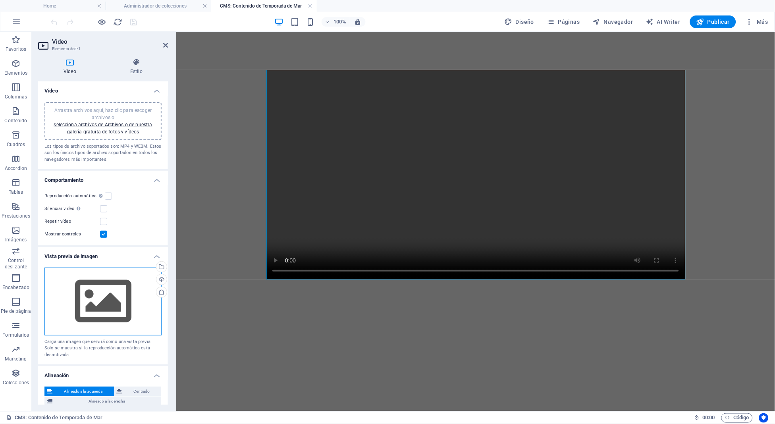
click at [86, 276] on div "Arrastra archivos aquí, haz clic para escoger archivos o selecciona archivos de…" at bounding box center [102, 301] width 117 height 67
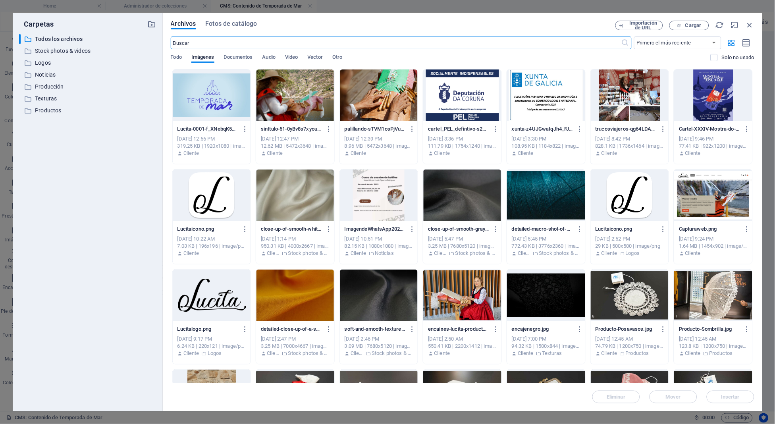
click at [224, 114] on div at bounding box center [212, 95] width 78 height 52
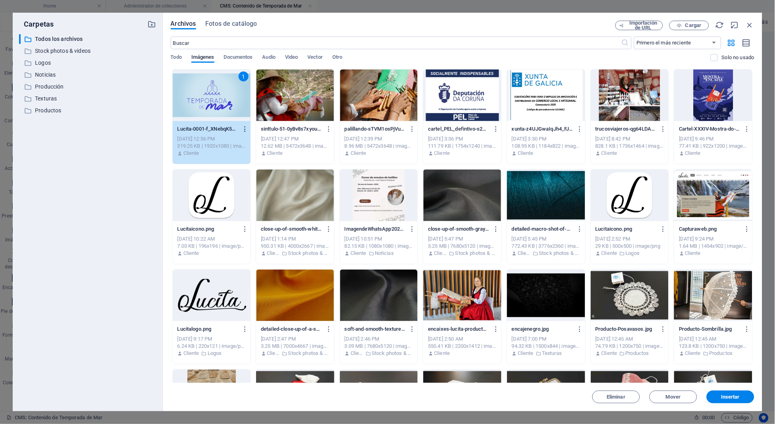
click at [243, 129] on icon "button" at bounding box center [246, 128] width 8 height 7
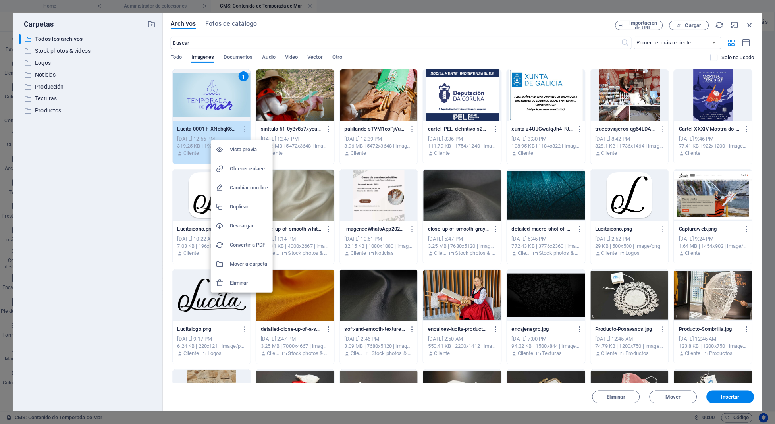
click at [254, 192] on div "Cambiar nombre" at bounding box center [249, 188] width 38 height 10
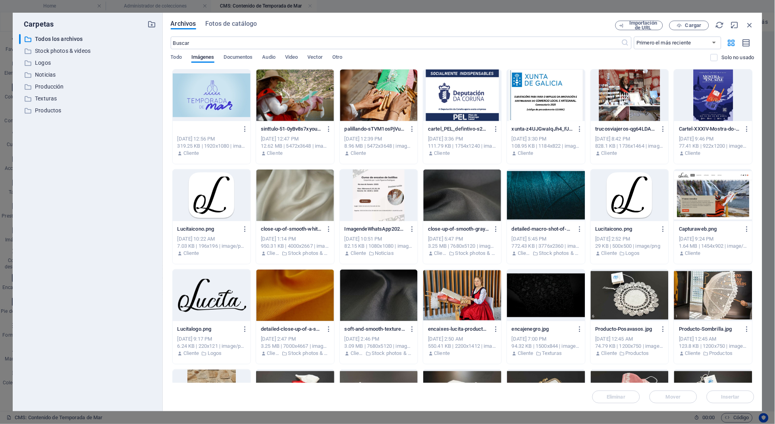
type input "Temporada de mar.png"
click at [208, 99] on div at bounding box center [212, 95] width 78 height 52
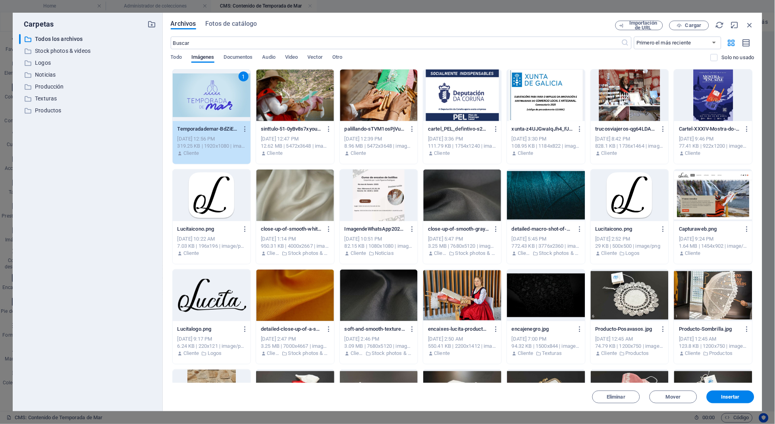
click at [208, 99] on div "1" at bounding box center [212, 95] width 78 height 52
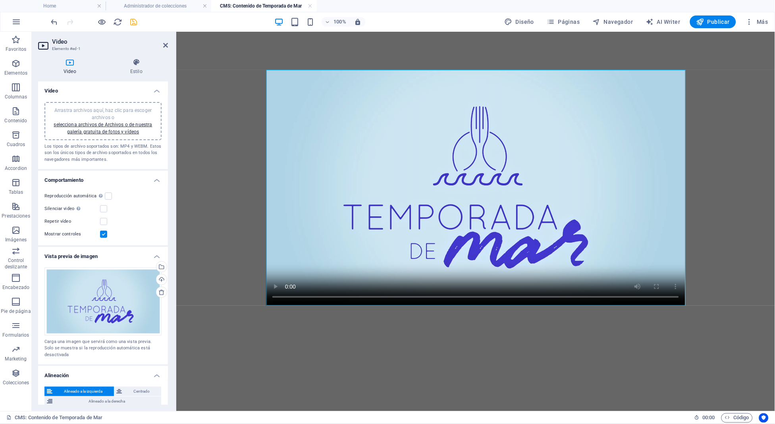
click at [130, 25] on icon "save" at bounding box center [133, 21] width 9 height 9
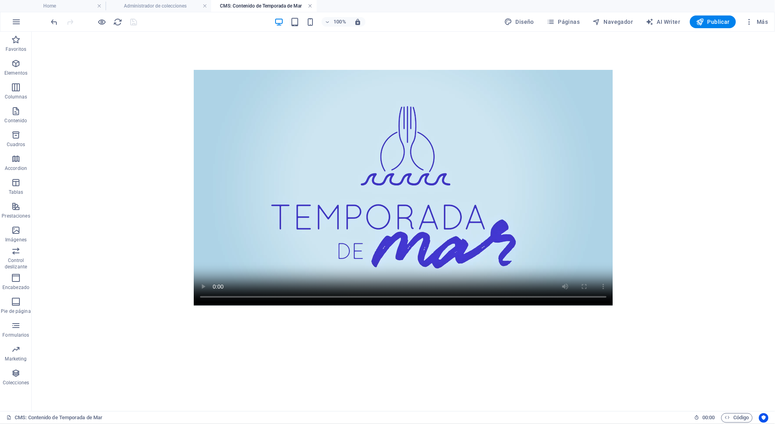
click at [309, 5] on link at bounding box center [310, 6] width 5 height 8
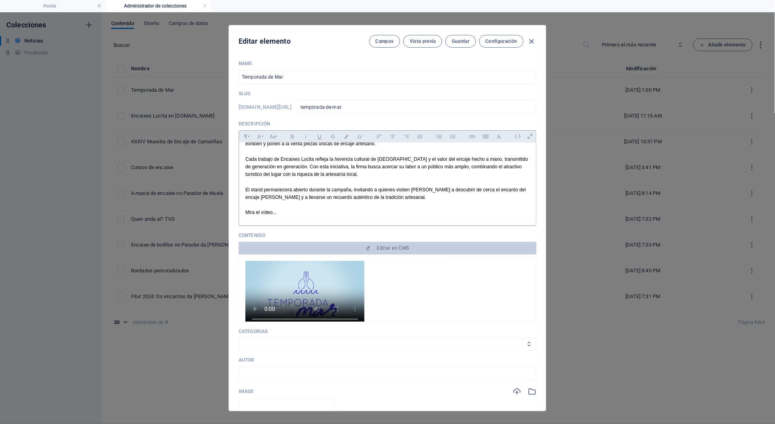
scroll to position [23, 0]
click at [252, 210] on p "Mira el vídeo..." at bounding box center [387, 214] width 284 height 8
click at [314, 210] on p "Mira el vídeo..." at bounding box center [387, 214] width 284 height 8
click at [335, 177] on p "Cada trabajo de Encaixes Lucita refleja la herencia cultural de Galicia y el va…" at bounding box center [387, 168] width 284 height 23
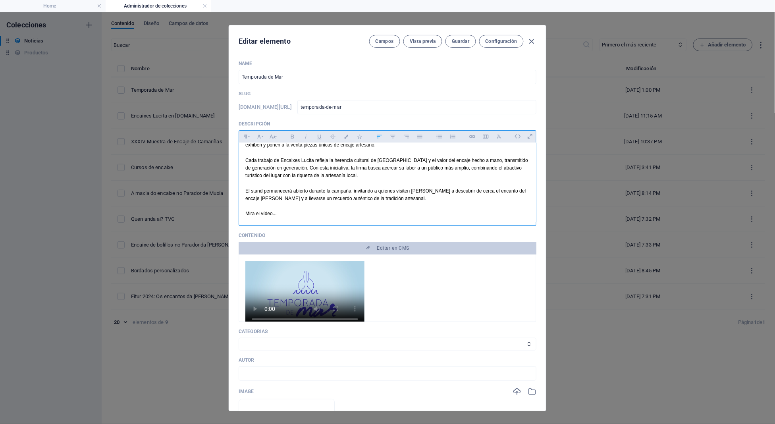
click at [316, 210] on p "Mira el vídeo..." at bounding box center [387, 214] width 284 height 8
click at [317, 210] on p "Mira el vídeo..." at bounding box center [387, 214] width 284 height 8
drag, startPoint x: 281, startPoint y: 213, endPoint x: 239, endPoint y: 213, distance: 41.7
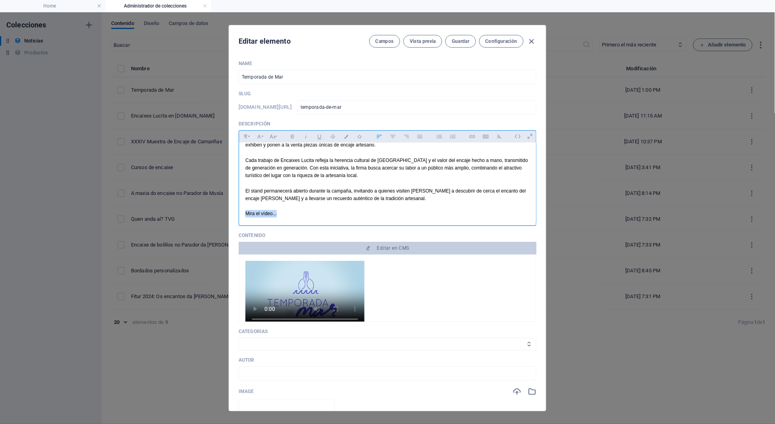
click at [239, 213] on div "La tradición del encaje gallego vuelve a brillar este otoño con la campaña “Tem…" at bounding box center [387, 172] width 297 height 104
click at [473, 136] on icon "button" at bounding box center [472, 137] width 7 height 10
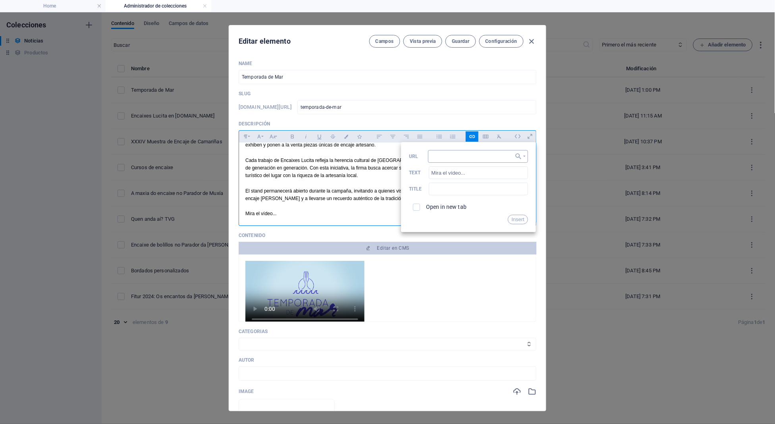
click at [478, 158] on input "URL" at bounding box center [478, 156] width 100 height 13
click at [523, 156] on button "Choose Link" at bounding box center [520, 156] width 15 height 13
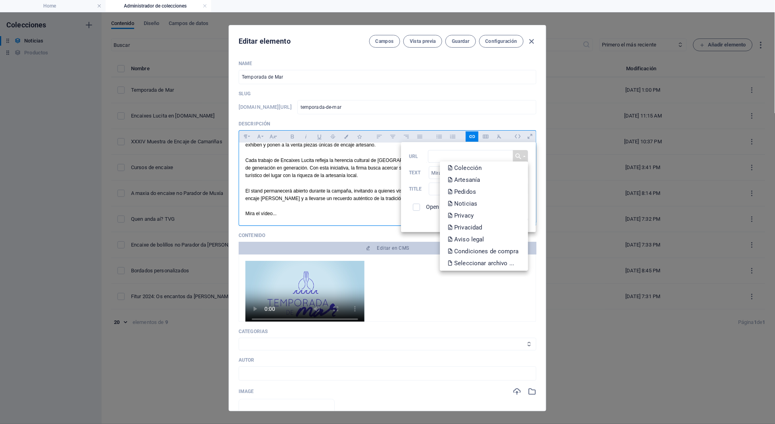
scroll to position [14, 0]
click at [422, 186] on label "Title" at bounding box center [419, 189] width 20 height 6
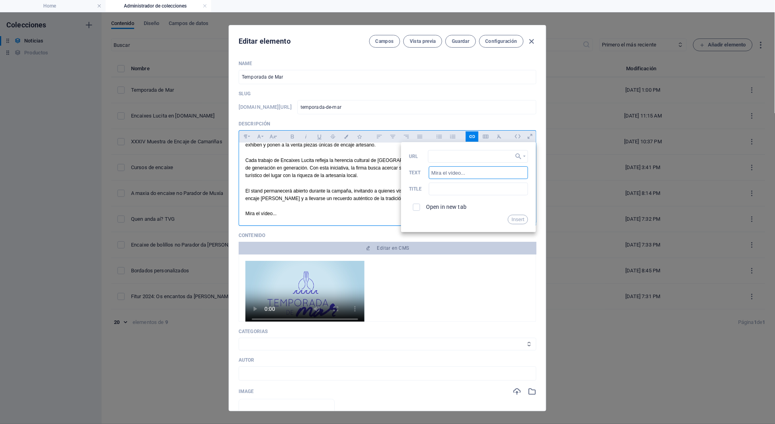
click at [455, 173] on input "Mira el vídeo..." at bounding box center [478, 172] width 99 height 13
click at [501, 158] on input "URL" at bounding box center [478, 156] width 100 height 13
click at [522, 157] on button "Choose Link" at bounding box center [520, 156] width 15 height 13
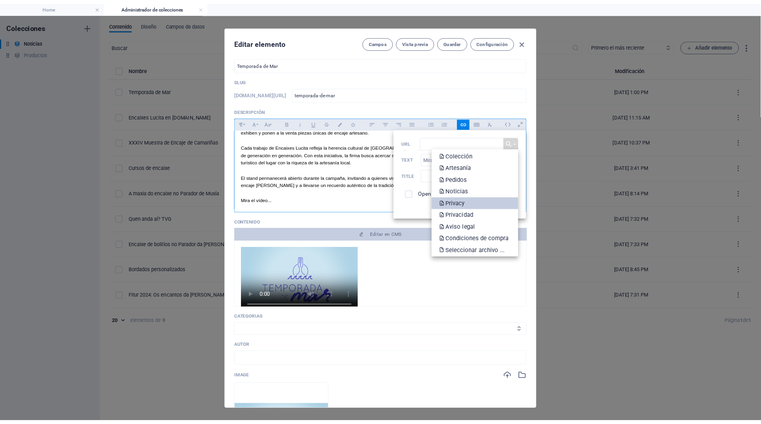
scroll to position [15, 0]
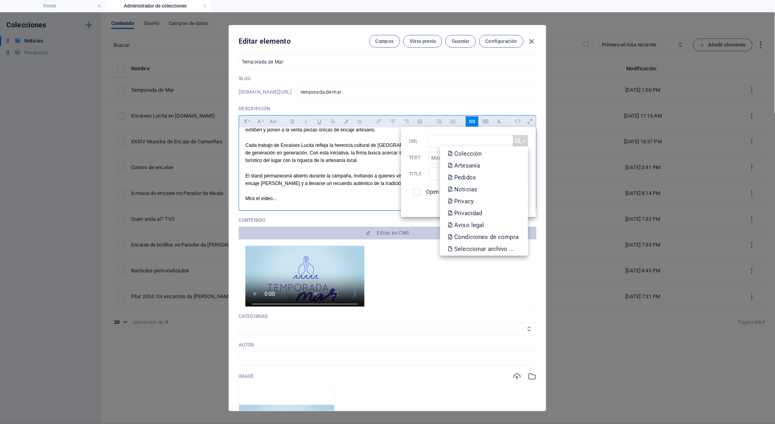
click at [418, 208] on div "Back Choose Link Home Colección Artesanía Pedidos Noticias Privacy Privacidad A…" at bounding box center [468, 172] width 135 height 90
click at [422, 205] on div "Insert" at bounding box center [468, 205] width 119 height 10
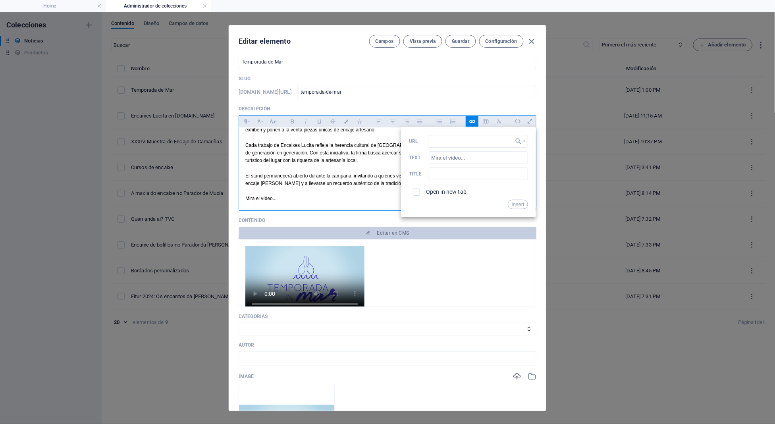
click at [456, 267] on div at bounding box center [387, 280] width 284 height 69
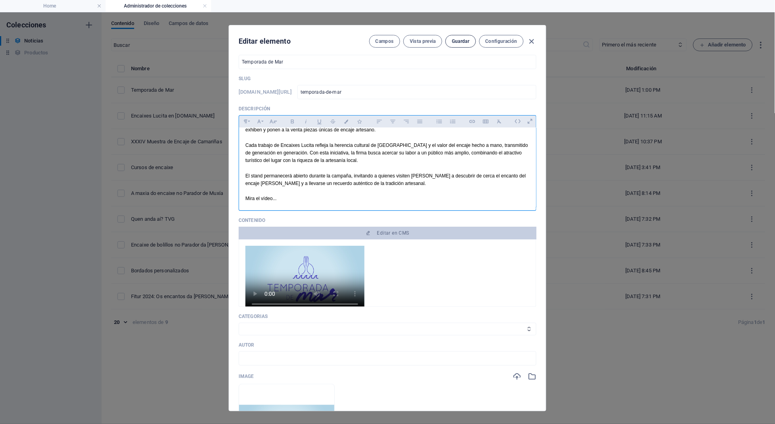
click at [457, 42] on span "Guardar" at bounding box center [460, 41] width 17 height 6
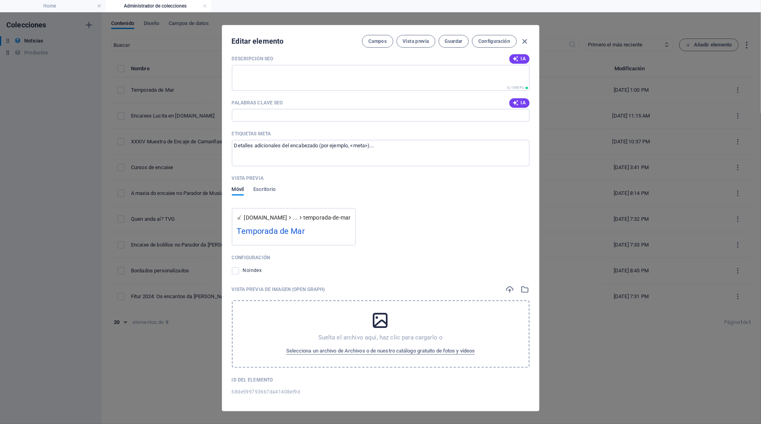
scroll to position [631, 0]
click at [400, 307] on div "Suelta el archivo aquí, haz clic para cargarlo o Selecciona un archivo de Archi…" at bounding box center [381, 334] width 298 height 67
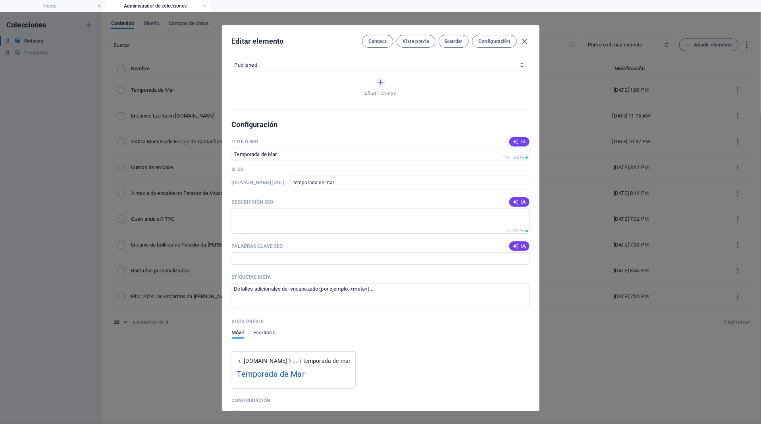
scroll to position [506, 0]
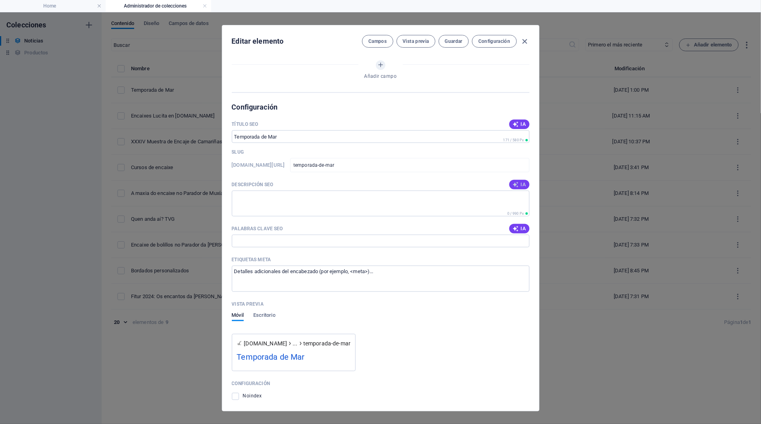
click at [513, 182] on icon "button" at bounding box center [515, 184] width 6 height 6
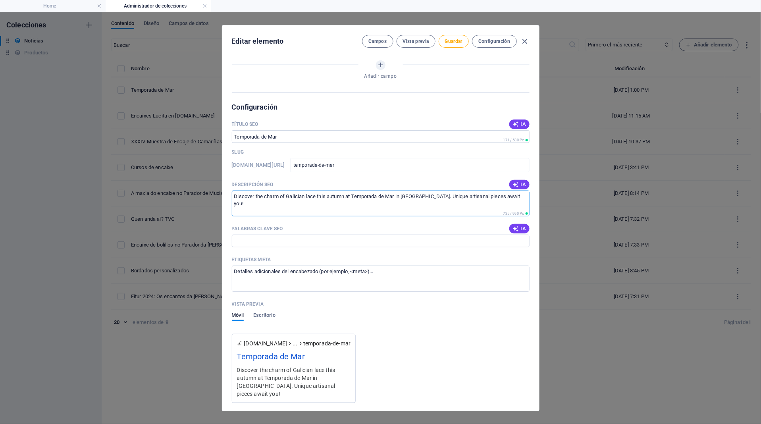
click at [472, 200] on textarea "Discover the charm of Galician lace this autumn at Temporada de Mar in Ézaro. U…" at bounding box center [381, 204] width 298 height 26
type textarea "Descubre el encanto del encaje gallego este otoño en Temporada de Mar en Ézaro.…"
click at [499, 239] on input "Palabras clave SEO" at bounding box center [381, 241] width 298 height 13
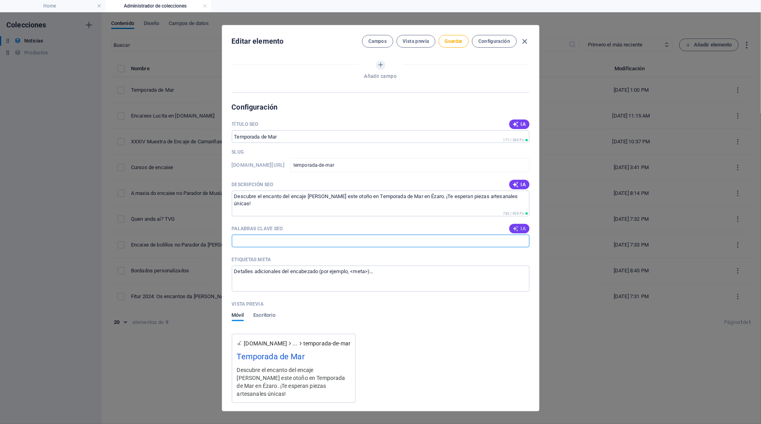
click at [524, 225] on span "IA" at bounding box center [518, 228] width 13 height 6
type input "encaje gallego, Temporada de Mar, Encaixes Lucita, artesanía gallega, Ézaro, en…"
click at [477, 268] on textarea "Etiquetas meta ​" at bounding box center [381, 279] width 298 height 26
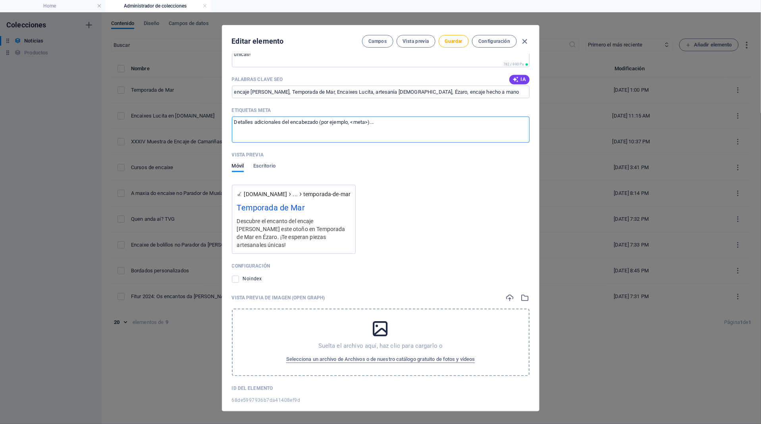
scroll to position [655, 0]
click at [381, 319] on icon at bounding box center [380, 329] width 20 height 20
click at [463, 355] on span "Selecciona un archivo de Archivos o de nuestro catálogo gratuito de fotos y víd…" at bounding box center [380, 360] width 189 height 10
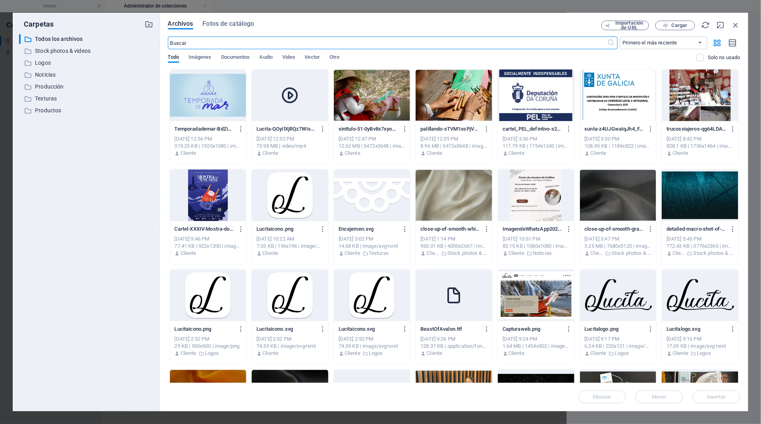
click at [222, 95] on div at bounding box center [208, 95] width 77 height 52
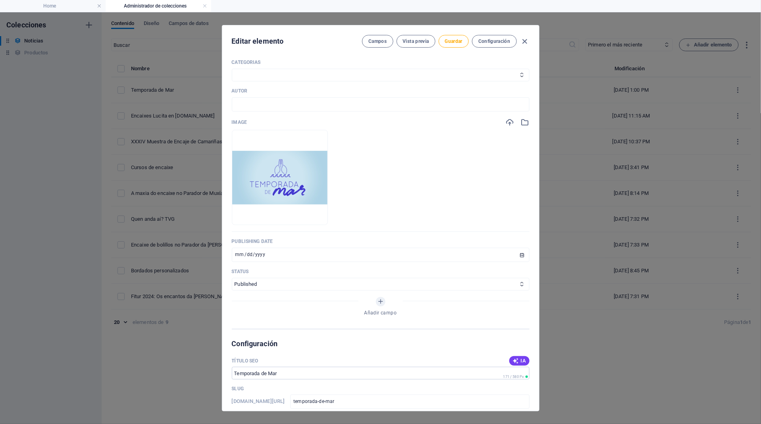
scroll to position [226, 0]
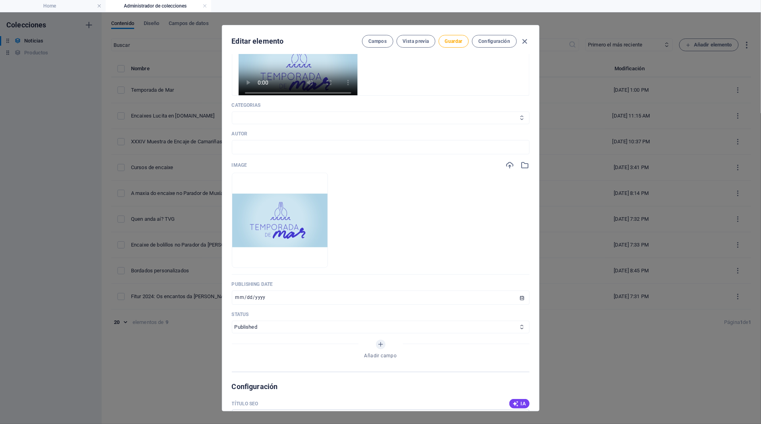
select select "Novedades"
click at [385, 143] on input "text" at bounding box center [381, 147] width 298 height 14
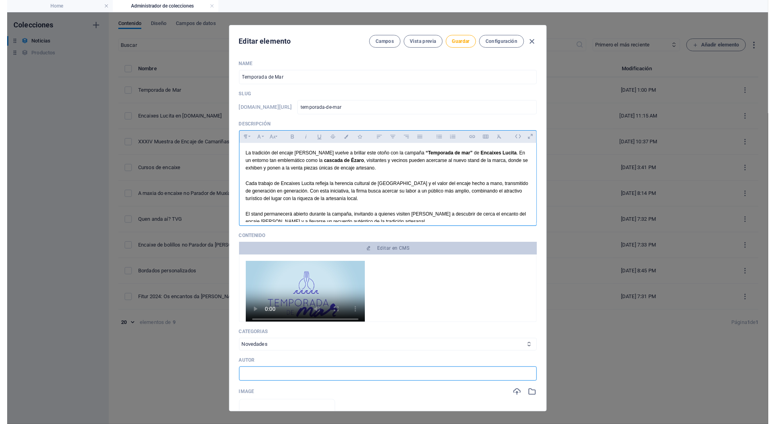
scroll to position [0, 0]
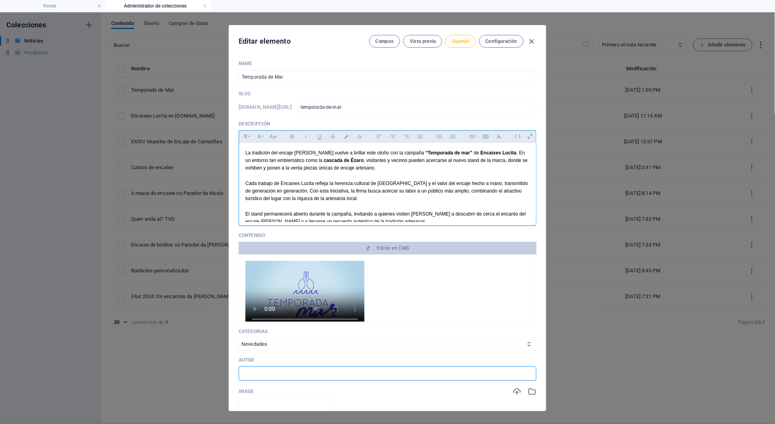
click at [460, 40] on span "Guardar" at bounding box center [460, 41] width 17 height 6
click at [536, 40] on icon "button" at bounding box center [531, 41] width 9 height 9
type input "temporada-de-mar"
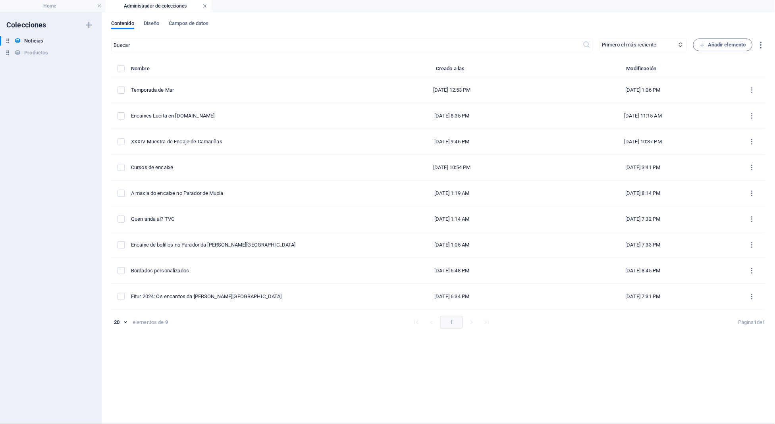
click at [203, 5] on link at bounding box center [204, 6] width 5 height 8
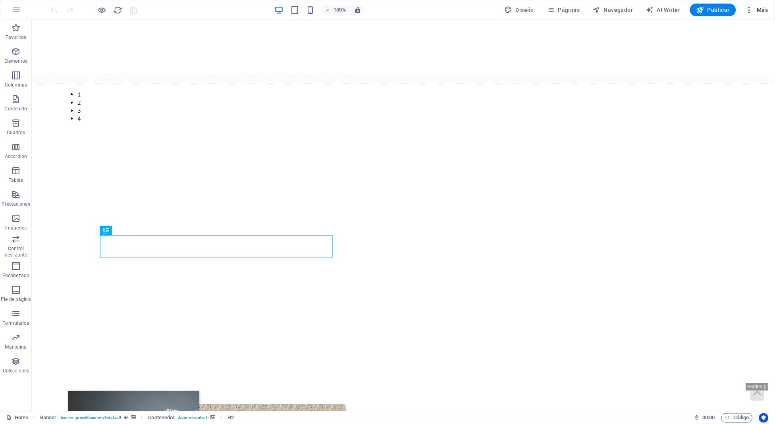
click at [755, 13] on span "Más" at bounding box center [756, 10] width 23 height 8
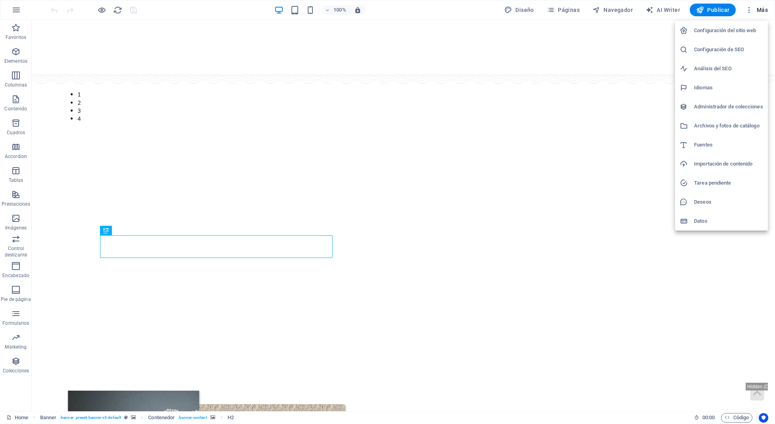
click at [709, 111] on h6 "Administrador de colecciones" at bounding box center [728, 107] width 69 height 10
